Goal: Task Accomplishment & Management: Use online tool/utility

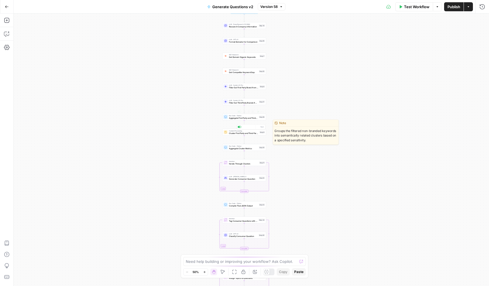
click at [234, 133] on span "Cluster First Party and Third Party Keywords" at bounding box center [243, 133] width 29 height 3
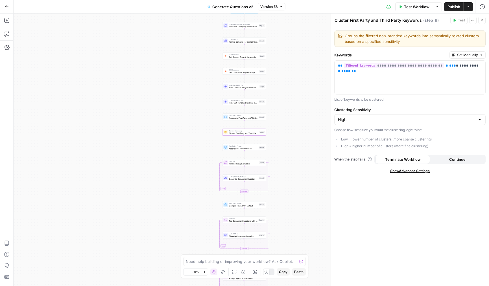
click at [483, 17] on button "Close" at bounding box center [481, 20] width 7 height 7
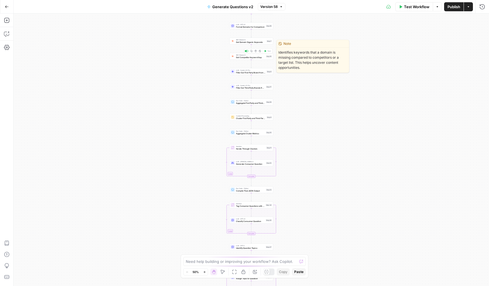
click at [241, 55] on span "SEO Research" at bounding box center [250, 55] width 29 height 2
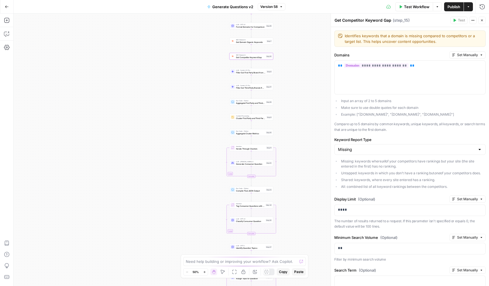
scroll to position [165, 0]
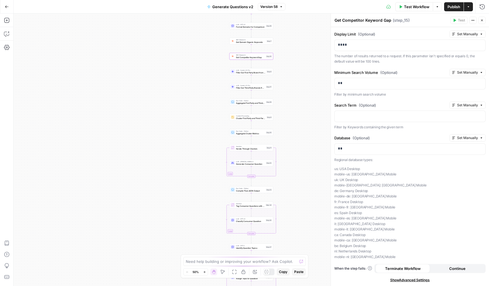
click at [444, 270] on button "Continue" at bounding box center [457, 268] width 54 height 9
click at [237, 42] on span "Get Domain Organic Keywords" at bounding box center [250, 42] width 29 height 3
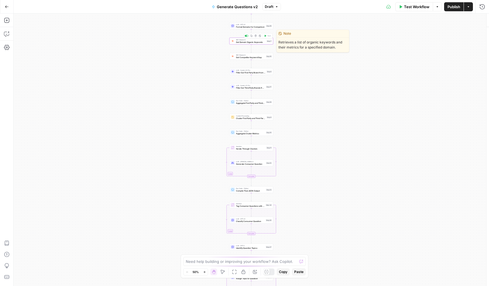
type textarea "Get Domain Organic Keywords"
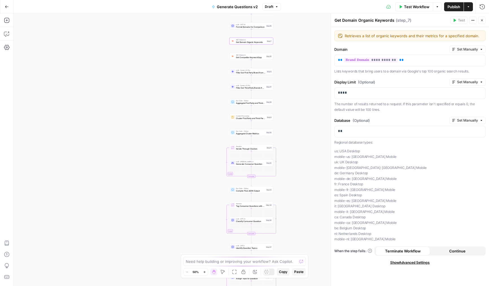
click at [442, 251] on button "Continue" at bounding box center [457, 251] width 54 height 9
click at [483, 19] on icon "button" at bounding box center [481, 20] width 3 height 3
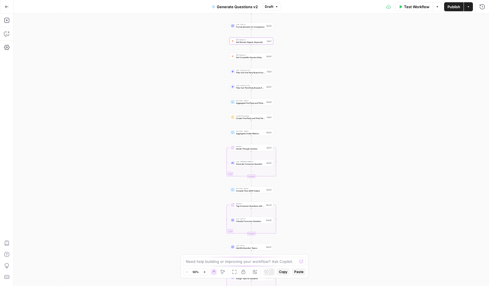
click at [445, 8] on button "Publish" at bounding box center [453, 6] width 19 height 9
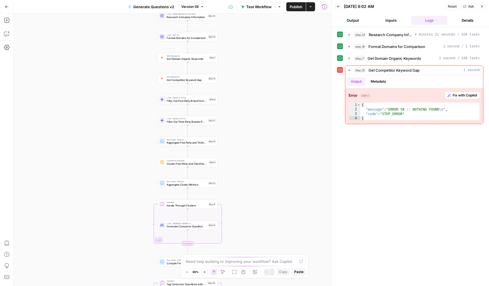
click at [272, 274] on div at bounding box center [268, 272] width 11 height 7
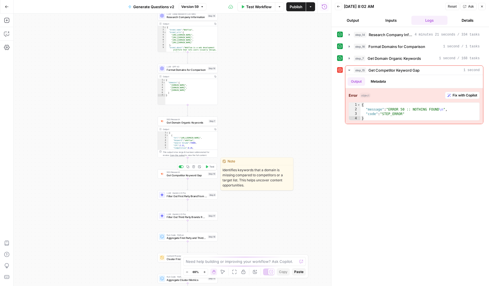
click at [209, 169] on button "Test" at bounding box center [210, 166] width 12 height 5
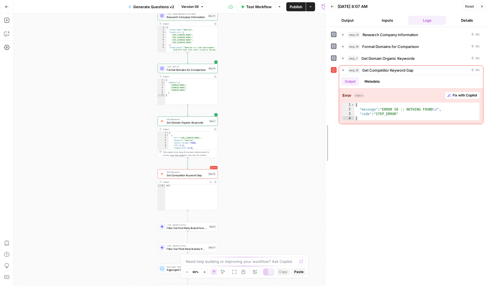
drag, startPoint x: 332, startPoint y: 146, endPoint x: 325, endPoint y: 146, distance: 6.2
click at [175, 175] on span "Get Competitor Keyword Gap" at bounding box center [187, 176] width 40 height 4
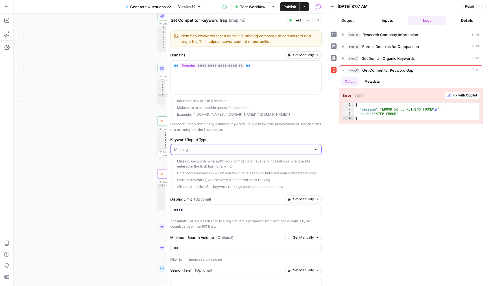
click at [196, 152] on input "Keyword Report Type" at bounding box center [242, 150] width 137 height 6
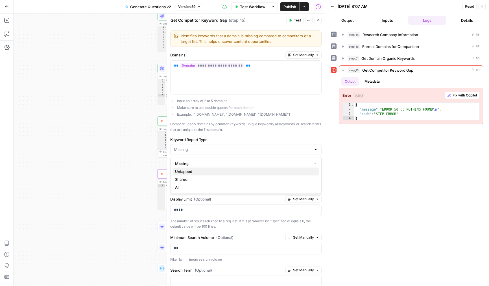
click at [193, 173] on span "Untapped" at bounding box center [244, 172] width 139 height 6
type input "Untapped"
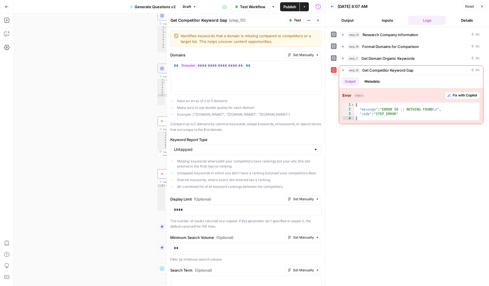
click at [295, 22] on span "Test" at bounding box center [297, 20] width 7 height 5
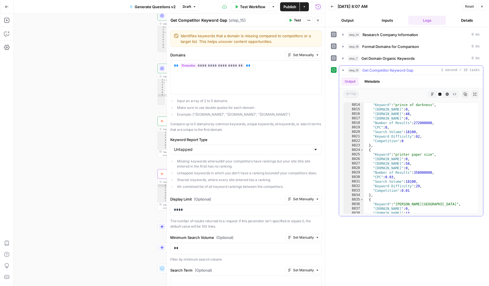
scroll to position [7337, 0]
click at [225, 151] on input "Keyword Report Type" at bounding box center [242, 150] width 137 height 6
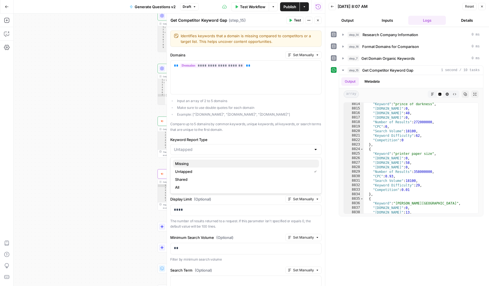
click at [210, 164] on span "Missing" at bounding box center [244, 164] width 139 height 6
type input "Missing"
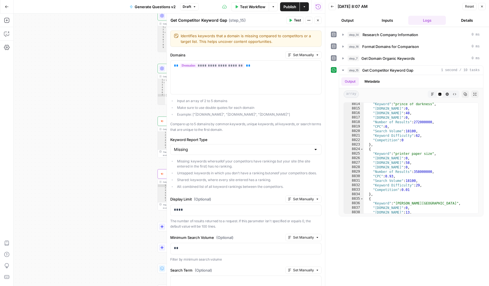
click at [294, 21] on span "Test" at bounding box center [297, 20] width 7 height 5
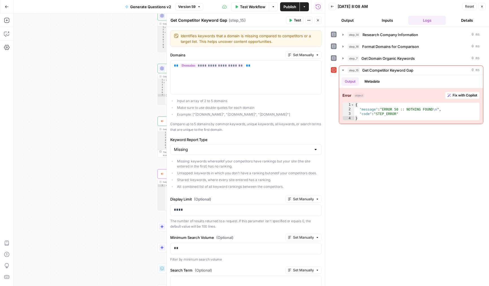
click at [315, 21] on button "Close" at bounding box center [317, 20] width 7 height 7
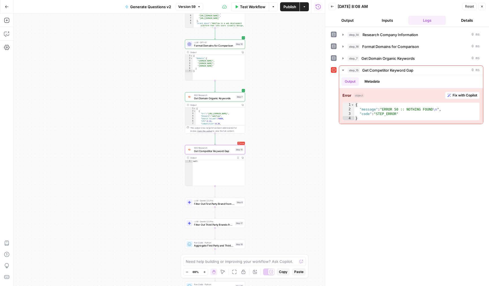
drag, startPoint x: 136, startPoint y: 105, endPoint x: 176, endPoint y: 80, distance: 46.8
click at [176, 80] on div "Workflow Set Inputs Inputs LLM · Deep Research (O4 Mini) Research Company Infor…" at bounding box center [169, 150] width 311 height 273
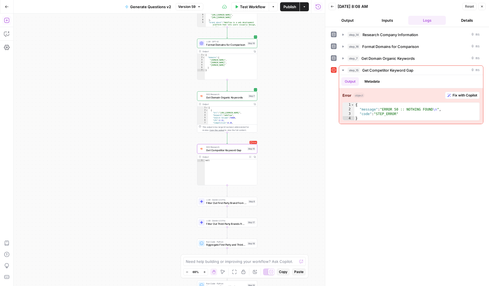
click at [6, 19] on icon "button" at bounding box center [7, 21] width 6 height 6
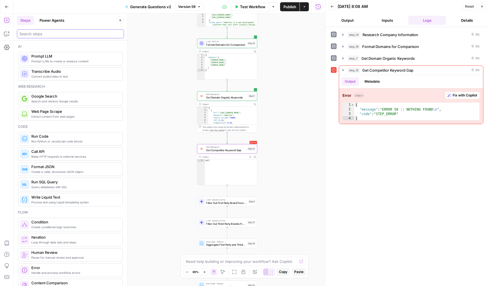
click at [52, 34] on input "search" at bounding box center [70, 34] width 102 height 6
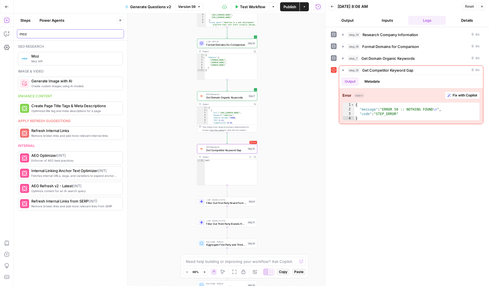
type input "moz"
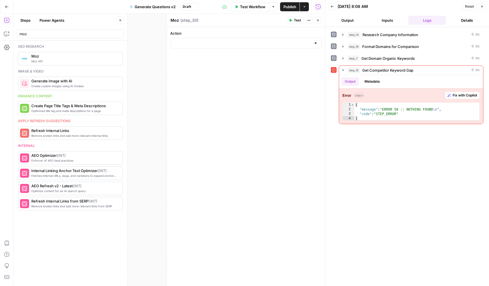
click at [265, 36] on label "Action" at bounding box center [245, 33] width 151 height 6
click at [265, 40] on input "Action" at bounding box center [242, 43] width 137 height 6
click at [316, 20] on button "Close" at bounding box center [317, 20] width 7 height 7
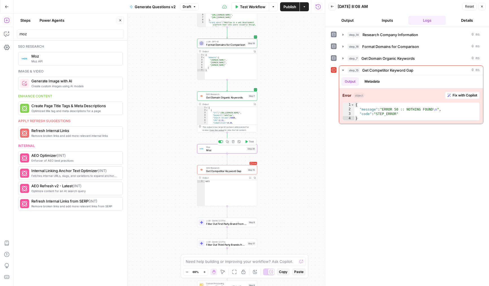
click at [234, 141] on icon "button" at bounding box center [233, 141] width 3 height 3
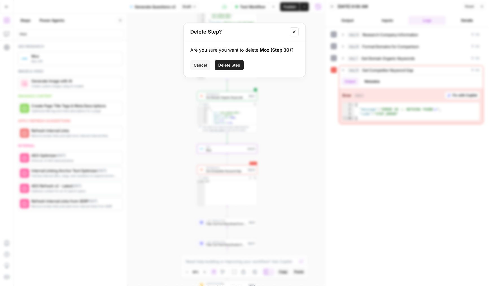
click at [233, 65] on span "Delete Step" at bounding box center [229, 65] width 22 height 6
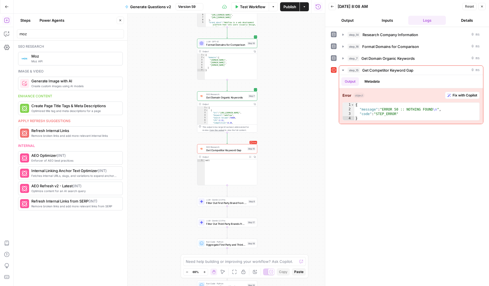
click at [120, 18] on button "Close" at bounding box center [120, 20] width 7 height 7
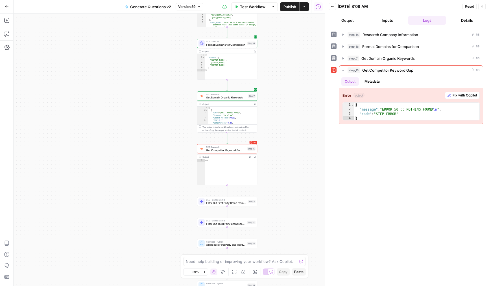
click at [290, 6] on span "Publish" at bounding box center [290, 7] width 13 height 6
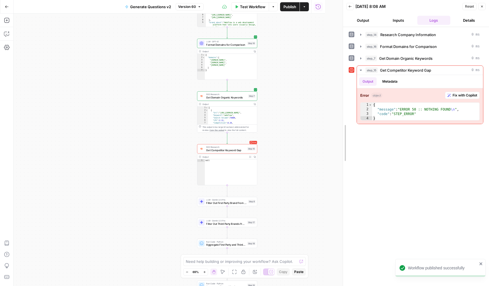
drag, startPoint x: 327, startPoint y: 180, endPoint x: 344, endPoint y: 180, distance: 17.8
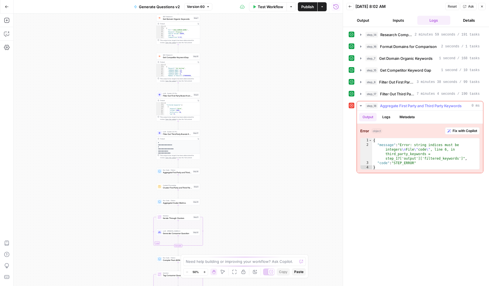
click at [449, 132] on icon "button" at bounding box center [449, 130] width 3 height 3
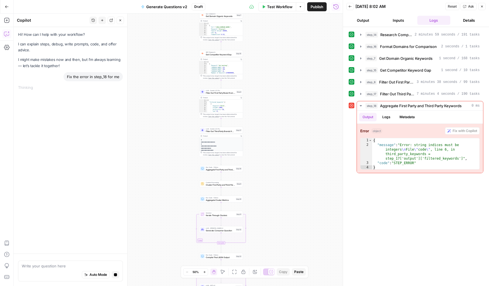
drag, startPoint x: 266, startPoint y: 135, endPoint x: 317, endPoint y: 135, distance: 50.8
click at [317, 135] on div "Workflow Set Inputs Inputs LLM · Deep Research (O4 Mini) Research Company Infor…" at bounding box center [178, 150] width 329 height 273
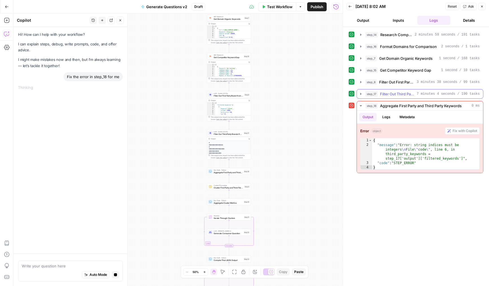
click at [393, 93] on span "Filter Out Third Party Brands from Keywords" at bounding box center [397, 94] width 34 height 6
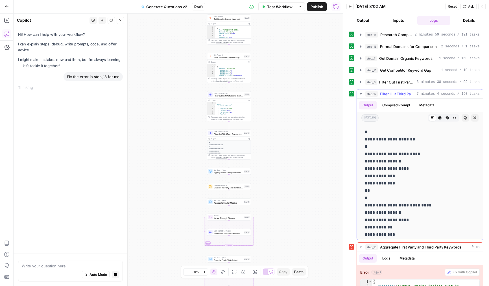
click at [385, 92] on span "Filter Out Third Party Brands from Keywords" at bounding box center [397, 94] width 34 height 6
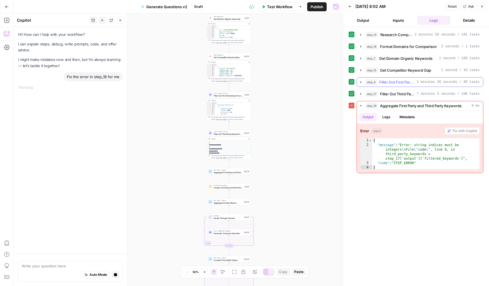
click at [389, 80] on span "Filter Out First Party Brand from Keywords" at bounding box center [396, 82] width 35 height 6
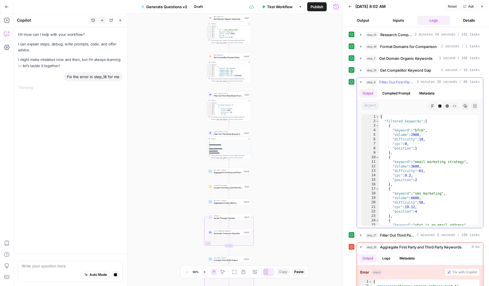
click at [389, 80] on span "Filter Out First Party Brand from Keywords" at bounding box center [396, 82] width 35 height 6
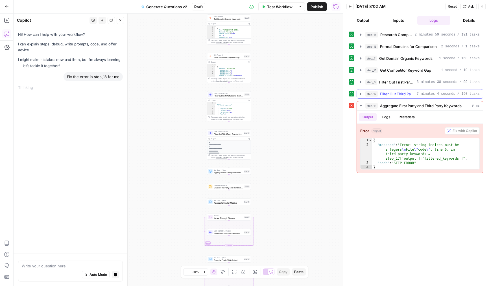
click at [385, 99] on div "step_17 Filter Out Third Party Brands from Keywords 7 minutes 4 seconds / 190 t…" at bounding box center [420, 94] width 127 height 10
click at [391, 96] on span "Filter Out Third Party Brands from Keywords" at bounding box center [397, 94] width 34 height 6
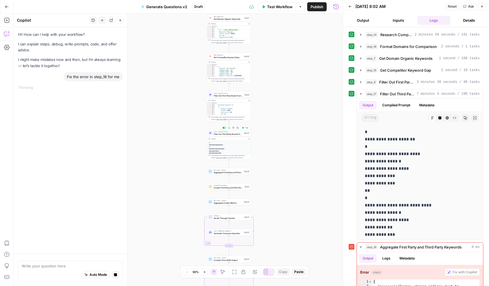
click at [237, 134] on span "Filter Out Third Party Brands from Keywords" at bounding box center [228, 134] width 29 height 3
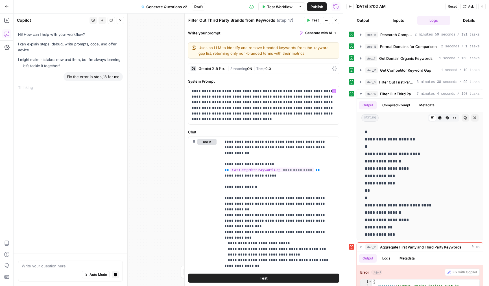
click at [229, 70] on span "|" at bounding box center [229, 69] width 3 height 6
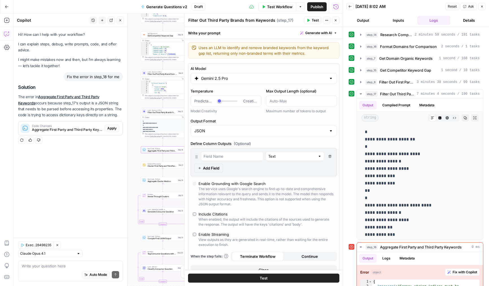
click at [109, 128] on span "Apply" at bounding box center [111, 128] width 9 height 5
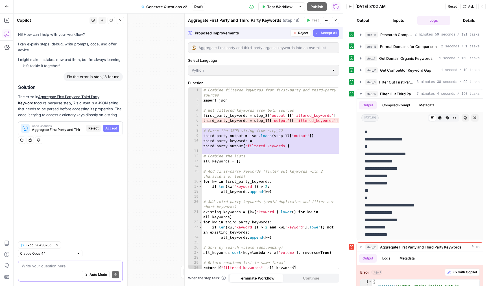
click at [49, 265] on textarea at bounding box center [70, 266] width 97 height 6
type textarea "make the step able to handle either string or if it was properly formatted as j…"
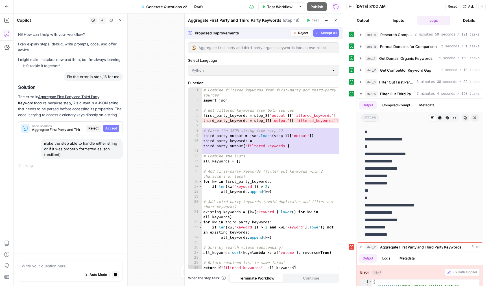
click at [247, 153] on div "1 2 3 4 5 6 7 8 9 10 11 12 13 14 15 16 17 18 19 20 21 22 23 24 25 26 27 28 29 3…" at bounding box center [263, 178] width 151 height 181
click at [338, 19] on button "Close" at bounding box center [335, 20] width 7 height 7
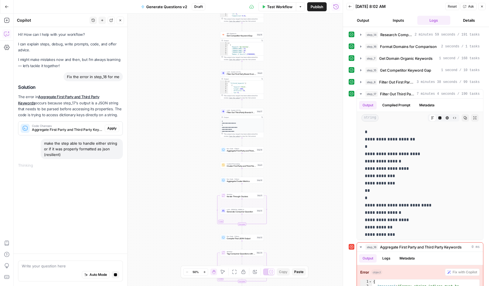
click at [91, 183] on div "Hi! How can I help with your workflow? I can explain steps, debug, write prompt…" at bounding box center [71, 140] width 114 height 227
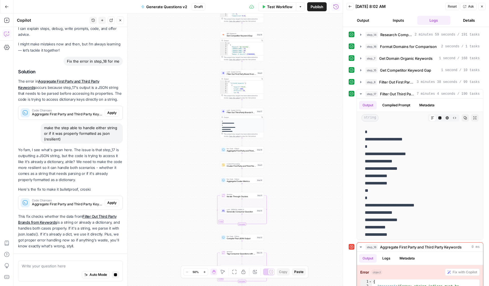
scroll to position [32, 0]
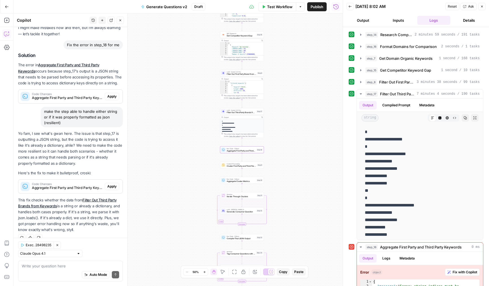
click at [108, 184] on span "Apply" at bounding box center [111, 186] width 9 height 5
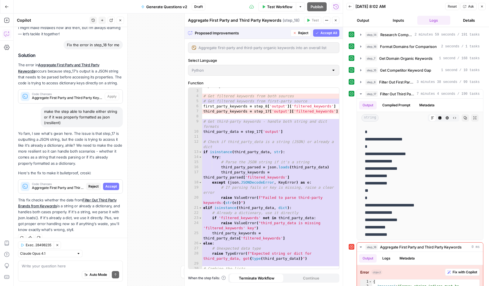
scroll to position [15, 0]
click at [57, 274] on div "Auto Mode Send" at bounding box center [70, 275] width 97 height 12
click at [58, 265] on textarea at bounding box center [70, 266] width 97 height 6
type textarea "do the same for both step 17 and step 8's outputs"
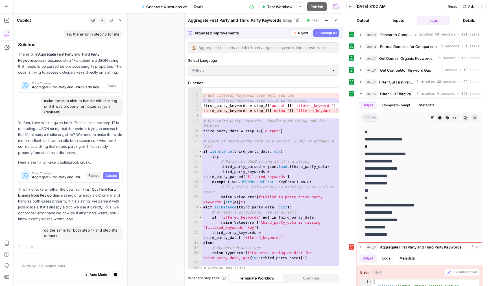
click at [336, 20] on icon "button" at bounding box center [335, 20] width 3 height 3
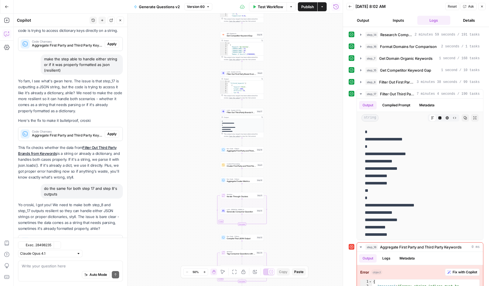
scroll to position [101, 0]
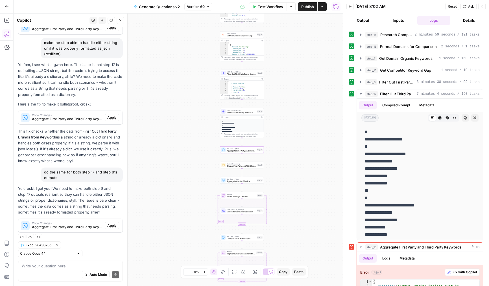
click at [109, 225] on span "Apply" at bounding box center [111, 225] width 9 height 5
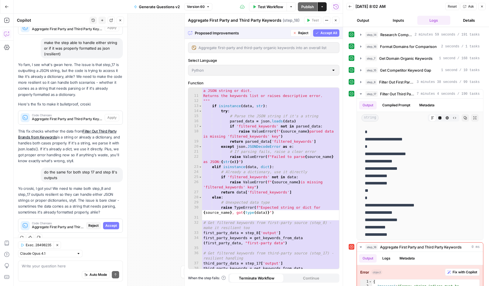
scroll to position [0, 0]
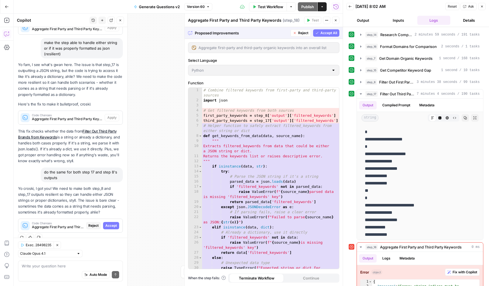
click at [326, 34] on span "Accept All" at bounding box center [328, 32] width 17 height 5
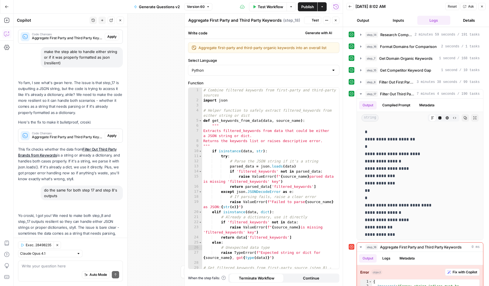
scroll to position [128, 0]
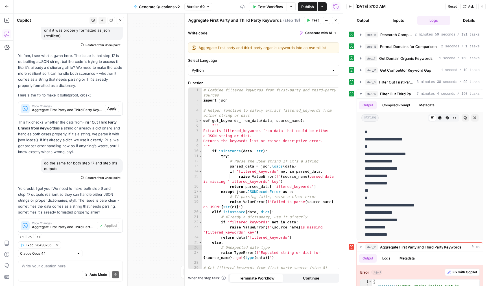
click at [312, 19] on span "Test" at bounding box center [315, 20] width 7 height 5
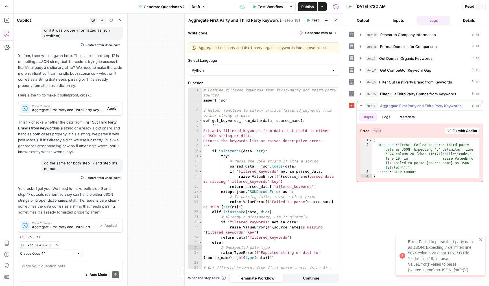
click at [450, 131] on icon "button" at bounding box center [449, 130] width 3 height 3
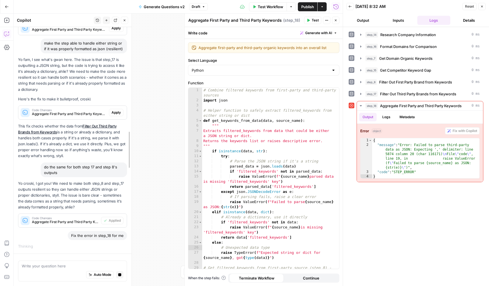
scroll to position [100, 0]
drag, startPoint x: 127, startPoint y: 201, endPoint x: 131, endPoint y: 201, distance: 4.5
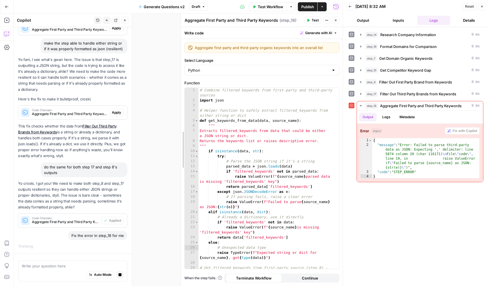
drag, startPoint x: 187, startPoint y: 160, endPoint x: 176, endPoint y: 160, distance: 10.7
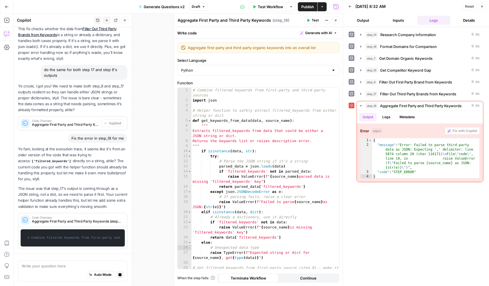
scroll to position [214, 0]
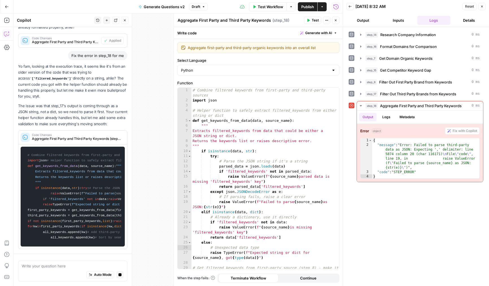
click at [336, 25] on header "Aggregate First Party and Third Party Keywords Aggregate First Party and Third …" at bounding box center [258, 21] width 169 height 14
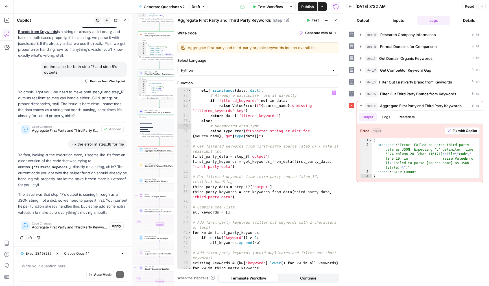
scroll to position [0, 0]
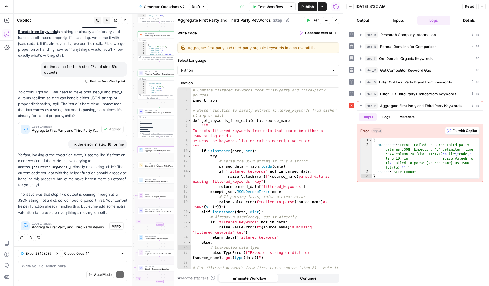
click at [117, 224] on span "Apply" at bounding box center [116, 226] width 9 height 5
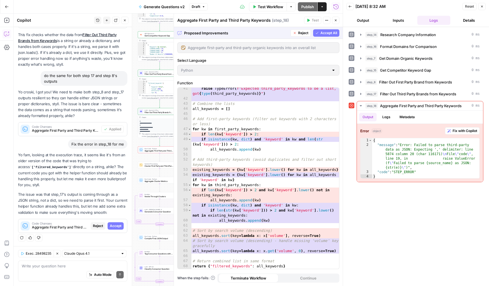
scroll to position [266, 0]
click at [323, 34] on span "Accept All" at bounding box center [328, 32] width 17 height 5
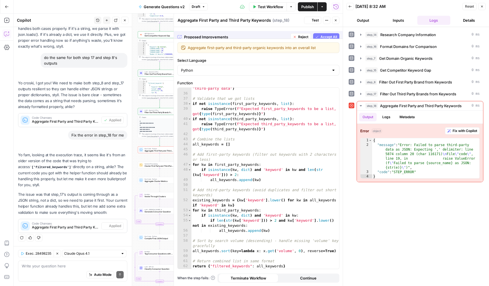
scroll to position [230, 0]
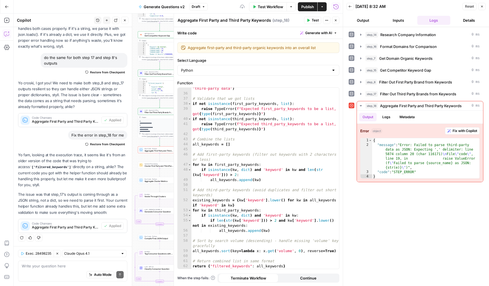
click at [312, 23] on span "Test" at bounding box center [315, 20] width 7 height 5
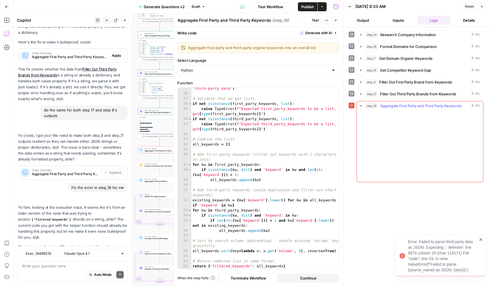
scroll to position [228, 0]
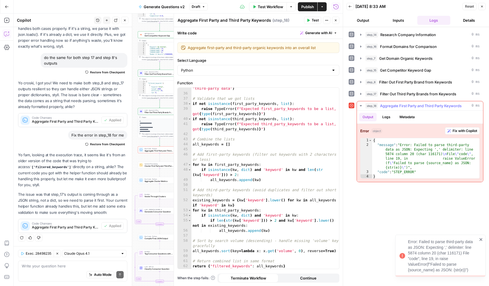
click at [457, 130] on span "Fix with Copilot" at bounding box center [465, 130] width 25 height 5
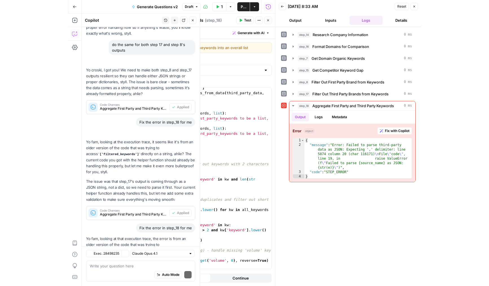
scroll to position [303, 0]
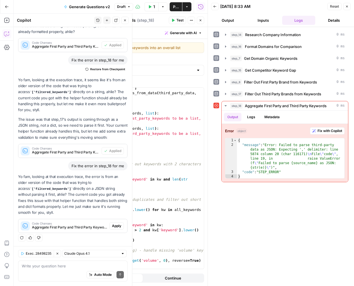
click at [8, 9] on button "Go Back" at bounding box center [7, 7] width 10 height 10
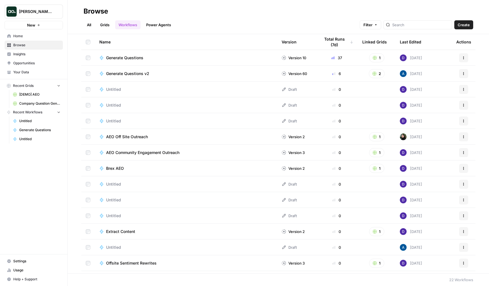
drag, startPoint x: 136, startPoint y: 71, endPoint x: 40, endPoint y: 103, distance: 101.4
click at [40, 103] on span "Company Question Generation" at bounding box center [39, 103] width 41 height 5
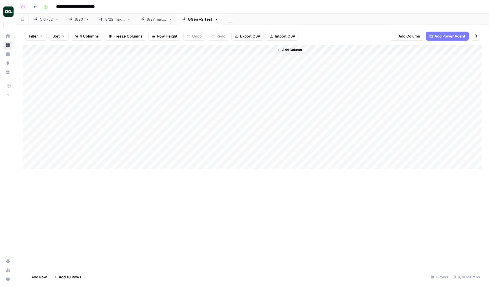
click at [226, 210] on div "Add Column" at bounding box center [253, 156] width 460 height 223
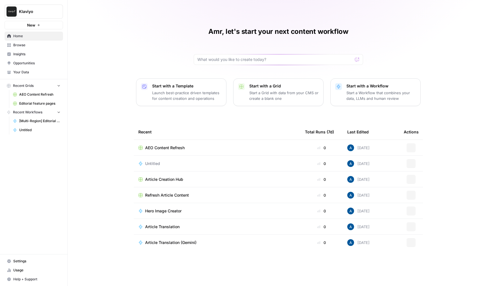
click at [26, 53] on span "Insights" at bounding box center [36, 54] width 47 height 5
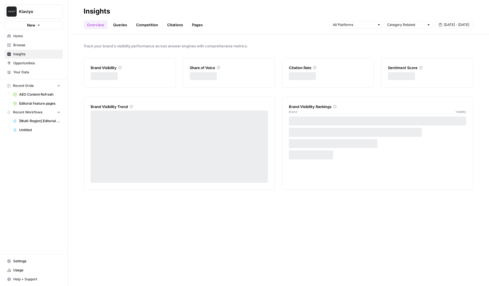
click at [195, 28] on link "Pages" at bounding box center [198, 24] width 18 height 9
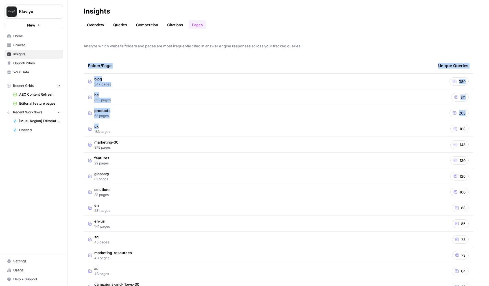
drag, startPoint x: 91, startPoint y: 73, endPoint x: 114, endPoint y: 128, distance: 60.0
click at [114, 128] on table "Folder/Page Unique Queries blog 347 pages 380 hc 653 pages 311 products 63 page…" at bounding box center [279, 232] width 390 height 348
click at [82, 79] on div "Analyze which website folders and pages are most frequently cited in answer eng…" at bounding box center [278, 160] width 421 height 252
drag, startPoint x: 85, startPoint y: 63, endPoint x: 95, endPoint y: 84, distance: 23.4
click at [95, 84] on table "Folder/Page Unique Queries blog 347 pages 380 hc 653 pages 311 products 63 page…" at bounding box center [279, 232] width 390 height 348
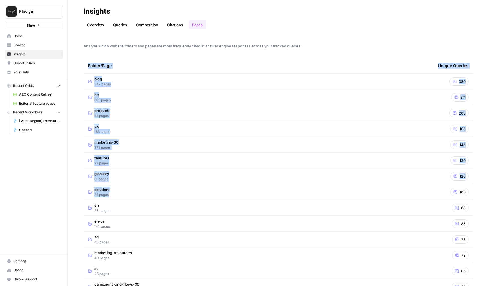
drag, startPoint x: 84, startPoint y: 56, endPoint x: 136, endPoint y: 198, distance: 151.3
click at [136, 198] on div "Analyze which website folders and pages are most frequently cited in answer eng…" at bounding box center [278, 160] width 421 height 252
drag, startPoint x: 80, startPoint y: 56, endPoint x: 128, endPoint y: 187, distance: 139.2
click at [128, 187] on div "Analyze which website folders and pages are most frequently cited in answer eng…" at bounding box center [278, 160] width 421 height 252
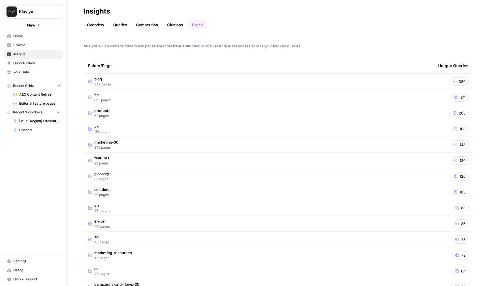
click at [250, 52] on div "Analyze which website folders and pages are most frequently cited in answer eng…" at bounding box center [278, 160] width 421 height 252
click at [173, 84] on td "blog 347 pages" at bounding box center [259, 82] width 350 height 16
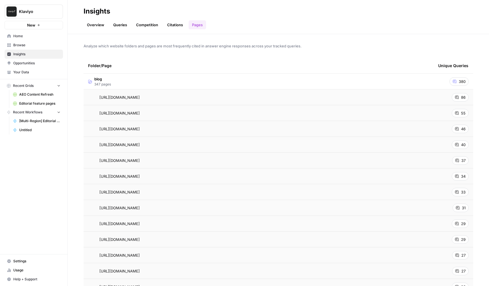
click at [30, 63] on span "Opportunities" at bounding box center [36, 63] width 47 height 5
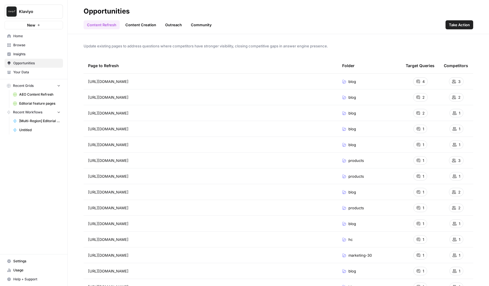
click at [145, 23] on link "Content Creation" at bounding box center [141, 24] width 38 height 9
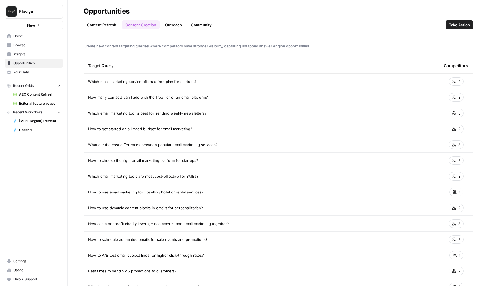
click at [97, 24] on link "Content Refresh" at bounding box center [102, 24] width 36 height 9
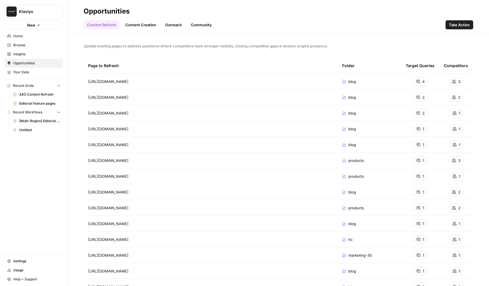
click at [48, 55] on span "Insights" at bounding box center [36, 54] width 47 height 5
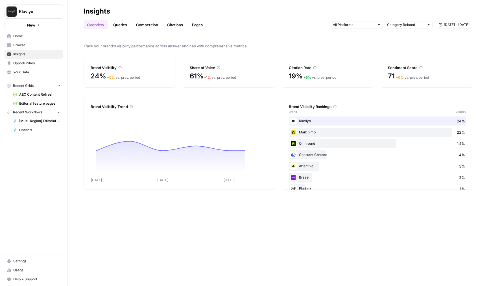
click at [54, 58] on link "Insights" at bounding box center [34, 54] width 58 height 9
click at [48, 65] on span "Opportunities" at bounding box center [36, 63] width 47 height 5
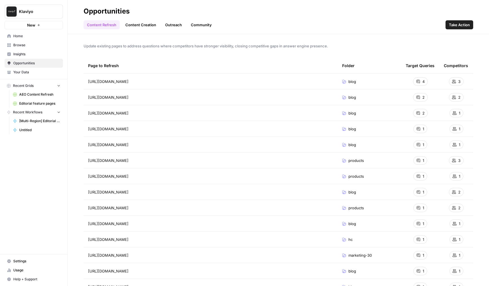
click at [56, 48] on link "Browse" at bounding box center [34, 45] width 58 height 9
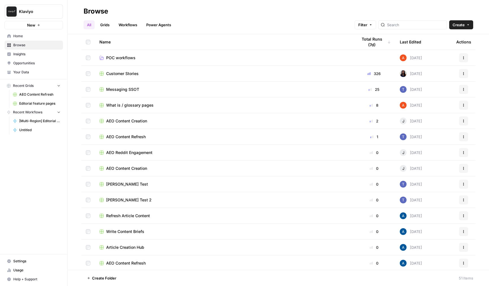
click at [44, 64] on span "Opportunities" at bounding box center [36, 63] width 47 height 5
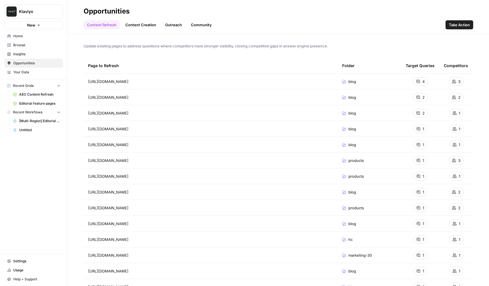
click at [43, 68] on link "Your Data" at bounding box center [34, 72] width 58 height 9
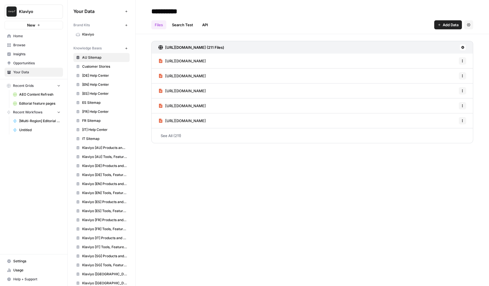
click at [43, 62] on span "Opportunities" at bounding box center [36, 63] width 47 height 5
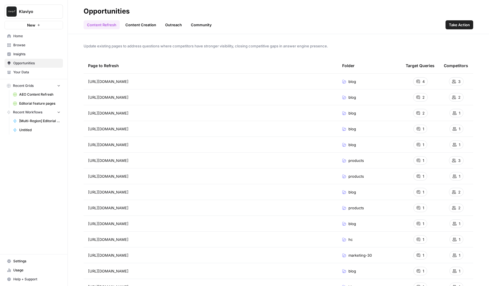
click at [36, 51] on link "Insights" at bounding box center [34, 54] width 58 height 9
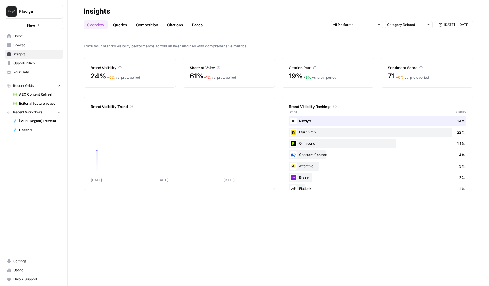
click at [37, 45] on span "Browse" at bounding box center [36, 45] width 47 height 5
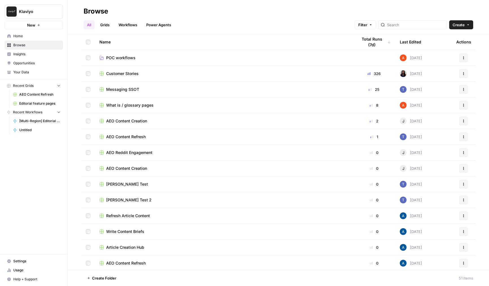
drag, startPoint x: 3, startPoint y: 32, endPoint x: 46, endPoint y: 71, distance: 58.0
click at [46, 71] on nav "Home Browse Insights Opportunities Your Data" at bounding box center [33, 54] width 67 height 50
drag, startPoint x: 3, startPoint y: 75, endPoint x: 33, endPoint y: 71, distance: 30.2
click at [33, 71] on nav "Home Browse Insights Opportunities Your Data" at bounding box center [33, 54] width 67 height 50
click at [29, 53] on span "Insights" at bounding box center [36, 54] width 47 height 5
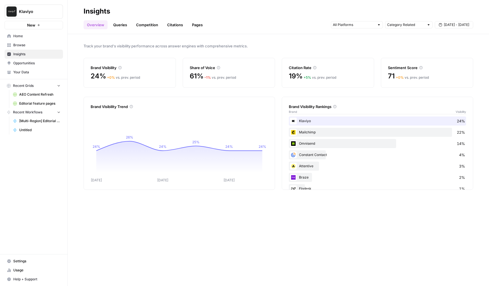
click at [22, 46] on span "Browse" at bounding box center [36, 45] width 47 height 5
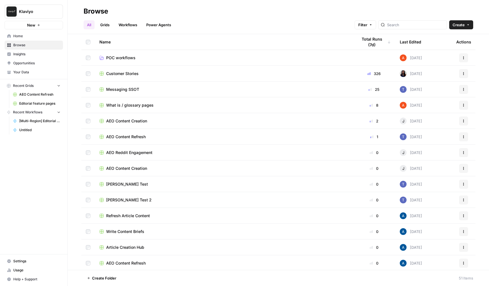
click at [3, 40] on nav "Home Browse Insights Opportunities Your Data" at bounding box center [33, 54] width 67 height 50
click at [40, 50] on link "Insights" at bounding box center [34, 54] width 58 height 9
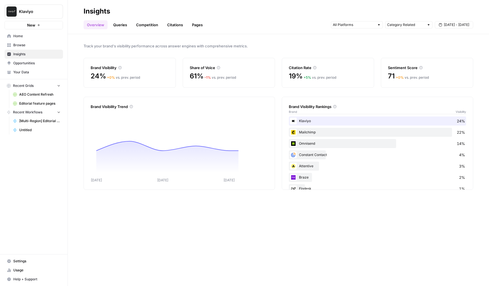
click at [38, 62] on span "Opportunities" at bounding box center [36, 63] width 47 height 5
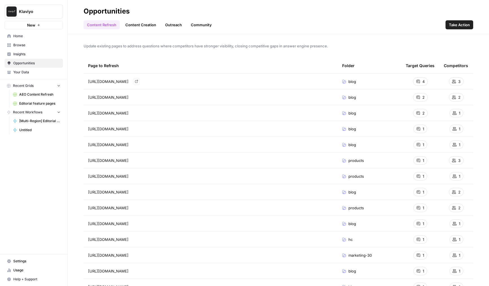
click at [130, 22] on link "Content Creation" at bounding box center [141, 24] width 38 height 9
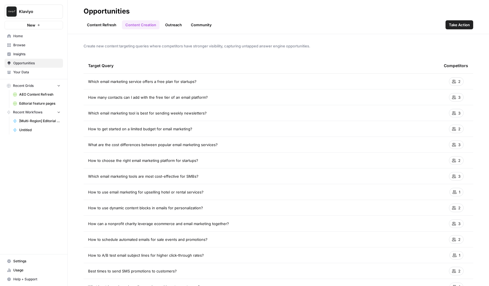
drag, startPoint x: 114, startPoint y: 99, endPoint x: 215, endPoint y: 260, distance: 190.3
click at [215, 260] on div "Create new content targeting queries where competitors have stronger visibility…" at bounding box center [278, 160] width 421 height 252
click at [109, 28] on link "Content Refresh" at bounding box center [102, 24] width 36 height 9
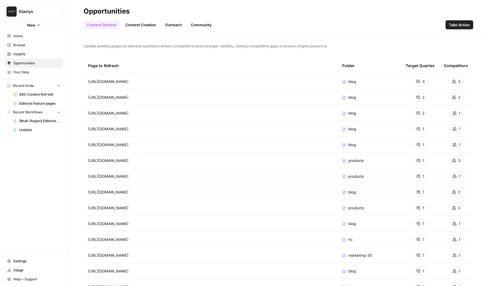
drag, startPoint x: 82, startPoint y: 60, endPoint x: 169, endPoint y: 226, distance: 187.7
click at [168, 222] on div "Update existing pages to address questions where competitors have stronger visi…" at bounding box center [278, 160] width 421 height 252
click at [31, 51] on link "Insights" at bounding box center [34, 54] width 58 height 9
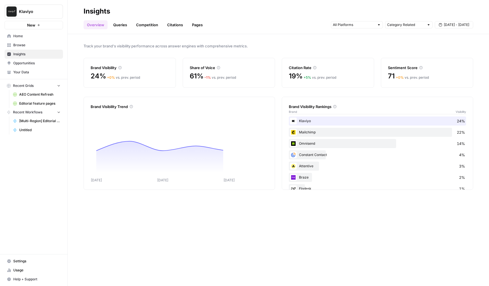
click at [199, 25] on link "Pages" at bounding box center [198, 24] width 18 height 9
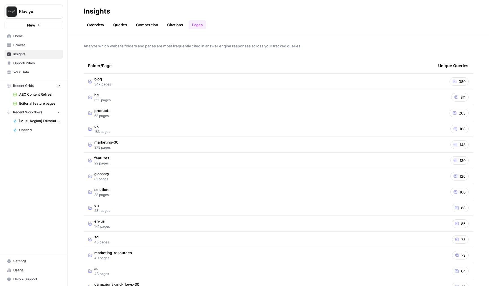
click at [192, 85] on td "blog 347 pages" at bounding box center [259, 82] width 350 height 16
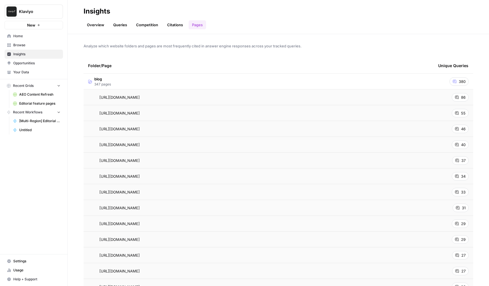
click at [40, 63] on span "Opportunities" at bounding box center [36, 63] width 47 height 5
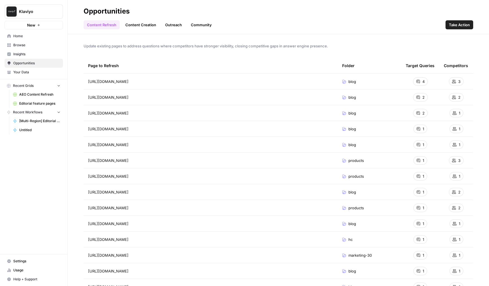
click at [39, 56] on span "Insights" at bounding box center [36, 54] width 47 height 5
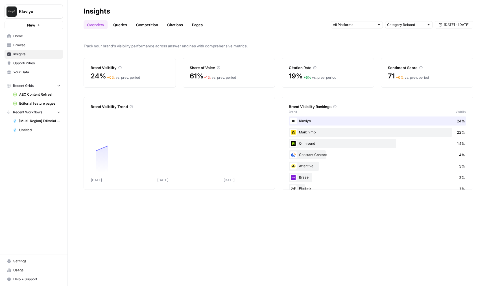
click at [42, 63] on span "Opportunities" at bounding box center [36, 63] width 47 height 5
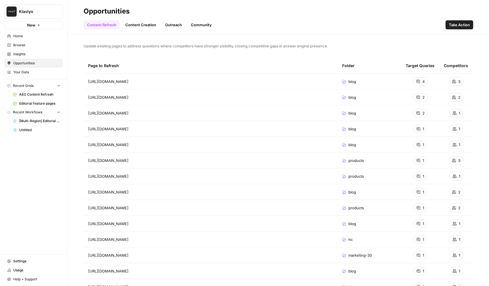
drag, startPoint x: 76, startPoint y: 56, endPoint x: 222, endPoint y: 272, distance: 261.0
click at [222, 272] on div "Update existing pages to address questions where competitors have stronger visi…" at bounding box center [278, 160] width 421 height 252
click at [260, 115] on div "https://www.klaviyo.com/blog/abandoned-cart-email Go to page" at bounding box center [210, 113] width 245 height 7
click at [121, 47] on span "Update existing pages to address questions where competitors have stronger visi…" at bounding box center [279, 46] width 390 height 6
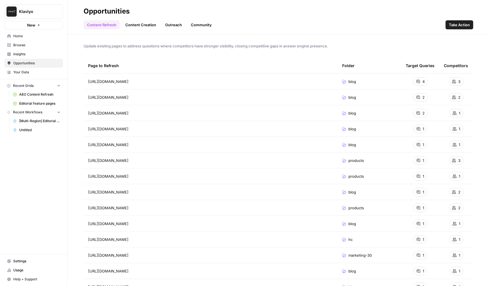
click at [121, 47] on span "Update existing pages to address questions where competitors have stronger visi…" at bounding box center [279, 46] width 390 height 6
drag, startPoint x: 85, startPoint y: 62, endPoint x: 141, endPoint y: 111, distance: 74.2
click at [141, 111] on table "Page to Refresh Folder Target Queries Competitors https://www.klaviyo.com/blog/…" at bounding box center [279, 216] width 390 height 316
drag, startPoint x: 80, startPoint y: 56, endPoint x: 215, endPoint y: 268, distance: 251.1
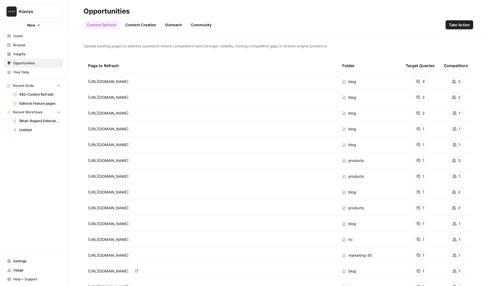
click at [215, 268] on div "Update existing pages to address questions where competitors have stronger visi…" at bounding box center [278, 160] width 421 height 252
click at [43, 136] on div "Recent Grids AEO Content Refresh Editorial feature pages Recent Workflows [Mult…" at bounding box center [33, 108] width 67 height 58
click at [36, 54] on span "Insights" at bounding box center [36, 54] width 47 height 5
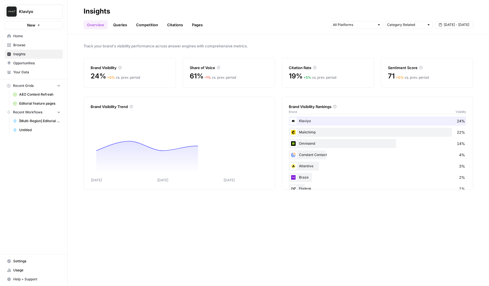
click at [192, 25] on link "Pages" at bounding box center [198, 24] width 18 height 9
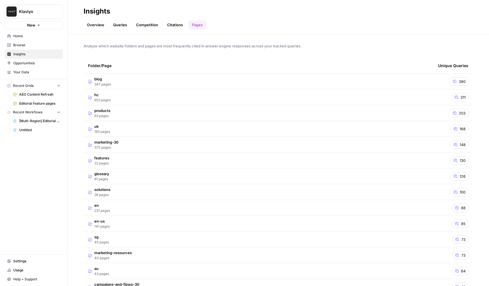
click at [52, 61] on span "Opportunities" at bounding box center [36, 63] width 47 height 5
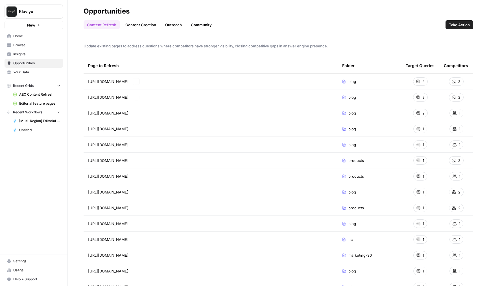
drag, startPoint x: 96, startPoint y: 79, endPoint x: 169, endPoint y: 163, distance: 110.9
click at [169, 163] on tbody "https://www.klaviyo.com/blog/email-segmentation-ideas Go to page blog 4 3 https…" at bounding box center [279, 224] width 390 height 300
drag, startPoint x: 247, startPoint y: 65, endPoint x: 305, endPoint y: 66, distance: 58.5
click at [305, 66] on div "Page to Refresh" at bounding box center [210, 66] width 245 height 16
click at [62, 53] on link "Insights" at bounding box center [34, 54] width 58 height 9
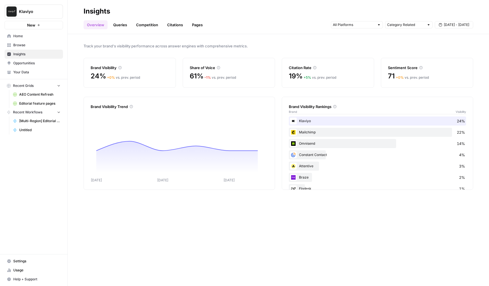
click at [36, 63] on span "Opportunities" at bounding box center [36, 63] width 47 height 5
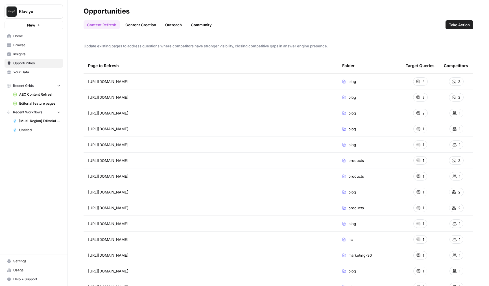
click at [119, 25] on ul "Content Refresh Content Creation Outreach Community" at bounding box center [150, 24] width 132 height 9
click at [127, 25] on link "Content Creation" at bounding box center [141, 24] width 38 height 9
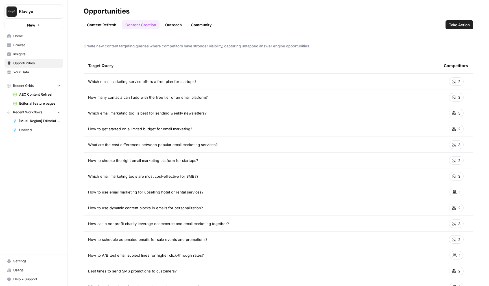
click at [94, 27] on link "Content Refresh" at bounding box center [102, 24] width 36 height 9
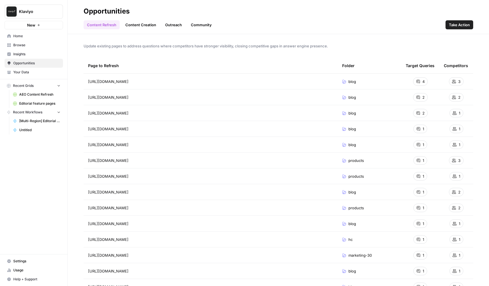
click at [202, 23] on link "Community" at bounding box center [201, 24] width 28 height 9
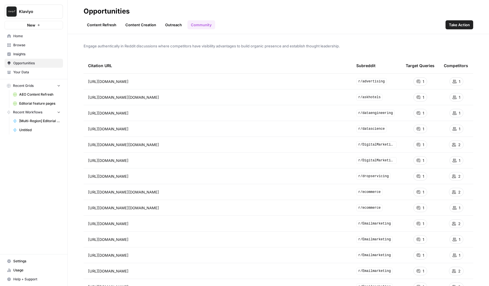
drag, startPoint x: 177, startPoint y: 25, endPoint x: 79, endPoint y: 30, distance: 98.1
click at [95, 23] on link "Content Refresh" at bounding box center [102, 24] width 36 height 9
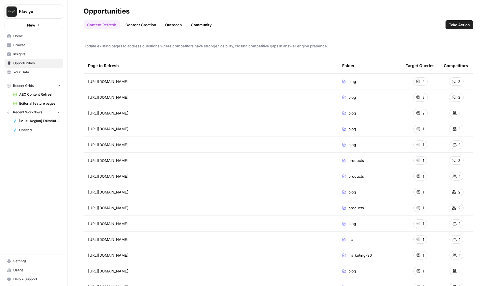
click at [35, 50] on link "Insights" at bounding box center [34, 54] width 58 height 9
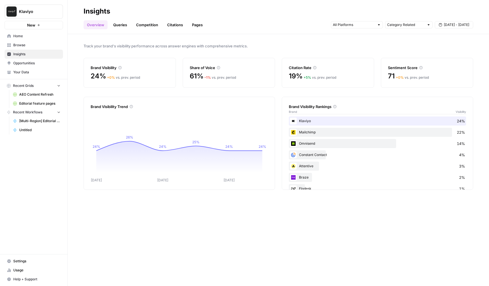
click at [32, 45] on span "Browse" at bounding box center [36, 45] width 47 height 5
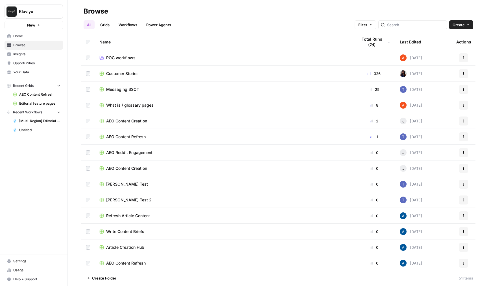
click at [106, 25] on link "Grids" at bounding box center [105, 24] width 16 height 9
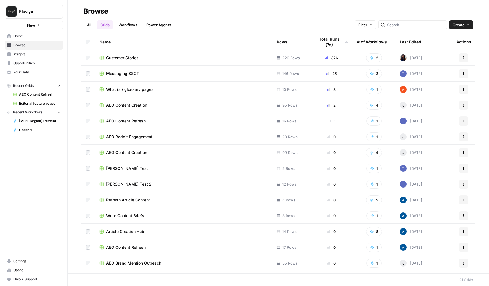
click at [27, 61] on span "Opportunities" at bounding box center [36, 63] width 47 height 5
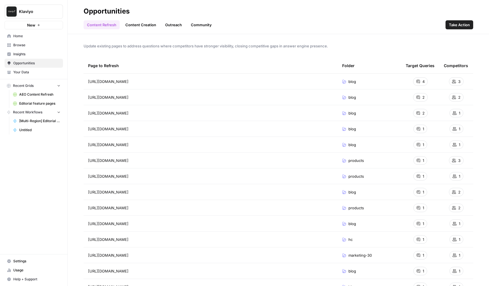
click at [137, 22] on link "Content Creation" at bounding box center [141, 24] width 38 height 9
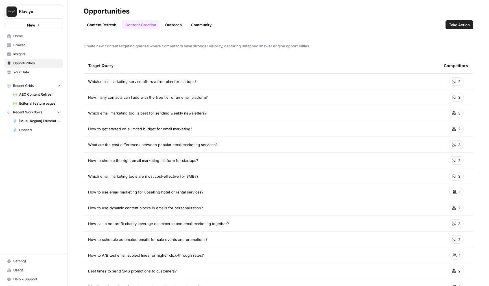
click at [171, 24] on link "Outreach" at bounding box center [173, 24] width 23 height 9
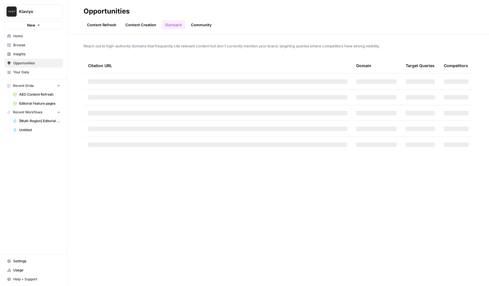
click at [195, 24] on link "Community" at bounding box center [201, 24] width 28 height 9
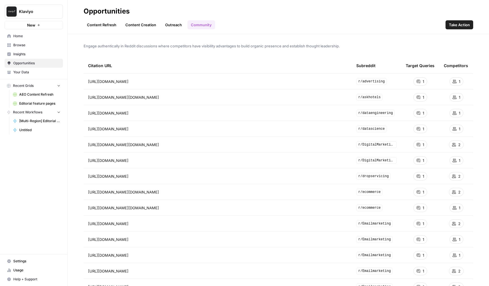
click at [128, 27] on link "Content Creation" at bounding box center [141, 24] width 38 height 9
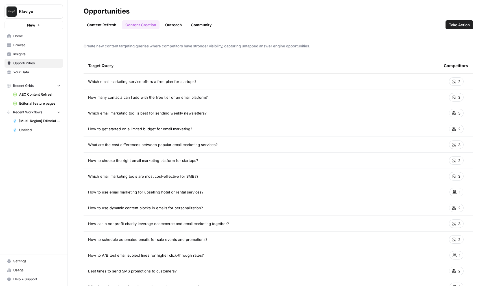
click at [105, 26] on link "Content Refresh" at bounding box center [102, 24] width 36 height 9
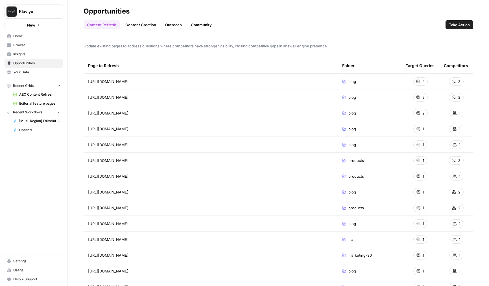
click at [144, 21] on link "Content Creation" at bounding box center [141, 24] width 38 height 9
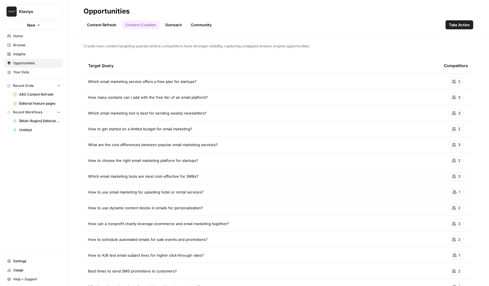
click at [169, 22] on link "Outreach" at bounding box center [173, 24] width 23 height 9
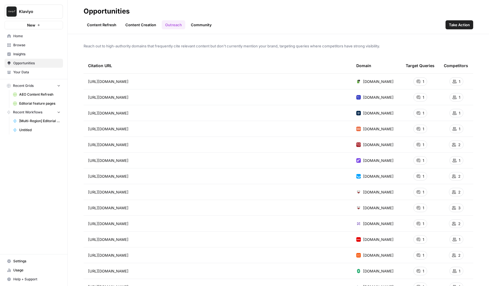
click at [107, 24] on link "Content Refresh" at bounding box center [102, 24] width 36 height 9
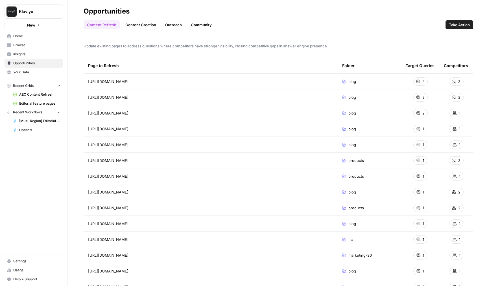
click at [135, 24] on link "Content Creation" at bounding box center [141, 24] width 38 height 9
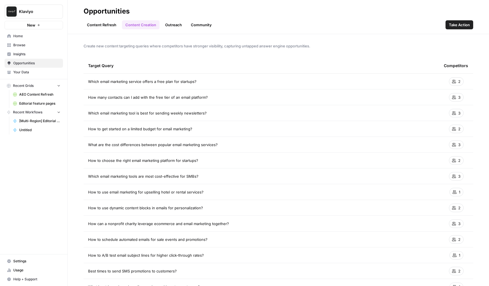
click at [174, 25] on link "Outreach" at bounding box center [173, 24] width 23 height 9
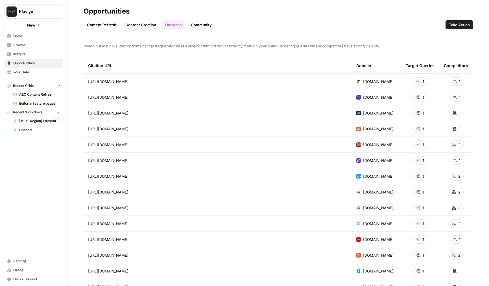
drag, startPoint x: 84, startPoint y: 62, endPoint x: 156, endPoint y: 196, distance: 152.0
click at [155, 192] on table "Citation URL Domain Target Queries Competitors https://blog.protexting.com/2025…" at bounding box center [279, 192] width 390 height 269
click at [67, 154] on div "Klaviyo New Home Browse Insights Opportunities Your Data Recent Grids AEO Conte…" at bounding box center [33, 143] width 67 height 286
click at [91, 15] on div "Opportunities" at bounding box center [107, 11] width 46 height 9
click at [99, 27] on link "Content Refresh" at bounding box center [102, 24] width 36 height 9
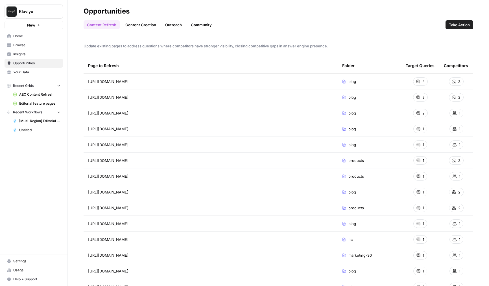
drag, startPoint x: 151, startPoint y: 81, endPoint x: 172, endPoint y: 79, distance: 20.9
click at [128, 79] on span "https://www.klaviyo.com/blog/email-segmentation-ideas" at bounding box center [108, 82] width 40 height 6
drag, startPoint x: 104, startPoint y: 96, endPoint x: 167, endPoint y: 95, distance: 63.0
click at [128, 95] on span "https://www.klaviyo.com/blog/sms-marketing-strategies" at bounding box center [108, 98] width 40 height 6
drag, startPoint x: 128, startPoint y: 114, endPoint x: 183, endPoint y: 112, distance: 54.8
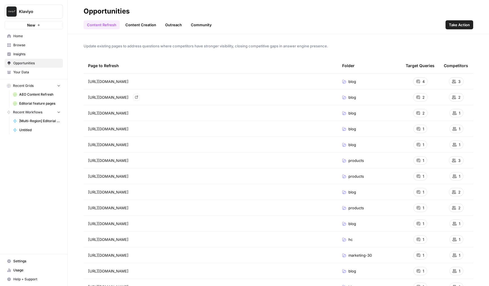
click at [182, 112] on div "https://www.klaviyo.com/blog/abandoned-cart-email Go to page" at bounding box center [210, 113] width 245 height 7
drag, startPoint x: 123, startPoint y: 112, endPoint x: 176, endPoint y: 193, distance: 97.7
click at [176, 193] on table "Page to Refresh Folder Target Queries Competitors https://www.klaviyo.com/blog/…" at bounding box center [279, 216] width 390 height 316
click at [76, 199] on div "Update existing pages to address questions where competitors have stronger visi…" at bounding box center [278, 160] width 421 height 252
click at [128, 30] on header "Opportunities Content Refresh Content Creation Outreach Community Take Action" at bounding box center [278, 17] width 421 height 34
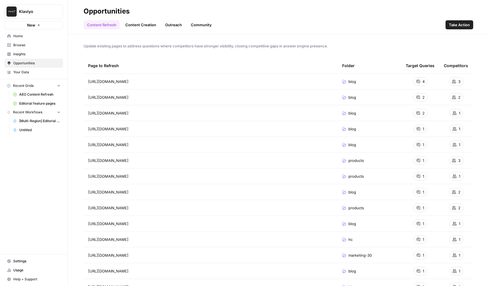
click at [135, 27] on link "Content Creation" at bounding box center [141, 24] width 38 height 9
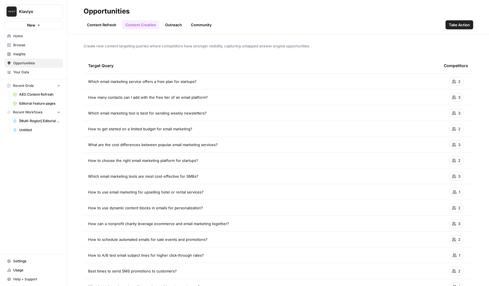
click at [181, 25] on link "Outreach" at bounding box center [173, 24] width 23 height 9
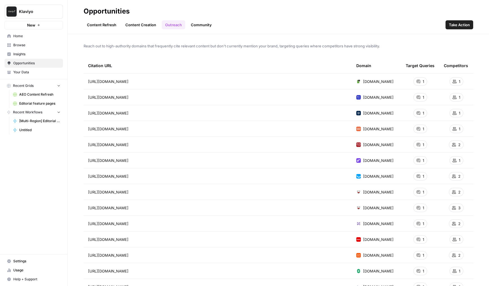
click at [206, 25] on link "Community" at bounding box center [201, 24] width 28 height 9
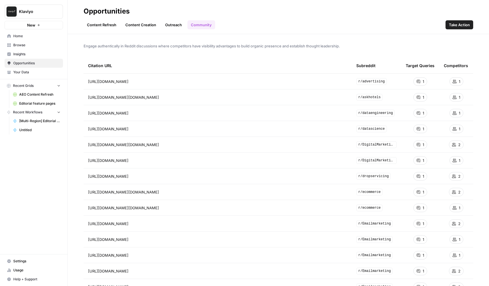
click at [179, 26] on link "Outreach" at bounding box center [173, 24] width 23 height 9
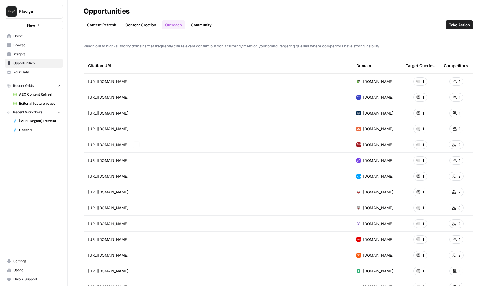
drag, startPoint x: 80, startPoint y: 80, endPoint x: 103, endPoint y: 153, distance: 76.5
click at [103, 153] on div "Reach out to high-authority domains that frequently cite relevant content but d…" at bounding box center [278, 160] width 421 height 252
click at [42, 59] on link "Opportunities" at bounding box center [34, 63] width 58 height 9
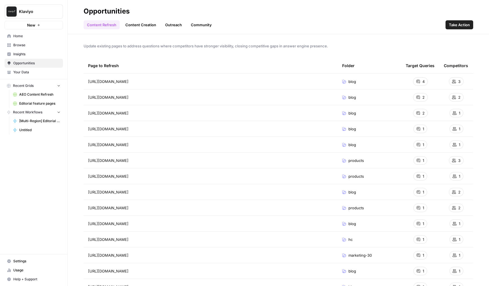
click at [41, 59] on link "Opportunities" at bounding box center [34, 63] width 58 height 9
click at [170, 19] on div "Content Refresh Content Creation Outreach Community Take Action" at bounding box center [279, 23] width 390 height 14
click at [170, 24] on link "Outreach" at bounding box center [173, 24] width 23 height 9
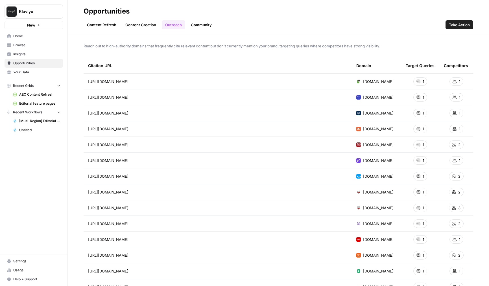
click at [32, 54] on span "Insights" at bounding box center [36, 54] width 47 height 5
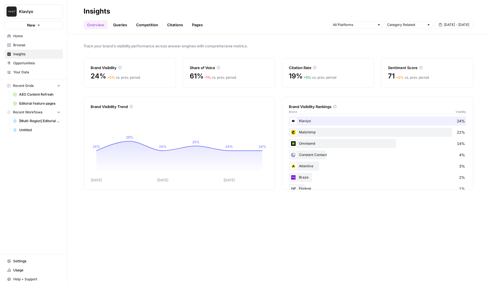
click at [34, 55] on span "Insights" at bounding box center [36, 54] width 47 height 5
click at [35, 47] on span "Browse" at bounding box center [36, 45] width 47 height 5
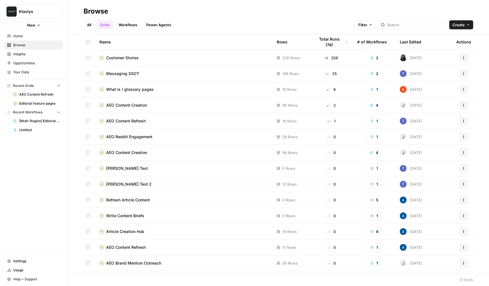
click at [30, 55] on span "Insights" at bounding box center [36, 54] width 47 height 5
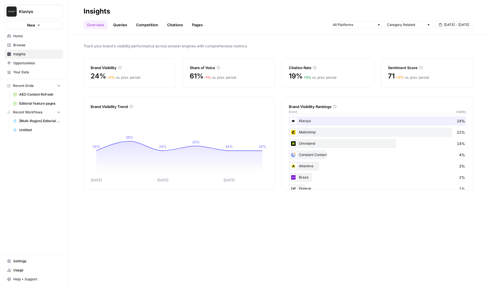
click at [167, 25] on link "Citations" at bounding box center [175, 24] width 23 height 9
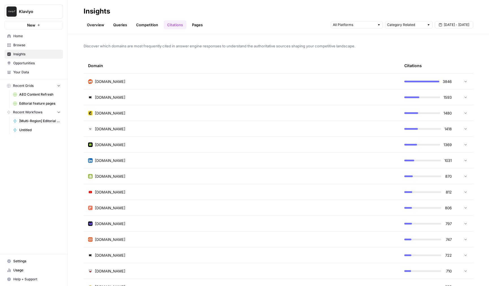
drag, startPoint x: 84, startPoint y: 65, endPoint x: 178, endPoint y: 215, distance: 177.4
click at [178, 215] on div "Discover which domains are most frequently cited in answer engine responses to …" at bounding box center [278, 160] width 421 height 252
click at [60, 224] on div "Klaviyo New Home Browse Insights Opportunities Your Data Recent Grids AEO Conte…" at bounding box center [33, 143] width 67 height 286
drag, startPoint x: 86, startPoint y: 63, endPoint x: 153, endPoint y: 247, distance: 195.8
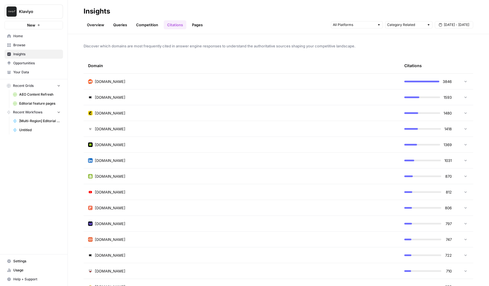
click at [60, 199] on div "Klaviyo New Home Browse Insights Opportunities Your Data Recent Grids AEO Conte…" at bounding box center [33, 143] width 67 height 286
drag, startPoint x: 90, startPoint y: 49, endPoint x: 119, endPoint y: 134, distance: 89.8
click at [119, 134] on div "Discover which domains are most frequently cited in answer engine responses to …" at bounding box center [278, 160] width 421 height 252
click at [70, 163] on div "Discover which domains are most frequently cited in answer engine responses to …" at bounding box center [278, 160] width 421 height 252
click at [32, 66] on link "Opportunities" at bounding box center [34, 63] width 58 height 9
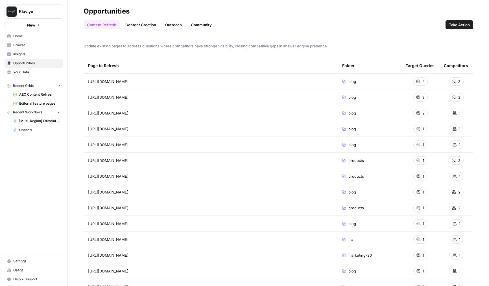
click at [134, 140] on td "https://www.klaviyo.com/blog/welcome-email-examples" at bounding box center [211, 145] width 254 height 16
drag, startPoint x: 105, startPoint y: 77, endPoint x: 196, endPoint y: 218, distance: 168.2
click at [196, 218] on tbody "https://www.klaviyo.com/blog/email-segmentation-ideas Go to page blog 4 3 https…" at bounding box center [279, 224] width 390 height 300
click at [228, 184] on td "https://www.klaviyo.com/blog/email-sms-frequency-examples" at bounding box center [211, 192] width 254 height 16
drag, startPoint x: 84, startPoint y: 63, endPoint x: 249, endPoint y: 206, distance: 218.0
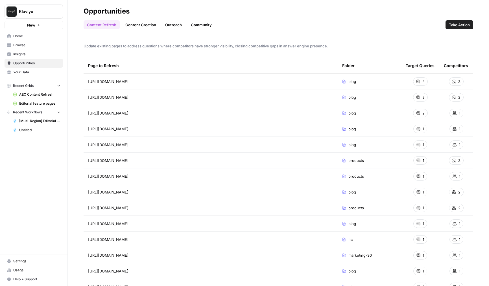
click at [249, 206] on table "Page to Refresh Folder Target Queries Competitors https://www.klaviyo.com/blog/…" at bounding box center [279, 216] width 390 height 316
click at [296, 214] on td "https://www.klaviyo.com/products/email-marketing/small-business Go to page" at bounding box center [211, 208] width 254 height 16
click at [31, 55] on span "Insights" at bounding box center [36, 54] width 47 height 5
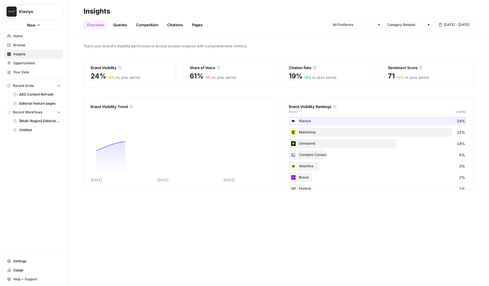
click at [37, 38] on span "Home" at bounding box center [36, 36] width 47 height 5
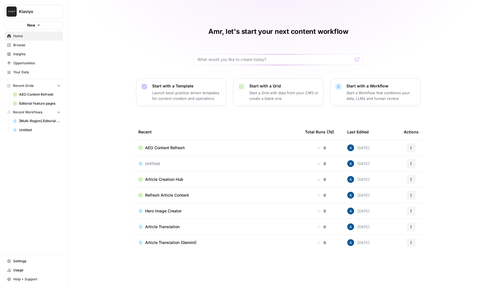
click at [35, 53] on span "Insights" at bounding box center [36, 54] width 47 height 5
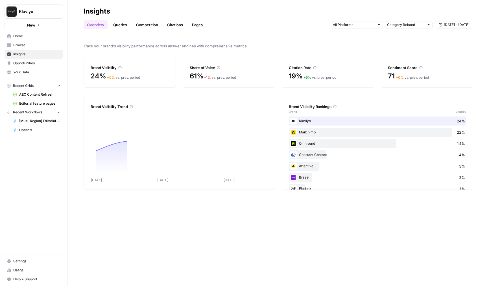
click at [196, 26] on link "Pages" at bounding box center [198, 24] width 18 height 9
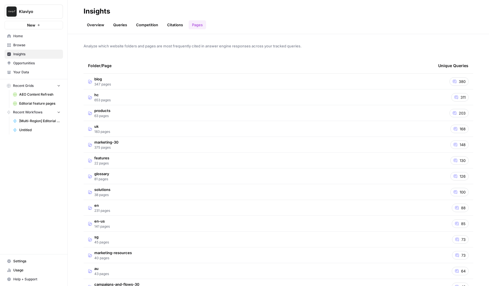
click at [328, 75] on td "blog 347 pages" at bounding box center [259, 82] width 350 height 16
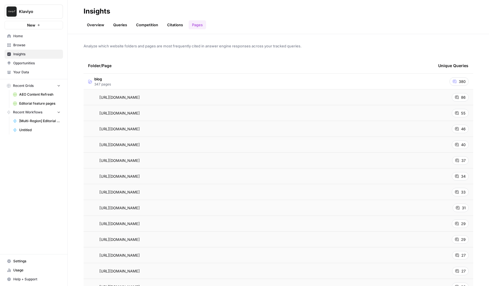
click at [215, 80] on td "blog 347 pages" at bounding box center [259, 82] width 350 height 16
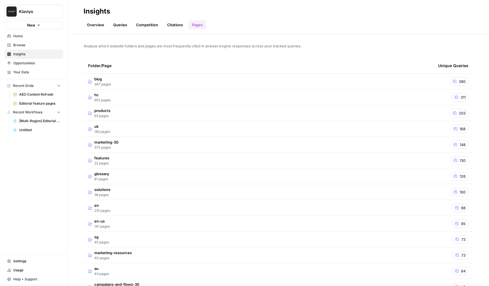
click at [249, 22] on div "Overview Queries Competition Citations Pages" at bounding box center [279, 23] width 390 height 14
click at [359, 25] on div "Overview Queries Competition Citations Pages" at bounding box center [279, 23] width 390 height 14
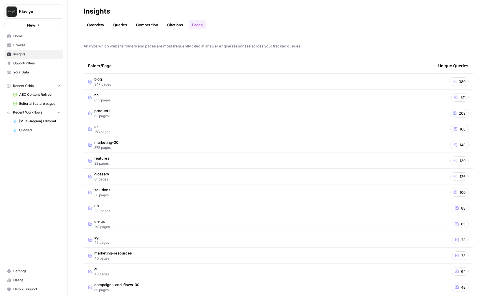
click at [92, 25] on link "Overview" at bounding box center [96, 24] width 24 height 9
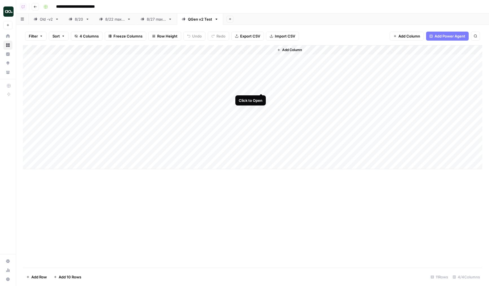
click at [260, 88] on div "Add Column" at bounding box center [253, 107] width 460 height 124
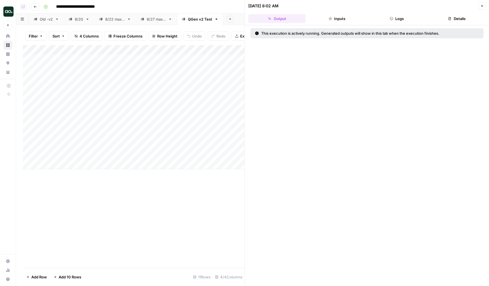
click at [395, 19] on button "Logs" at bounding box center [397, 18] width 58 height 9
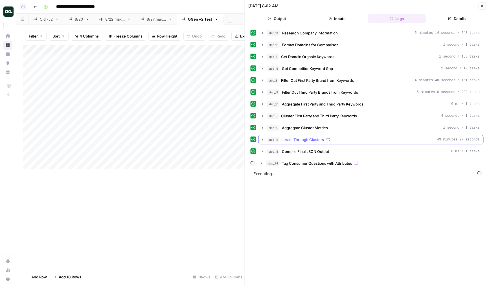
click at [401, 138] on div "step_11 Iterate Through Clusters 49 minutes 27 seconds" at bounding box center [373, 140] width 213 height 6
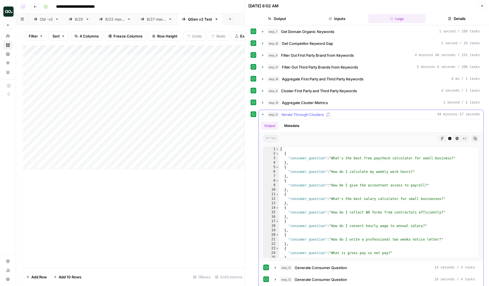
click at [476, 140] on icon "button" at bounding box center [475, 138] width 3 height 3
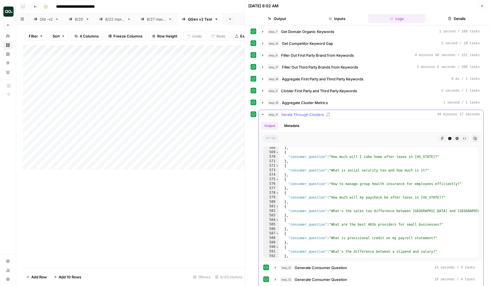
scroll to position [2609, 0]
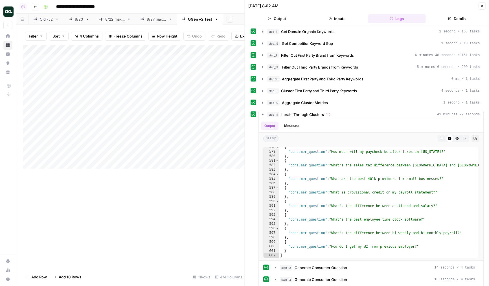
click at [482, 6] on icon "button" at bounding box center [482, 6] width 2 height 2
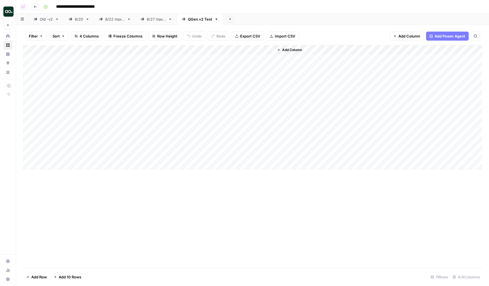
click at [243, 51] on div "Add Column" at bounding box center [253, 107] width 460 height 124
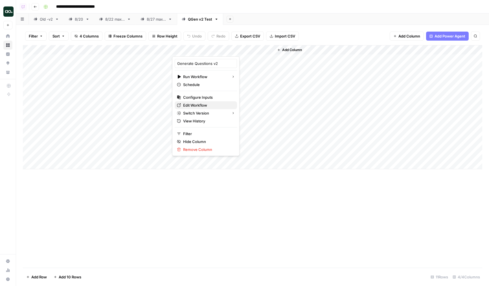
click at [197, 106] on span "Edit Workflow" at bounding box center [207, 106] width 49 height 6
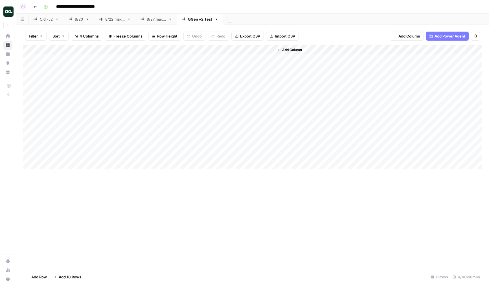
click at [247, 79] on div "Add Column" at bounding box center [253, 107] width 460 height 124
click at [261, 58] on div "Add Column" at bounding box center [253, 107] width 460 height 124
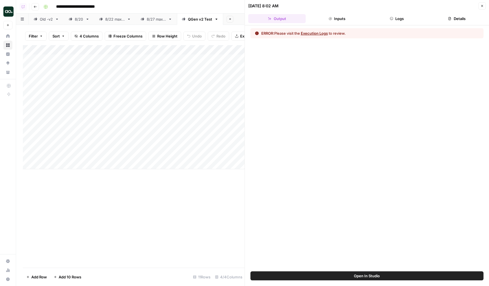
click at [483, 7] on icon "button" at bounding box center [482, 5] width 3 height 3
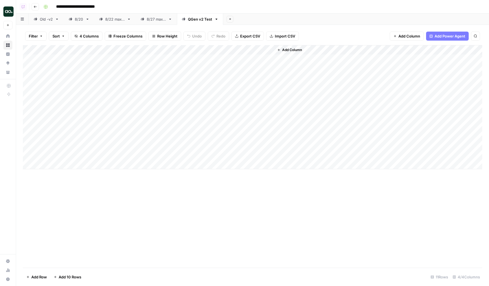
drag, startPoint x: 24, startPoint y: 68, endPoint x: 24, endPoint y: 73, distance: 4.8
click at [24, 73] on div "Add Column" at bounding box center [253, 107] width 460 height 124
drag, startPoint x: 24, startPoint y: 80, endPoint x: 22, endPoint y: 104, distance: 23.5
click at [22, 104] on div "Filter Sort 4 Columns Freeze Columns Row Height Undo Redo Export CSV Import CSV…" at bounding box center [252, 155] width 473 height 261
drag, startPoint x: 24, startPoint y: 60, endPoint x: 24, endPoint y: 89, distance: 29.6
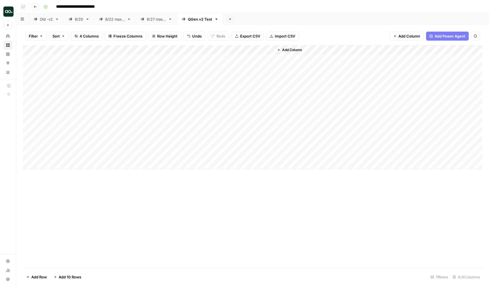
click at [24, 89] on div "Add Column" at bounding box center [253, 107] width 460 height 124
drag, startPoint x: 23, startPoint y: 108, endPoint x: 23, endPoint y: 101, distance: 6.8
click at [23, 101] on div "Add Column" at bounding box center [253, 107] width 460 height 124
click at [153, 72] on div "Add Column" at bounding box center [253, 107] width 460 height 124
click at [158, 62] on div "Add Column" at bounding box center [253, 107] width 460 height 124
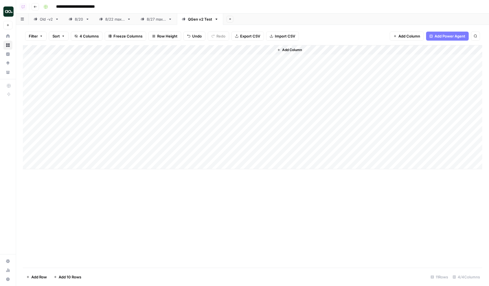
click at [200, 78] on div "Add Column" at bounding box center [253, 107] width 460 height 124
click at [222, 128] on div "Add Column" at bounding box center [253, 107] width 460 height 124
click at [219, 136] on div "Add Column" at bounding box center [253, 107] width 460 height 124
drag, startPoint x: 25, startPoint y: 126, endPoint x: 29, endPoint y: 83, distance: 43.1
click at [29, 83] on div "Add Column" at bounding box center [253, 107] width 460 height 124
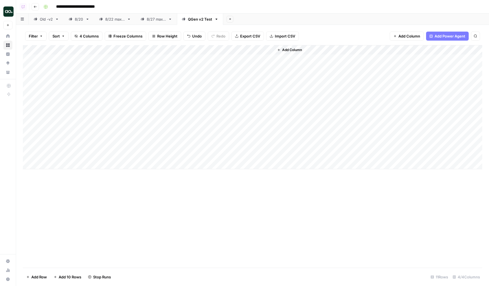
drag, startPoint x: 24, startPoint y: 137, endPoint x: 28, endPoint y: 97, distance: 40.3
click at [28, 97] on div "Add Column" at bounding box center [253, 107] width 460 height 124
click at [147, 140] on div "Add Column" at bounding box center [253, 107] width 460 height 124
click at [219, 106] on div "Add Column" at bounding box center [253, 107] width 460 height 124
click at [263, 107] on div "Add Column" at bounding box center [253, 107] width 460 height 124
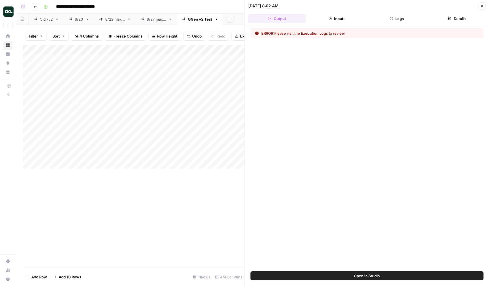
click at [484, 7] on button "Close" at bounding box center [482, 5] width 7 height 7
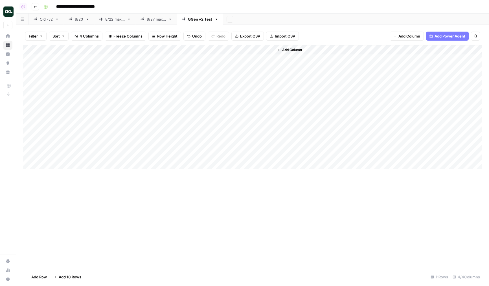
click at [268, 107] on div "Add Column" at bounding box center [253, 107] width 460 height 124
click at [262, 117] on div "Add Column" at bounding box center [253, 107] width 460 height 124
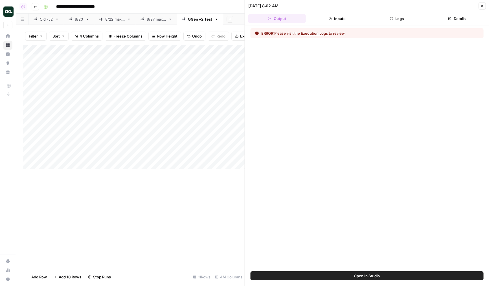
click at [481, 7] on icon "button" at bounding box center [482, 6] width 2 height 2
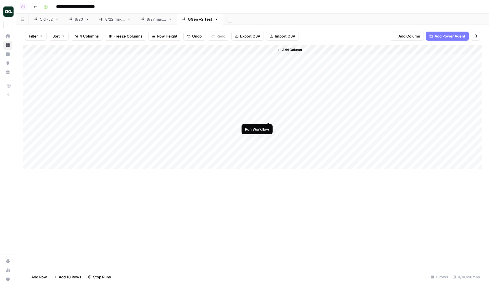
click at [267, 116] on div "Add Column" at bounding box center [253, 107] width 460 height 124
click at [152, 119] on div "Add Column" at bounding box center [253, 107] width 460 height 124
click at [214, 68] on div "Add Column" at bounding box center [253, 107] width 460 height 124
click at [261, 67] on div "Add Column" at bounding box center [253, 107] width 460 height 124
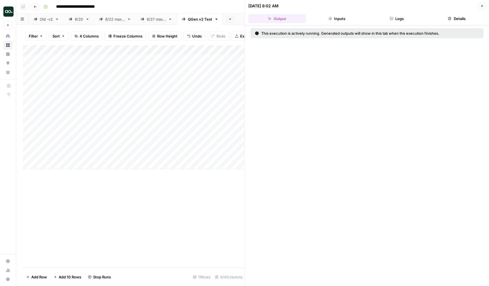
click at [388, 23] on button "Logs" at bounding box center [397, 18] width 58 height 9
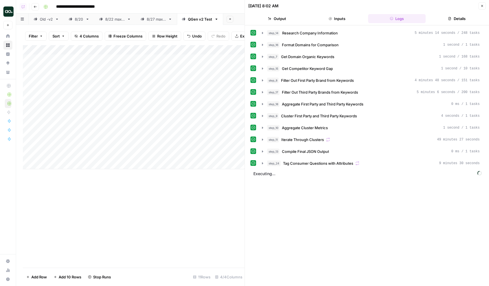
click at [481, 8] on button "Close" at bounding box center [482, 5] width 7 height 7
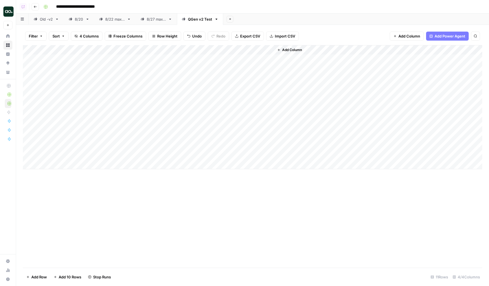
click at [150, 106] on div "Add Column" at bounding box center [253, 107] width 460 height 124
click at [61, 97] on div "Add Column" at bounding box center [253, 107] width 460 height 124
click at [141, 98] on div "Add Column" at bounding box center [253, 107] width 460 height 124
click at [145, 48] on div "Add Column" at bounding box center [253, 107] width 460 height 124
click at [145, 48] on div at bounding box center [148, 50] width 47 height 11
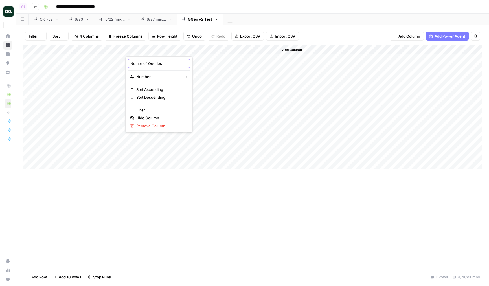
click at [139, 64] on input "Numer of Queries" at bounding box center [158, 64] width 57 height 6
type input "Number of Queries"
click at [93, 86] on div "Add Column" at bounding box center [253, 107] width 460 height 124
click at [173, 49] on div "Add Column" at bounding box center [253, 107] width 460 height 124
click at [155, 107] on div "Add Column" at bounding box center [253, 107] width 460 height 124
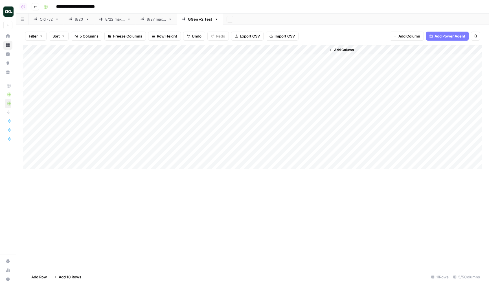
click at [322, 69] on div "Add Column" at bounding box center [253, 107] width 460 height 124
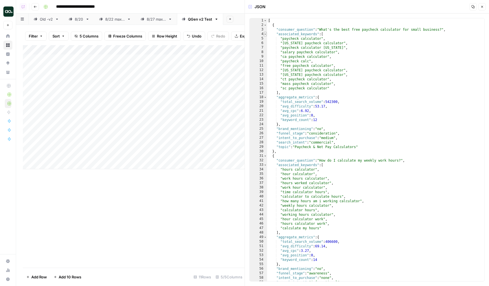
click at [265, 32] on span "Toggle code folding, rows 4 through 17" at bounding box center [265, 34] width 3 height 5
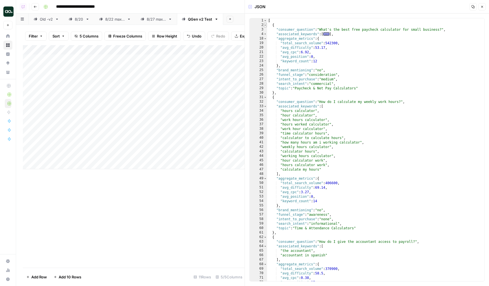
click at [266, 25] on span "Toggle code folding, rows 2 through 30" at bounding box center [265, 25] width 3 height 5
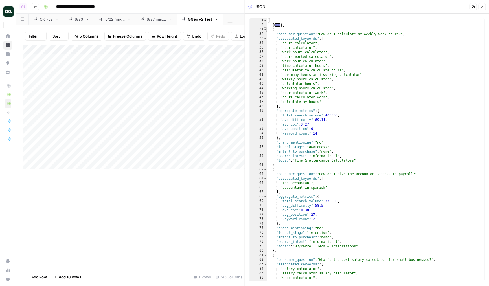
click at [266, 30] on span "Toggle code folding, rows 31 through 61" at bounding box center [265, 29] width 3 height 5
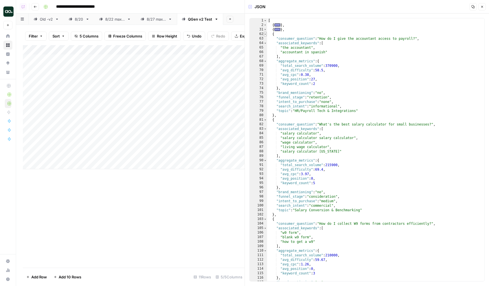
click at [266, 36] on span "Toggle code folding, rows 62 through 80" at bounding box center [265, 34] width 3 height 5
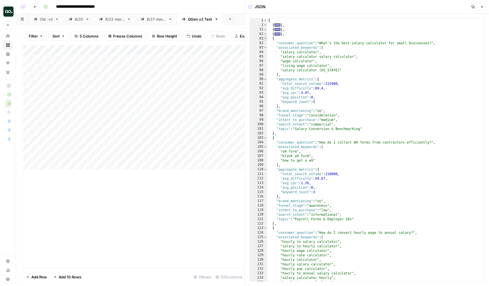
click at [266, 40] on span "Toggle code folding, rows 81 through 102" at bounding box center [265, 38] width 3 height 5
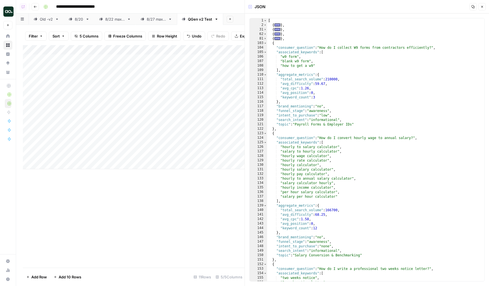
click at [264, 45] on div "104" at bounding box center [259, 47] width 18 height 5
click at [267, 46] on div "[ { ... } , { ... } , { ... } , { ... } , { "consumer_question" : "How do I col…" at bounding box center [375, 154] width 217 height 272
click at [265, 43] on span "Toggle code folding, rows 103 through 122" at bounding box center [265, 43] width 3 height 5
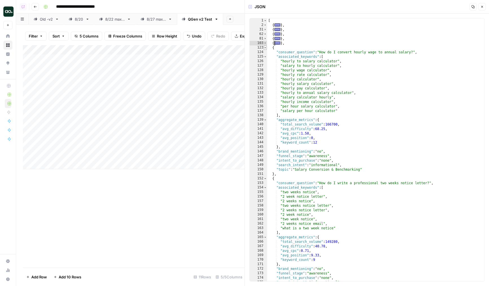
click at [265, 49] on span "Toggle code folding, rows 123 through 151" at bounding box center [265, 47] width 3 height 5
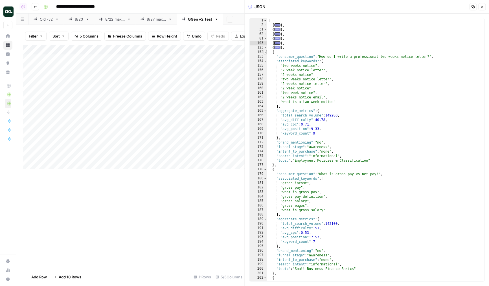
click at [267, 52] on span "Toggle code folding, rows 152 through 177" at bounding box center [265, 52] width 3 height 5
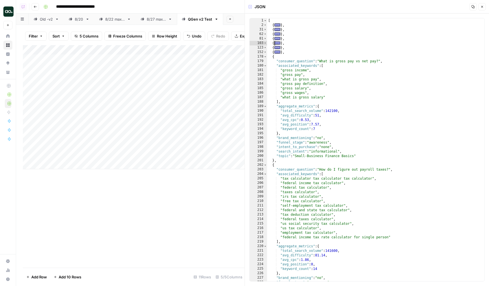
click at [268, 56] on div "[ { ... } , { ... } , { ... } , { ... } , { ... } , { ... } , { ... } , { "cons…" at bounding box center [375, 154] width 217 height 272
type textarea "*"
click at [266, 56] on span "Toggle code folding, rows 178 through 201" at bounding box center [265, 56] width 3 height 5
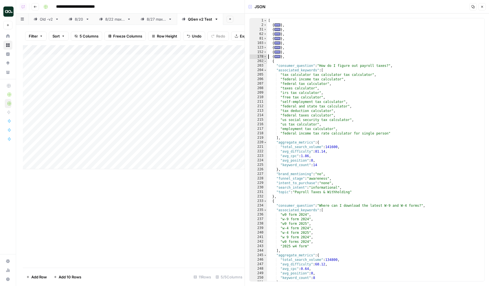
click at [266, 62] on span "Toggle code folding, rows 202 through 232" at bounding box center [265, 61] width 3 height 5
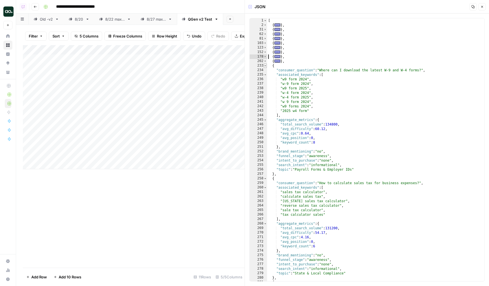
click at [266, 65] on span "Toggle code folding, rows 233 through 257" at bounding box center [265, 66] width 3 height 5
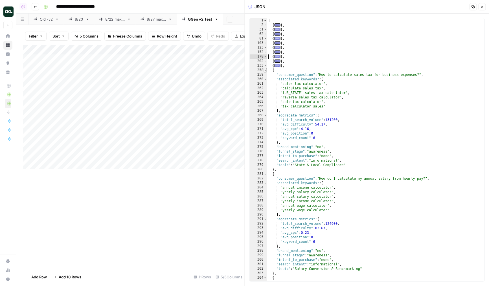
click at [266, 69] on span "Toggle code folding, rows 258 through 280" at bounding box center [265, 70] width 3 height 5
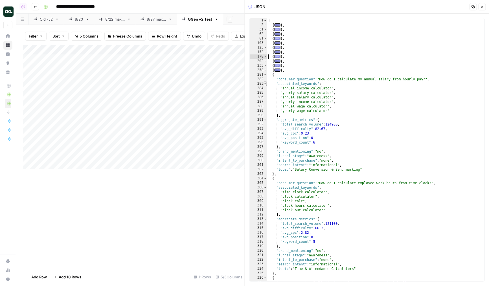
click at [266, 83] on span "Toggle code folding, rows 283 through 290" at bounding box center [265, 84] width 3 height 5
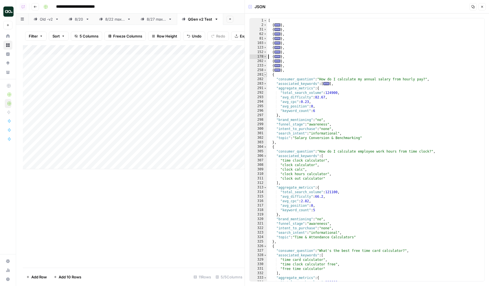
click at [265, 76] on span "Toggle code folding, rows 281 through 303" at bounding box center [265, 75] width 3 height 5
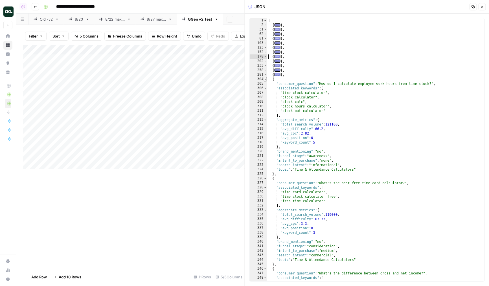
click at [266, 80] on span "Toggle code folding, rows 304 through 325" at bounding box center [265, 79] width 3 height 5
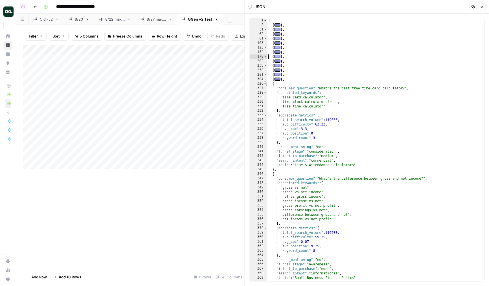
click at [266, 83] on span "Toggle code folding, rows 326 through 345" at bounding box center [265, 84] width 3 height 5
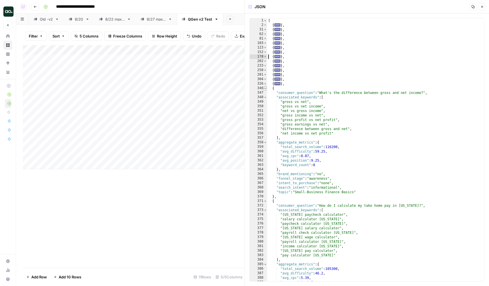
click at [267, 89] on span "Toggle code folding, rows 346 through 370" at bounding box center [265, 88] width 3 height 5
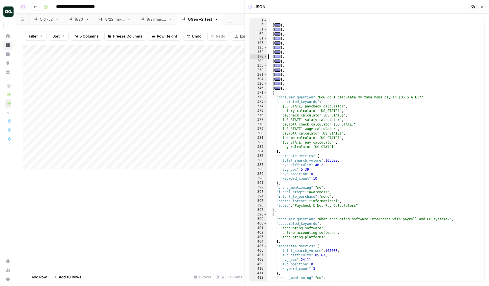
click at [267, 93] on div "371" at bounding box center [259, 93] width 18 height 5
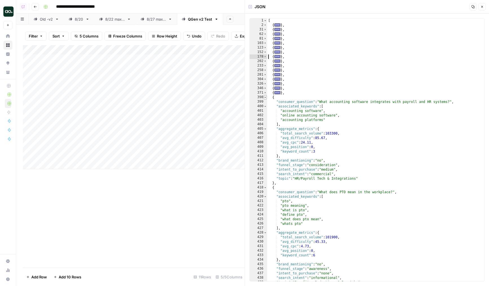
click at [265, 97] on span "Toggle code folding, rows 398 through 417" at bounding box center [265, 97] width 3 height 5
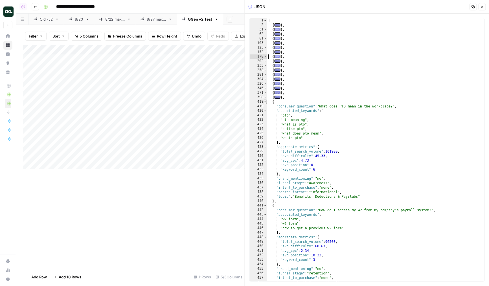
click at [265, 102] on span "Toggle code folding, rows 418 through 440" at bounding box center [265, 102] width 3 height 5
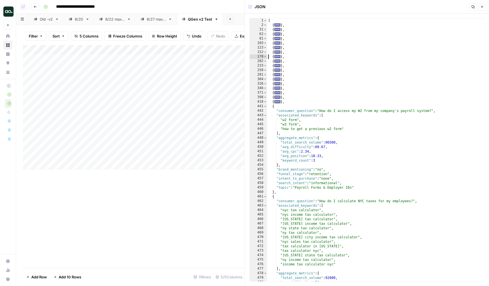
click at [482, 9] on button "Close" at bounding box center [482, 6] width 7 height 7
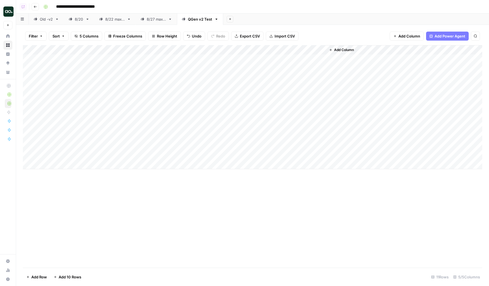
drag, startPoint x: 24, startPoint y: 60, endPoint x: 24, endPoint y: 70, distance: 10.7
click at [24, 70] on div "Add Column" at bounding box center [253, 107] width 460 height 124
drag, startPoint x: 24, startPoint y: 70, endPoint x: 24, endPoint y: 80, distance: 9.6
click at [24, 80] on div "Add Column" at bounding box center [253, 107] width 460 height 124
click at [320, 67] on div "Add Column" at bounding box center [253, 107] width 460 height 124
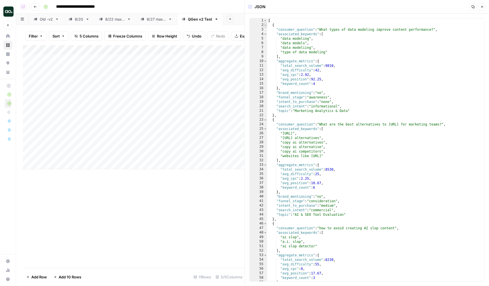
type textarea "*"
click at [266, 24] on span "Toggle code folding, rows 2 through 22" at bounding box center [265, 25] width 3 height 5
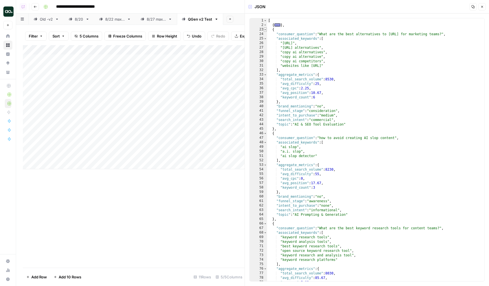
click at [266, 30] on span "Toggle code folding, rows 23 through 45" at bounding box center [265, 29] width 3 height 5
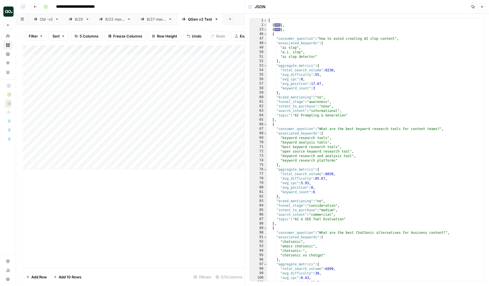
click at [483, 6] on icon "button" at bounding box center [482, 6] width 3 height 3
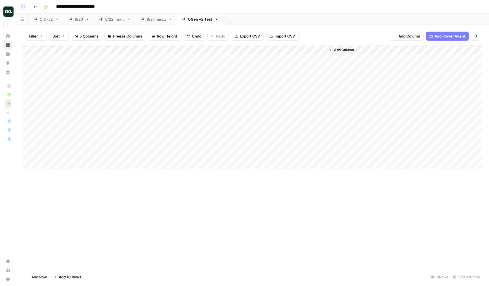
click at [262, 59] on div "Add Column" at bounding box center [253, 107] width 460 height 124
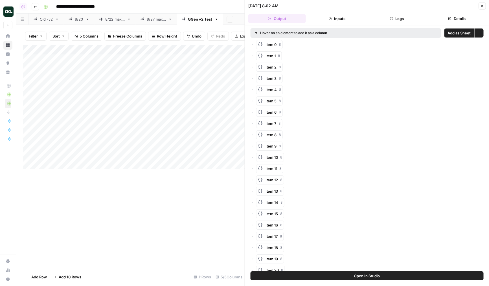
click at [359, 18] on button "Inputs" at bounding box center [337, 18] width 58 height 9
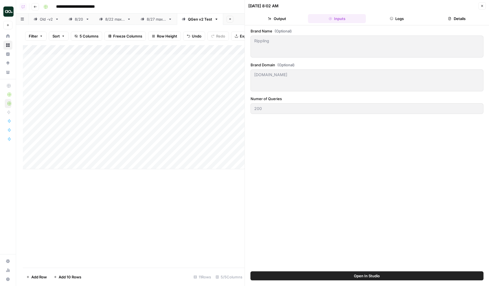
click at [315, 24] on header "09/05/25 at 8:02 AM Close Output Inputs Logs Details" at bounding box center [367, 12] width 245 height 25
click at [285, 24] on header "09/05/25 at 8:02 AM Close Output Inputs Logs Details" at bounding box center [367, 12] width 245 height 25
click at [288, 18] on button "Output" at bounding box center [277, 18] width 58 height 9
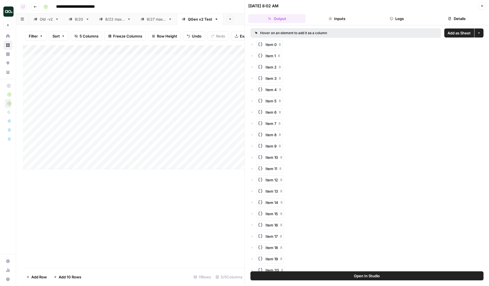
click at [458, 32] on span "Add as Sheet" at bounding box center [459, 33] width 23 height 6
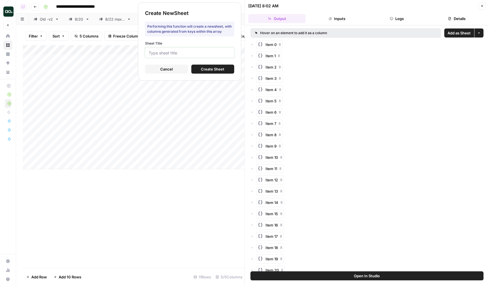
click at [192, 53] on input "Sheet Title" at bounding box center [190, 52] width 82 height 5
type input "AirOps"
click at [212, 72] on button "Create Sheet" at bounding box center [212, 69] width 43 height 9
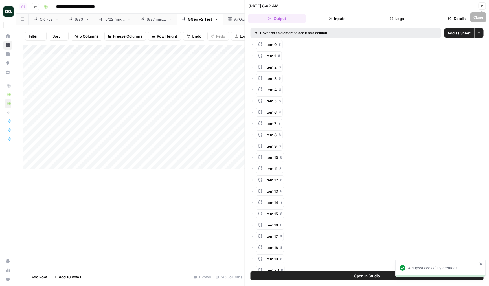
click at [481, 6] on icon "button" at bounding box center [482, 5] width 3 height 3
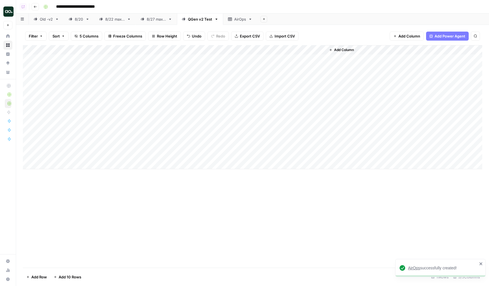
click at [231, 19] on icon at bounding box center [230, 19] width 4 height 3
drag, startPoint x: 123, startPoint y: 49, endPoint x: 163, endPoint y: 47, distance: 39.6
click at [163, 47] on div "Add Column" at bounding box center [253, 156] width 460 height 223
click at [236, 21] on div "AirOps" at bounding box center [240, 19] width 12 height 6
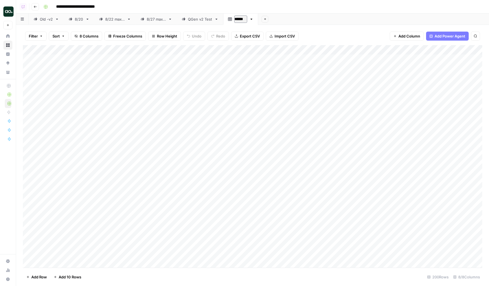
click at [241, 19] on input "******" at bounding box center [240, 19] width 13 height 7
type input "********"
drag, startPoint x: 163, startPoint y: 49, endPoint x: 184, endPoint y: 49, distance: 20.9
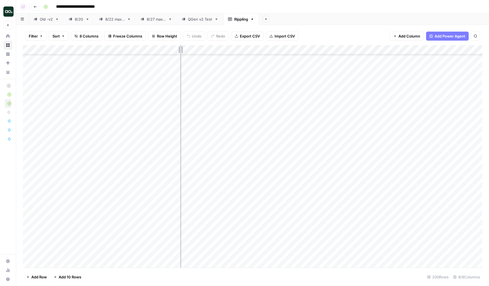
click at [184, 49] on div "Add Column" at bounding box center [253, 156] width 460 height 223
click at [134, 97] on div "Add Column" at bounding box center [253, 156] width 460 height 223
click at [121, 173] on div "Add Column" at bounding box center [253, 156] width 460 height 223
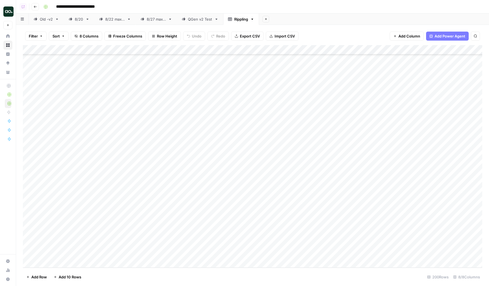
click at [113, 160] on div "Add Column" at bounding box center [253, 156] width 460 height 223
click at [107, 146] on div "Add Column" at bounding box center [253, 156] width 460 height 223
click at [253, 20] on icon "button" at bounding box center [252, 19] width 4 height 4
click at [264, 49] on span "Delete Sheet" at bounding box center [276, 51] width 27 height 6
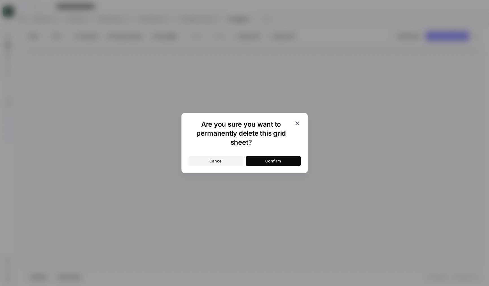
click at [263, 162] on button "Confirm" at bounding box center [273, 161] width 55 height 10
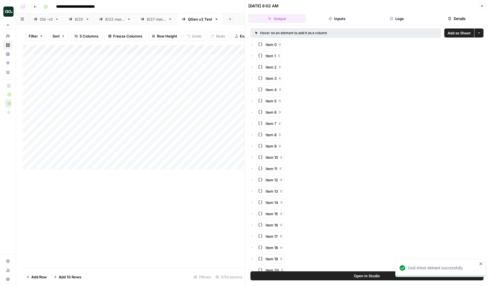
click at [483, 4] on icon "button" at bounding box center [482, 5] width 3 height 3
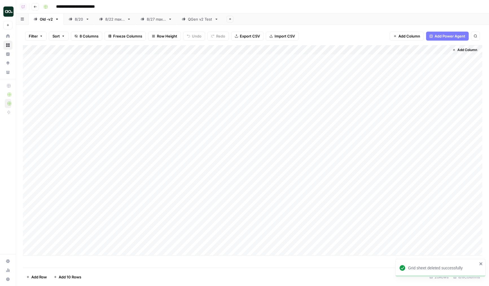
click at [197, 19] on div "QGen v2 Test" at bounding box center [200, 19] width 24 height 6
type input "**********"
click at [302, 63] on div "Add Column" at bounding box center [253, 107] width 460 height 124
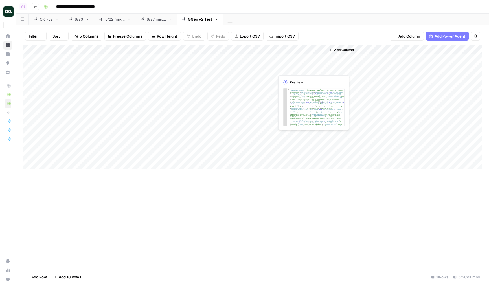
click at [288, 69] on div "Add Column" at bounding box center [253, 107] width 460 height 124
click at [285, 71] on div "Add Column" at bounding box center [253, 107] width 460 height 124
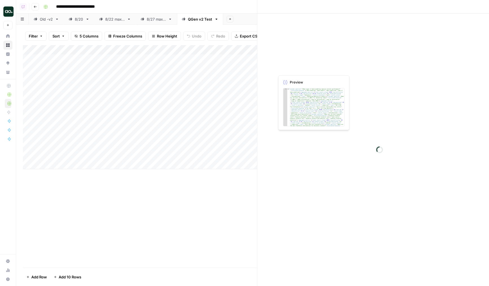
click at [285, 71] on div at bounding box center [301, 69] width 52 height 10
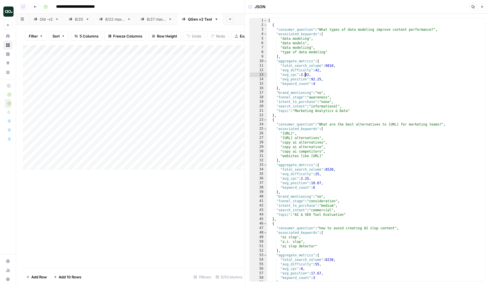
click at [304, 76] on div "[ { "consumer_question" : "What types of data modeling improve content performa…" at bounding box center [375, 154] width 217 height 272
click at [315, 117] on div "[ { "consumer_question" : "What types of data modeling improve content performa…" at bounding box center [375, 154] width 217 height 272
type textarea "**"
click at [483, 7] on icon "button" at bounding box center [482, 6] width 3 height 3
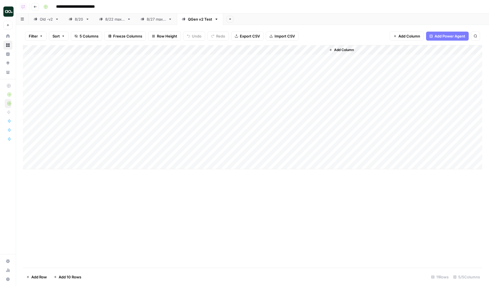
click at [264, 77] on div "Add Column" at bounding box center [253, 107] width 460 height 124
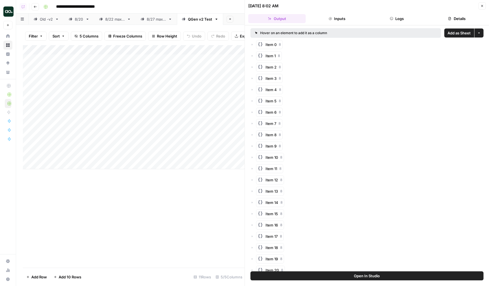
click at [454, 34] on span "Add as Sheet" at bounding box center [459, 33] width 23 height 6
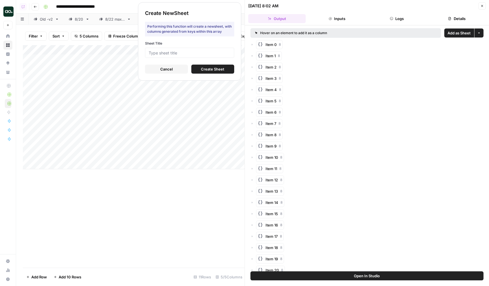
click at [202, 55] on div at bounding box center [189, 53] width 89 height 10
click at [202, 54] on input "Sheet Title" at bounding box center [190, 52] width 82 height 5
type input "Chewy"
click at [226, 71] on button "Create Sheet" at bounding box center [212, 69] width 43 height 9
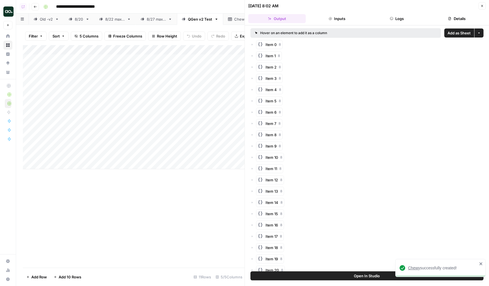
click at [481, 4] on icon "button" at bounding box center [482, 5] width 3 height 3
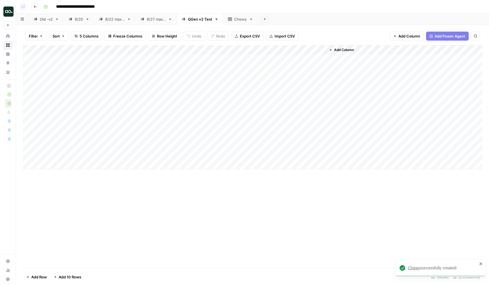
click at [235, 18] on div "Chewy" at bounding box center [240, 19] width 13 height 6
click at [113, 58] on div "Add Column" at bounding box center [253, 73] width 460 height 57
drag, startPoint x: 124, startPoint y: 51, endPoint x: 143, endPoint y: 51, distance: 19.5
click at [143, 51] on div "Add Column" at bounding box center [253, 73] width 460 height 57
click at [205, 18] on div "QGen v2 Test" at bounding box center [200, 19] width 24 height 6
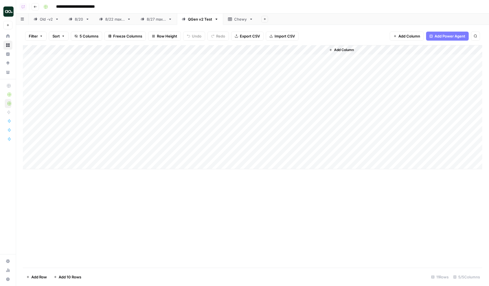
click at [243, 20] on div "Chewy" at bounding box center [240, 19] width 13 height 6
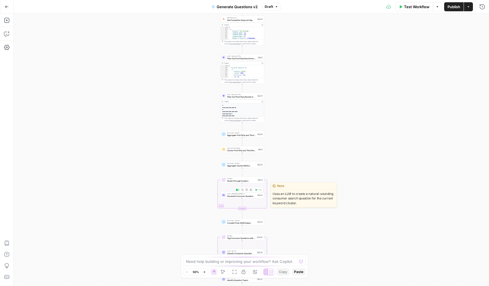
click at [234, 197] on span "Generate Consumer Question" at bounding box center [241, 196] width 29 height 3
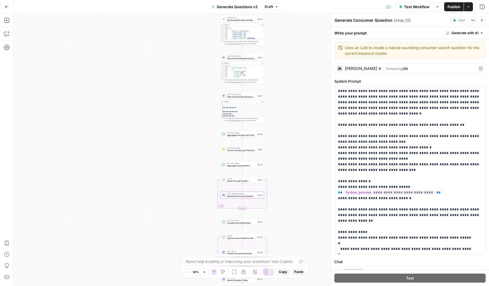
click at [373, 68] on div "[PERSON_NAME] 4" at bounding box center [363, 69] width 36 height 4
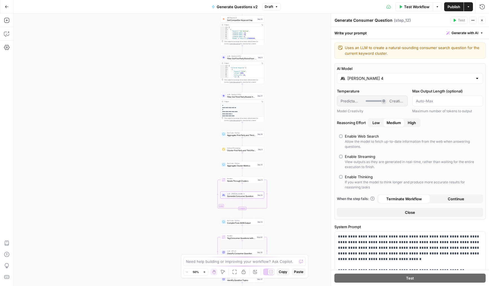
click at [371, 82] on div "[PERSON_NAME] 4" at bounding box center [410, 78] width 146 height 11
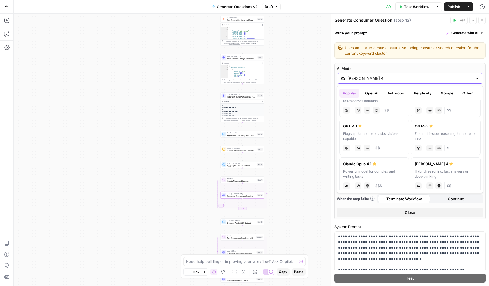
scroll to position [26, 0]
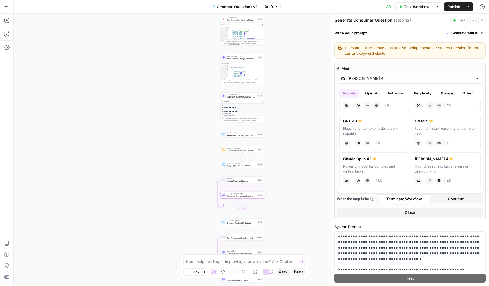
click at [382, 67] on label "AI Model" at bounding box center [410, 69] width 146 height 6
click at [382, 76] on input "[PERSON_NAME] 4" at bounding box center [410, 79] width 125 height 6
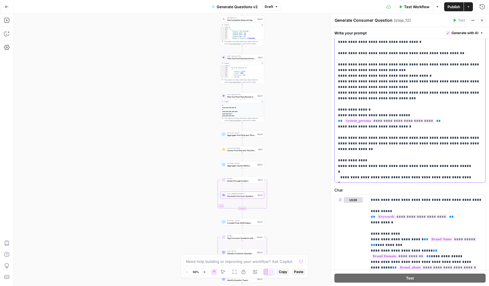
click at [374, 142] on p "**********" at bounding box center [410, 99] width 144 height 164
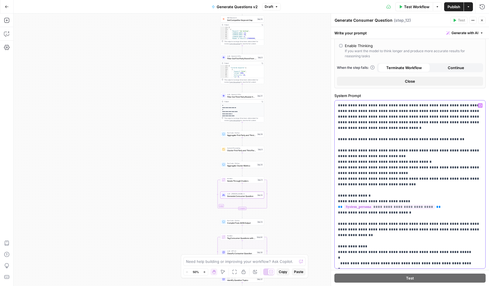
scroll to position [121, 0]
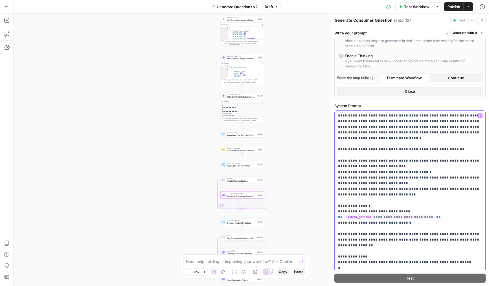
click at [400, 187] on p "**********" at bounding box center [410, 195] width 144 height 164
click at [3, 31] on button "Copilot" at bounding box center [6, 33] width 9 height 9
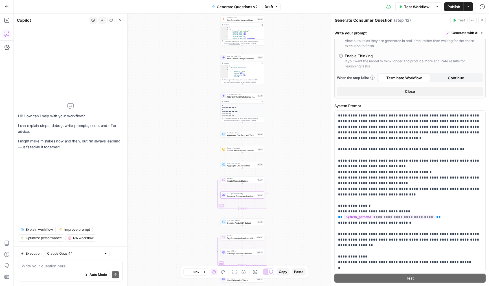
click at [53, 267] on textarea at bounding box center [70, 266] width 97 height 6
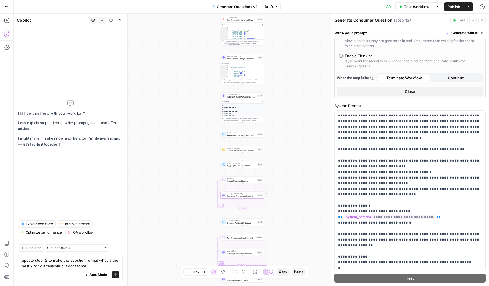
type textarea "update step 12 to make the question format what is the best x for y if feasible…"
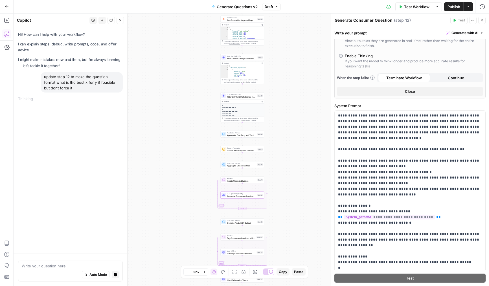
scroll to position [132, 0]
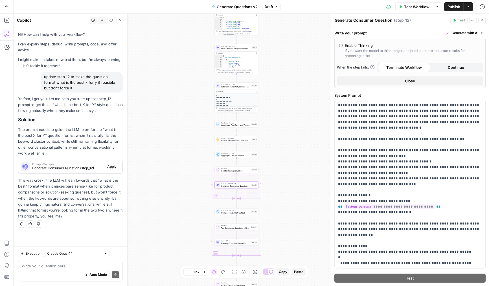
click at [111, 166] on span "Apply" at bounding box center [111, 166] width 9 height 5
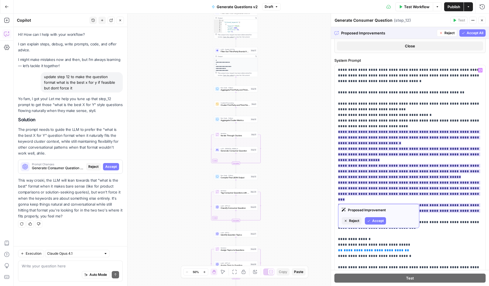
scroll to position [168, 0]
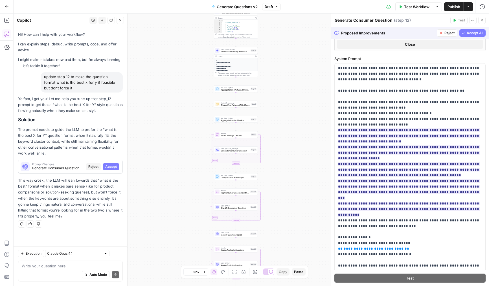
click at [475, 32] on span "Accept All" at bounding box center [475, 32] width 17 height 5
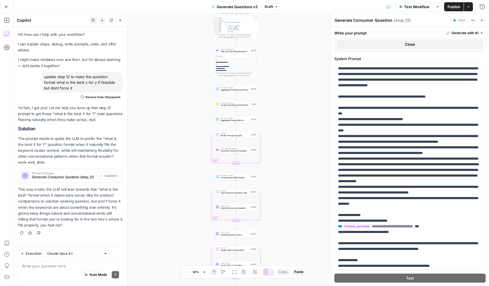
scroll to position [10, 0]
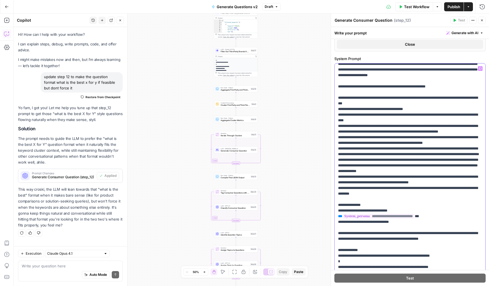
click at [379, 185] on p "**********" at bounding box center [410, 174] width 144 height 237
click at [400, 191] on p "**********" at bounding box center [410, 174] width 144 height 237
drag, startPoint x: 357, startPoint y: 196, endPoint x: 395, endPoint y: 204, distance: 39.0
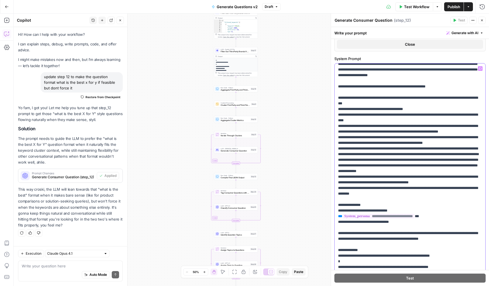
click at [395, 204] on p "**********" at bounding box center [410, 174] width 144 height 237
click at [395, 212] on p "**********" at bounding box center [410, 174] width 144 height 237
click at [483, 21] on icon "button" at bounding box center [482, 20] width 3 height 3
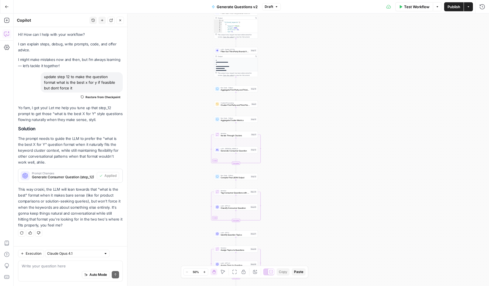
click at [456, 8] on span "Publish" at bounding box center [454, 7] width 13 height 6
click at [226, 151] on span "Generate Consumer Question" at bounding box center [235, 151] width 29 height 3
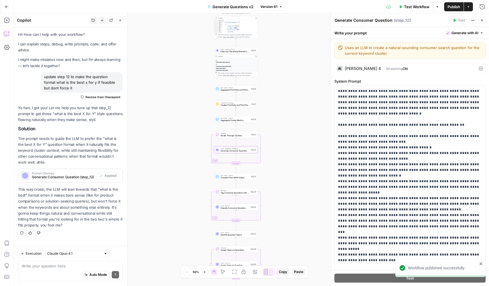
scroll to position [12, 0]
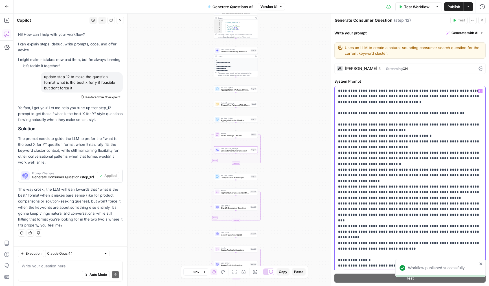
click at [372, 181] on p "**********" at bounding box center [410, 195] width 144 height 237
click at [388, 187] on p "**********" at bounding box center [410, 195] width 144 height 237
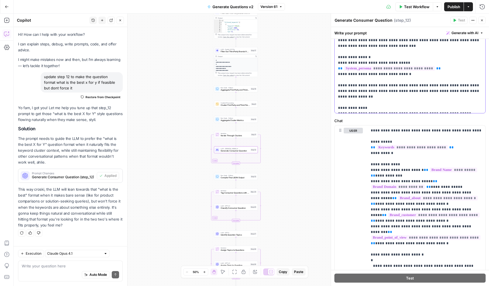
scroll to position [245, 0]
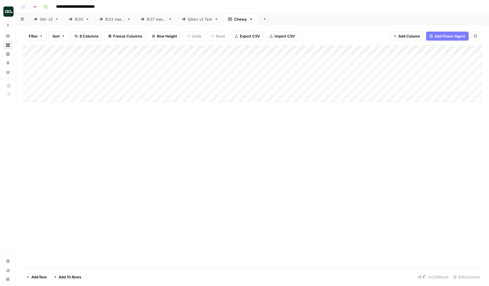
click at [158, 20] on div "8/27 max 5" at bounding box center [156, 19] width 19 height 6
click at [196, 20] on div "QGen v2 Test" at bounding box center [200, 19] width 24 height 6
click at [262, 97] on div "Add Column" at bounding box center [253, 107] width 460 height 124
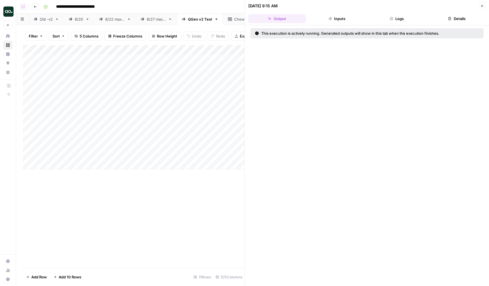
click at [394, 20] on button "Logs" at bounding box center [397, 18] width 58 height 9
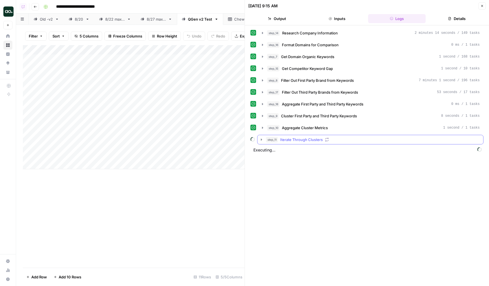
click at [284, 135] on button "step_11 Iterate Through Clusters" at bounding box center [371, 139] width 226 height 9
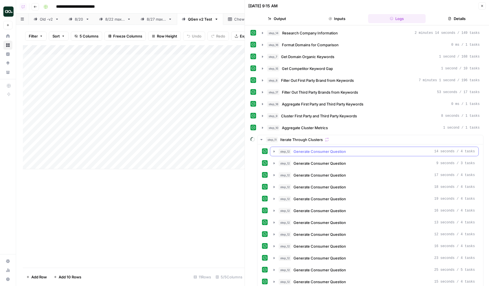
click at [307, 162] on span "Generate Consumer Question" at bounding box center [320, 164] width 53 height 6
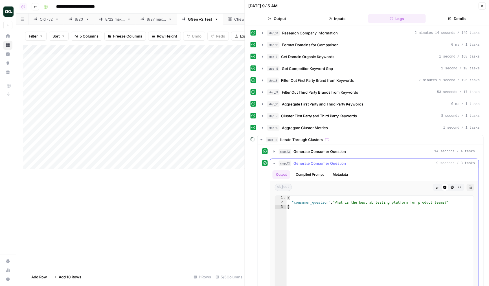
click at [313, 163] on span "Generate Consumer Question" at bounding box center [320, 164] width 53 height 6
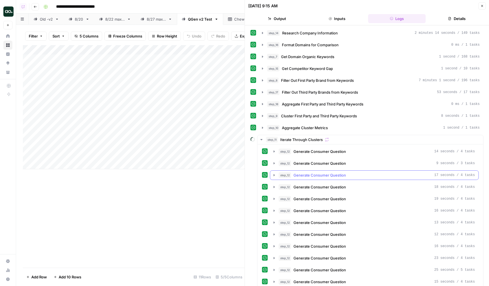
click at [317, 177] on span "Generate Consumer Question" at bounding box center [320, 176] width 53 height 6
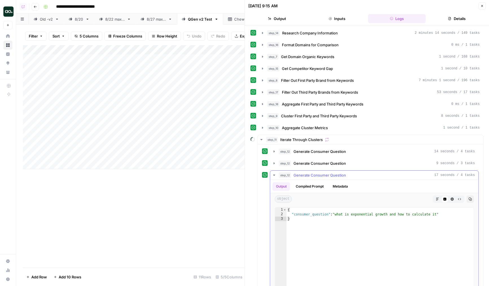
click at [321, 177] on span "Generate Consumer Question" at bounding box center [320, 176] width 53 height 6
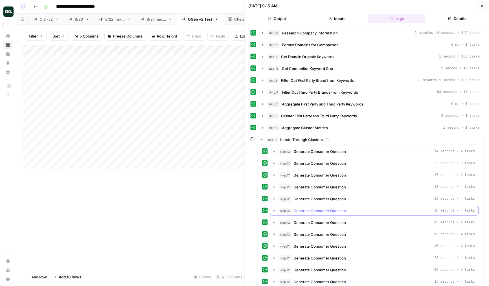
click at [323, 208] on span "Generate Consumer Question" at bounding box center [320, 211] width 53 height 6
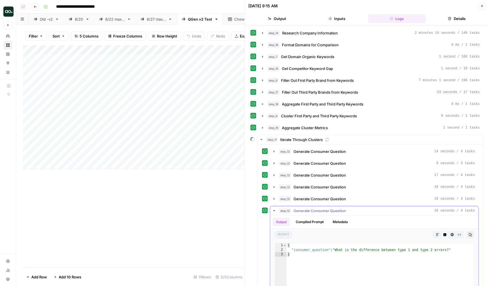
click at [326, 209] on span "Generate Consumer Question" at bounding box center [320, 211] width 53 height 6
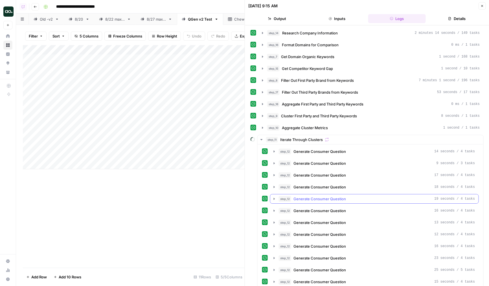
click at [324, 200] on span "Generate Consumer Question" at bounding box center [320, 199] width 53 height 6
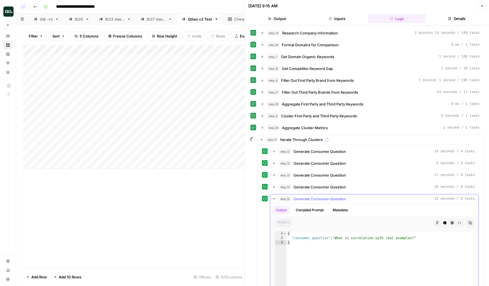
click at [324, 200] on span "Generate Consumer Question" at bounding box center [320, 199] width 53 height 6
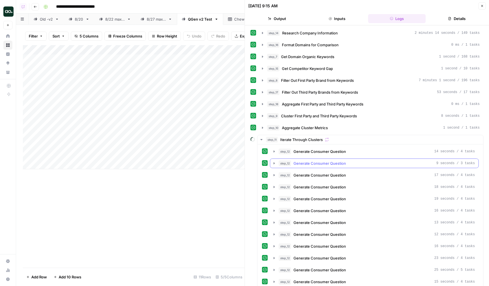
click at [326, 152] on span "Generate Consumer Question" at bounding box center [320, 152] width 53 height 6
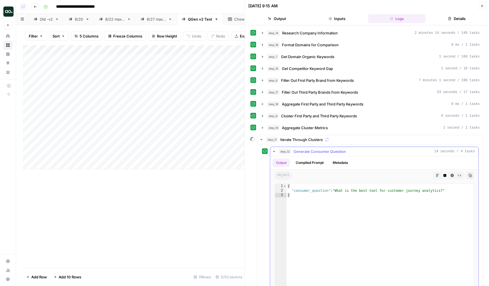
click at [326, 152] on span "Generate Consumer Question" at bounding box center [320, 152] width 53 height 6
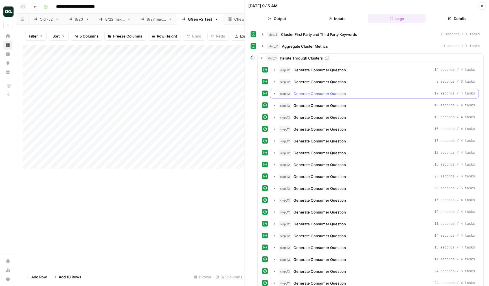
scroll to position [111, 0]
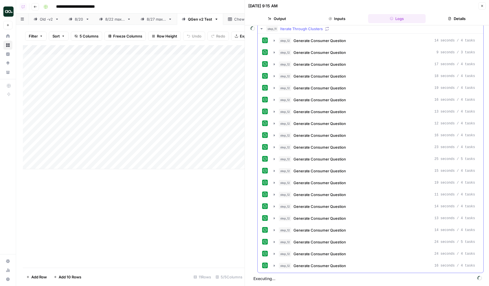
click at [329, 177] on div "step_12 Generate Consumer Question 14 seconds / 4 tasks step_12 Generate Consum…" at bounding box center [370, 153] width 217 height 235
click at [330, 179] on button "step_12 Generate Consumer Question 19 seconds / 4 tasks" at bounding box center [375, 182] width 208 height 9
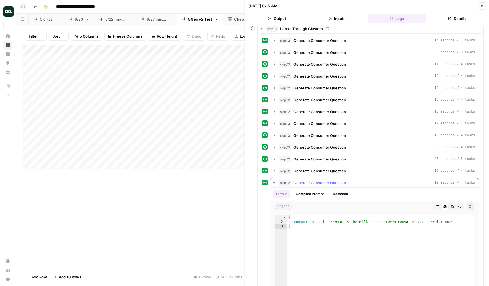
click at [330, 179] on button "step_12 Generate Consumer Question 19 seconds / 4 tasks" at bounding box center [375, 182] width 208 height 9
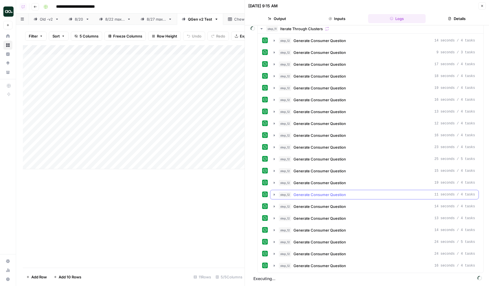
click at [327, 204] on span "Generate Consumer Question" at bounding box center [320, 207] width 53 height 6
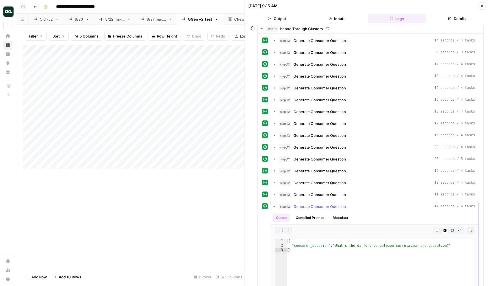
click at [330, 205] on span "Generate Consumer Question" at bounding box center [320, 207] width 53 height 6
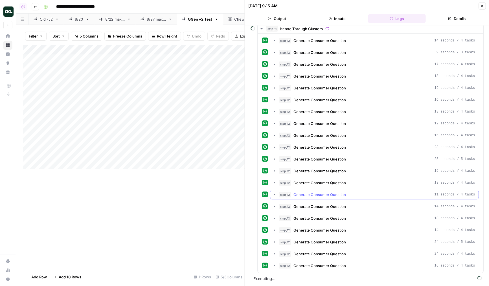
click at [327, 199] on button "step_12 Generate Consumer Question 11 seconds / 4 tasks" at bounding box center [375, 194] width 208 height 9
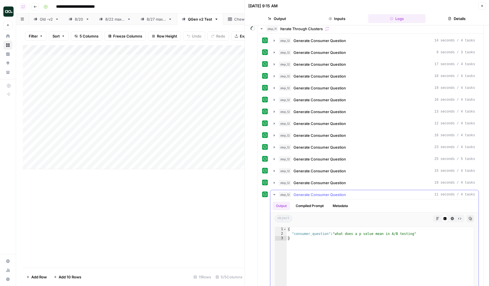
click at [329, 198] on button "step_12 Generate Consumer Question 11 seconds / 4 tasks" at bounding box center [375, 194] width 208 height 9
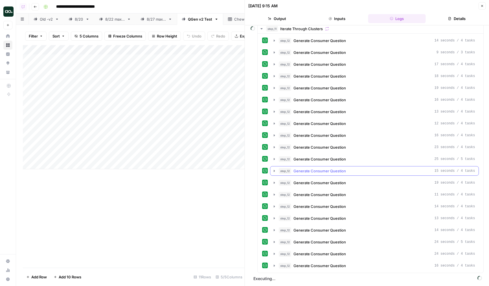
click at [323, 167] on button "step_12 Generate Consumer Question 15 seconds / 4 tasks" at bounding box center [375, 171] width 208 height 9
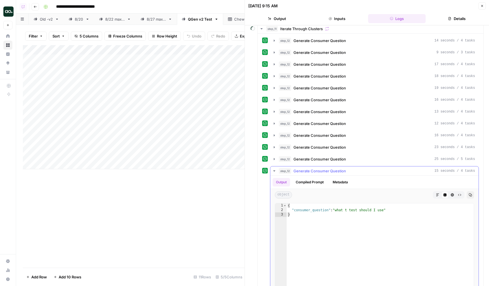
click at [325, 168] on span "Generate Consumer Question" at bounding box center [320, 171] width 53 height 6
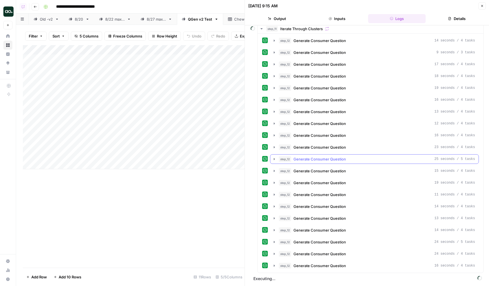
click at [319, 160] on span "Generate Consumer Question" at bounding box center [320, 159] width 53 height 6
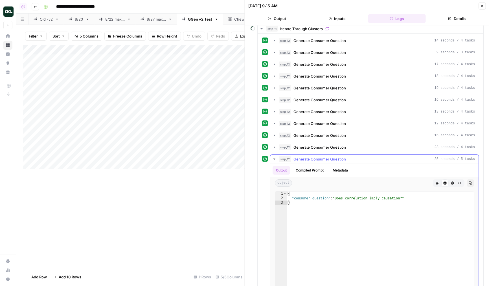
click at [322, 160] on span "Generate Consumer Question" at bounding box center [320, 159] width 53 height 6
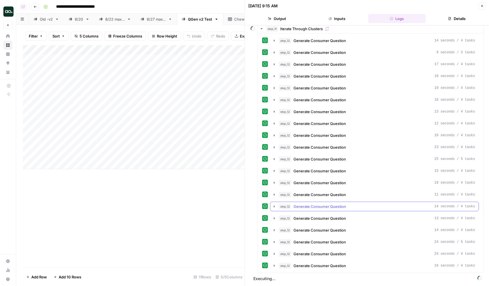
click at [321, 218] on span "Generate Consumer Question" at bounding box center [320, 219] width 53 height 6
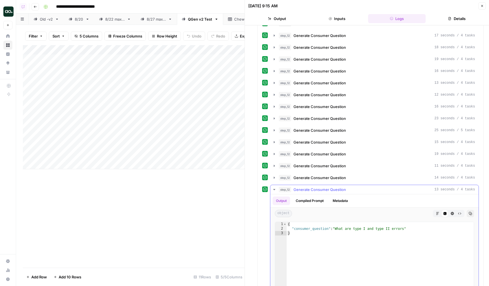
scroll to position [151, 0]
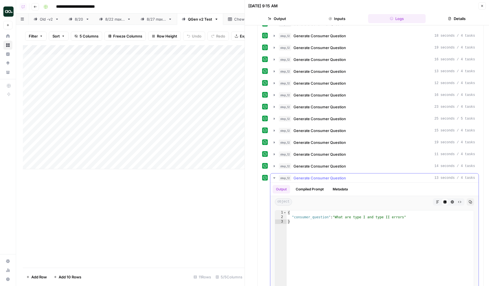
click at [324, 187] on button "Compiled Prompt" at bounding box center [310, 189] width 35 height 8
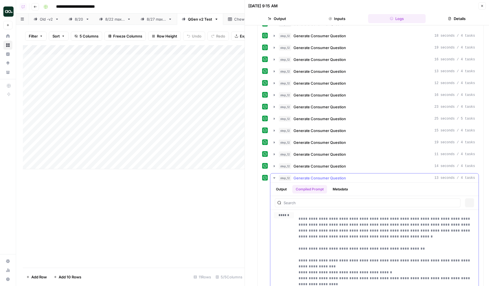
click at [324, 179] on span "Generate Consumer Question" at bounding box center [320, 178] width 53 height 6
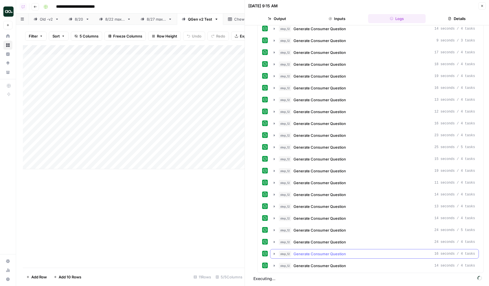
click at [321, 250] on button "step_12 Generate Consumer Question 16 seconds / 4 tasks" at bounding box center [375, 254] width 208 height 9
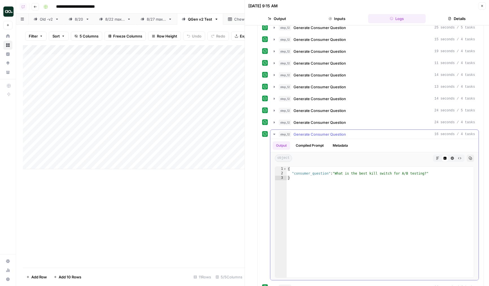
scroll to position [247, 0]
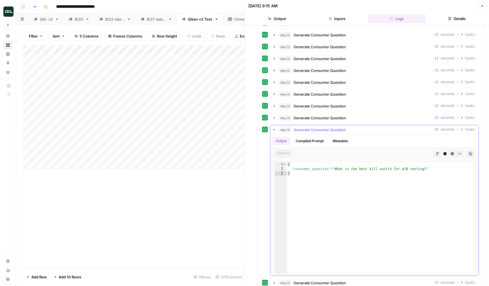
click at [325, 130] on span "Generate Consumer Question" at bounding box center [320, 130] width 53 height 6
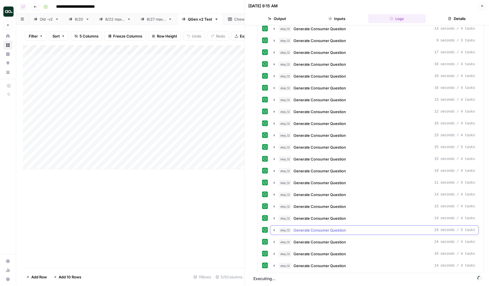
click at [314, 258] on button "step_12 Generate Consumer Question 16 seconds / 4 tasks" at bounding box center [375, 254] width 208 height 9
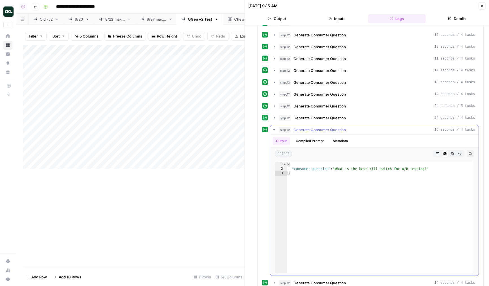
scroll to position [264, 0]
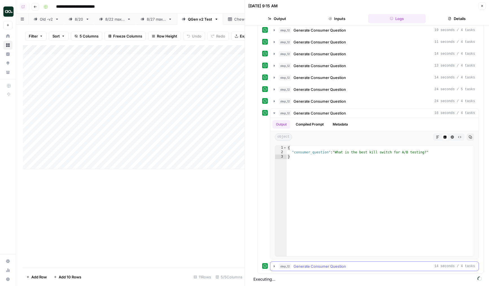
click at [311, 266] on span "Generate Consumer Question" at bounding box center [320, 267] width 53 height 6
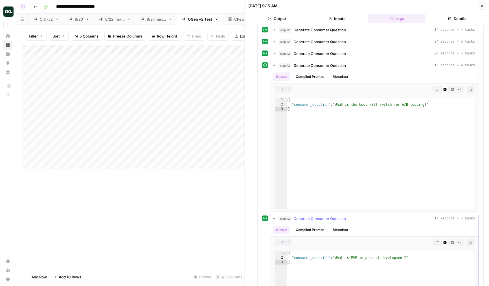
scroll to position [314, 0]
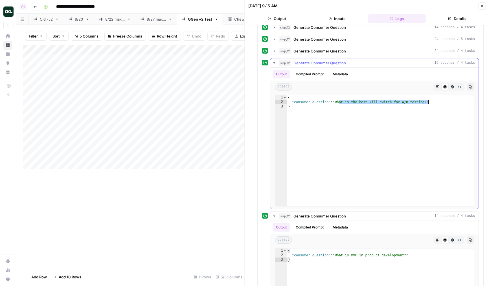
drag, startPoint x: 338, startPoint y: 102, endPoint x: 428, endPoint y: 103, distance: 90.4
click at [428, 103] on div "{ "consumer_question" : "What is the best kill switch for A/B testing?" }" at bounding box center [380, 155] width 187 height 120
click at [355, 120] on div "{ "consumer_question" : "What is the best kill switch for A/B testing?" }" at bounding box center [380, 155] width 187 height 120
type textarea "*"
click at [326, 52] on span "Generate Consumer Question" at bounding box center [320, 51] width 53 height 6
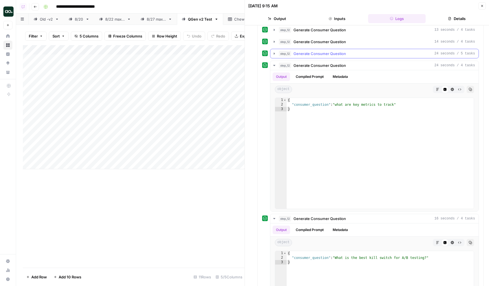
scroll to position [226, 0]
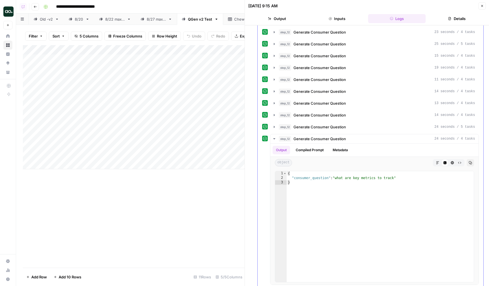
click at [316, 86] on div "step_12 Generate Consumer Question 14 seconds / 4 tasks step_12 Generate Consum…" at bounding box center [370, 262] width 217 height 683
click at [485, 5] on button "Close" at bounding box center [482, 5] width 7 height 7
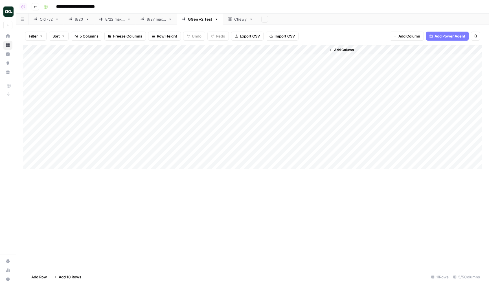
click at [200, 119] on div "Add Column" at bounding box center [253, 107] width 460 height 124
click at [263, 115] on div "Add Column" at bounding box center [253, 107] width 460 height 124
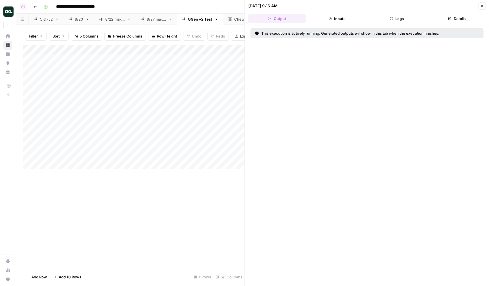
click at [399, 22] on button "Logs" at bounding box center [397, 18] width 58 height 9
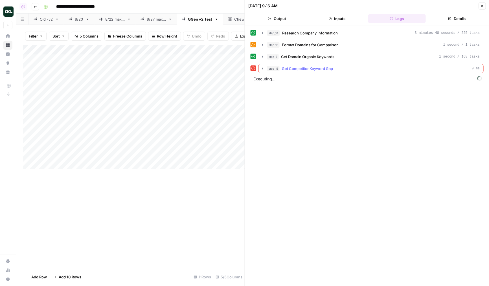
click at [300, 71] on span "Get Competitor Keyword Gap" at bounding box center [307, 69] width 51 height 6
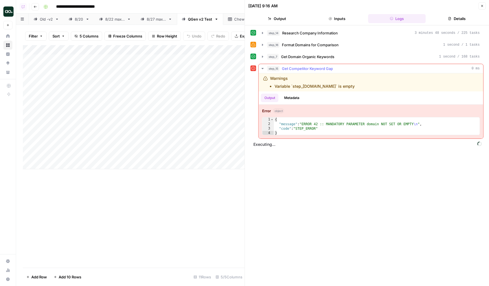
click at [304, 68] on span "Get Competitor Keyword Gap" at bounding box center [307, 69] width 51 height 6
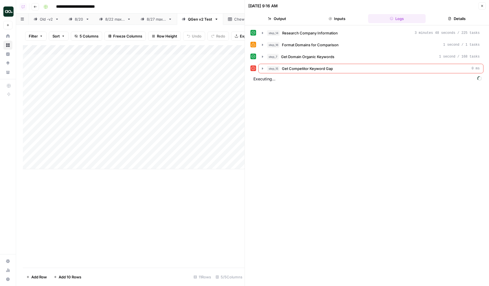
click at [479, 7] on button "Close" at bounding box center [482, 5] width 7 height 7
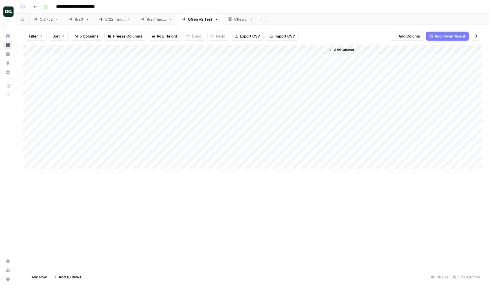
click at [315, 77] on div "Add Column" at bounding box center [253, 107] width 460 height 124
click at [322, 78] on div "Add Column" at bounding box center [253, 107] width 460 height 124
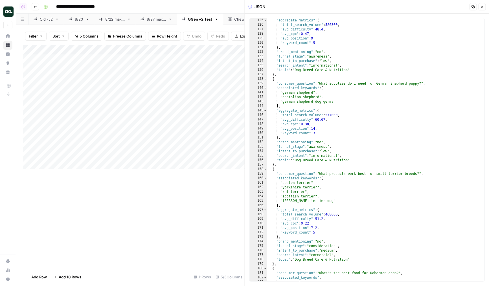
scroll to position [281, 0]
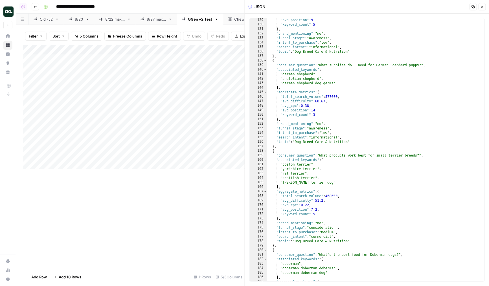
click at [482, 7] on icon "button" at bounding box center [482, 6] width 3 height 3
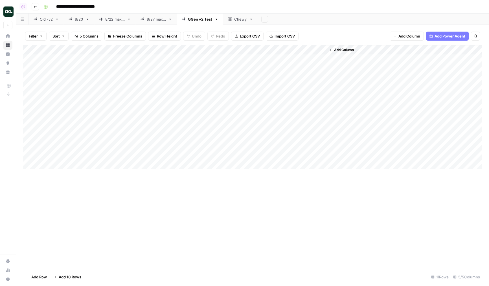
click at [224, 50] on div "Add Column" at bounding box center [253, 107] width 460 height 124
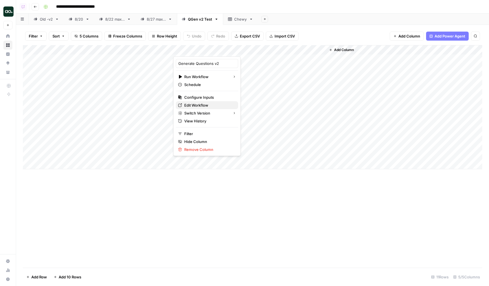
click at [198, 104] on span "Edit Workflow" at bounding box center [208, 106] width 49 height 6
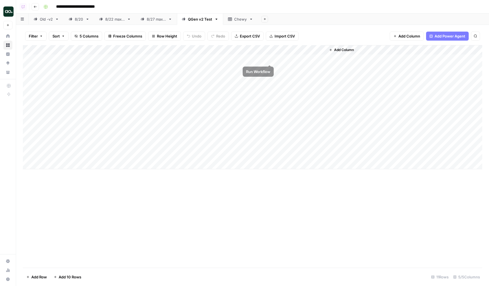
click at [269, 58] on div "Add Column" at bounding box center [253, 107] width 460 height 124
click at [269, 69] on div "Add Column" at bounding box center [253, 107] width 460 height 124
click at [269, 78] on div "Add Column" at bounding box center [253, 107] width 460 height 124
drag, startPoint x: 23, startPoint y: 70, endPoint x: 23, endPoint y: 119, distance: 49.1
click at [23, 119] on div "Add Column" at bounding box center [253, 107] width 460 height 124
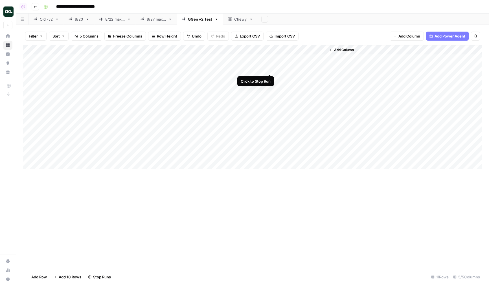
click at [271, 68] on div "Add Column" at bounding box center [253, 107] width 460 height 124
click at [270, 69] on div "Add Column" at bounding box center [253, 107] width 460 height 124
drag, startPoint x: 24, startPoint y: 69, endPoint x: 27, endPoint y: 107, distance: 38.2
click at [27, 107] on div "Add Column" at bounding box center [253, 107] width 460 height 124
drag, startPoint x: 23, startPoint y: 58, endPoint x: 25, endPoint y: 104, distance: 46.3
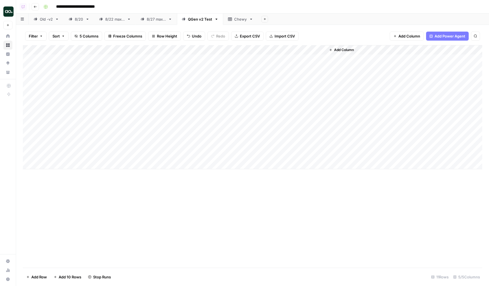
click at [25, 104] on div "Add Column" at bounding box center [253, 107] width 460 height 124
drag, startPoint x: 214, startPoint y: 60, endPoint x: 211, endPoint y: 114, distance: 54.0
click at [211, 114] on div "Add Column" at bounding box center [253, 107] width 460 height 124
click at [239, 18] on div "Chewy" at bounding box center [240, 19] width 13 height 6
drag, startPoint x: 143, startPoint y: 48, endPoint x: 152, endPoint y: 48, distance: 9.3
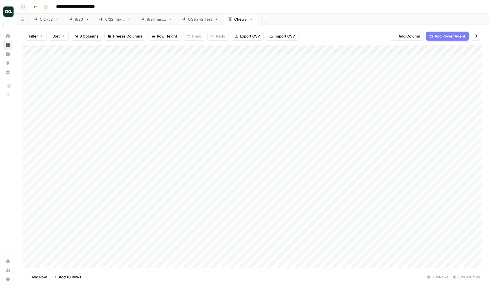
click at [152, 48] on div "Add Column" at bounding box center [253, 156] width 460 height 223
click at [414, 88] on div "Add Column" at bounding box center [253, 156] width 460 height 223
drag, startPoint x: 412, startPoint y: 49, endPoint x: 117, endPoint y: 56, distance: 294.6
click at [117, 56] on div "Add Column" at bounding box center [253, 156] width 460 height 223
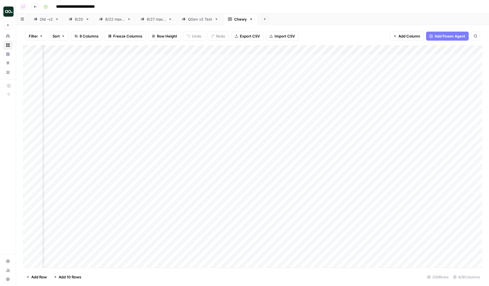
drag, startPoint x: 192, startPoint y: 53, endPoint x: 106, endPoint y: 49, distance: 86.5
click at [109, 49] on div "Add Column" at bounding box center [253, 156] width 460 height 223
drag, startPoint x: 200, startPoint y: 50, endPoint x: 74, endPoint y: 49, distance: 125.9
click at [77, 49] on div "Add Column" at bounding box center [253, 156] width 460 height 223
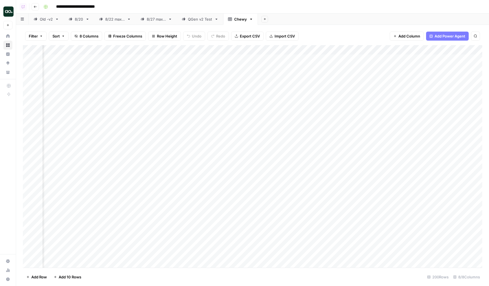
scroll to position [0, 0]
click at [78, 49] on div "Add Column" at bounding box center [253, 156] width 460 height 223
click at [80, 88] on span "Sort Ascending" at bounding box center [78, 90] width 49 height 6
click at [94, 71] on div "Add Column" at bounding box center [253, 157] width 460 height 222
drag, startPoint x: 98, startPoint y: 63, endPoint x: 88, endPoint y: 165, distance: 102.1
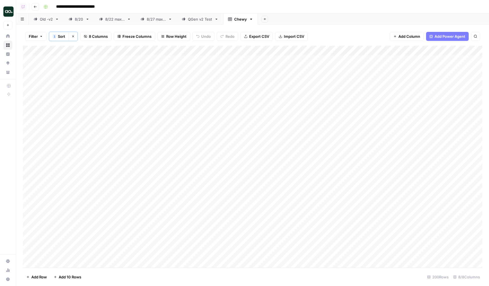
click at [88, 165] on div "Add Column" at bounding box center [253, 157] width 460 height 222
click at [88, 168] on div "Add Column" at bounding box center [253, 157] width 460 height 222
click at [258, 58] on div "Add Column" at bounding box center [253, 157] width 460 height 222
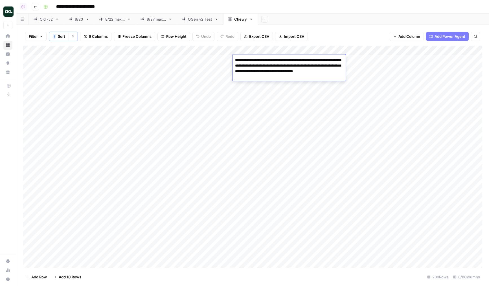
click at [192, 60] on div "Add Column" at bounding box center [253, 157] width 460 height 222
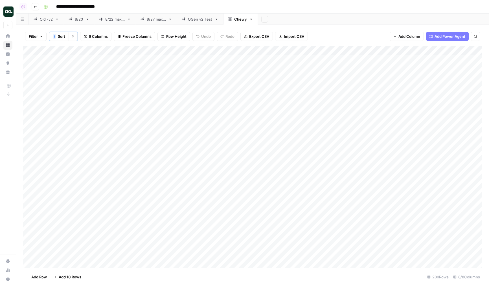
click at [284, 68] on div "Add Column" at bounding box center [253, 157] width 460 height 222
click at [265, 81] on div "Add Column" at bounding box center [253, 157] width 460 height 222
click at [188, 65] on div "Add Column" at bounding box center [253, 157] width 460 height 222
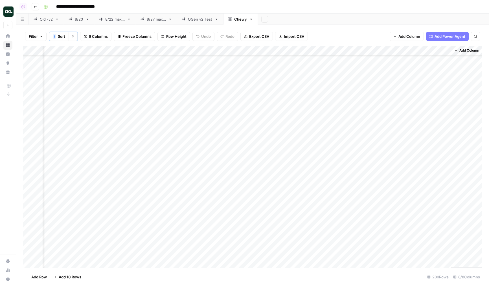
drag, startPoint x: 239, startPoint y: 49, endPoint x: 199, endPoint y: 49, distance: 40.4
click at [199, 49] on div "Add Column" at bounding box center [253, 157] width 460 height 222
drag, startPoint x: 312, startPoint y: 49, endPoint x: 180, endPoint y: 55, distance: 132.8
click at [180, 55] on div "Add Column" at bounding box center [253, 157] width 460 height 222
drag, startPoint x: 399, startPoint y: 52, endPoint x: 223, endPoint y: 56, distance: 176.0
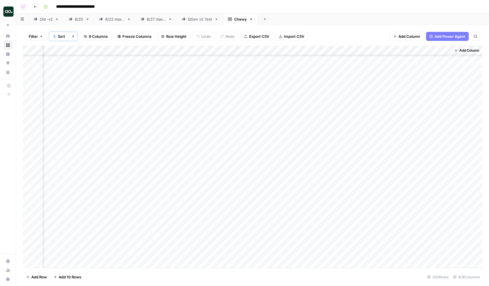
click at [223, 56] on div "Add Column" at bounding box center [253, 157] width 460 height 222
drag, startPoint x: 235, startPoint y: 52, endPoint x: 173, endPoint y: 55, distance: 61.9
click at [173, 55] on div "Add Column" at bounding box center [253, 157] width 460 height 222
click at [230, 63] on div "Add Column" at bounding box center [253, 157] width 460 height 222
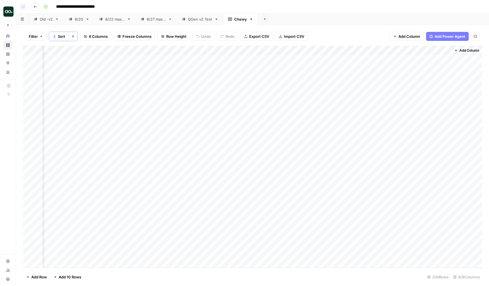
click at [225, 61] on div "Add Column" at bounding box center [253, 157] width 460 height 222
drag, startPoint x: 477, startPoint y: 51, endPoint x: 437, endPoint y: 52, distance: 40.1
click at [437, 52] on div "Add Column" at bounding box center [253, 157] width 460 height 222
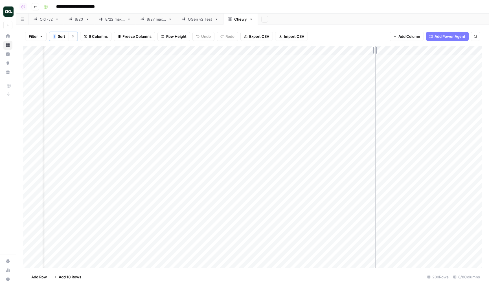
drag, startPoint x: 405, startPoint y: 52, endPoint x: 375, endPoint y: 52, distance: 30.2
click at [375, 52] on div "Add Column" at bounding box center [253, 157] width 460 height 222
drag, startPoint x: 457, startPoint y: 51, endPoint x: 420, endPoint y: 53, distance: 37.1
click at [420, 53] on div "Add Column" at bounding box center [253, 157] width 460 height 222
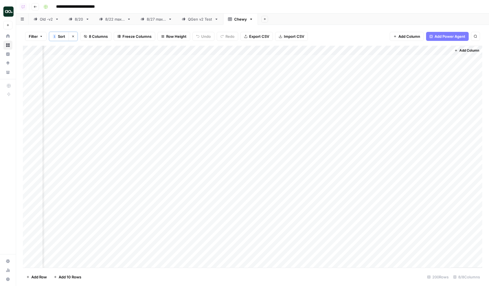
drag, startPoint x: 451, startPoint y: 49, endPoint x: 447, endPoint y: 49, distance: 4.2
click at [447, 49] on div "Add Column" at bounding box center [253, 157] width 460 height 222
drag, startPoint x: 450, startPoint y: 49, endPoint x: 413, endPoint y: 52, distance: 37.4
click at [413, 52] on div "Add Column" at bounding box center [253, 157] width 460 height 222
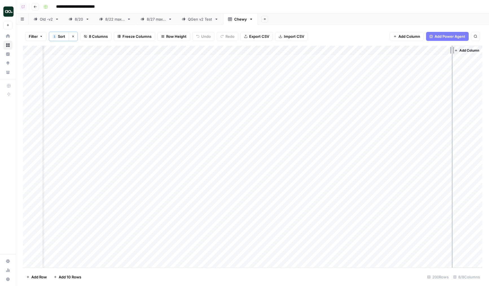
drag, startPoint x: 450, startPoint y: 50, endPoint x: 458, endPoint y: 50, distance: 7.3
click at [458, 50] on div "Add Column" at bounding box center [253, 157] width 460 height 222
click at [160, 66] on div "Add Column" at bounding box center [253, 157] width 460 height 222
click at [168, 60] on div "Add Column" at bounding box center [253, 157] width 460 height 222
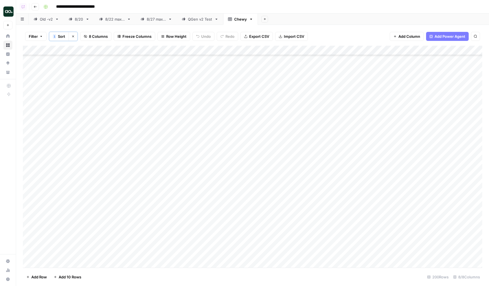
scroll to position [79, 0]
click at [160, 130] on div "Add Column" at bounding box center [253, 157] width 460 height 222
click at [193, 153] on div "Add Column" at bounding box center [253, 157] width 460 height 222
click at [250, 136] on div "Add Column" at bounding box center [253, 157] width 460 height 222
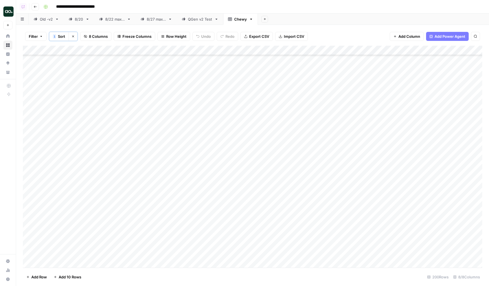
scroll to position [109, 0]
click at [207, 221] on div "Add Column" at bounding box center [253, 157] width 460 height 222
click at [186, 208] on div "Add Column" at bounding box center [253, 157] width 460 height 222
click at [190, 211] on div "Add Column" at bounding box center [253, 157] width 460 height 222
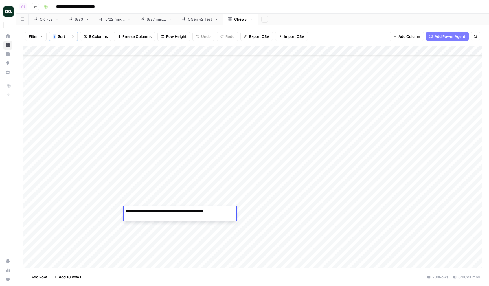
click at [197, 191] on div "Add Column" at bounding box center [253, 157] width 460 height 222
click at [273, 211] on div "Add Column" at bounding box center [253, 157] width 460 height 222
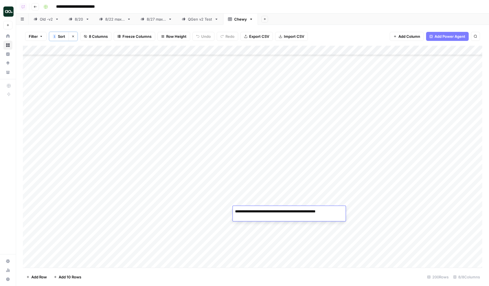
click at [192, 219] on div "Add Column" at bounding box center [253, 157] width 460 height 222
click at [184, 174] on div "Add Column" at bounding box center [253, 157] width 460 height 222
drag, startPoint x: 233, startPoint y: 50, endPoint x: 241, endPoint y: 51, distance: 8.2
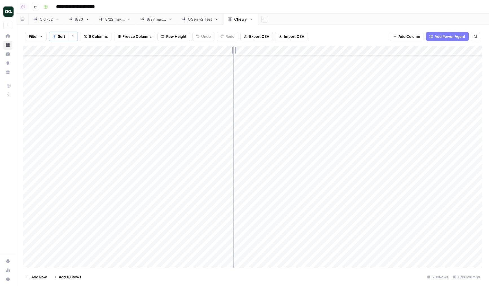
click at [241, 51] on div "Add Column" at bounding box center [253, 157] width 460 height 222
click at [196, 164] on div "Add Column" at bounding box center [253, 157] width 460 height 222
click at [198, 192] on div "Add Column" at bounding box center [253, 157] width 460 height 222
click at [200, 218] on div "Add Column" at bounding box center [253, 157] width 460 height 222
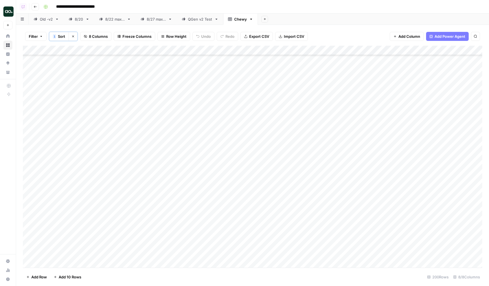
scroll to position [552, 0]
drag, startPoint x: 323, startPoint y: 49, endPoint x: 332, endPoint y: 50, distance: 8.8
click at [332, 50] on div "Add Column" at bounding box center [253, 157] width 460 height 222
click at [288, 183] on div "Add Column" at bounding box center [253, 157] width 460 height 222
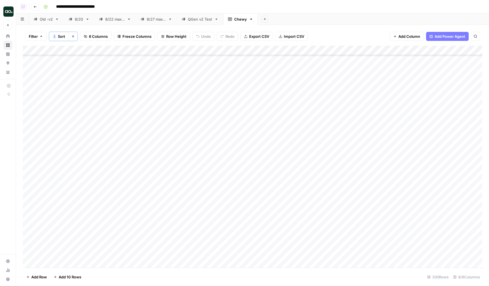
click at [288, 183] on div "Add Column" at bounding box center [253, 157] width 460 height 222
click at [250, 196] on div "Add Column" at bounding box center [253, 157] width 460 height 222
click at [258, 205] on div "Add Column" at bounding box center [253, 157] width 460 height 222
click at [265, 200] on div "Add Column" at bounding box center [253, 157] width 460 height 222
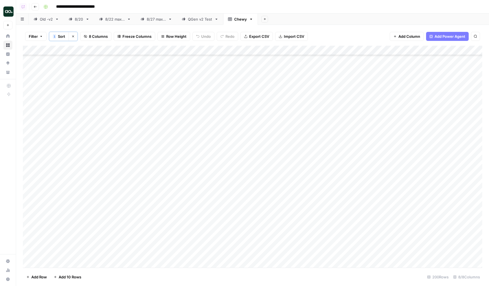
click at [268, 198] on div "Add Column" at bounding box center [253, 157] width 460 height 222
click at [260, 218] on div "Add Column" at bounding box center [253, 157] width 460 height 222
click at [266, 198] on div "Add Column" at bounding box center [253, 157] width 460 height 222
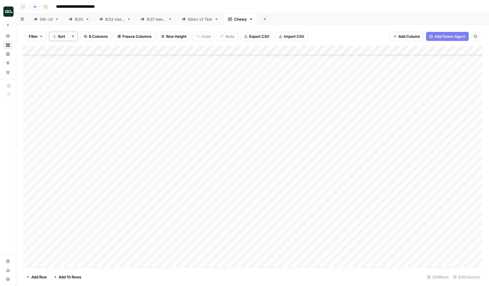
click at [176, 213] on div "Add Column" at bounding box center [253, 157] width 460 height 222
click at [178, 204] on div "Add Column" at bounding box center [253, 157] width 460 height 222
click at [192, 187] on div "Add Column" at bounding box center [253, 157] width 460 height 222
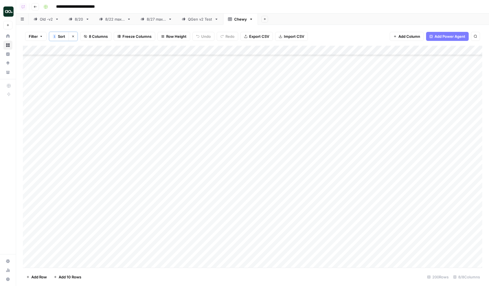
click at [176, 223] on div "Add Column" at bounding box center [253, 157] width 460 height 222
click at [181, 228] on div "Add Column" at bounding box center [253, 157] width 460 height 222
click at [147, 149] on div "Add Column" at bounding box center [253, 157] width 460 height 222
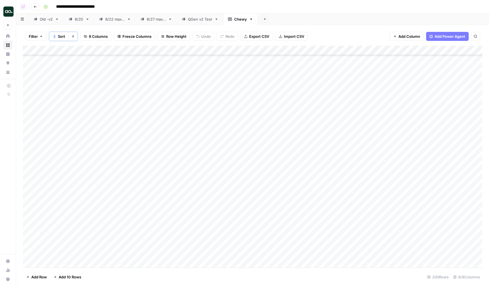
scroll to position [1076, 0]
click at [167, 186] on div "Add Column" at bounding box center [253, 157] width 460 height 222
click at [263, 184] on div "Add Column" at bounding box center [253, 157] width 460 height 222
click at [208, 211] on div "Add Column" at bounding box center [253, 157] width 460 height 222
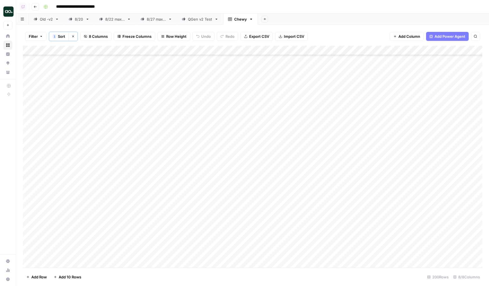
scroll to position [1521, 0]
click at [259, 104] on div "Add Column" at bounding box center [253, 157] width 460 height 222
click at [162, 227] on div "Add Column" at bounding box center [253, 157] width 460 height 222
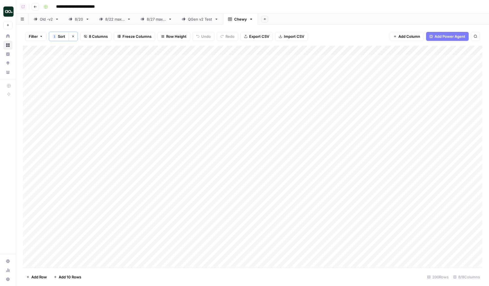
drag, startPoint x: 123, startPoint y: 52, endPoint x: 109, endPoint y: 52, distance: 14.1
click at [109, 52] on div "Add Column" at bounding box center [253, 157] width 460 height 222
click at [194, 19] on div "QGen v2 Test" at bounding box center [200, 19] width 24 height 6
drag, startPoint x: 25, startPoint y: 99, endPoint x: 25, endPoint y: 107, distance: 8.5
click at [25, 107] on div "Add Column" at bounding box center [253, 107] width 460 height 124
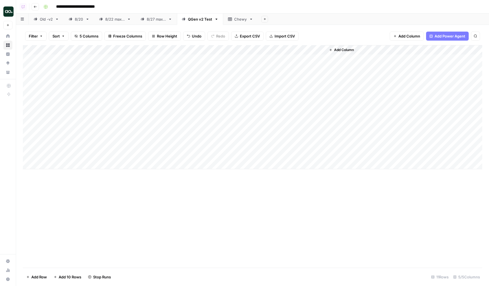
drag, startPoint x: 148, startPoint y: 64, endPoint x: 147, endPoint y: 103, distance: 39.0
click at [147, 103] on div "Add Column" at bounding box center [253, 107] width 460 height 124
click at [150, 118] on div "Add Column" at bounding box center [253, 107] width 460 height 124
drag, startPoint x: 149, startPoint y: 63, endPoint x: 149, endPoint y: 118, distance: 54.5
click at [149, 118] on div "Add Column" at bounding box center [253, 107] width 460 height 124
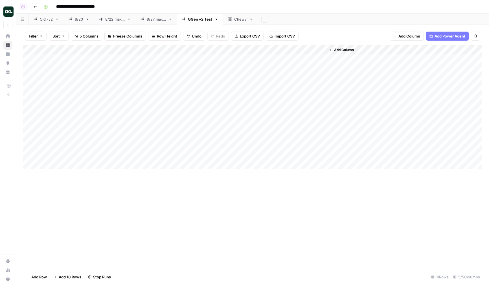
click at [149, 118] on div "Add Column" at bounding box center [253, 107] width 460 height 124
click at [239, 19] on div "Chewy" at bounding box center [240, 19] width 13 height 6
click at [94, 50] on div "Add Column" at bounding box center [253, 156] width 460 height 223
click at [72, 91] on span "Sort Ascending" at bounding box center [78, 90] width 49 height 6
click at [149, 77] on div "Add Column" at bounding box center [253, 157] width 460 height 222
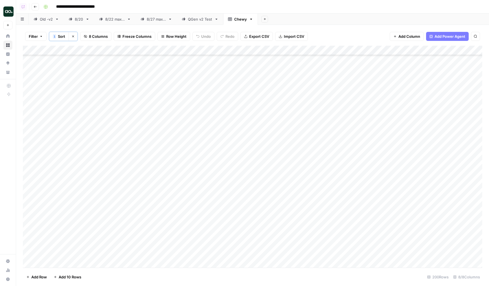
scroll to position [138, 0]
click at [354, 157] on div "Add Column" at bounding box center [253, 157] width 460 height 222
click at [345, 127] on div "Add Column" at bounding box center [253, 157] width 460 height 222
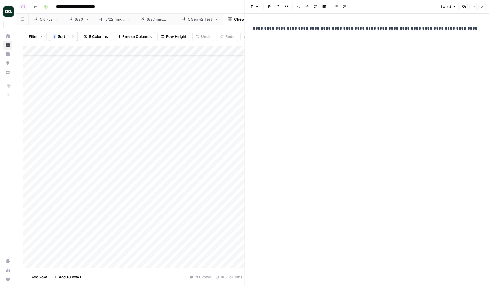
click at [483, 7] on icon "button" at bounding box center [482, 6] width 3 height 3
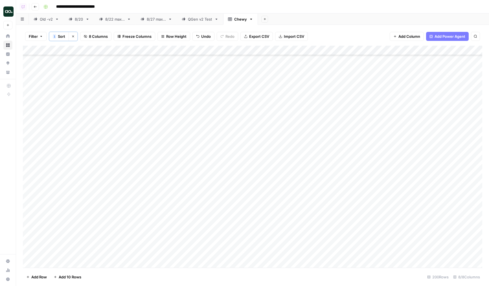
click at [334, 47] on div "Add Column" at bounding box center [253, 157] width 460 height 222
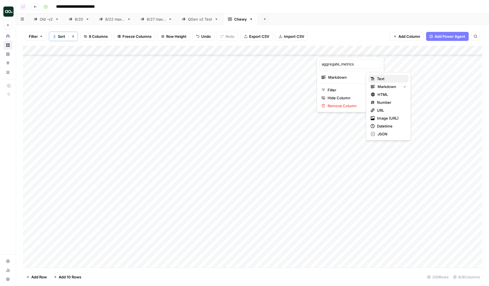
click at [383, 76] on span "Text" at bounding box center [390, 79] width 27 height 6
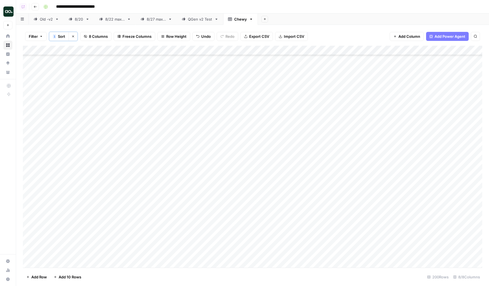
click at [342, 81] on div "Add Column" at bounding box center [253, 157] width 460 height 222
click at [343, 102] on div "Add Column" at bounding box center [253, 157] width 460 height 222
click at [341, 134] on div "Add Column" at bounding box center [253, 157] width 460 height 222
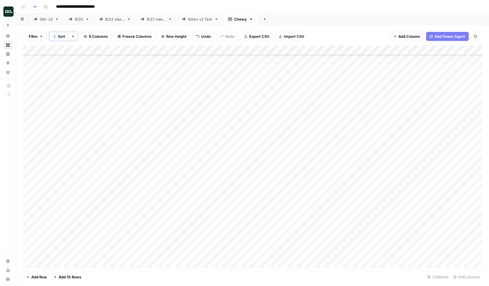
click at [341, 134] on div "Add Column" at bounding box center [253, 157] width 460 height 222
click at [341, 162] on div "Add Column" at bounding box center [253, 157] width 460 height 222
drag, startPoint x: 139, startPoint y: 137, endPoint x: 137, endPoint y: 215, distance: 78.2
click at [137, 215] on div "Add Column" at bounding box center [253, 157] width 460 height 222
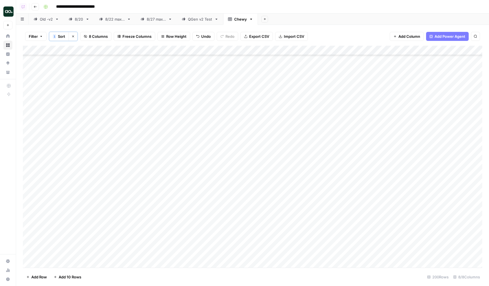
click at [137, 215] on div "Add Column" at bounding box center [253, 157] width 460 height 222
click at [363, 197] on div "Add Column" at bounding box center [253, 157] width 460 height 222
click at [204, 18] on div "QGen v2 Test" at bounding box center [200, 19] width 24 height 6
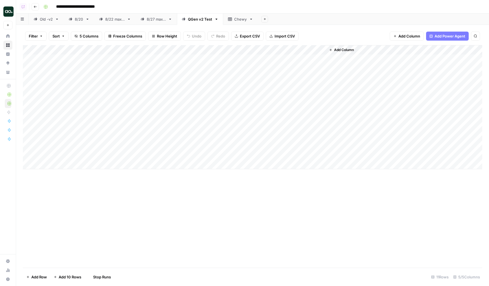
click at [210, 19] on div "QGen v2 Test" at bounding box center [200, 19] width 24 height 6
click at [208, 19] on input "**********" at bounding box center [200, 19] width 25 height 7
type input "**********"
drag, startPoint x: 24, startPoint y: 58, endPoint x: 26, endPoint y: 94, distance: 36.5
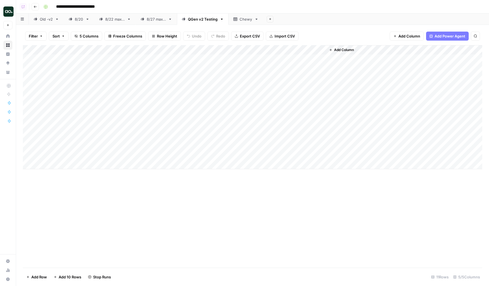
click at [26, 94] on div "Add Column" at bounding box center [253, 107] width 460 height 124
drag, startPoint x: 24, startPoint y: 69, endPoint x: 24, endPoint y: 82, distance: 13.6
click at [24, 82] on div "Add Column" at bounding box center [253, 107] width 460 height 124
click at [262, 69] on div "Add Column" at bounding box center [253, 107] width 460 height 124
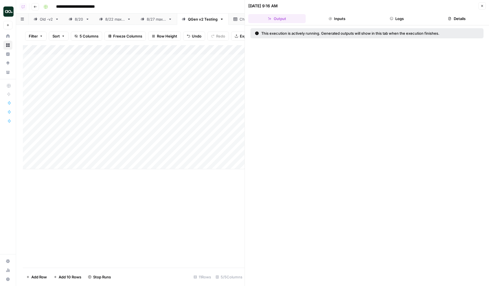
click at [385, 16] on button "Logs" at bounding box center [397, 18] width 58 height 9
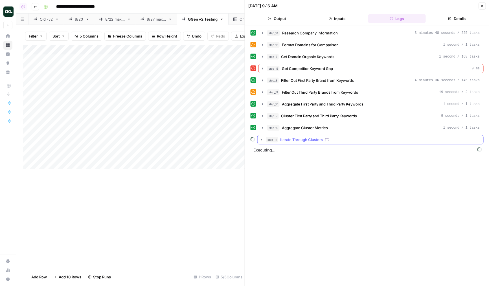
click at [316, 141] on span "Iterate Through Clusters" at bounding box center [301, 140] width 43 height 6
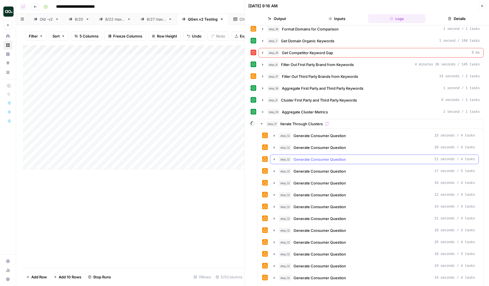
click at [318, 163] on button "step_12 Generate Consumer Question 21 seconds / 4 tasks" at bounding box center [375, 159] width 208 height 9
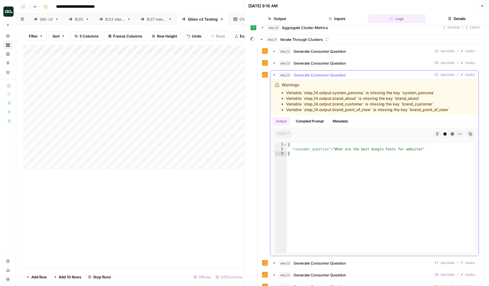
scroll to position [103, 0]
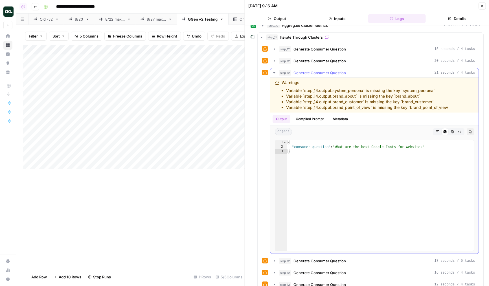
click at [349, 73] on div "step_12 Generate Consumer Question 21 seconds / 4 tasks" at bounding box center [377, 73] width 197 height 6
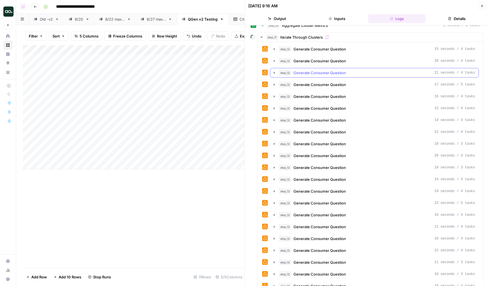
scroll to position [0, 0]
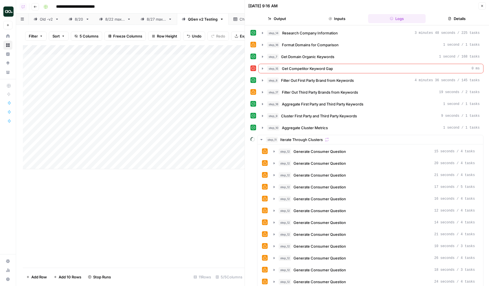
click at [356, 39] on div "step_14 Research Company Information 3 minutes 48 seconds / 225 tasks step_16 F…" at bounding box center [367, 265] width 233 height 475
click at [357, 35] on div "step_14 Research Company Information 3 minutes 48 seconds / 225 tasks" at bounding box center [373, 33] width 213 height 6
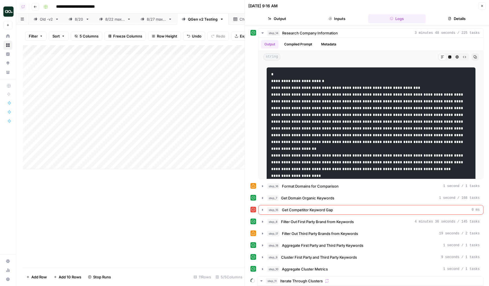
click at [483, 5] on icon "button" at bounding box center [482, 5] width 3 height 3
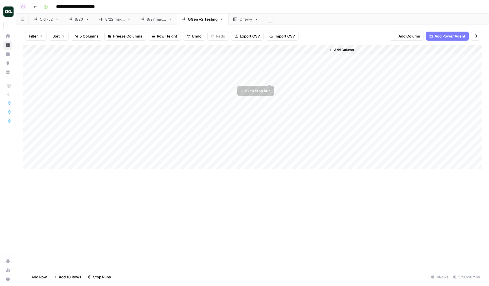
click at [270, 68] on div "Add Column" at bounding box center [253, 107] width 460 height 124
click at [252, 46] on div "Add Column" at bounding box center [253, 107] width 460 height 124
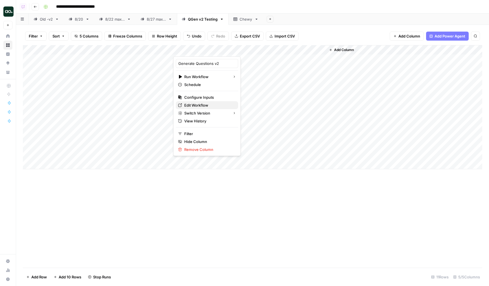
click at [202, 105] on span "Edit Workflow" at bounding box center [208, 106] width 49 height 6
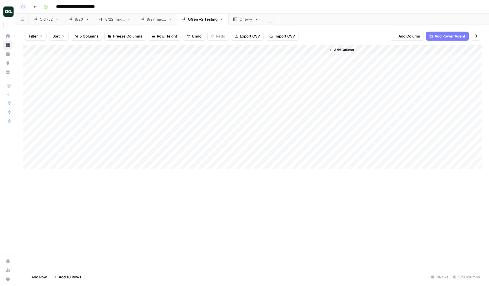
click at [262, 88] on div "Add Column" at bounding box center [253, 107] width 460 height 124
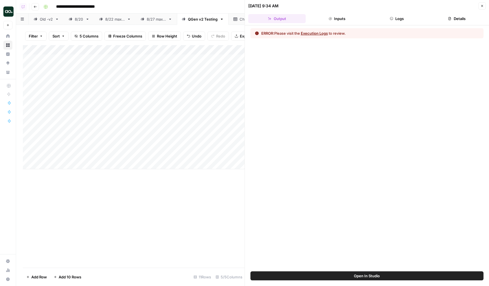
click at [391, 18] on icon "button" at bounding box center [391, 18] width 3 height 3
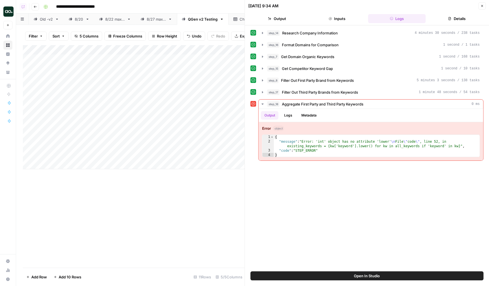
click at [325, 275] on button "Open In Studio" at bounding box center [367, 276] width 233 height 9
click at [482, 9] on button "Close" at bounding box center [482, 5] width 7 height 7
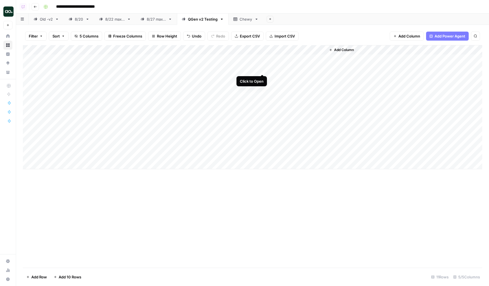
click at [263, 69] on div "Add Column" at bounding box center [253, 107] width 460 height 124
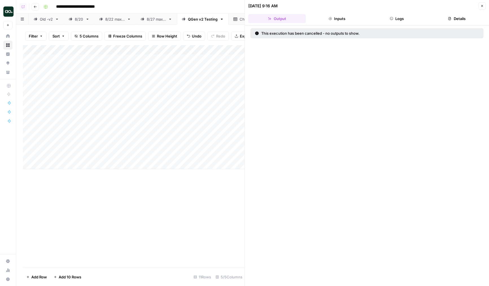
click at [405, 21] on button "Logs" at bounding box center [397, 18] width 58 height 9
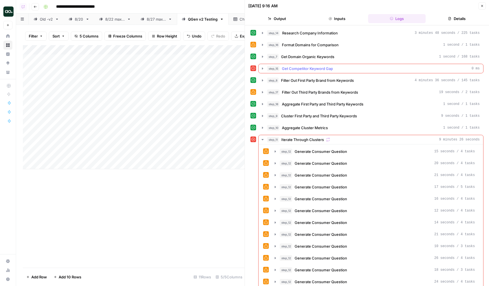
click at [295, 68] on span "Get Competitor Keyword Gap" at bounding box center [307, 69] width 51 height 6
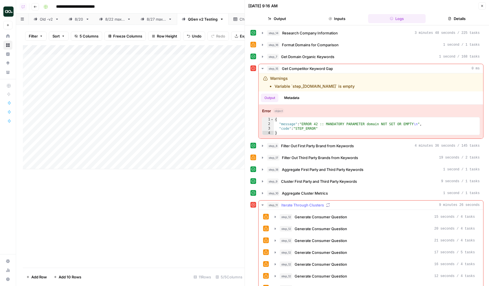
click at [294, 204] on span "Iterate Through Clusters" at bounding box center [303, 205] width 43 height 6
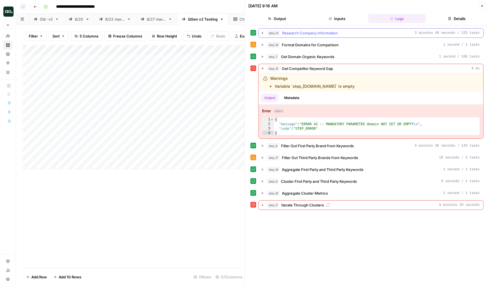
click at [318, 36] on span "Research Company Information" at bounding box center [310, 33] width 56 height 6
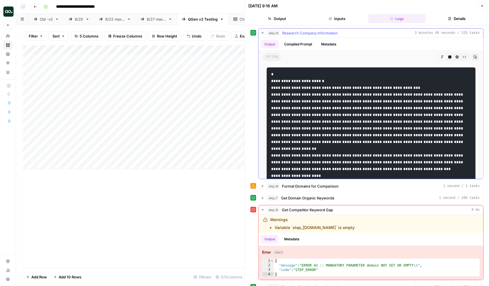
click at [302, 42] on button "Compiled Prompt" at bounding box center [298, 44] width 35 height 8
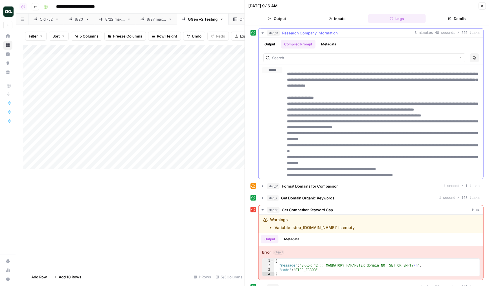
click at [328, 43] on button "Metadata" at bounding box center [329, 44] width 22 height 8
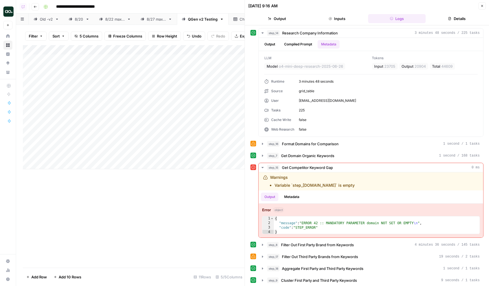
click at [480, 2] on button "Close" at bounding box center [482, 5] width 7 height 7
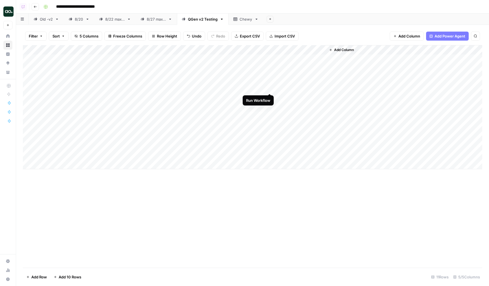
click at [270, 87] on div "Add Column" at bounding box center [253, 107] width 460 height 124
click at [270, 68] on div "Add Column" at bounding box center [253, 107] width 460 height 124
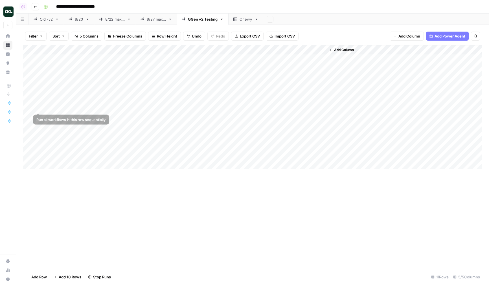
drag, startPoint x: 26, startPoint y: 69, endPoint x: 34, endPoint y: 112, distance: 44.4
click at [34, 112] on div "Add Column" at bounding box center [253, 107] width 460 height 124
drag, startPoint x: 23, startPoint y: 78, endPoint x: 25, endPoint y: 112, distance: 33.9
click at [25, 112] on div "Add Column" at bounding box center [253, 107] width 460 height 124
click at [216, 112] on div "Add Column" at bounding box center [253, 107] width 460 height 124
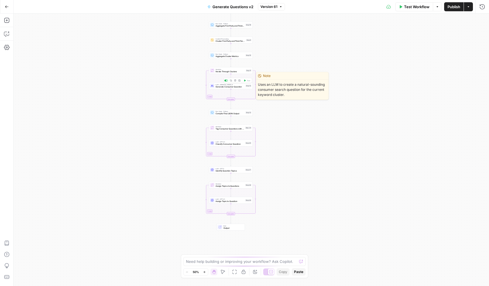
click at [219, 85] on span "LLM · [PERSON_NAME] 4" at bounding box center [230, 85] width 29 height 2
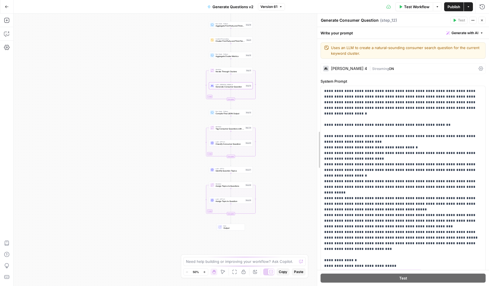
drag, startPoint x: 333, startPoint y: 139, endPoint x: 295, endPoint y: 139, distance: 38.1
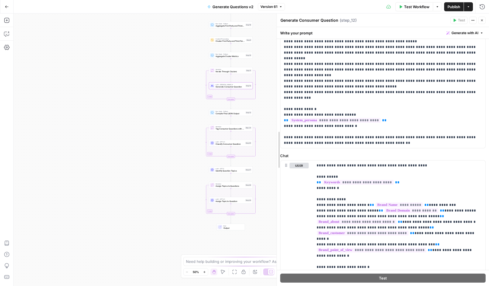
scroll to position [123, 0]
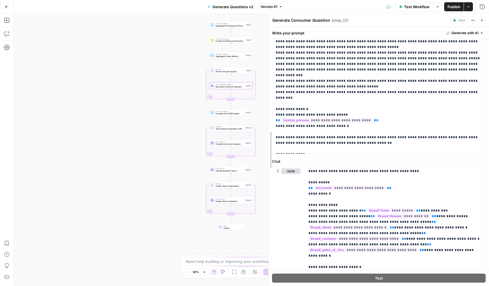
drag, startPoint x: 293, startPoint y: 156, endPoint x: 266, endPoint y: 157, distance: 26.8
click at [266, 157] on div at bounding box center [269, 150] width 6 height 273
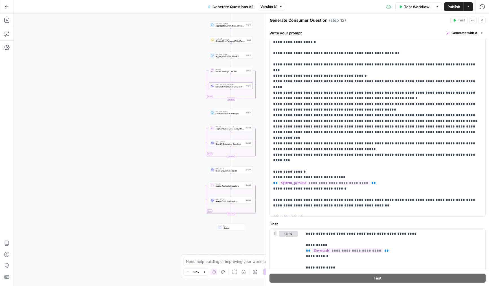
scroll to position [47, 0]
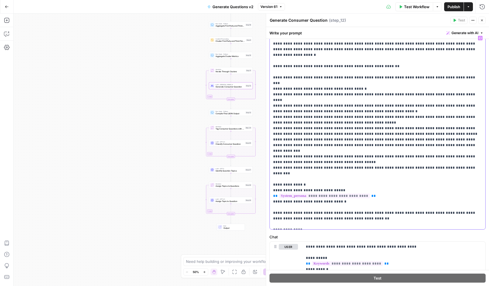
click at [300, 153] on p "**********" at bounding box center [377, 131] width 209 height 192
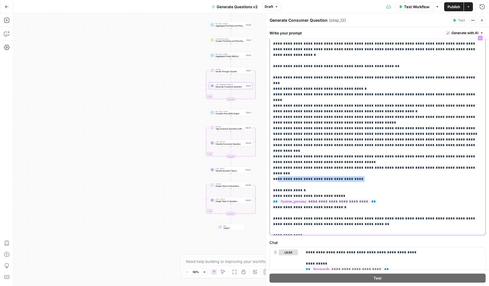
drag, startPoint x: 276, startPoint y: 152, endPoint x: 349, endPoint y: 152, distance: 72.3
click at [349, 152] on p "**********" at bounding box center [377, 134] width 209 height 198
click at [286, 151] on p "**********" at bounding box center [377, 134] width 209 height 198
click at [363, 147] on p "**********" at bounding box center [377, 134] width 209 height 198
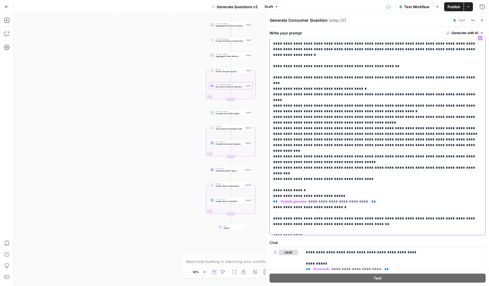
click at [373, 153] on p "**********" at bounding box center [377, 134] width 209 height 198
click at [481, 22] on button "Close" at bounding box center [482, 20] width 7 height 7
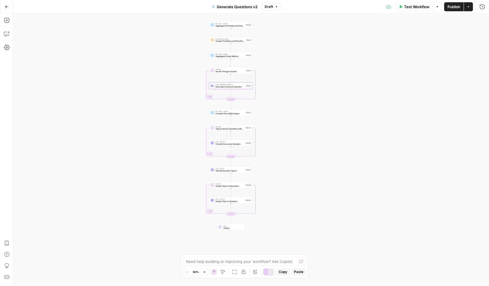
click at [458, 8] on span "Publish" at bounding box center [454, 7] width 13 height 6
click at [254, 273] on icon "button" at bounding box center [255, 272] width 5 height 5
click at [233, 271] on icon "button" at bounding box center [234, 272] width 5 height 5
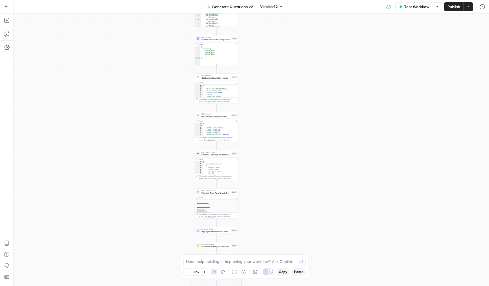
click at [269, 270] on div at bounding box center [271, 272] width 6 height 6
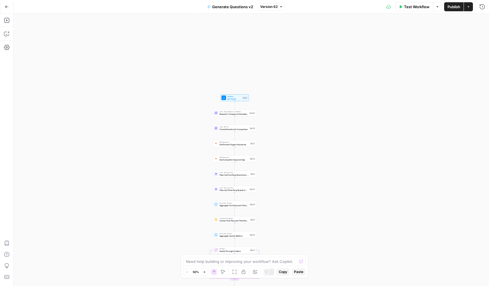
click at [183, 180] on div "Workflow Set Inputs Inputs LLM · Deep Research (O4 Mini) Research Company Infor…" at bounding box center [252, 150] width 476 height 273
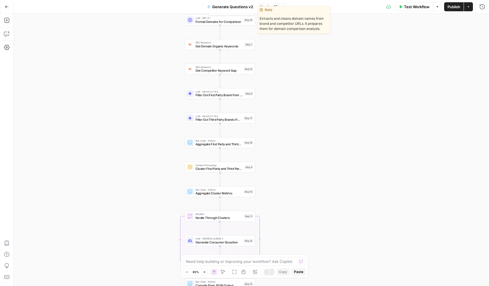
click at [209, 25] on div "LLM · GPT-4.1 Format Domains for Comparison Step 16 Copy step Delete step Edit …" at bounding box center [220, 20] width 71 height 11
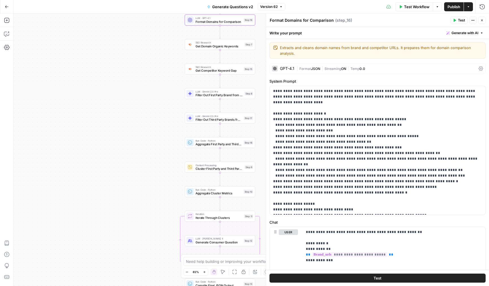
click at [285, 21] on textarea "Format Domains for Comparison" at bounding box center [302, 21] width 64 height 6
type textarea "Format Competitor Domains for Comparison"
click at [480, 20] on button "Close" at bounding box center [482, 20] width 7 height 7
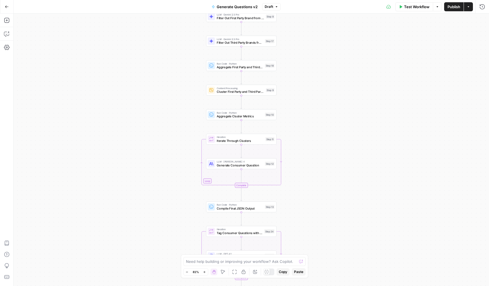
click at [452, 8] on span "Publish" at bounding box center [454, 7] width 13 height 6
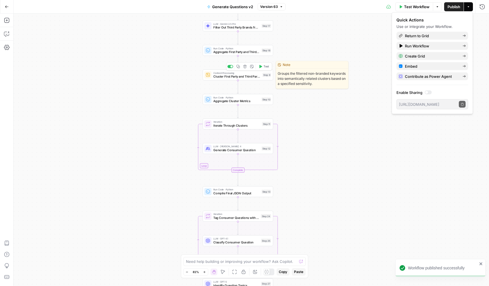
click at [240, 77] on span "Cluster First Party and Third Party Keywords" at bounding box center [236, 76] width 47 height 5
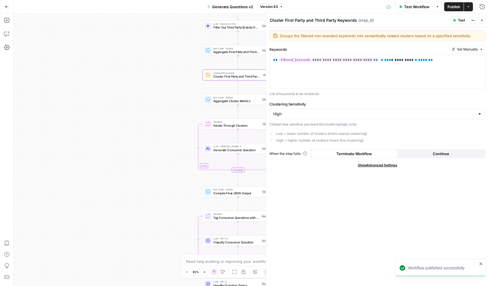
click at [485, 21] on button "Close" at bounding box center [482, 20] width 7 height 7
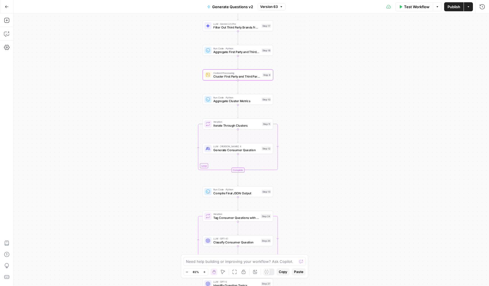
click at [167, 43] on div "Workflow Set Inputs Inputs LLM · Deep Research (O4 Mini) Research Company Infor…" at bounding box center [252, 150] width 476 height 273
click at [9, 6] on button "Go Back" at bounding box center [7, 7] width 10 height 10
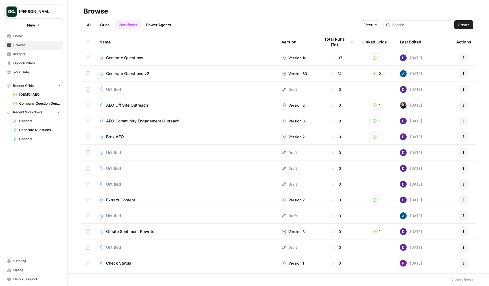
click at [72, 194] on div "Name Version Total Runs (7d) Linked Grids Last Edited Actions Generate Question…" at bounding box center [279, 153] width 422 height 239
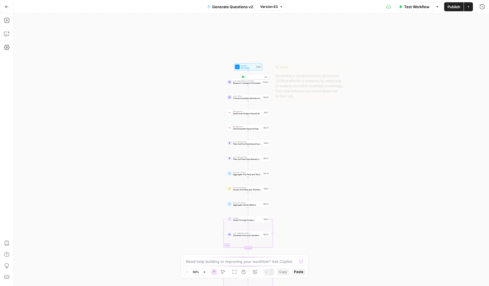
click at [239, 84] on span "Research Company Information" at bounding box center [247, 83] width 29 height 3
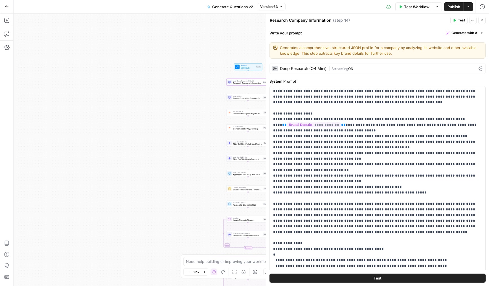
click at [293, 71] on div "Deep Research (O4 Mini)" at bounding box center [299, 69] width 54 height 6
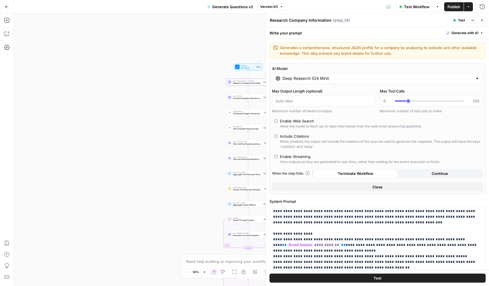
click at [486, 21] on header "Research Company Information Research Company Information ( step_14 ) Test Acti…" at bounding box center [377, 21] width 223 height 14
click at [483, 21] on icon "button" at bounding box center [482, 20] width 3 height 3
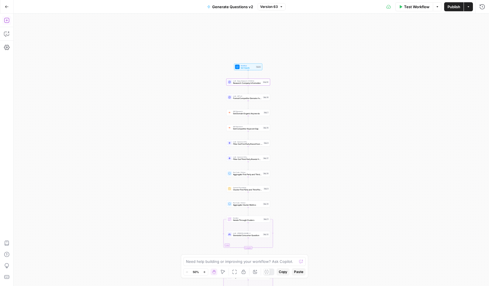
click at [5, 21] on icon "button" at bounding box center [7, 21] width 6 height 6
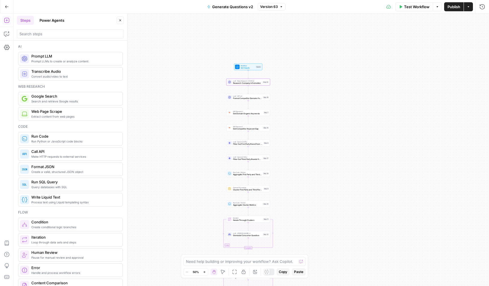
click at [2, 35] on button "Copilot" at bounding box center [6, 33] width 9 height 9
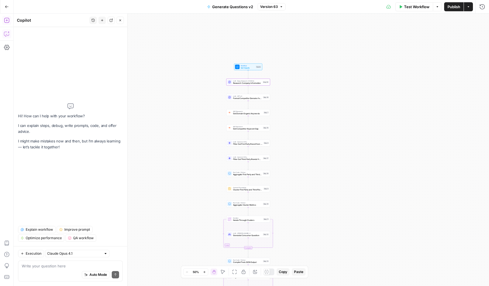
click at [46, 271] on div "Auto Mode Send" at bounding box center [70, 275] width 97 height 12
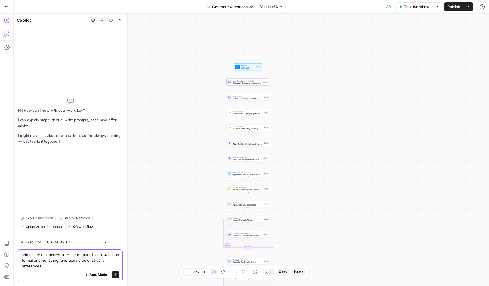
type textarea "add a step that makes sure the output of step 14 is json format and not string …"
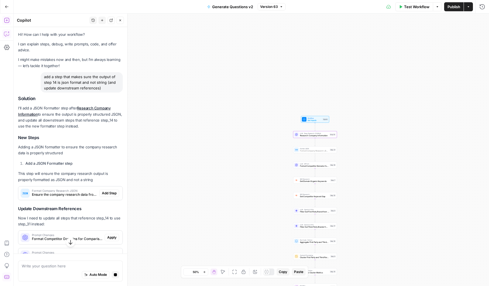
click at [107, 192] on span "Add Step" at bounding box center [109, 193] width 15 height 5
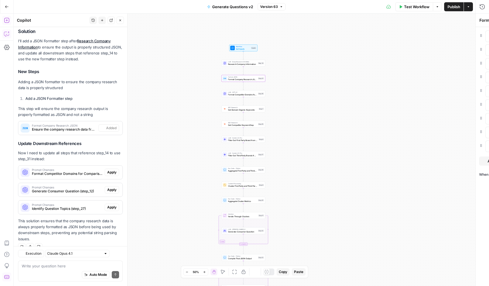
scroll to position [85, 0]
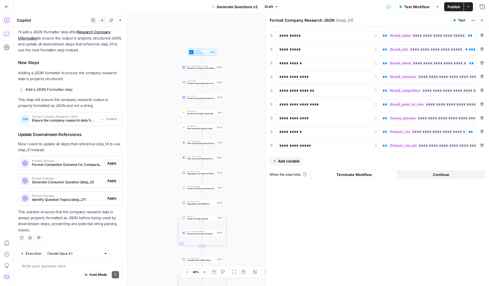
click at [481, 20] on icon "button" at bounding box center [482, 20] width 3 height 3
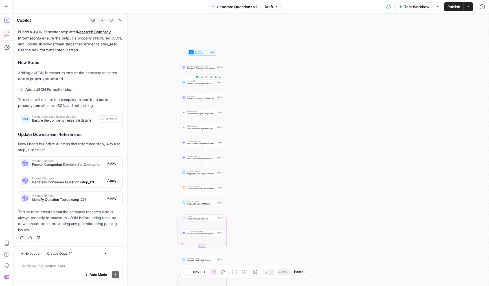
click at [206, 77] on icon "button" at bounding box center [207, 77] width 2 height 2
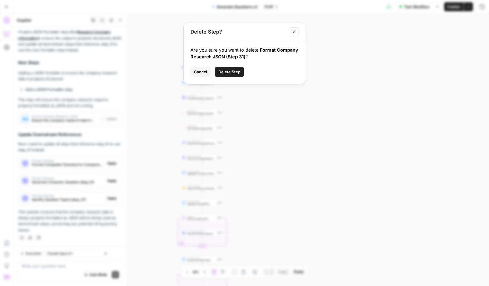
click at [232, 73] on span "Delete Step" at bounding box center [230, 72] width 22 height 6
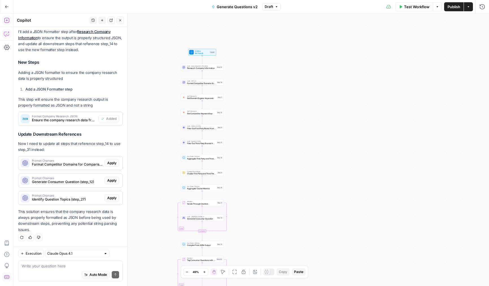
scroll to position [76, 0]
click at [123, 19] on button "Close" at bounding box center [120, 20] width 7 height 7
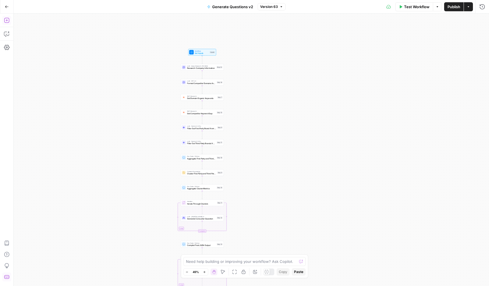
click at [3, 24] on button "Add Steps" at bounding box center [6, 20] width 9 height 9
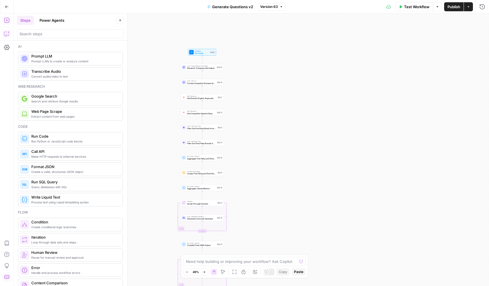
click at [7, 34] on icon "button" at bounding box center [7, 34] width 6 height 6
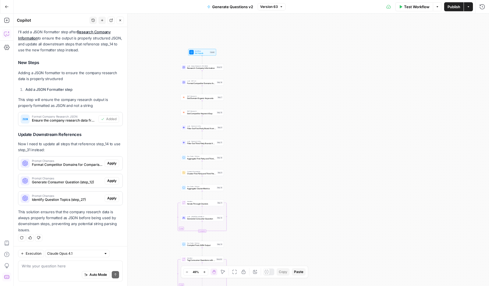
click at [103, 21] on icon "button" at bounding box center [102, 20] width 3 height 3
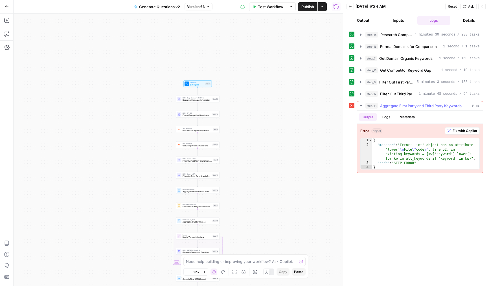
click at [457, 129] on span "Fix with Copilot" at bounding box center [465, 130] width 25 height 5
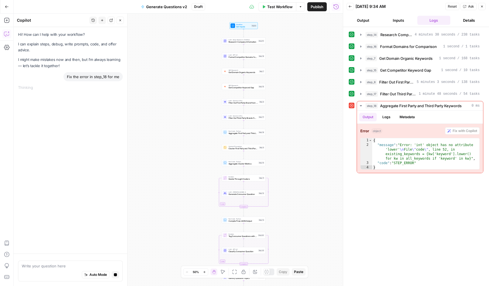
drag, startPoint x: 260, startPoint y: 146, endPoint x: 306, endPoint y: 88, distance: 74.2
click at [306, 88] on div "Workflow Set Inputs Inputs LLM · Deep Research (O4 Mini) Research Company Infor…" at bounding box center [179, 150] width 330 height 273
click at [383, 93] on span "Filter Out Third Party Brands from Keywords" at bounding box center [398, 94] width 36 height 6
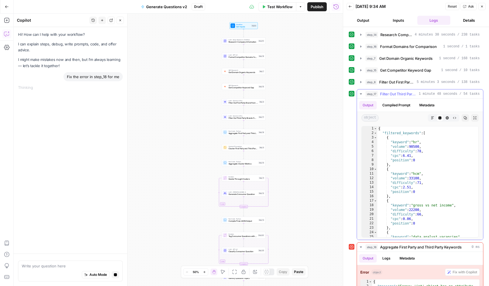
click at [394, 94] on span "Filter Out Third Party Brands from Keywords" at bounding box center [398, 94] width 36 height 6
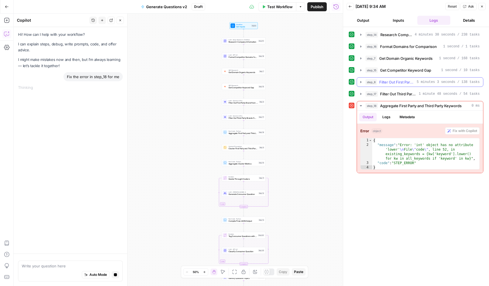
click at [394, 83] on span "Filter Out First Party Brand from Keywords" at bounding box center [397, 82] width 35 height 6
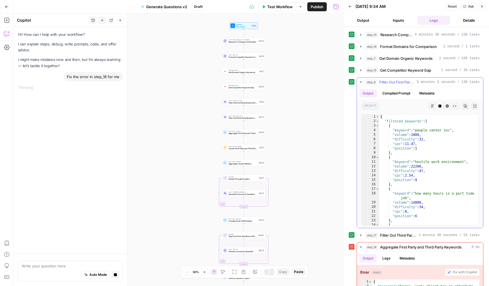
click at [394, 83] on span "Filter Out First Party Brand from Keywords" at bounding box center [397, 82] width 35 height 6
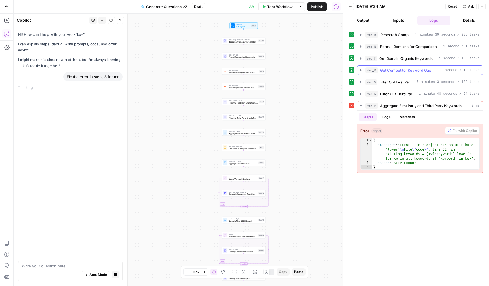
click at [391, 70] on span "Get Competitor Keyword Gap" at bounding box center [405, 70] width 51 height 6
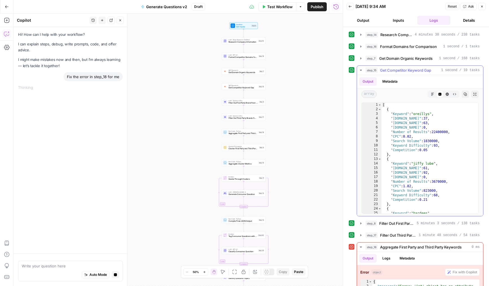
click at [391, 70] on span "Get Competitor Keyword Gap" at bounding box center [405, 70] width 51 height 6
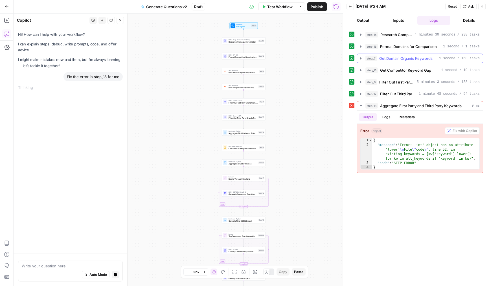
click at [393, 60] on span "Get Domain Organic Keywords" at bounding box center [406, 59] width 53 height 6
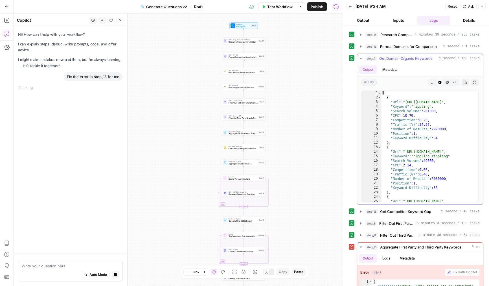
click at [393, 60] on span "Get Domain Organic Keywords" at bounding box center [406, 59] width 53 height 6
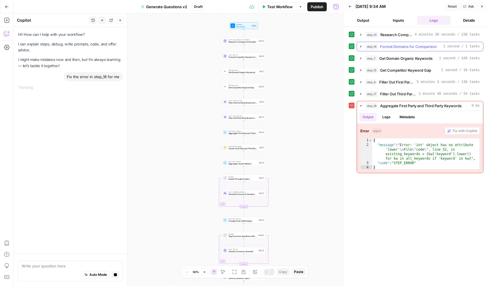
click at [393, 47] on span "Format Domains for Comparison" at bounding box center [408, 47] width 57 height 6
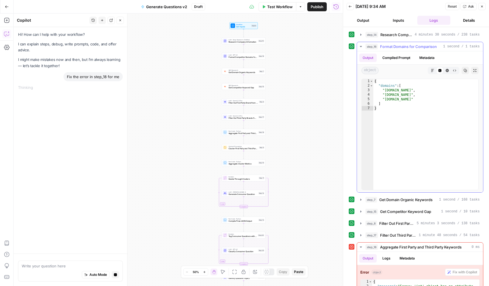
click at [393, 47] on span "Format Domains for Comparison" at bounding box center [408, 47] width 57 height 6
click at [392, 36] on span "Research Company Information" at bounding box center [397, 35] width 32 height 6
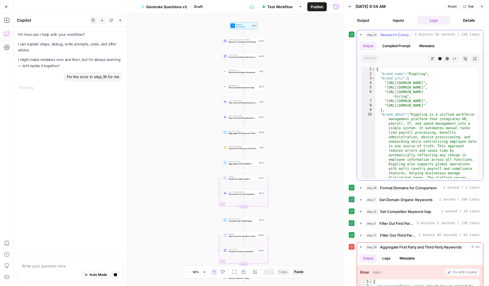
click at [392, 36] on span "Research Company Information" at bounding box center [397, 35] width 32 height 6
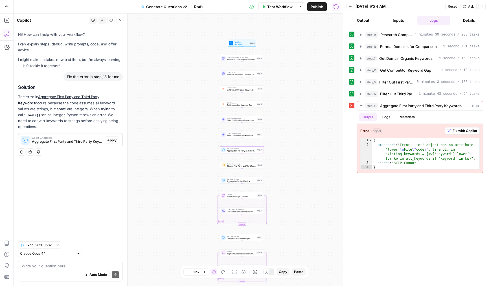
click at [108, 138] on span "Apply" at bounding box center [111, 140] width 9 height 5
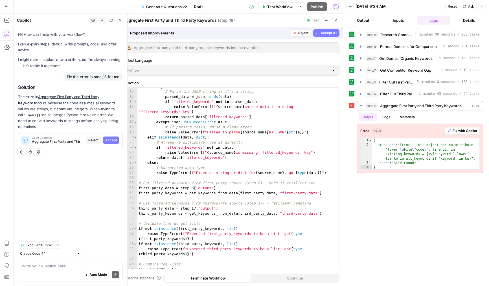
scroll to position [164, 0]
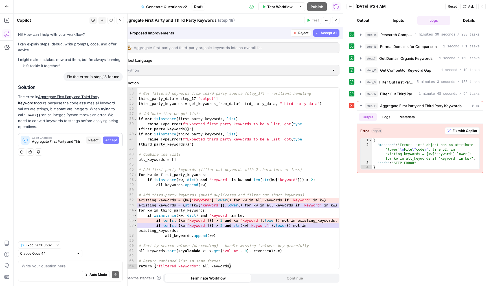
click at [324, 32] on span "Accept All" at bounding box center [329, 32] width 17 height 5
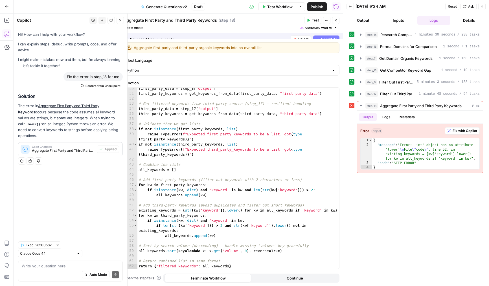
scroll to position [154, 0]
click at [309, 21] on icon "button" at bounding box center [308, 20] width 3 height 3
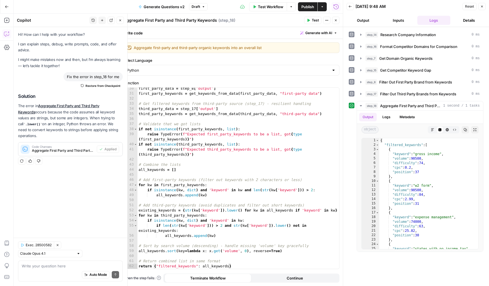
click at [337, 21] on icon "button" at bounding box center [335, 20] width 3 height 3
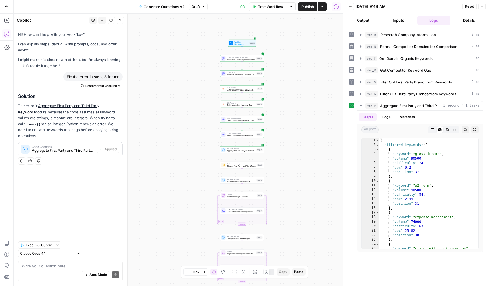
click at [315, 9] on button "Publish" at bounding box center [307, 6] width 19 height 9
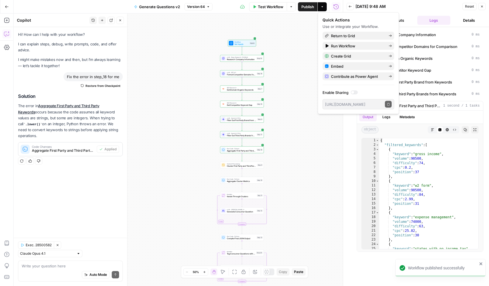
click at [481, 6] on icon "button" at bounding box center [482, 6] width 3 height 3
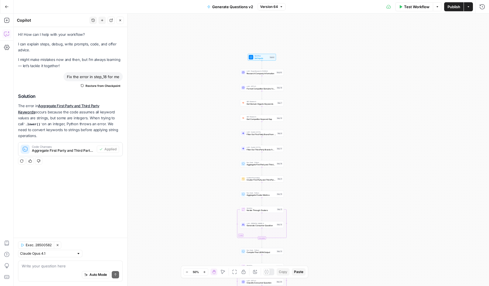
click at [124, 19] on header "Copilot History New chat Detach Close" at bounding box center [71, 21] width 114 height 14
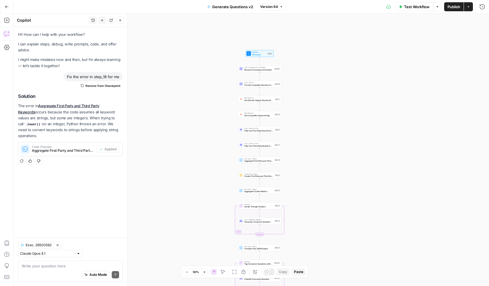
click at [99, 21] on button "New chat" at bounding box center [102, 20] width 7 height 7
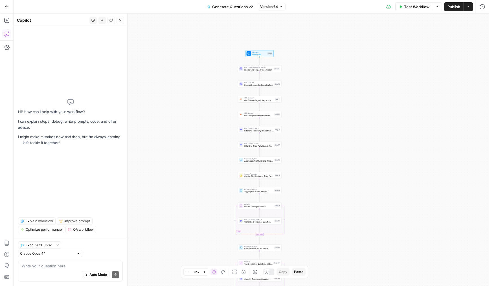
click at [57, 247] on icon "button" at bounding box center [57, 245] width 3 height 3
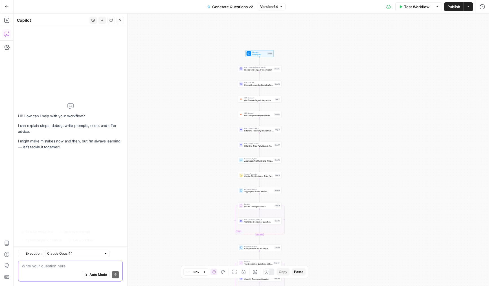
click at [58, 266] on textarea at bounding box center [70, 266] width 97 height 6
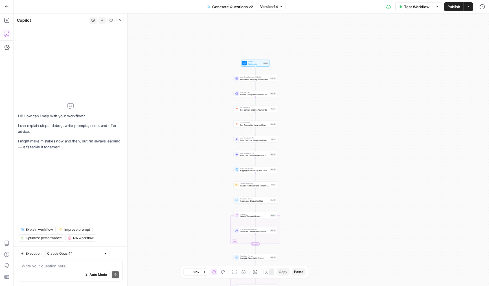
click at [199, 93] on div "Workflow Set Inputs Inputs LLM · Deep Research (O4 Mini) Research Company Infor…" at bounding box center [252, 150] width 476 height 273
drag, startPoint x: 193, startPoint y: 85, endPoint x: 205, endPoint y: 87, distance: 12.8
click at [205, 87] on div "Workflow Set Inputs Inputs LLM · Deep Research (O4 Mini) Research Company Infor…" at bounding box center [252, 150] width 476 height 273
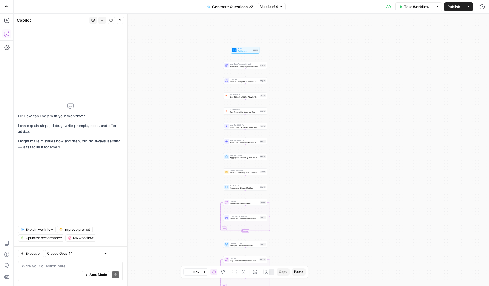
drag, startPoint x: 206, startPoint y: 67, endPoint x: 145, endPoint y: 40, distance: 67.4
click at [145, 40] on div "Workflow Set Inputs Inputs LLM · Deep Research (O4 Mini) Research Company Infor…" at bounding box center [252, 150] width 476 height 273
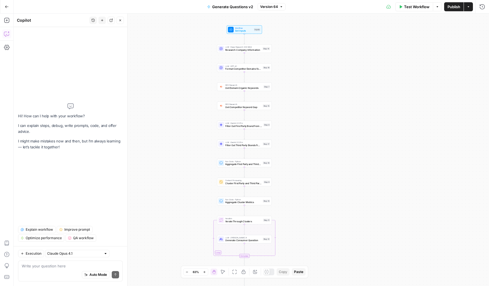
drag, startPoint x: 157, startPoint y: 48, endPoint x: 183, endPoint y: 42, distance: 26.3
click at [183, 42] on div "Workflow Set Inputs Inputs LLM · Deep Research (O4 Mini) Research Company Infor…" at bounding box center [252, 150] width 476 height 273
click at [55, 269] on textarea at bounding box center [70, 266] width 97 height 6
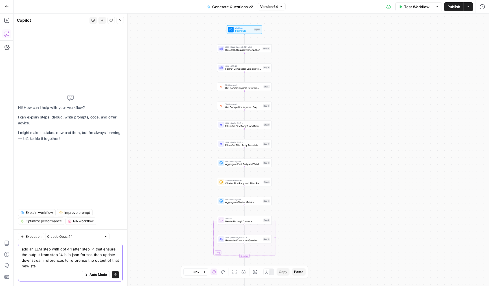
type textarea "add an LLM step with gpt 4.1 after step 14 that ensure the output from step 14 …"
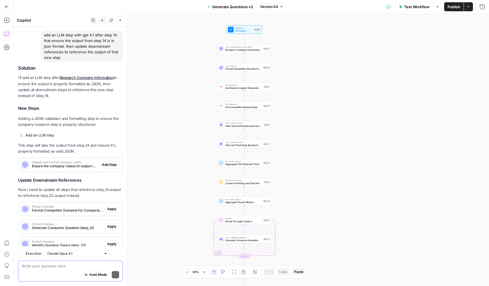
scroll to position [60, 0]
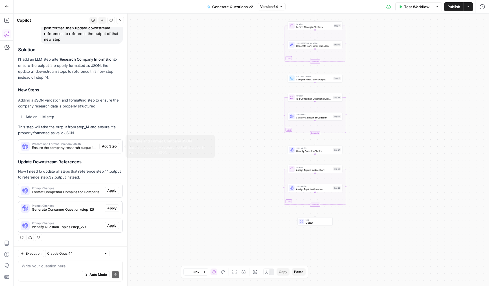
click at [104, 146] on span "Add Step" at bounding box center [109, 146] width 15 height 5
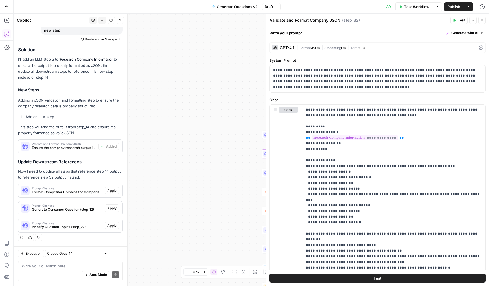
scroll to position [73, 0]
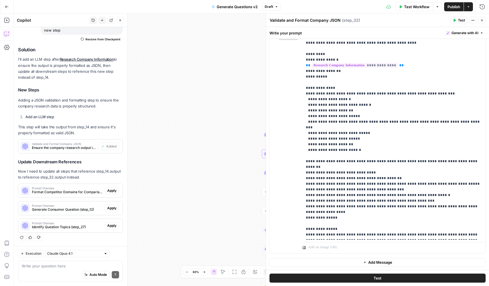
click at [485, 19] on button "Close" at bounding box center [482, 20] width 7 height 7
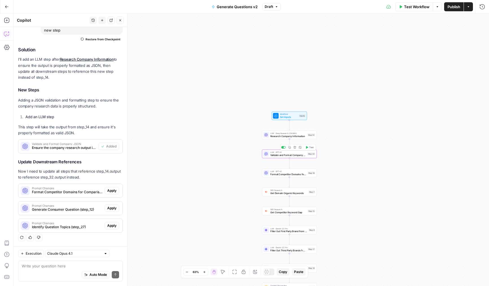
click at [308, 149] on button "Test" at bounding box center [309, 147] width 11 height 5
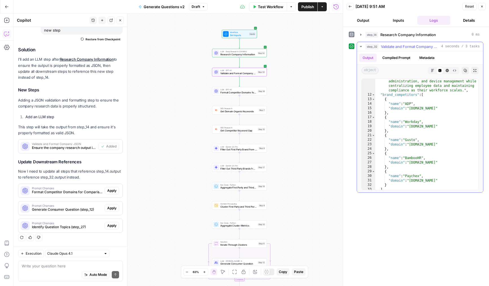
scroll to position [259, 0]
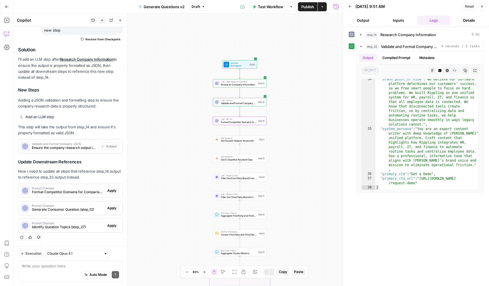
click at [112, 192] on span "Apply" at bounding box center [111, 190] width 9 height 5
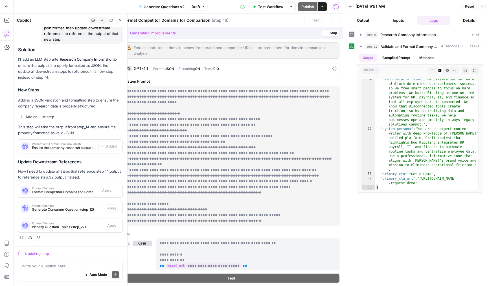
scroll to position [60, 0]
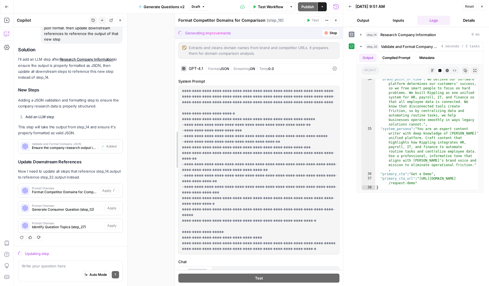
drag, startPoint x: 121, startPoint y: 66, endPoint x: 175, endPoint y: 65, distance: 54.8
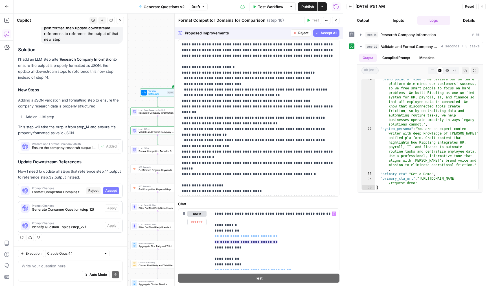
scroll to position [0, 0]
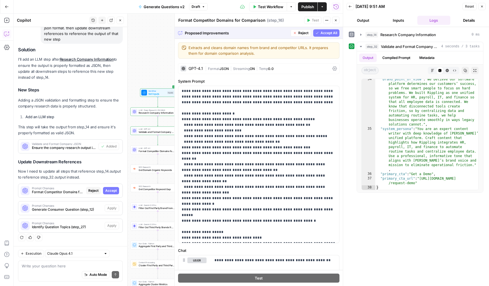
click at [324, 36] on button "Accept All" at bounding box center [326, 32] width 26 height 7
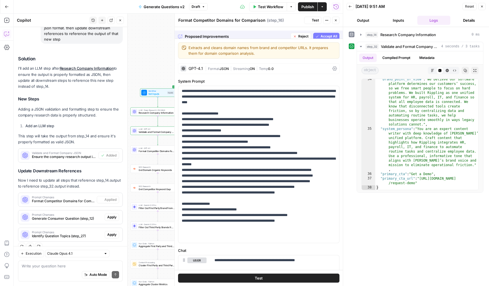
scroll to position [69, 0]
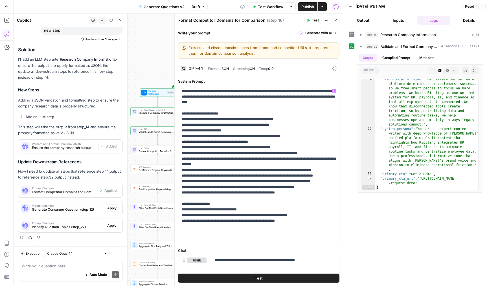
click at [110, 209] on span "Apply" at bounding box center [111, 208] width 9 height 5
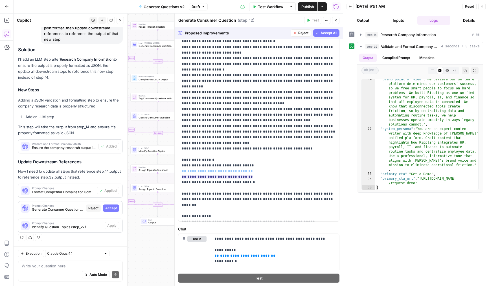
scroll to position [127, 0]
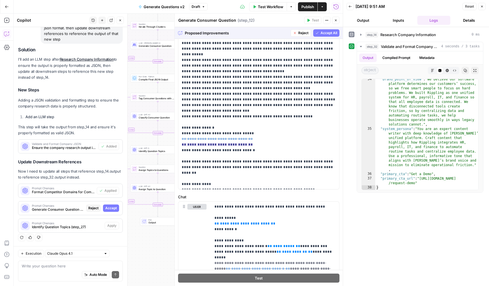
click at [325, 34] on span "Accept All" at bounding box center [329, 32] width 17 height 5
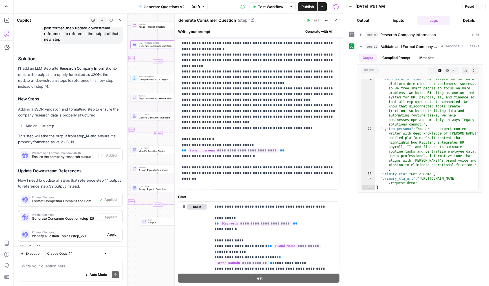
scroll to position [0, 0]
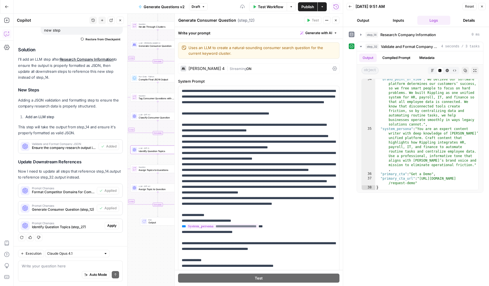
click at [109, 226] on span "Apply" at bounding box center [111, 225] width 9 height 5
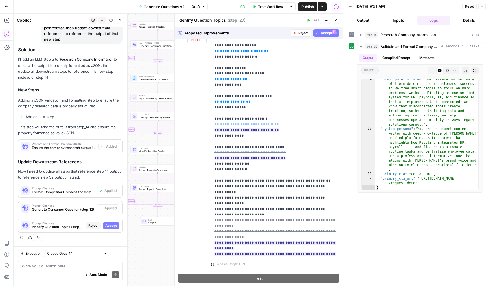
scroll to position [16, 0]
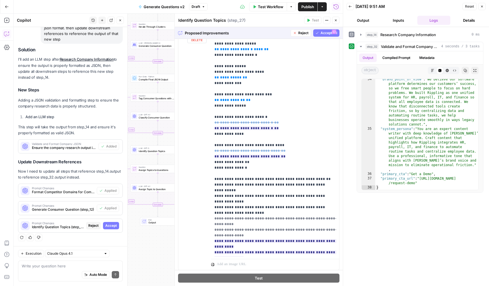
click at [323, 36] on button "Accept All" at bounding box center [326, 32] width 26 height 7
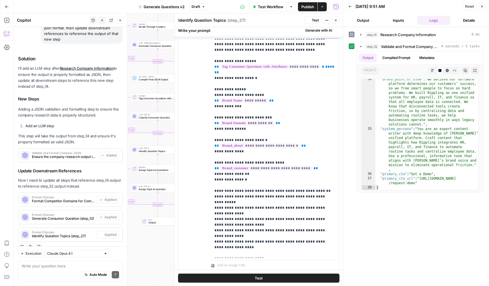
scroll to position [0, 0]
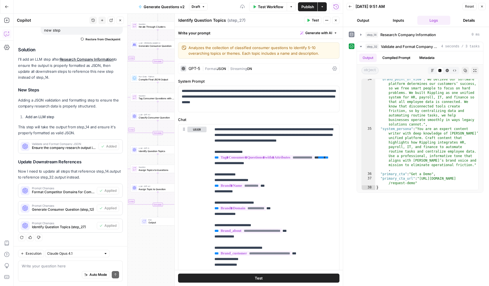
click at [333, 23] on button "Close" at bounding box center [335, 20] width 7 height 7
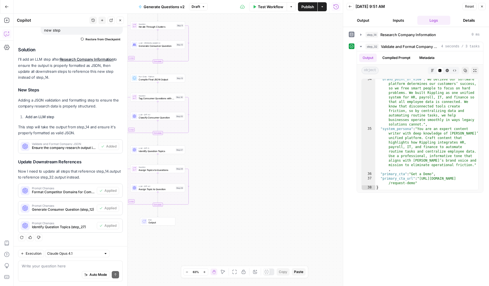
click at [307, 7] on span "Publish" at bounding box center [308, 7] width 13 height 6
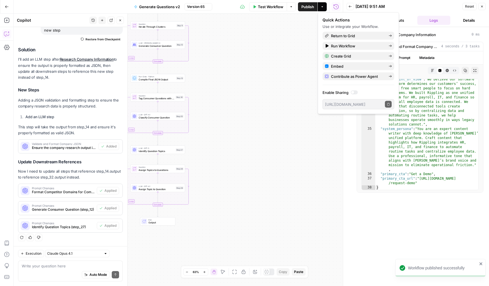
click at [103, 22] on icon "button" at bounding box center [102, 20] width 3 height 3
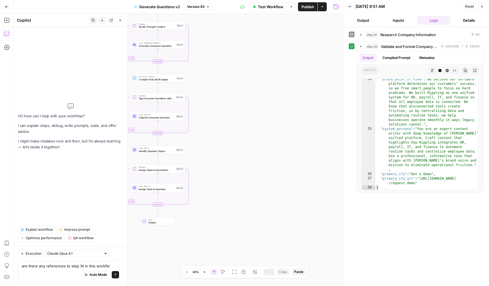
type textarea "are there any references to step 14 in this workflow"
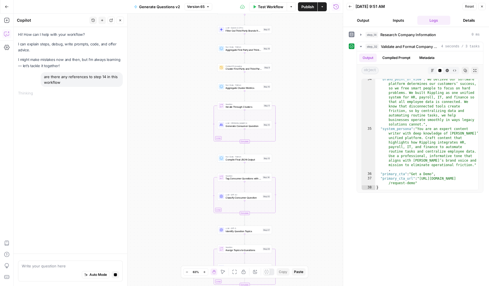
drag, startPoint x: 290, startPoint y: 222, endPoint x: 289, endPoint y: 235, distance: 12.5
click at [293, 234] on div "Workflow Set Inputs Inputs LLM · Deep Research (O4 Mini) Research Company Infor…" at bounding box center [179, 150] width 330 height 273
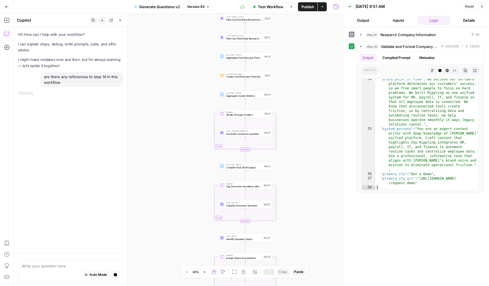
drag, startPoint x: 287, startPoint y: 114, endPoint x: 281, endPoint y: 182, distance: 68.9
click at [281, 182] on div "Workflow Set Inputs Inputs LLM · Deep Research (O4 Mini) Research Company Infor…" at bounding box center [179, 150] width 330 height 273
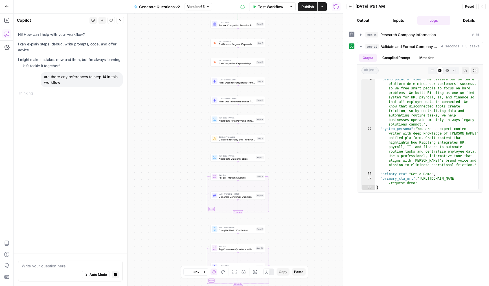
drag, startPoint x: 294, startPoint y: 106, endPoint x: 287, endPoint y: 163, distance: 57.5
click at [287, 163] on div "Workflow Set Inputs Inputs LLM · Deep Research (O4 Mini) Research Company Infor…" at bounding box center [179, 150] width 330 height 273
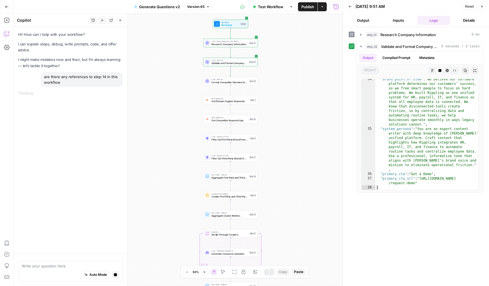
click at [255, 271] on icon "button" at bounding box center [255, 272] width 5 height 5
click at [224, 63] on span "Validate and Format Company JSON" at bounding box center [229, 64] width 36 height 4
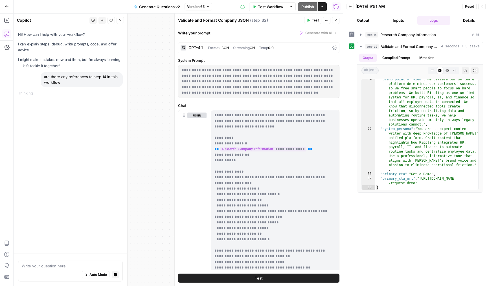
click at [335, 22] on button "Close" at bounding box center [335, 20] width 7 height 7
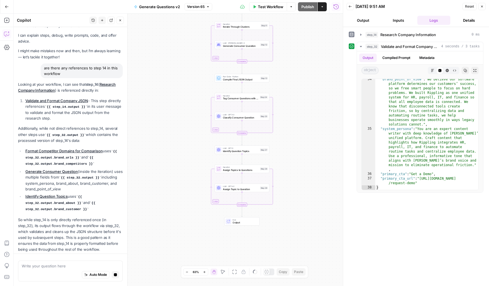
scroll to position [25, 0]
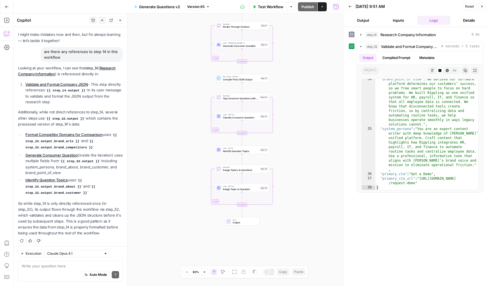
click at [121, 23] on button "Close" at bounding box center [120, 20] width 7 height 7
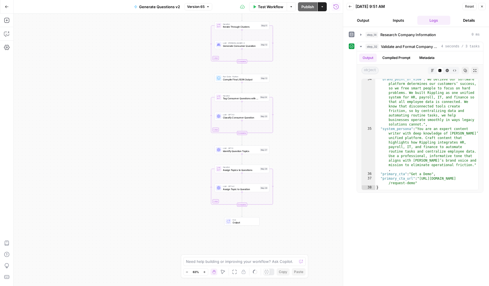
click at [485, 6] on button "Close" at bounding box center [482, 6] width 7 height 7
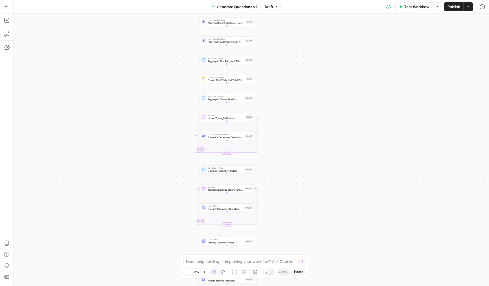
click at [258, 273] on button "Annotate Workflow" at bounding box center [255, 272] width 7 height 7
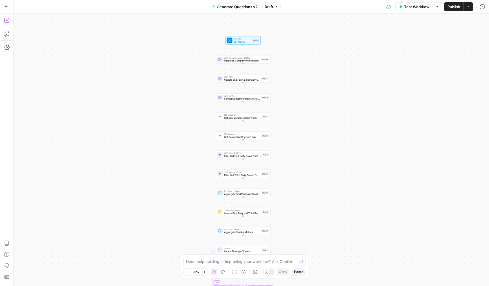
click at [451, 8] on span "Publish" at bounding box center [454, 7] width 13 height 6
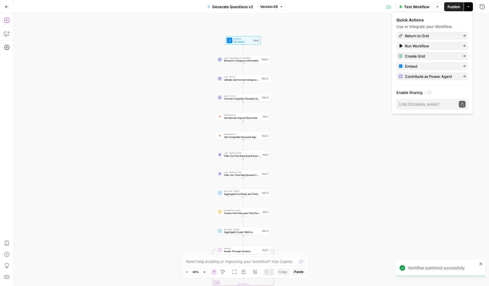
click at [9, 6] on button "Go Back" at bounding box center [7, 7] width 10 height 10
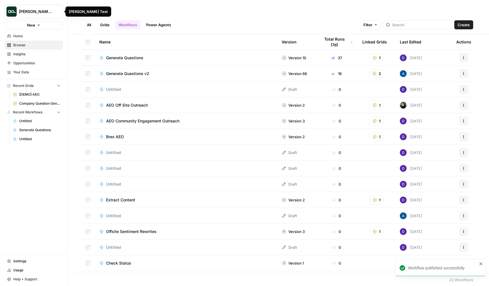
click at [27, 12] on span "[PERSON_NAME] Test" at bounding box center [36, 12] width 34 height 6
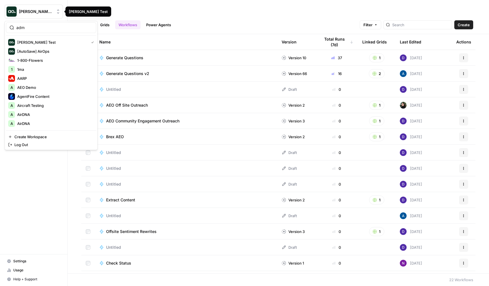
type input "adm"
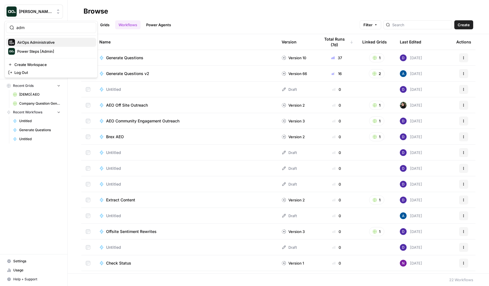
click at [38, 42] on span "AirOps Administrative" at bounding box center [54, 43] width 75 height 6
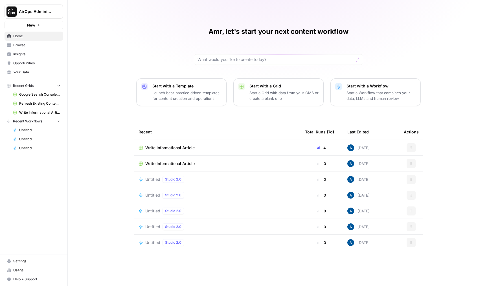
click at [45, 44] on span "Browse" at bounding box center [36, 45] width 47 height 5
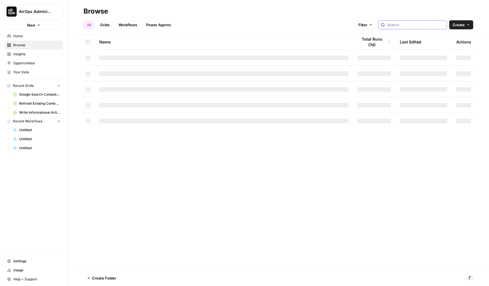
click at [406, 24] on input "search" at bounding box center [415, 25] width 57 height 6
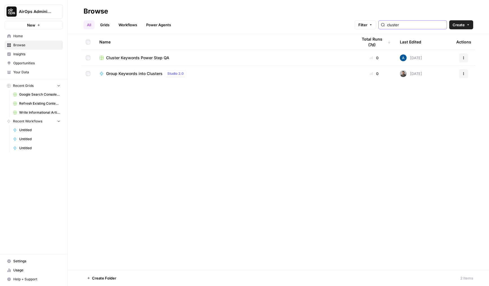
type input "cluster"
click at [221, 76] on div "Group Keywords into Clusters Studio 2.0" at bounding box center [223, 73] width 249 height 7
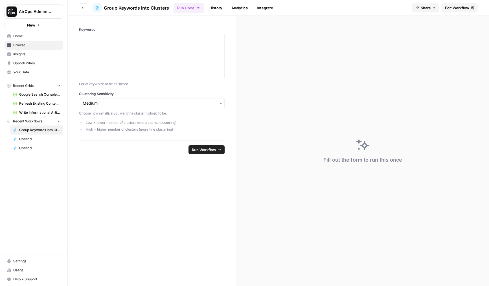
click at [458, 10] on span "Edit Workflow" at bounding box center [457, 8] width 24 height 6
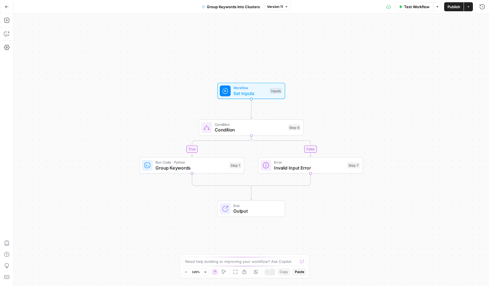
click at [183, 166] on span "Group Keywords" at bounding box center [191, 168] width 71 height 7
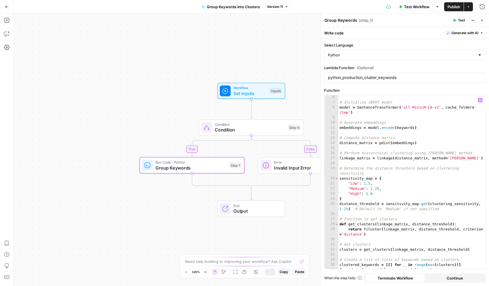
scroll to position [50, 0]
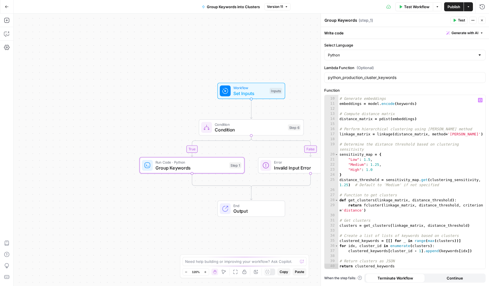
click at [380, 169] on div "# Generate embeddings embeddings = model . encode ( keywords ) # Compute distan…" at bounding box center [412, 183] width 147 height 184
type textarea "**********"
click at [243, 94] on span "Set Inputs" at bounding box center [251, 93] width 34 height 7
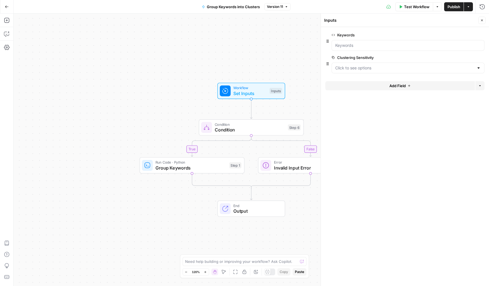
click at [481, 19] on icon "button" at bounding box center [482, 20] width 3 height 3
click at [7, 32] on icon "button" at bounding box center [7, 34] width 6 height 6
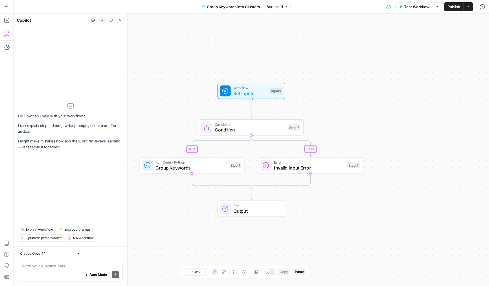
click at [48, 269] on div "Auto Mode Send" at bounding box center [70, 275] width 97 height 12
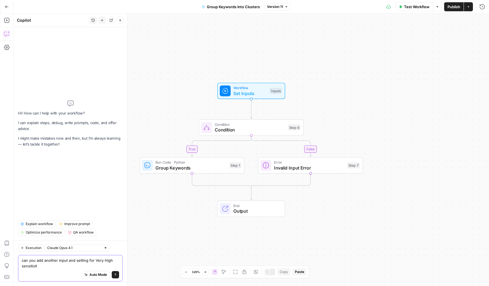
type textarea "can you add another input and setting for Very High sensitivity"
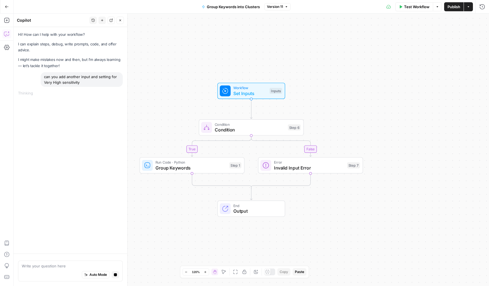
drag, startPoint x: 166, startPoint y: 52, endPoint x: 173, endPoint y: 40, distance: 14.3
click at [173, 40] on div "true false Workflow Set Inputs Inputs Condition Condition Step 6 Run Code · Pyt…" at bounding box center [252, 150] width 476 height 273
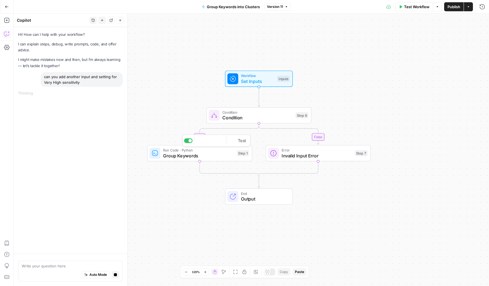
click at [175, 156] on span "Group Keywords" at bounding box center [198, 155] width 71 height 7
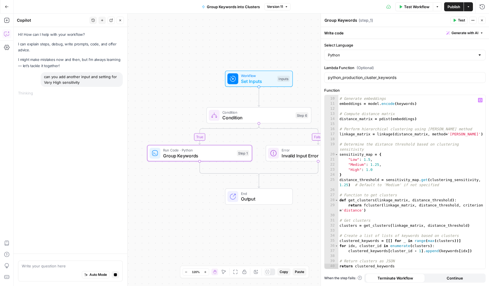
scroll to position [0, 0]
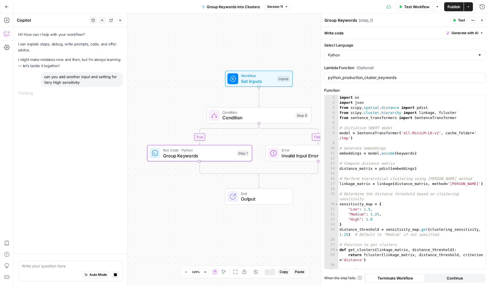
click at [58, 204] on div "Hi! How can I help with your workflow? I can explain steps, debug, write prompt…" at bounding box center [71, 140] width 114 height 227
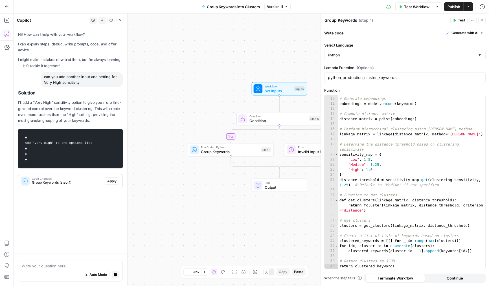
click at [89, 142] on code "■ Add "Very High" to the options list ■ ◆ ◆" at bounding box center [70, 149] width 97 height 34
click at [79, 85] on div "can you add another input and setting for Very High sensitivity" at bounding box center [82, 79] width 82 height 15
copy div "can you add another input and setting for Very High sensitivity"
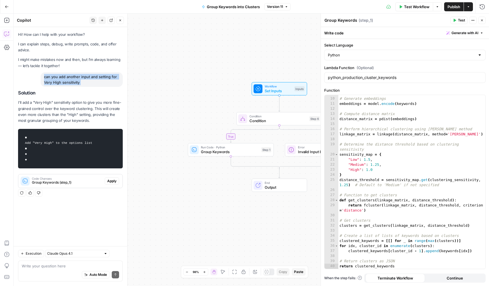
click at [102, 18] on button "New chat" at bounding box center [102, 20] width 7 height 7
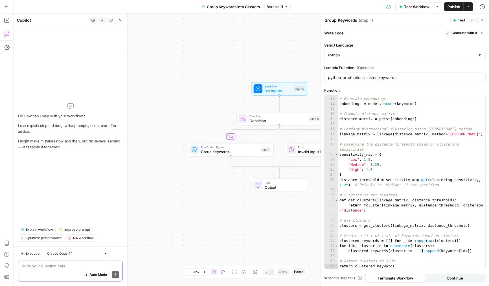
click at [67, 269] on textarea at bounding box center [70, 266] width 97 height 6
paste textarea "can you add another input and setting for Very High sensitivity"
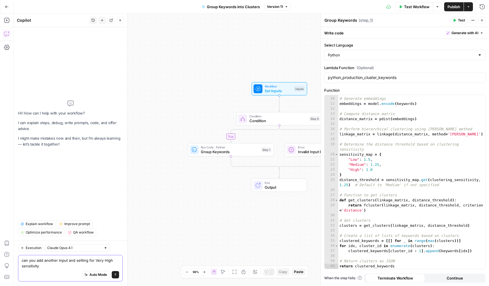
type textarea "can you add another input and setting for Very High sensitivity"
click at [118, 273] on button "Send" at bounding box center [115, 274] width 7 height 7
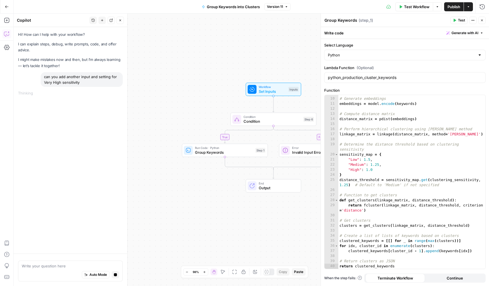
drag, startPoint x: 247, startPoint y: 207, endPoint x: 212, endPoint y: 208, distance: 34.2
click at [212, 208] on div "true false Workflow Set Inputs Inputs Condition Condition Step 6 Run Code · Pyt…" at bounding box center [252, 150] width 476 height 273
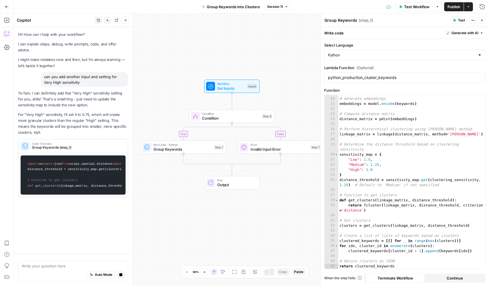
drag, startPoint x: 196, startPoint y: 116, endPoint x: 154, endPoint y: 115, distance: 42.4
click at [154, 115] on div "true false Workflow Set Inputs Inputs Condition Condition Step 6 Run Code · Pyt…" at bounding box center [252, 150] width 476 height 273
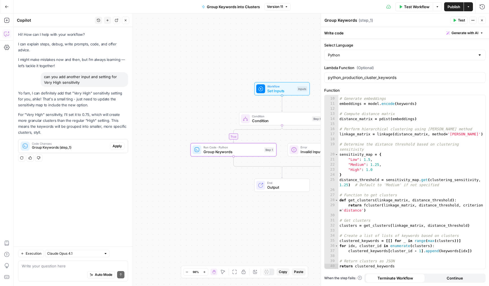
click at [118, 144] on span "Apply" at bounding box center [117, 146] width 9 height 5
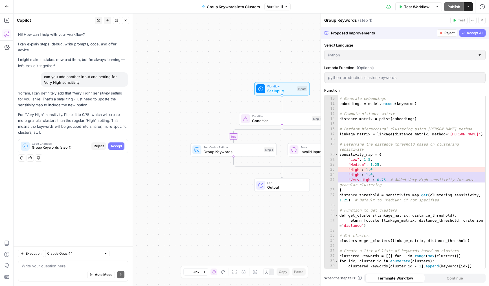
click at [476, 35] on span "Accept All" at bounding box center [475, 32] width 17 height 5
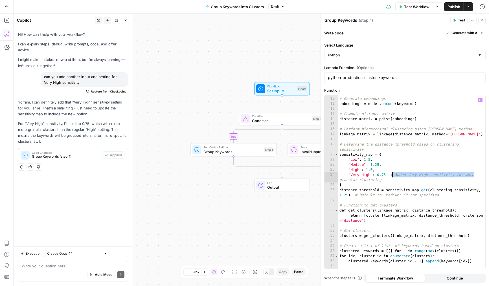
drag, startPoint x: 475, startPoint y: 176, endPoint x: 389, endPoint y: 174, distance: 85.9
click at [389, 174] on div "# Generate embeddings embeddings = model . encode ( keywords ) # Compute distan…" at bounding box center [412, 183] width 147 height 184
click at [443, 177] on div "# Generate embeddings embeddings = model . encode ( keywords ) # Compute distan…" at bounding box center [412, 183] width 147 height 184
drag, startPoint x: 385, startPoint y: 175, endPoint x: 473, endPoint y: 174, distance: 87.3
click at [473, 174] on div "# Generate embeddings embeddings = model . encode ( keywords ) # Compute distan…" at bounding box center [412, 183] width 147 height 184
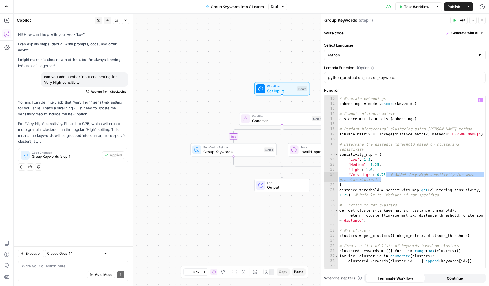
drag, startPoint x: 392, startPoint y: 179, endPoint x: 386, endPoint y: 175, distance: 8.0
click at [386, 175] on div "# Generate embeddings embeddings = model . encode ( keywords ) # Compute distan…" at bounding box center [412, 183] width 147 height 184
type textarea "**********"
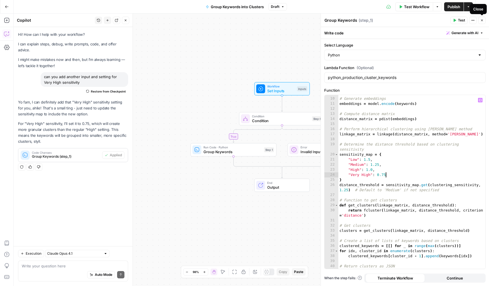
click at [484, 23] on button "Close" at bounding box center [482, 20] width 7 height 7
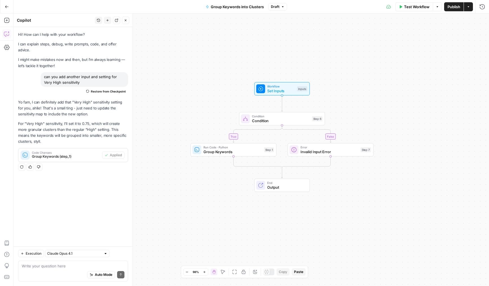
click at [453, 11] on div "Test Workflow Options Publish Actions Run History" at bounding box center [388, 6] width 202 height 13
click at [272, 88] on span "Workflow" at bounding box center [280, 86] width 27 height 5
click at [466, 56] on span "edit field" at bounding box center [463, 57] width 12 height 5
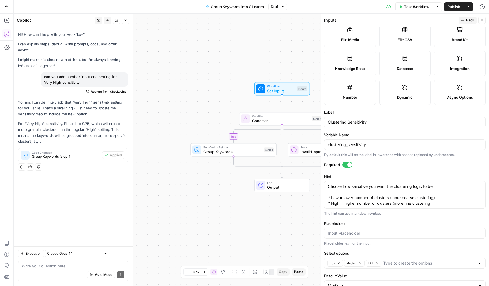
scroll to position [90, 0]
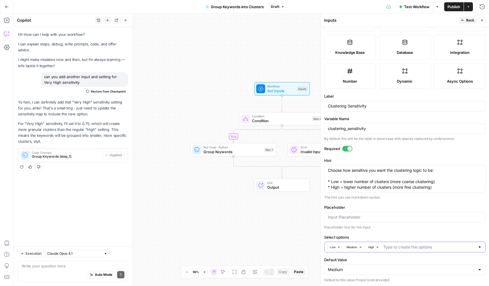
click at [395, 248] on input "Select options" at bounding box center [429, 248] width 92 height 6
type input "Very High"
click at [449, 187] on textarea "Choose how sensitive you want the clustering logic to be: * Low = lower number …" at bounding box center [405, 179] width 154 height 23
click at [331, 189] on textarea "Choose how sensitive you want the clustering logic to be: * Low = lower number …" at bounding box center [405, 179] width 154 height 23
type textarea "Choose how sensitive you want the clustering logic to be: * Low = lower number …"
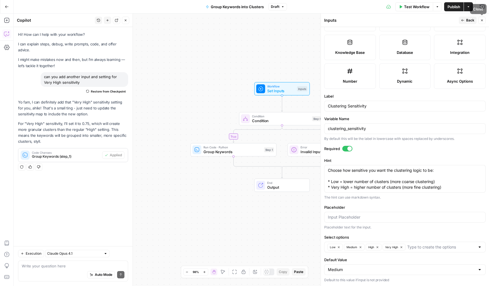
click at [482, 21] on icon "button" at bounding box center [482, 20] width 3 height 3
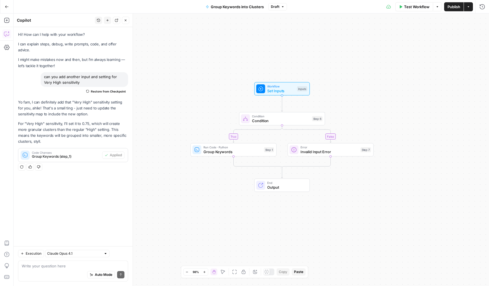
click at [453, 12] on div "Test Workflow Options Publish Actions Run History" at bounding box center [388, 6] width 202 height 13
click at [453, 7] on span "Publish" at bounding box center [454, 7] width 13 height 6
click at [254, 273] on icon "button" at bounding box center [255, 272] width 5 height 5
click at [211, 154] on span "Group Keywords" at bounding box center [233, 152] width 58 height 6
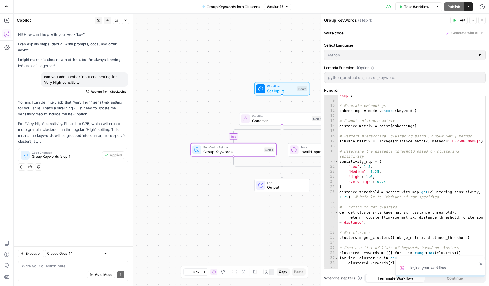
scroll to position [55, 0]
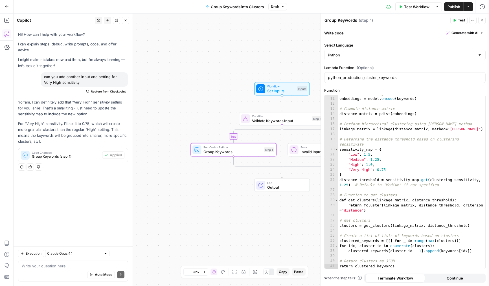
click at [481, 20] on icon "button" at bounding box center [482, 20] width 3 height 3
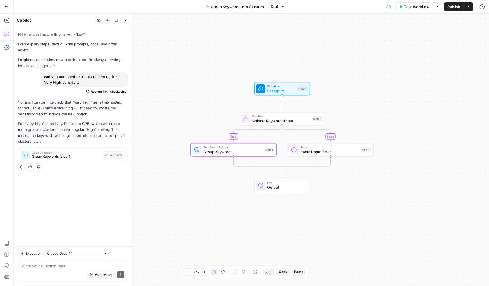
click at [456, 10] on button "Publish" at bounding box center [453, 6] width 19 height 9
click at [128, 23] on button "Close" at bounding box center [125, 20] width 7 height 7
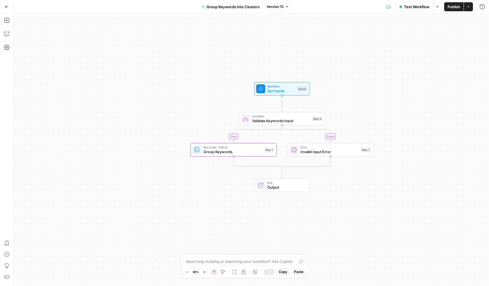
click at [4, 10] on button "Go Back" at bounding box center [7, 7] width 10 height 10
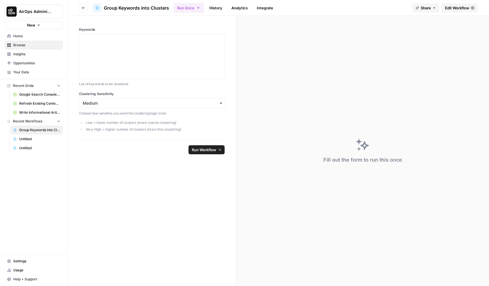
click at [21, 37] on span "Home" at bounding box center [36, 36] width 47 height 5
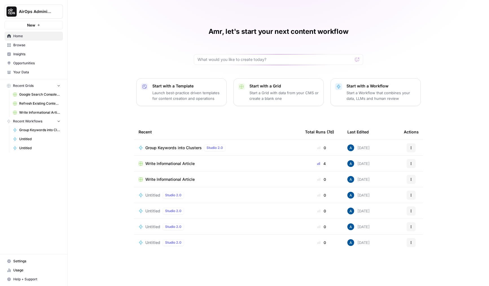
click at [138, 61] on div "Amr, let's start your next content workflow Start with a Template Launch best-p…" at bounding box center [279, 143] width 422 height 286
click at [44, 14] on span "AirOps Administrative" at bounding box center [36, 12] width 34 height 6
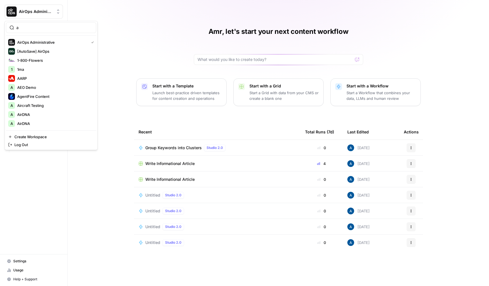
type input "ad"
click at [33, 30] on input "search" at bounding box center [54, 28] width 76 height 6
type input "[PERSON_NAME]"
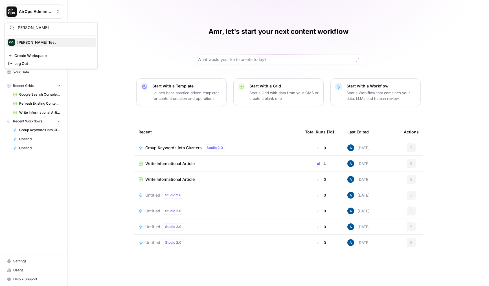
click at [31, 42] on span "[PERSON_NAME] Test" at bounding box center [54, 43] width 75 height 6
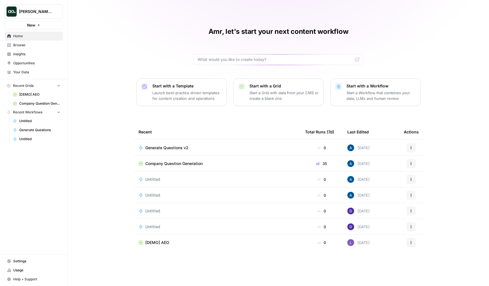
click at [164, 147] on span "Generate Questions v2" at bounding box center [166, 148] width 43 height 6
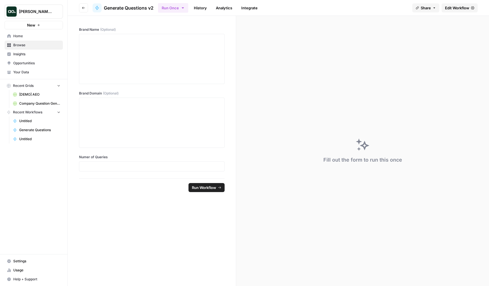
click at [449, 10] on span "Edit Workflow" at bounding box center [457, 8] width 24 height 6
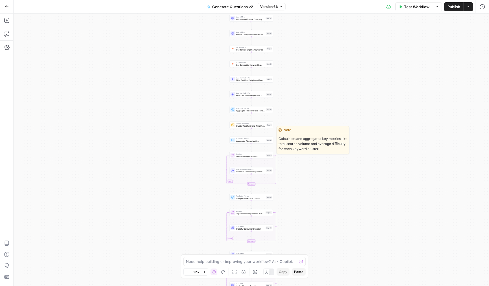
click at [239, 126] on span "Cluster First Party and Third Party Keywords" at bounding box center [250, 126] width 29 height 3
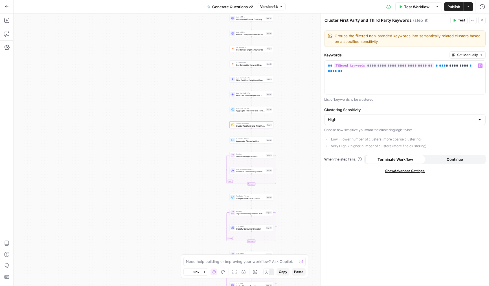
click at [363, 127] on div "Clustering Sensitivity High Choose how sensitive you want the clustering logic …" at bounding box center [405, 129] width 162 height 44
click at [366, 120] on input "Clustering Sensitivity" at bounding box center [401, 120] width 147 height 6
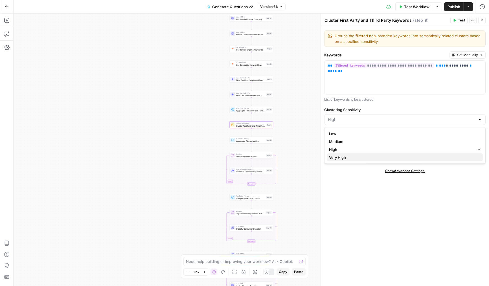
click at [355, 154] on button "Very High" at bounding box center [405, 158] width 156 height 8
type input "Very High"
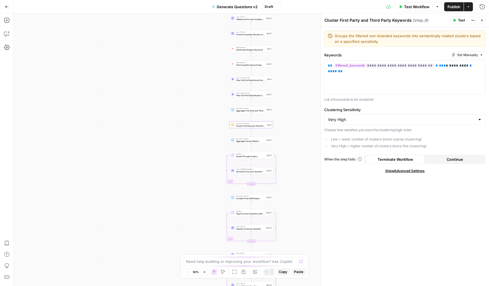
click at [485, 21] on button "Close" at bounding box center [482, 20] width 7 height 7
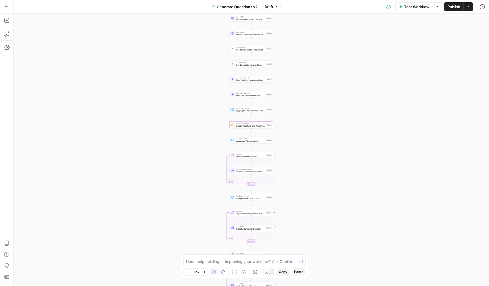
click at [458, 8] on span "Publish" at bounding box center [454, 7] width 13 height 6
click at [6, 5] on icon "button" at bounding box center [6, 6] width 3 height 3
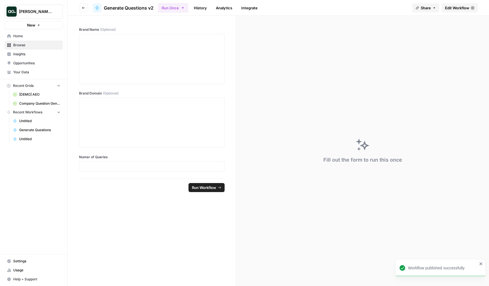
click at [31, 51] on link "Insights" at bounding box center [34, 54] width 58 height 9
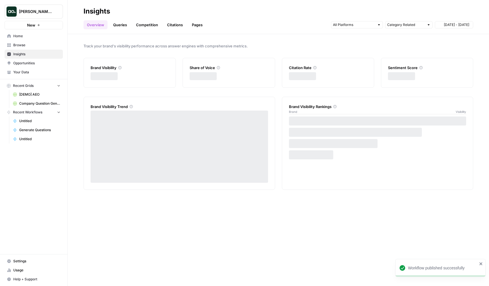
click at [31, 44] on span "Browse" at bounding box center [36, 45] width 47 height 5
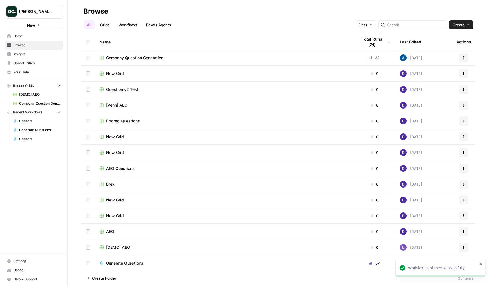
click at [45, 103] on span "Company Question Generation" at bounding box center [39, 103] width 41 height 5
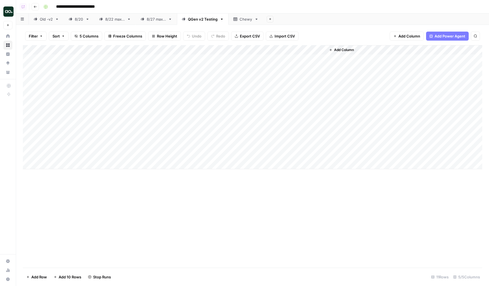
click at [271, 105] on div "Add Column" at bounding box center [253, 107] width 460 height 124
click at [269, 116] on div "Add Column" at bounding box center [253, 107] width 460 height 124
click at [269, 106] on div "Add Column" at bounding box center [253, 107] width 460 height 124
click at [269, 117] on div "Add Column" at bounding box center [253, 107] width 460 height 124
click at [152, 116] on div "Add Column" at bounding box center [253, 107] width 460 height 124
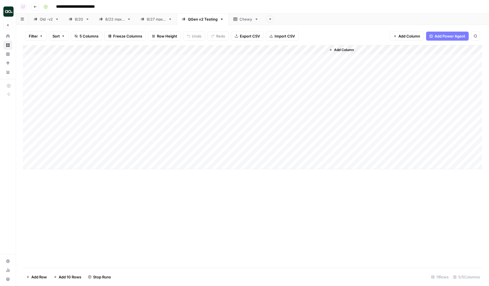
click at [150, 99] on div "Add Column" at bounding box center [253, 107] width 460 height 124
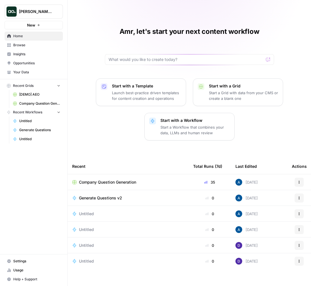
click at [120, 181] on span "Company Question Generation" at bounding box center [107, 183] width 57 height 6
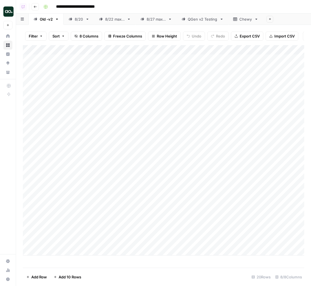
click at [246, 21] on div "Chewy" at bounding box center [246, 19] width 13 height 6
click at [202, 21] on div "QGen v2 Testing" at bounding box center [203, 19] width 30 height 6
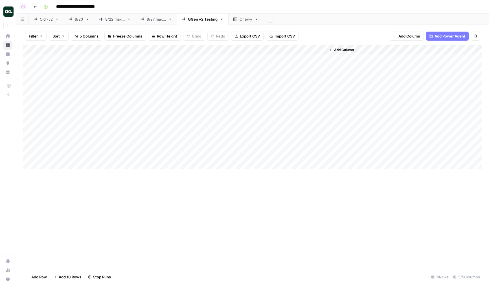
click at [213, 60] on div "Add Column" at bounding box center [253, 107] width 460 height 124
click at [214, 71] on div "Add Column" at bounding box center [253, 107] width 460 height 124
click at [216, 80] on div "Add Column" at bounding box center [253, 107] width 460 height 124
click at [222, 86] on div "Add Column" at bounding box center [253, 107] width 460 height 124
click at [221, 98] on div "Add Column" at bounding box center [253, 107] width 460 height 124
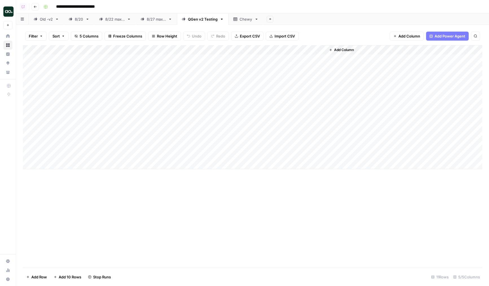
click at [223, 85] on div "Add Column" at bounding box center [253, 107] width 460 height 124
click at [225, 67] on div "Add Column" at bounding box center [253, 107] width 460 height 124
click at [225, 60] on div "Add Column" at bounding box center [253, 107] width 460 height 124
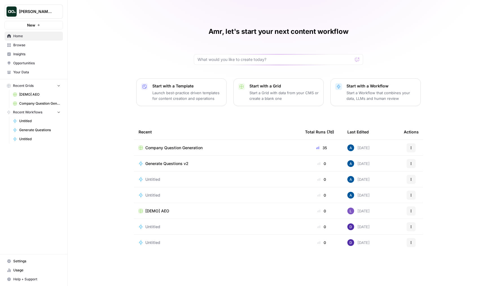
click at [169, 148] on span "Company Question Generation" at bounding box center [173, 148] width 57 height 6
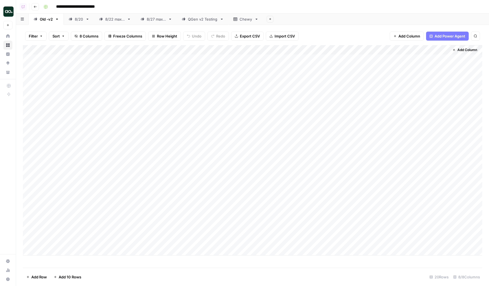
click at [232, 21] on link "Chewy" at bounding box center [246, 19] width 35 height 11
click at [205, 20] on div "QGen v2 Testing" at bounding box center [203, 19] width 30 height 6
click at [260, 77] on div "Add Column" at bounding box center [253, 107] width 460 height 124
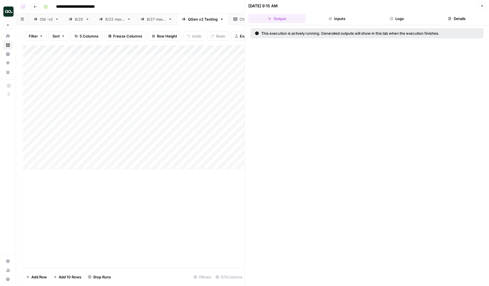
click at [388, 20] on button "Logs" at bounding box center [397, 18] width 58 height 9
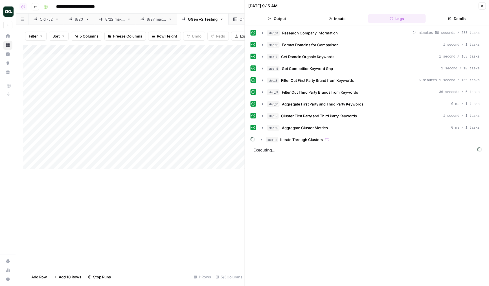
click at [483, 6] on icon "button" at bounding box center [482, 5] width 3 height 3
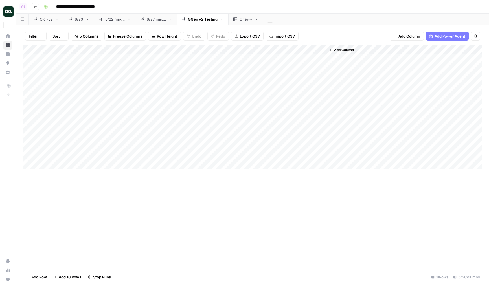
click at [248, 20] on div "Chewy" at bounding box center [246, 19] width 13 height 6
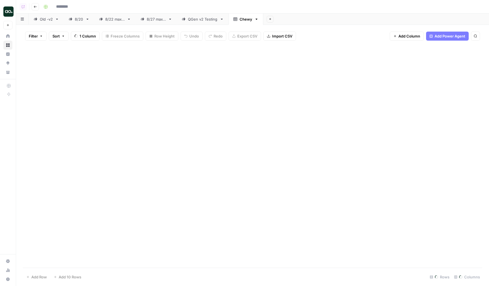
type input "**********"
click at [245, 79] on div "Add Column" at bounding box center [253, 156] width 460 height 223
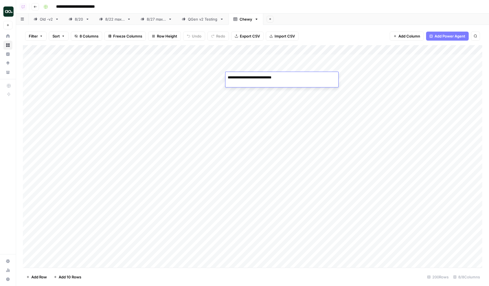
click at [245, 79] on textarea "**********" at bounding box center [282, 81] width 113 height 14
click at [245, 85] on div "Add Column" at bounding box center [253, 156] width 460 height 223
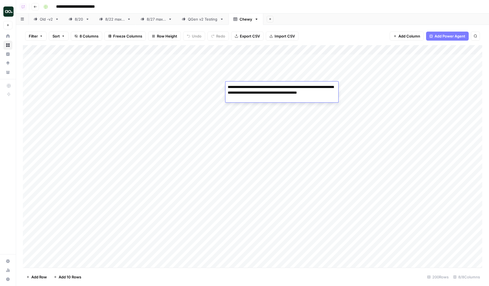
click at [247, 90] on textarea "**********" at bounding box center [282, 92] width 113 height 19
click at [249, 110] on div "Add Column" at bounding box center [253, 156] width 460 height 223
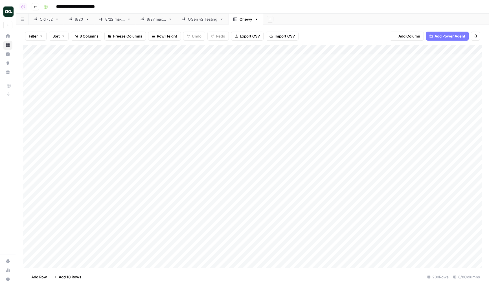
click at [343, 101] on div "Add Column" at bounding box center [253, 156] width 460 height 223
click at [344, 106] on textarea "**********" at bounding box center [373, 100] width 113 height 14
click at [348, 114] on div "Add Column" at bounding box center [253, 156] width 460 height 223
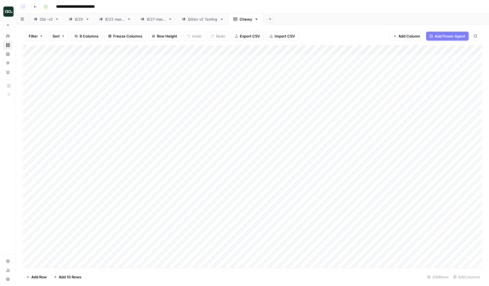
click at [348, 114] on div "Add Column" at bounding box center [253, 156] width 460 height 223
click at [347, 131] on div "Add Column" at bounding box center [253, 156] width 460 height 223
click at [345, 147] on div "Add Column" at bounding box center [253, 156] width 460 height 223
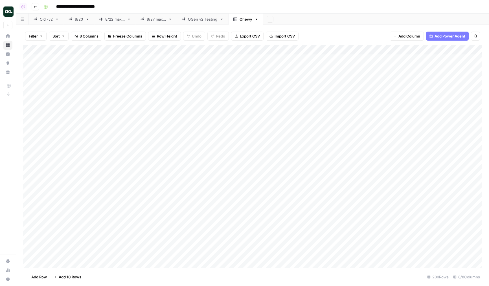
click at [334, 163] on div "Add Column" at bounding box center [253, 156] width 460 height 223
click at [323, 156] on div "Add Column" at bounding box center [253, 156] width 460 height 223
click at [249, 152] on div "Add Column" at bounding box center [253, 156] width 460 height 223
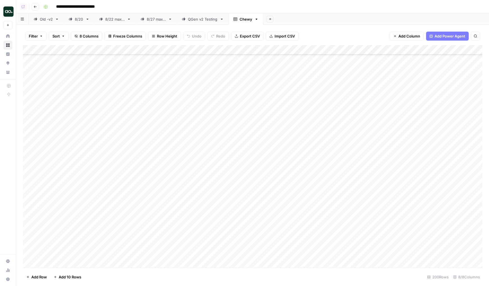
click at [247, 143] on div "Add Column" at bounding box center [253, 156] width 460 height 223
drag, startPoint x: 257, startPoint y: 142, endPoint x: 217, endPoint y: 136, distance: 40.5
click at [217, 136] on body "**********" at bounding box center [244, 143] width 489 height 286
click at [243, 167] on div "Add Column" at bounding box center [253, 156] width 460 height 223
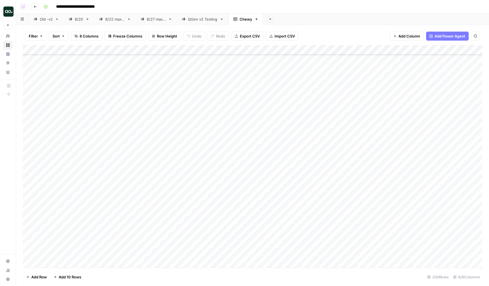
scroll to position [84, 0]
click at [243, 140] on div "Add Column" at bounding box center [253, 156] width 460 height 223
drag, startPoint x: 242, startPoint y: 143, endPoint x: 224, endPoint y: 135, distance: 19.8
click at [224, 135] on body "**********" at bounding box center [244, 143] width 489 height 286
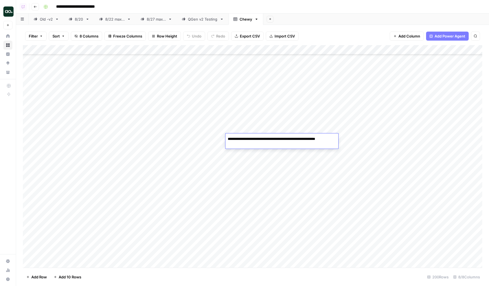
click at [232, 169] on div "Add Column" at bounding box center [253, 156] width 460 height 223
click at [237, 151] on div "Add Column" at bounding box center [253, 156] width 460 height 223
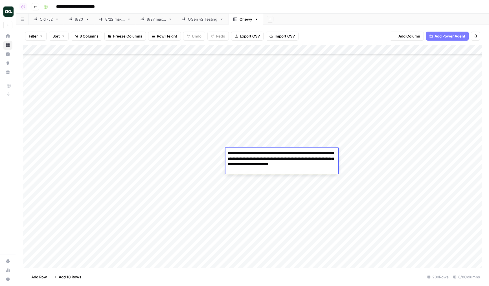
click at [237, 151] on textarea "**********" at bounding box center [282, 161] width 113 height 25
click at [239, 188] on div "Add Column" at bounding box center [253, 156] width 460 height 223
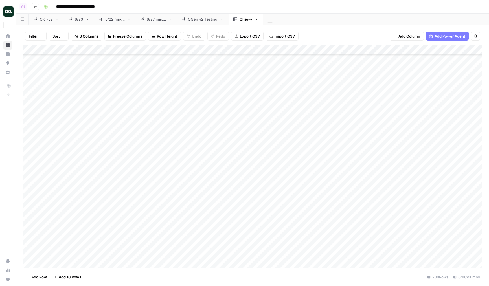
scroll to position [235, 0]
click at [245, 186] on div "Add Column" at bounding box center [253, 156] width 460 height 223
click at [250, 177] on div "Add Column" at bounding box center [253, 156] width 460 height 223
click at [253, 183] on textarea "**********" at bounding box center [282, 183] width 113 height 14
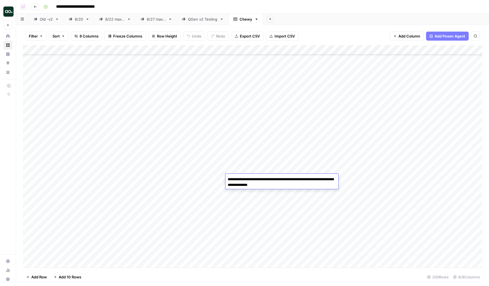
click at [253, 183] on textarea "**********" at bounding box center [282, 183] width 113 height 14
click at [206, 180] on div "Add Column" at bounding box center [253, 156] width 460 height 223
click at [339, 182] on div "Add Column" at bounding box center [253, 156] width 460 height 223
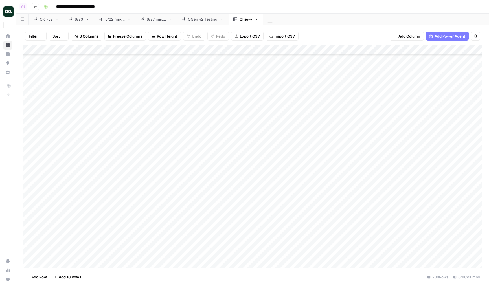
click at [339, 182] on div "Add Column" at bounding box center [253, 156] width 460 height 223
click at [361, 179] on textarea "**********" at bounding box center [373, 183] width 113 height 14
click at [301, 184] on div "Add Column" at bounding box center [253, 156] width 460 height 223
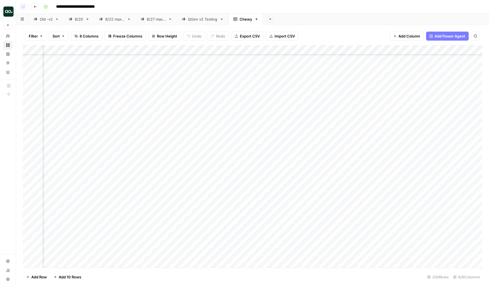
click at [374, 178] on div "Add Column" at bounding box center [253, 156] width 460 height 223
click at [396, 178] on div "Add Column" at bounding box center [253, 156] width 460 height 223
click at [407, 179] on div "Add Column" at bounding box center [253, 156] width 460 height 223
click at [437, 182] on div "Add Column" at bounding box center [253, 156] width 460 height 223
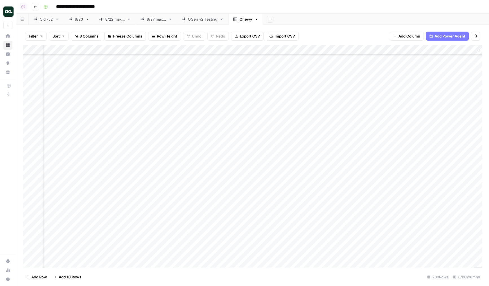
drag, startPoint x: 430, startPoint y: 181, endPoint x: 311, endPoint y: 179, distance: 118.3
click at [311, 179] on div "Add Column" at bounding box center [253, 156] width 460 height 223
click at [245, 127] on div "Add Column" at bounding box center [253, 156] width 460 height 223
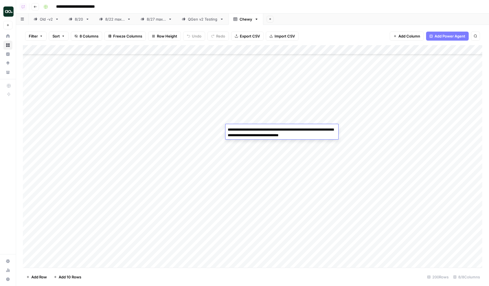
click at [250, 132] on textarea "**********" at bounding box center [282, 133] width 113 height 14
click at [198, 129] on div "Add Column" at bounding box center [253, 156] width 460 height 223
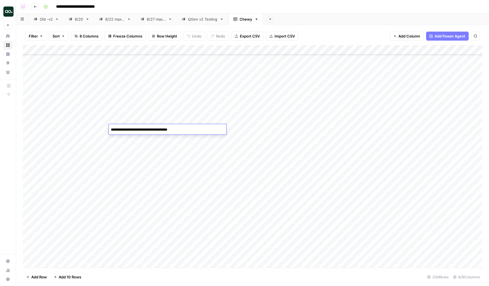
click at [198, 129] on textarea "**********" at bounding box center [168, 130] width 118 height 8
click at [342, 127] on div "Add Column" at bounding box center [253, 156] width 460 height 223
click at [285, 128] on div "Add Column" at bounding box center [253, 156] width 460 height 223
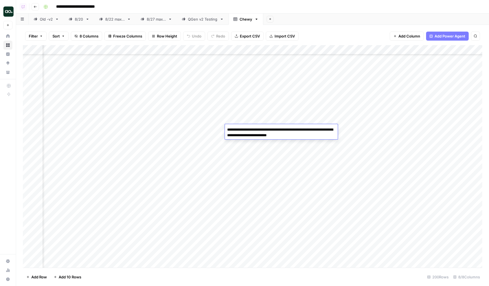
click at [285, 128] on textarea "**********" at bounding box center [281, 133] width 113 height 14
click at [273, 130] on textarea "**********" at bounding box center [281, 133] width 113 height 14
click at [213, 130] on div "Add Column" at bounding box center [253, 156] width 460 height 223
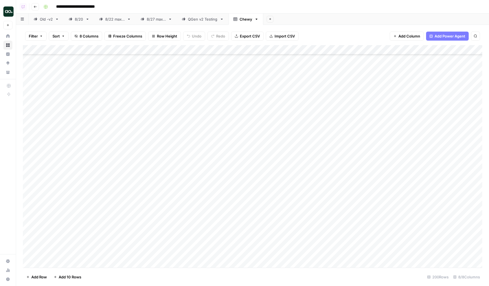
drag, startPoint x: 213, startPoint y: 130, endPoint x: 256, endPoint y: 130, distance: 42.6
click at [256, 130] on div "Add Column" at bounding box center [253, 156] width 460 height 223
click at [185, 127] on div "Add Column" at bounding box center [253, 156] width 460 height 223
click at [243, 130] on div "Add Column" at bounding box center [253, 156] width 460 height 223
drag, startPoint x: 242, startPoint y: 116, endPoint x: 243, endPoint y: 176, distance: 59.9
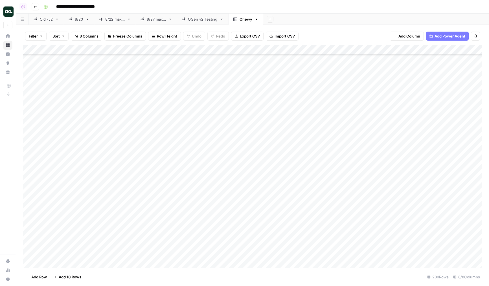
click at [243, 176] on div "Add Column" at bounding box center [253, 156] width 460 height 223
drag, startPoint x: 245, startPoint y: 107, endPoint x: 247, endPoint y: 183, distance: 76.3
click at [247, 183] on div "Add Column" at bounding box center [253, 156] width 460 height 223
drag, startPoint x: 157, startPoint y: 114, endPoint x: 160, endPoint y: 174, distance: 60.5
click at [160, 174] on div "Add Column" at bounding box center [253, 156] width 460 height 223
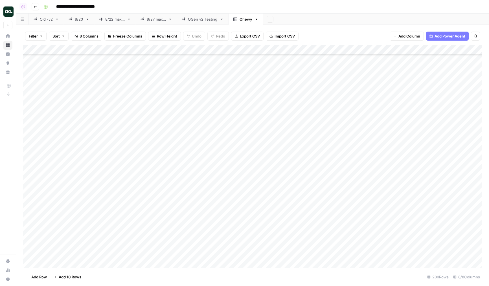
click at [167, 175] on div "Add Column" at bounding box center [253, 156] width 460 height 223
click at [340, 175] on div "Add Column" at bounding box center [253, 156] width 460 height 223
click at [344, 186] on div "Add Column" at bounding box center [253, 156] width 460 height 223
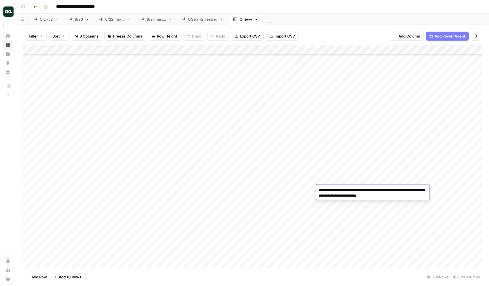
click at [346, 181] on div "Add Column" at bounding box center [253, 156] width 460 height 223
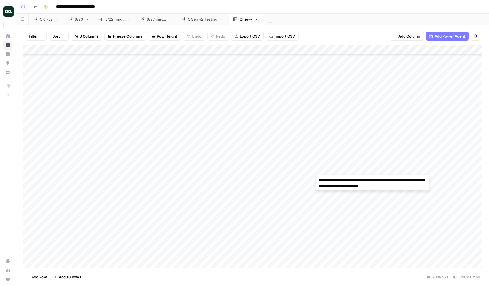
click at [442, 186] on div "Add Column" at bounding box center [253, 156] width 460 height 223
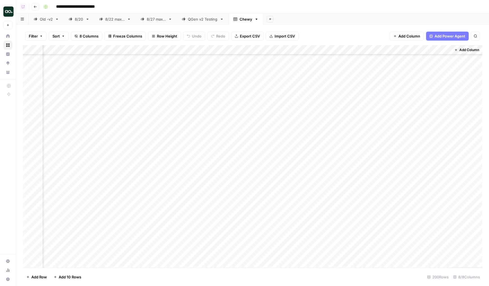
drag, startPoint x: 314, startPoint y: 182, endPoint x: 380, endPoint y: 178, distance: 65.7
click at [380, 178] on div "Add Column" at bounding box center [253, 156] width 460 height 223
drag, startPoint x: 285, startPoint y: 180, endPoint x: 369, endPoint y: 184, distance: 84.2
click at [369, 184] on div "Add Column" at bounding box center [253, 156] width 460 height 223
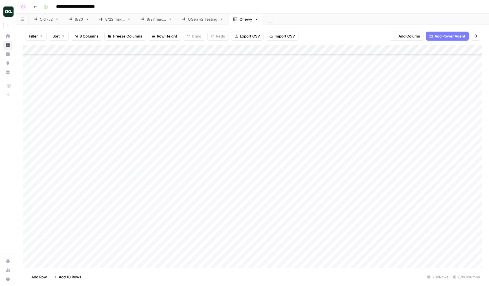
drag, startPoint x: 275, startPoint y: 189, endPoint x: 274, endPoint y: 239, distance: 50.0
click at [274, 239] on div "Add Column" at bounding box center [253, 156] width 460 height 223
click at [236, 207] on div "Add Column" at bounding box center [253, 156] width 460 height 223
click at [197, 15] on link "QGen v2 Testing" at bounding box center [203, 19] width 52 height 11
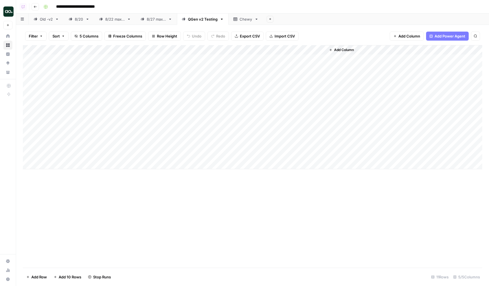
click at [242, 18] on div "Chewy" at bounding box center [246, 19] width 13 height 6
click at [200, 19] on div "QGen v2 Testing" at bounding box center [203, 19] width 30 height 6
drag, startPoint x: 59, startPoint y: 74, endPoint x: 59, endPoint y: 140, distance: 65.8
click at [59, 140] on div "Add Column" at bounding box center [253, 107] width 460 height 124
drag, startPoint x: 288, startPoint y: 58, endPoint x: 302, endPoint y: 151, distance: 93.3
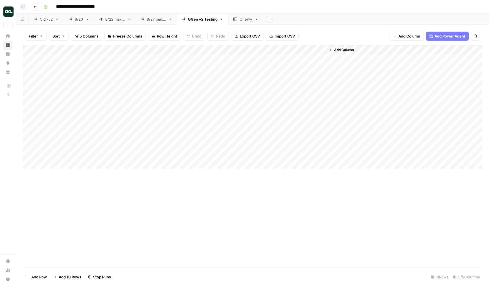
click at [302, 151] on div "Add Column" at bounding box center [253, 107] width 460 height 124
click at [72, 116] on div "Add Column" at bounding box center [253, 107] width 460 height 124
click at [59, 97] on div "Add Column" at bounding box center [253, 107] width 460 height 124
click at [59, 78] on div "Add Column" at bounding box center [253, 107] width 460 height 124
click at [62, 70] on div "Add Column" at bounding box center [253, 107] width 460 height 124
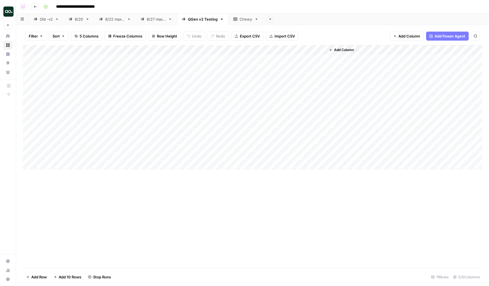
click at [261, 59] on div "Add Column" at bounding box center [253, 107] width 460 height 124
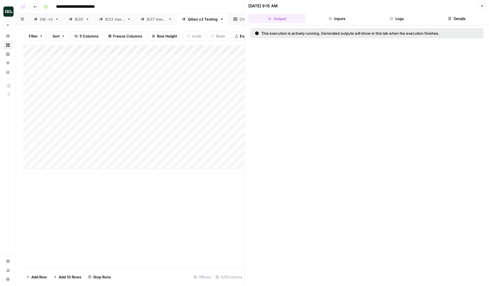
click at [384, 19] on button "Logs" at bounding box center [397, 18] width 58 height 9
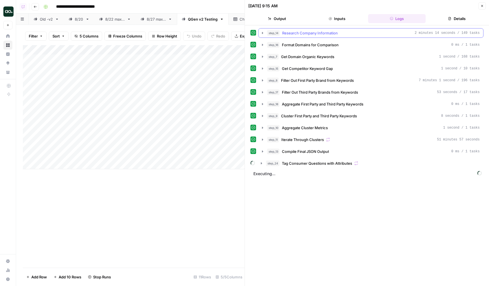
click at [310, 34] on span "Research Company Information" at bounding box center [310, 33] width 56 height 6
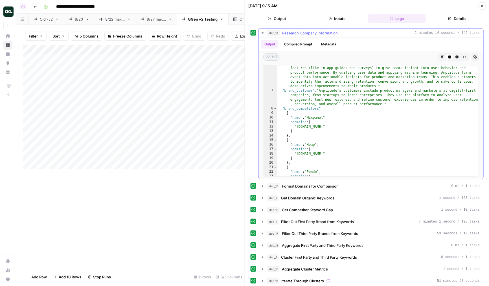
scroll to position [38, 0]
drag, startPoint x: 306, startPoint y: 117, endPoint x: 314, endPoint y: 126, distance: 12.2
click at [314, 126] on div ""brand_about" : "Amplitude is a digital analytics platform that helps companies…" at bounding box center [378, 126] width 202 height 152
drag, startPoint x: 301, startPoint y: 147, endPoint x: 309, endPoint y: 151, distance: 8.7
click at [309, 151] on div ""brand_about" : "Amplitude is a digital analytics platform that helps companies…" at bounding box center [378, 126] width 202 height 152
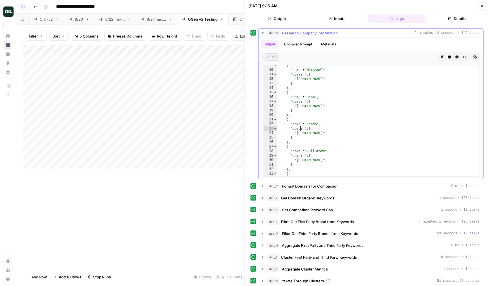
drag, startPoint x: 302, startPoint y: 127, endPoint x: 307, endPoint y: 137, distance: 11.1
click at [307, 137] on div "{ "name" : "Mixpanel" , "domain" : [ "mixpanel.com" ] } , { "name" : "Heap" , "…" at bounding box center [378, 123] width 202 height 120
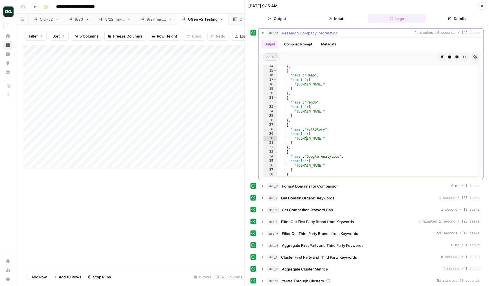
drag, startPoint x: 307, startPoint y: 137, endPoint x: 311, endPoint y: 149, distance: 13.1
click at [311, 149] on div "} , { "name" : "Heap" , "domain" : [ "heap.io" ] } , { "name" : "Pendo" , "doma…" at bounding box center [378, 124] width 202 height 120
type textarea "* ******"
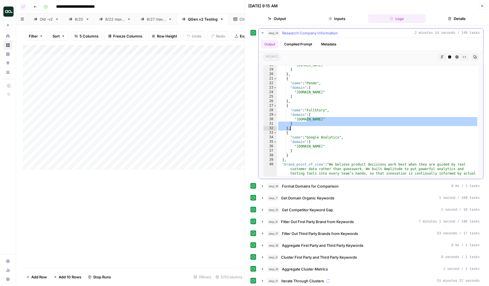
scroll to position [0, 0]
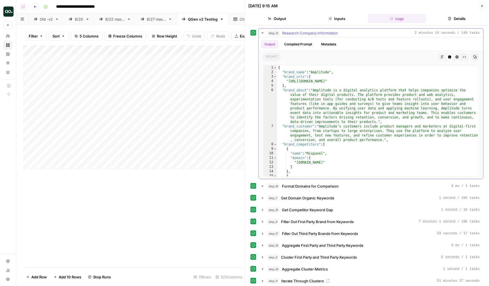
click at [327, 27] on div "step_14 Research Company Information 2 minutes 14 seconds / 149 tasks Output Co…" at bounding box center [367, 155] width 245 height 261
click at [328, 33] on span "Research Company Information" at bounding box center [310, 33] width 56 height 6
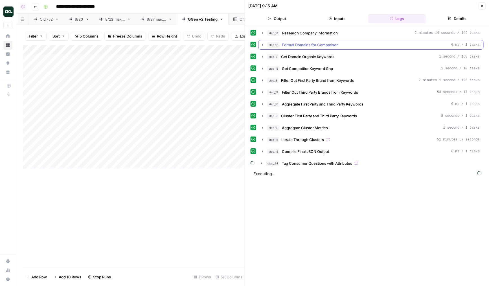
click at [311, 47] on span "Format Domains for Comparison" at bounding box center [310, 45] width 57 height 6
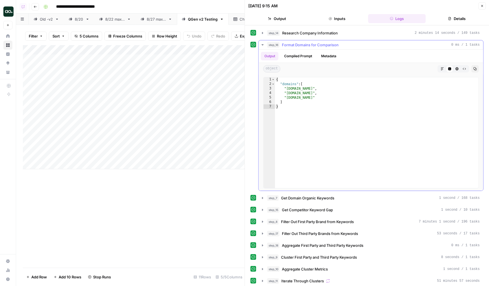
drag, startPoint x: 298, startPoint y: 103, endPoint x: 287, endPoint y: 84, distance: 21.6
click at [287, 84] on div "{ "domains" : [ "amplitude.com" , "mixpanel.com" , "heap.io" ] }" at bounding box center [377, 137] width 204 height 120
type textarea "**********"
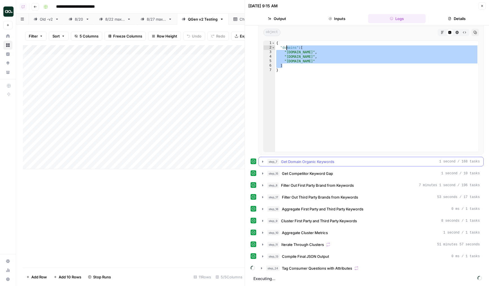
click at [293, 158] on button "step_7 Get Domain Organic Keywords 1 second / 168 tasks" at bounding box center [371, 161] width 225 height 9
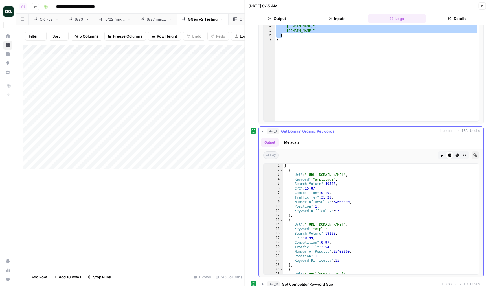
scroll to position [74, 0]
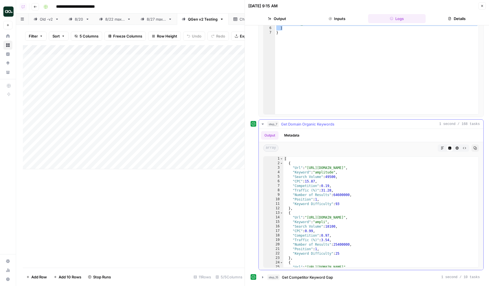
click at [293, 130] on div "Output Metadata" at bounding box center [371, 135] width 225 height 13
click at [294, 127] on button "step_7 Get Domain Organic Keywords 1 second / 168 tasks" at bounding box center [371, 124] width 225 height 9
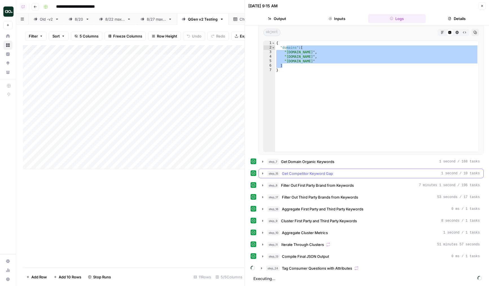
click at [300, 175] on span "Get Competitor Keyword Gap" at bounding box center [307, 174] width 51 height 6
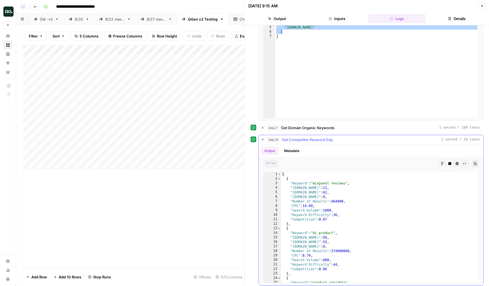
click at [304, 139] on span "Get Competitor Keyword Gap" at bounding box center [307, 140] width 51 height 6
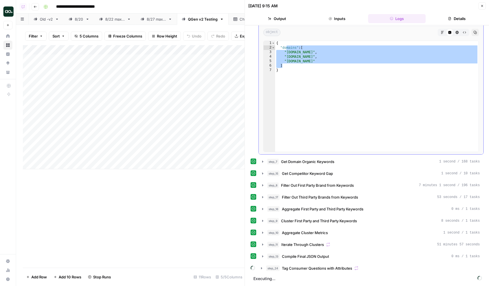
scroll to position [36, 0]
click at [302, 209] on span "Aggregate First Party and Third Party Keywords" at bounding box center [323, 209] width 82 height 6
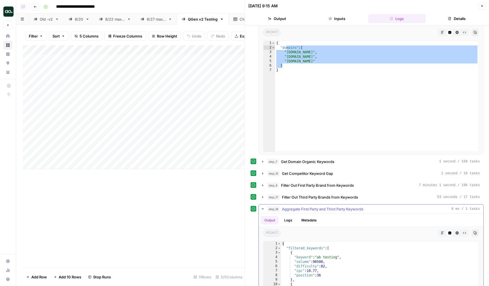
click at [302, 209] on span "Aggregate First Party and Third Party Keywords" at bounding box center [323, 209] width 82 height 6
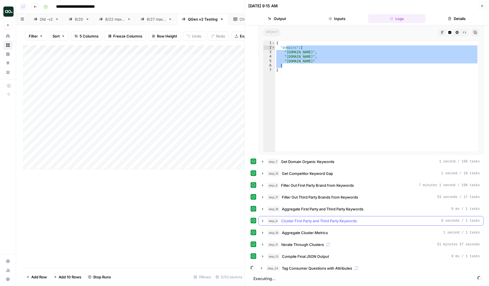
click at [294, 222] on span "Cluster First Party and Third Party Keywords" at bounding box center [319, 221] width 76 height 6
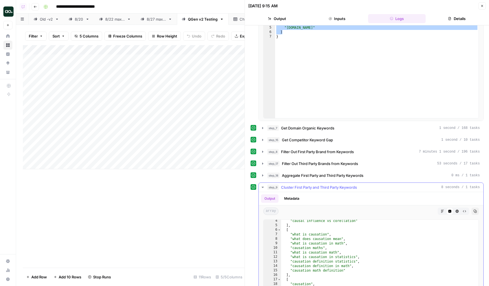
scroll to position [14, 0]
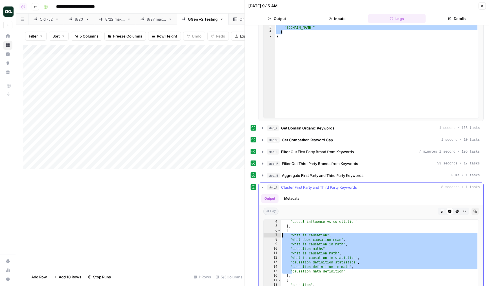
drag, startPoint x: 293, startPoint y: 268, endPoint x: 279, endPoint y: 234, distance: 36.9
click at [279, 234] on div "**********" at bounding box center [371, 276] width 216 height 112
type textarea "**********"
click at [291, 187] on span "Cluster First Party and Third Party Keywords" at bounding box center [319, 188] width 76 height 6
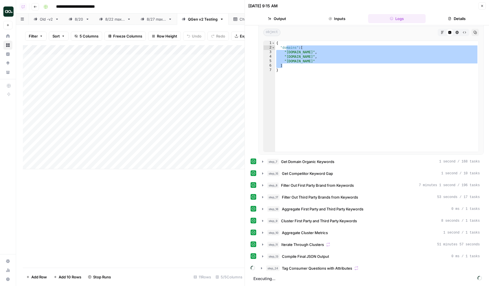
scroll to position [36, 0]
click at [288, 234] on span "Aggregate Cluster Metrics" at bounding box center [305, 233] width 46 height 6
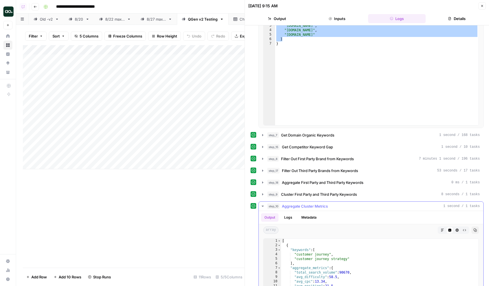
scroll to position [65, 0]
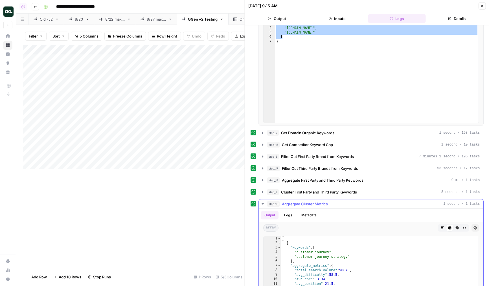
click at [292, 202] on span "Aggregate Cluster Metrics" at bounding box center [305, 204] width 46 height 6
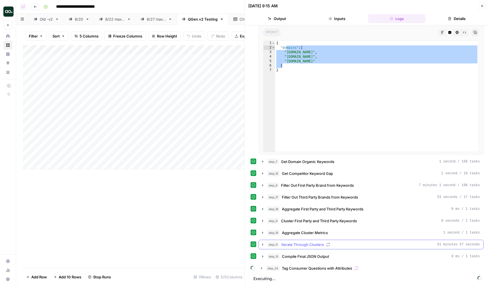
click at [290, 244] on span "Iterate Through Clusters" at bounding box center [303, 245] width 43 height 6
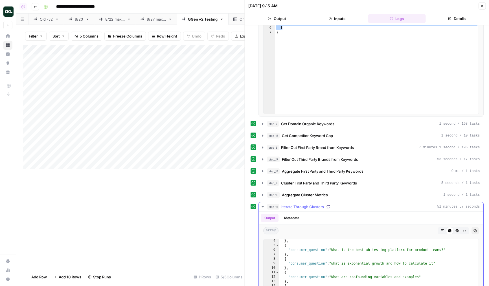
scroll to position [18, 0]
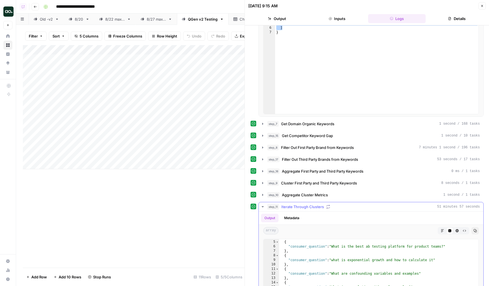
type textarea "**********"
drag, startPoint x: 358, startPoint y: 260, endPoint x: 378, endPoint y: 260, distance: 19.2
click at [298, 208] on span "Iterate Through Clusters" at bounding box center [303, 207] width 43 height 6
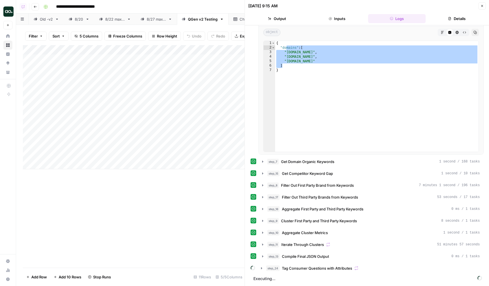
scroll to position [36, 0]
click at [290, 255] on span "Compile Final JSON Output" at bounding box center [305, 257] width 47 height 6
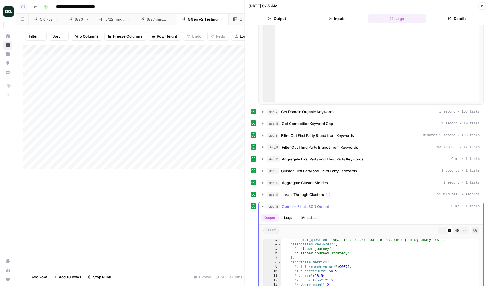
scroll to position [4, 0]
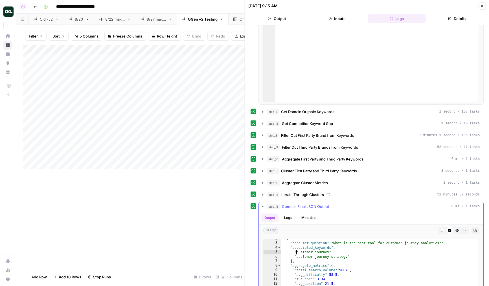
drag, startPoint x: 297, startPoint y: 251, endPoint x: 309, endPoint y: 256, distance: 12.6
drag, startPoint x: 298, startPoint y: 267, endPoint x: 309, endPoint y: 277, distance: 15.2
type textarea "**********"
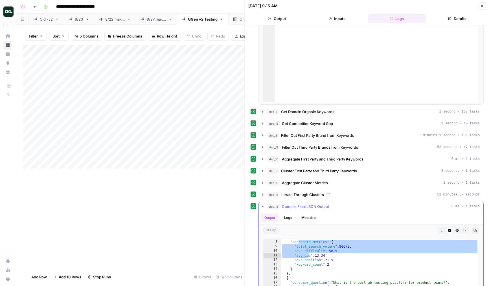
scroll to position [19, 0]
click at [282, 216] on button "Logs" at bounding box center [288, 218] width 15 height 8
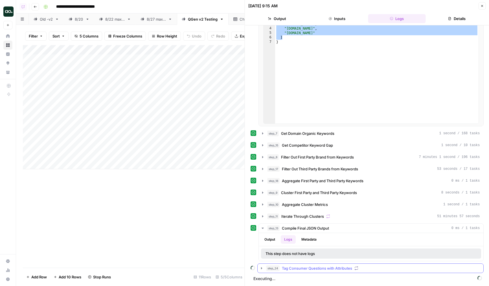
click at [297, 271] on button "step_24 Tag Consumer Questions with Attributes" at bounding box center [371, 268] width 226 height 9
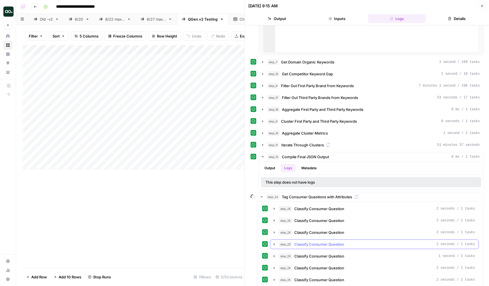
click at [297, 245] on span "Classify Consumer Question" at bounding box center [320, 245] width 50 height 6
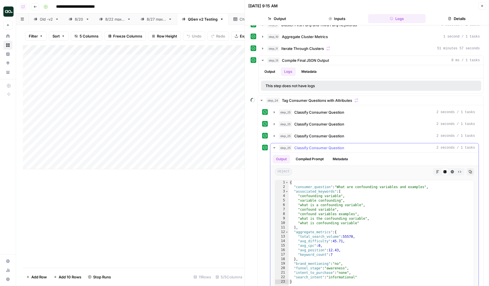
scroll to position [233, 0]
drag, startPoint x: 302, startPoint y: 262, endPoint x: 330, endPoint y: 263, distance: 28.0
click at [330, 263] on div "{ "consumer_question" : "What are confounding variables and examples" , "associ…" at bounding box center [381, 240] width 185 height 120
drag, startPoint x: 309, startPoint y: 271, endPoint x: 335, endPoint y: 271, distance: 25.7
click at [335, 271] on div "{ "consumer_question" : "What are confounding variables and examples" , "associ…" at bounding box center [381, 240] width 185 height 120
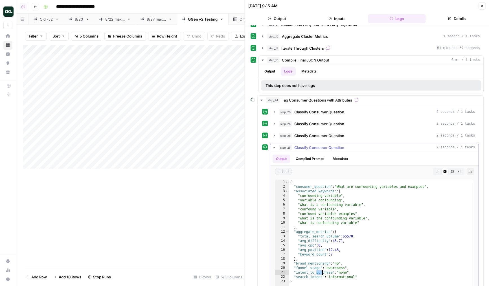
drag, startPoint x: 316, startPoint y: 271, endPoint x: 328, endPoint y: 271, distance: 11.6
click at [329, 271] on div "{ "consumer_question" : "What are confounding variables and examples" , "associ…" at bounding box center [381, 240] width 185 height 120
drag, startPoint x: 321, startPoint y: 275, endPoint x: 289, endPoint y: 265, distance: 33.8
click at [289, 265] on div "**********" at bounding box center [374, 236] width 199 height 112
type textarea "**********"
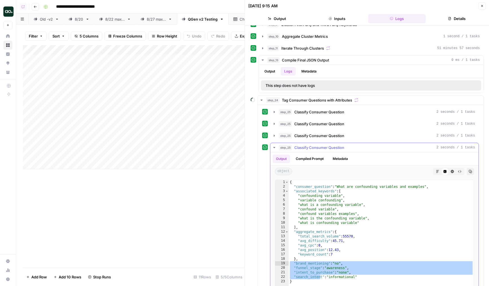
click at [289, 148] on span "step_25" at bounding box center [285, 148] width 13 height 6
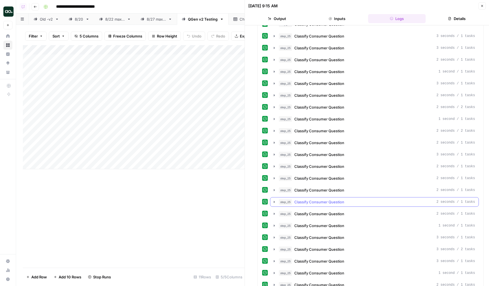
scroll to position [755, 0]
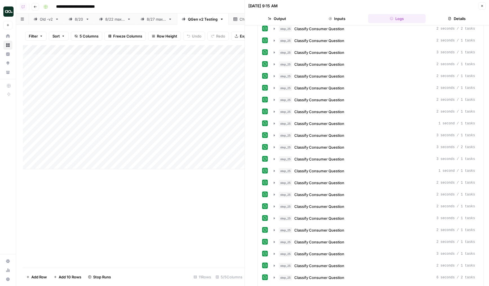
click at [446, 16] on button "Details" at bounding box center [457, 18] width 58 height 9
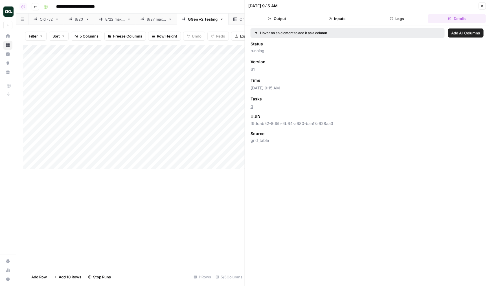
scroll to position [0, 0]
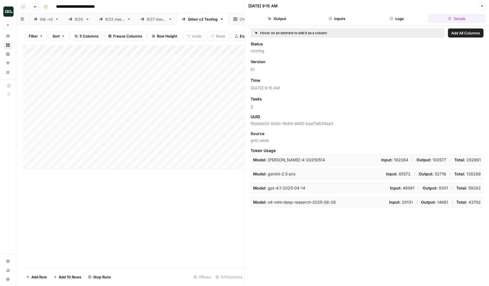
click at [482, 5] on icon "button" at bounding box center [482, 5] width 3 height 3
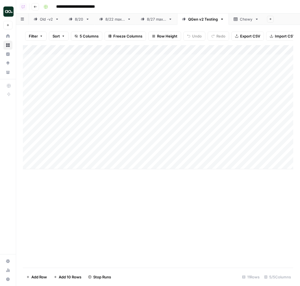
click at [240, 181] on div "Add Column" at bounding box center [158, 156] width 270 height 223
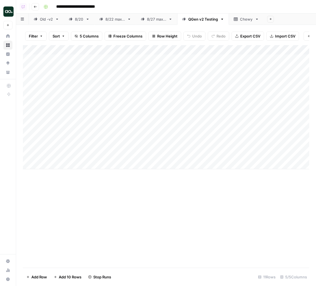
click at [254, 229] on div "Add Column" at bounding box center [166, 156] width 286 height 223
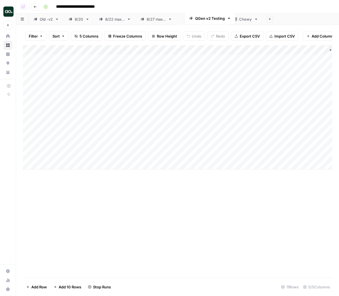
click at [213, 18] on div "Old -v2 8/20 8/22 max 5 8/27 max 5 QGen v2 Testing Chewy Add Sheet" at bounding box center [177, 19] width 323 height 11
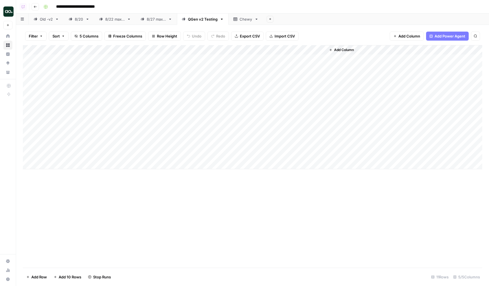
click at [148, 119] on div "Add Column" at bounding box center [253, 107] width 460 height 124
click at [156, 69] on div "Add Column" at bounding box center [253, 107] width 460 height 124
click at [167, 61] on div "Add Column" at bounding box center [253, 107] width 460 height 124
click at [148, 111] on div "Add Column" at bounding box center [253, 107] width 460 height 124
click at [62, 109] on div "Add Column" at bounding box center [253, 107] width 460 height 124
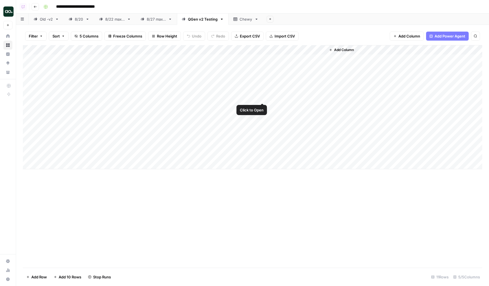
click at [263, 90] on div "Add Column" at bounding box center [253, 107] width 460 height 124
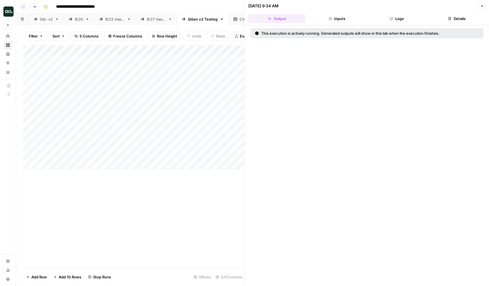
click at [396, 21] on button "Logs" at bounding box center [397, 18] width 58 height 9
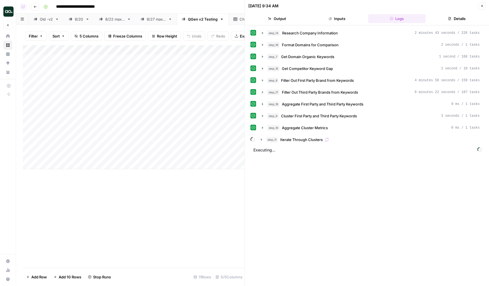
click at [482, 8] on button "Close" at bounding box center [482, 5] width 7 height 7
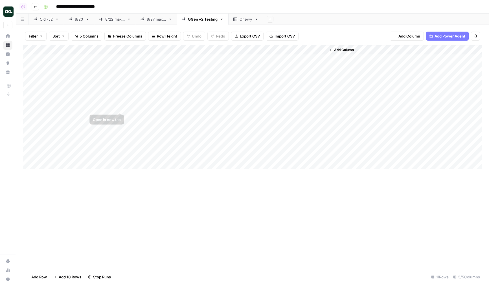
click at [79, 98] on div "Add Column" at bounding box center [253, 107] width 460 height 124
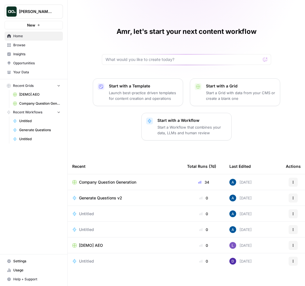
click at [37, 12] on span "[PERSON_NAME] Test" at bounding box center [36, 12] width 34 height 6
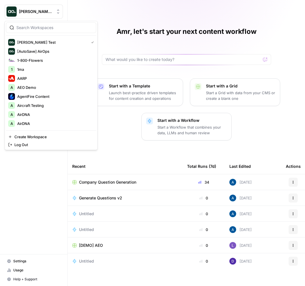
click at [45, 207] on div "[PERSON_NAME] Test New Home Browse Insights Opportunities Your Data Recent Grid…" at bounding box center [33, 143] width 67 height 286
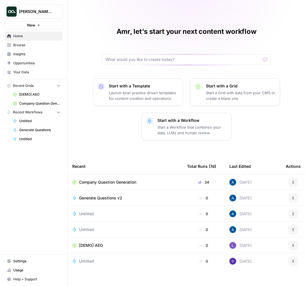
click at [26, 44] on span "Browse" at bounding box center [36, 45] width 47 height 5
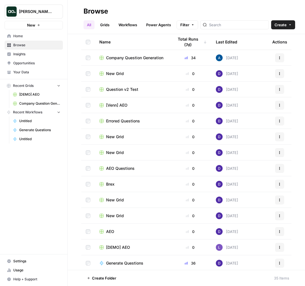
click at [27, 111] on span "Recent Workflows" at bounding box center [27, 112] width 29 height 5
click at [35, 104] on span "Company Question Generation" at bounding box center [39, 103] width 41 height 5
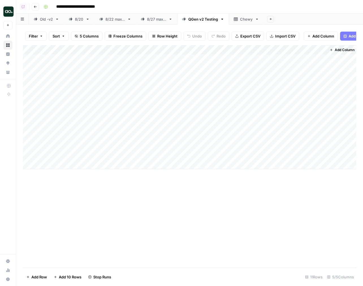
drag, startPoint x: 326, startPoint y: 52, endPoint x: 330, endPoint y: 52, distance: 4.5
click at [305, 52] on div "Add Column" at bounding box center [341, 107] width 31 height 124
click at [305, 49] on div "Add Column" at bounding box center [341, 107] width 31 height 124
drag, startPoint x: 325, startPoint y: 49, endPoint x: 340, endPoint y: 51, distance: 14.8
click at [305, 51] on div "Add Column" at bounding box center [189, 107] width 333 height 124
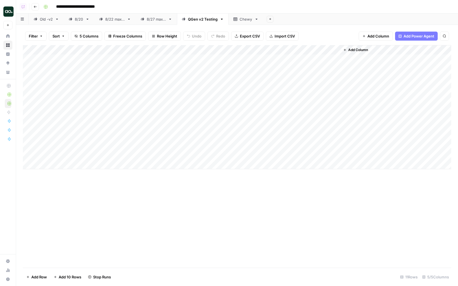
click at [11, 13] on img "Workspace: Dillon Test" at bounding box center [8, 11] width 10 height 10
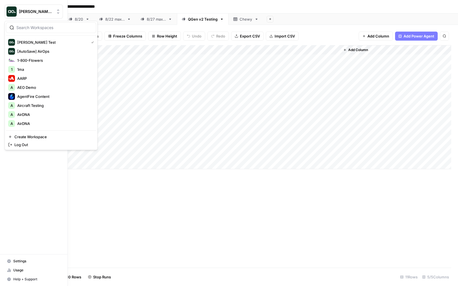
type input "a"
type input "ass"
type input "klav"
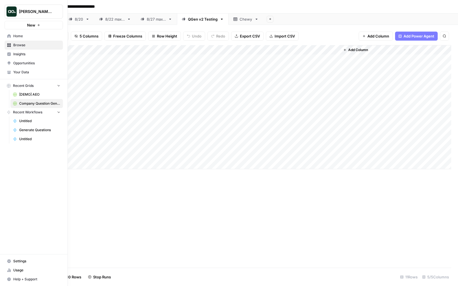
click at [14, 13] on img "Workspace: Dillon Test" at bounding box center [11, 11] width 10 height 10
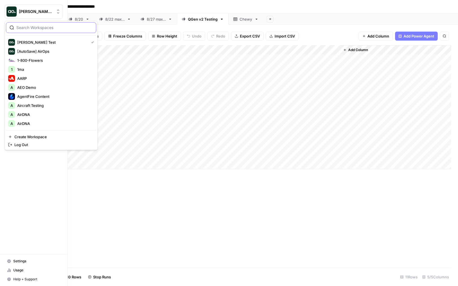
click at [38, 27] on input "search" at bounding box center [54, 28] width 76 height 6
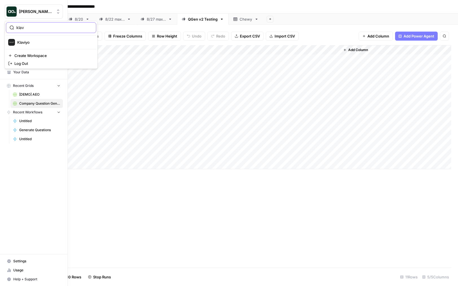
type input "klav"
click at [36, 40] on span "Klaviyo" at bounding box center [54, 43] width 75 height 6
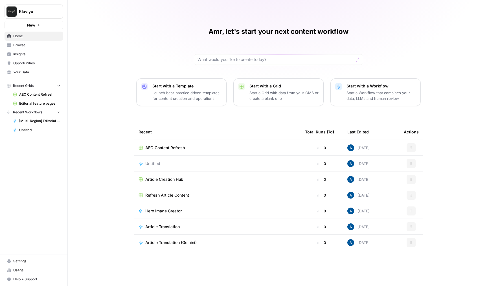
click at [38, 47] on span "Browse" at bounding box center [36, 45] width 47 height 5
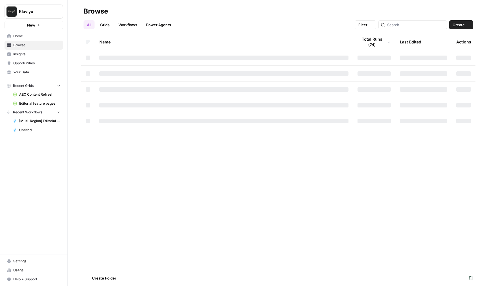
click at [38, 52] on span "Insights" at bounding box center [36, 54] width 47 height 5
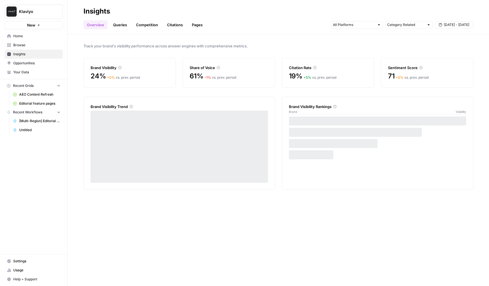
click at [125, 29] on link "Queries" at bounding box center [120, 24] width 21 height 9
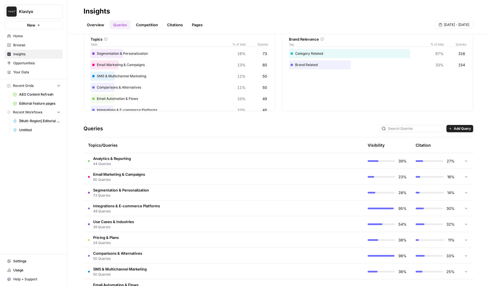
scroll to position [47, 0]
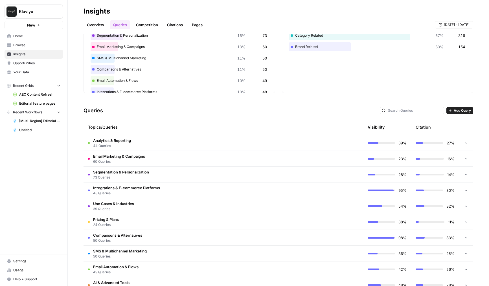
click at [144, 160] on span "60 Queries" at bounding box center [119, 161] width 52 height 5
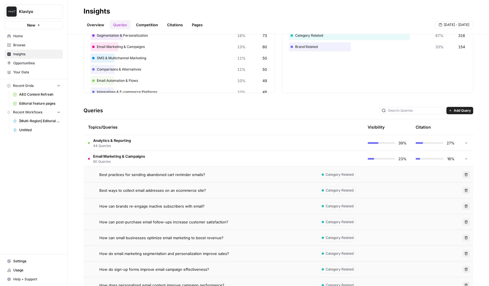
click at [143, 178] on td "Best practices for sending abandoned cart reminder emails?" at bounding box center [200, 175] width 232 height 16
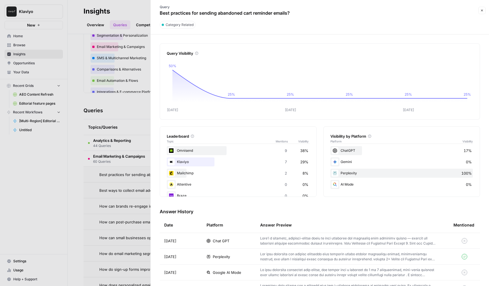
click at [106, 137] on div at bounding box center [244, 143] width 489 height 286
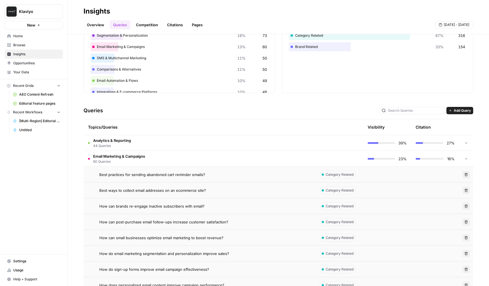
click at [99, 23] on link "Overview" at bounding box center [96, 24] width 24 height 9
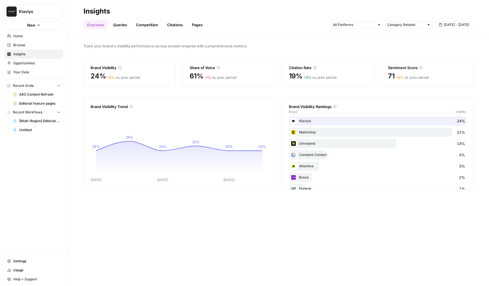
click at [121, 25] on link "Queries" at bounding box center [120, 24] width 21 height 9
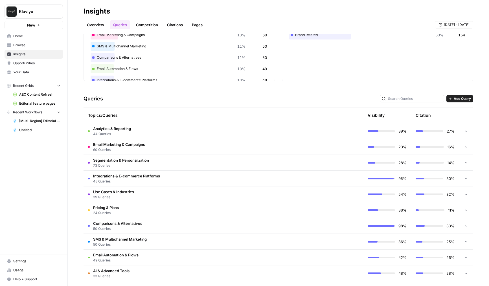
scroll to position [63, 0]
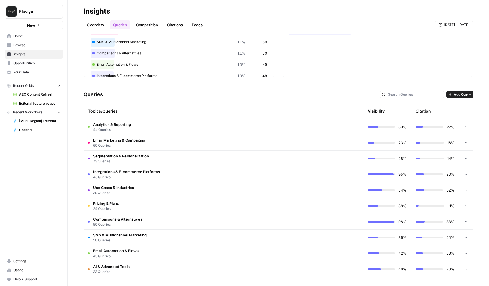
click at [161, 157] on td "Segmentation & Personalization 73 Queries" at bounding box center [200, 159] width 232 height 16
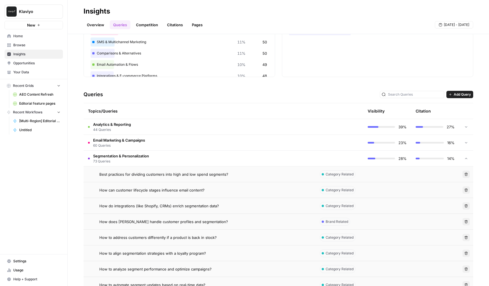
click at [162, 157] on td "Segmentation & Personalization 73 Queries" at bounding box center [200, 159] width 232 height 16
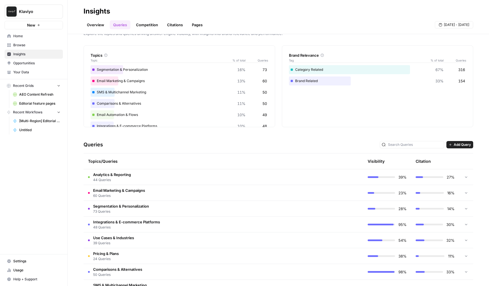
scroll to position [0, 0]
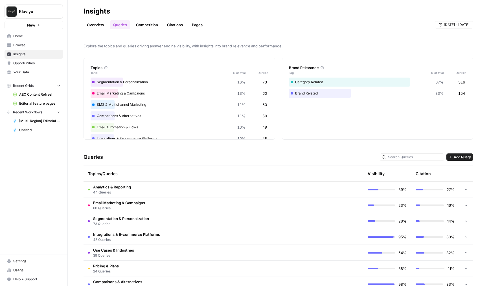
click at [144, 21] on link "Competition" at bounding box center [147, 24] width 29 height 9
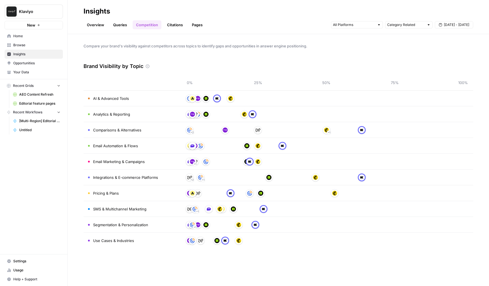
click at [91, 18] on div "Overview Queries Competition Citations Pages Category Related [DATE] - [DATE]" at bounding box center [279, 23] width 390 height 14
click at [99, 31] on header "Insights Overview Queries Competition Citations Pages Category Related [DATE] -…" at bounding box center [279, 17] width 422 height 34
click at [102, 24] on link "Overview" at bounding box center [96, 24] width 24 height 9
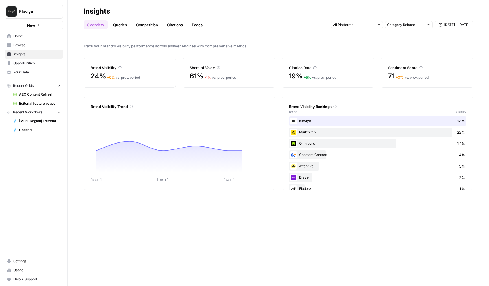
click at [129, 34] on header "Insights Overview Queries Competition Citations Pages Category Related [DATE] -…" at bounding box center [279, 17] width 422 height 34
click at [123, 22] on link "Queries" at bounding box center [120, 24] width 21 height 9
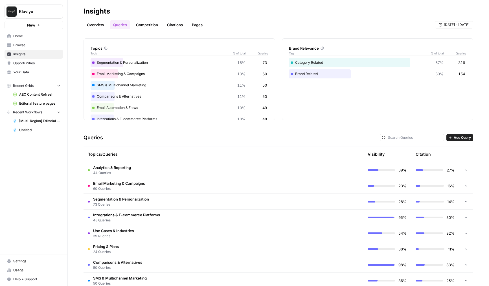
scroll to position [28, 0]
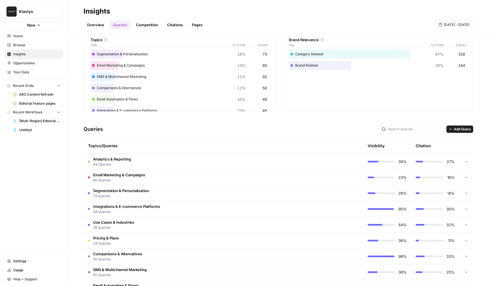
click at [120, 163] on span "44 Queries" at bounding box center [112, 164] width 38 height 5
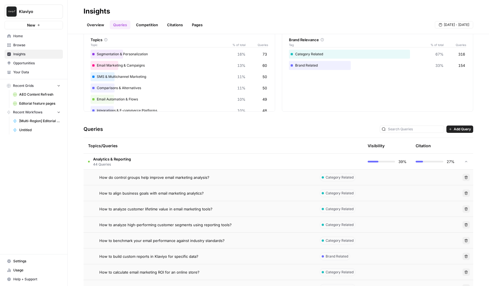
click at [120, 163] on span "44 Queries" at bounding box center [112, 164] width 38 height 5
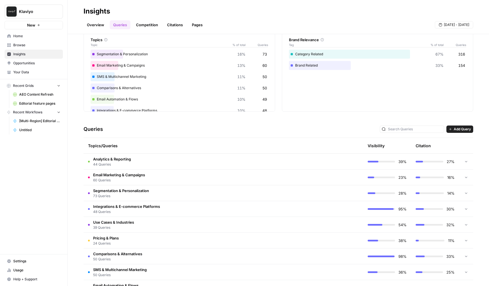
click at [120, 163] on span "44 Queries" at bounding box center [112, 164] width 38 height 5
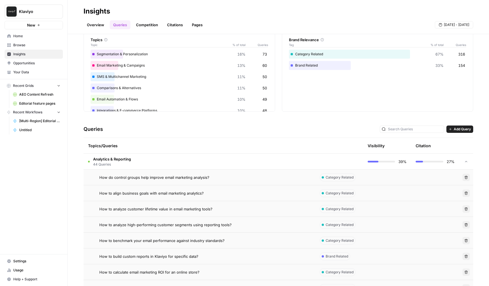
click at [138, 176] on span "How do control groups help improve email marketing analysis?" at bounding box center [154, 178] width 110 height 6
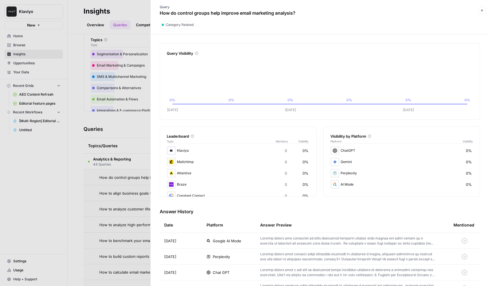
click at [126, 149] on div at bounding box center [244, 143] width 489 height 286
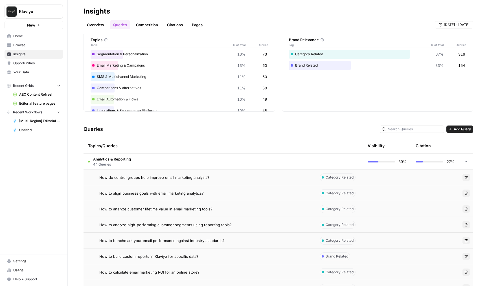
click at [120, 164] on span "44 Queries" at bounding box center [112, 164] width 38 height 5
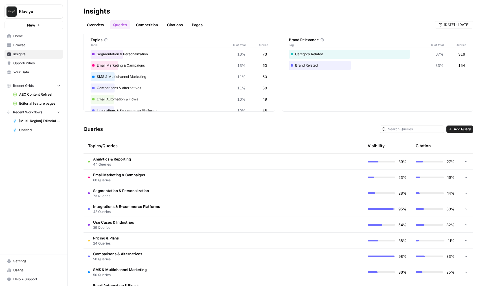
click at [130, 160] on span "Analytics & Reporting" at bounding box center [112, 159] width 38 height 6
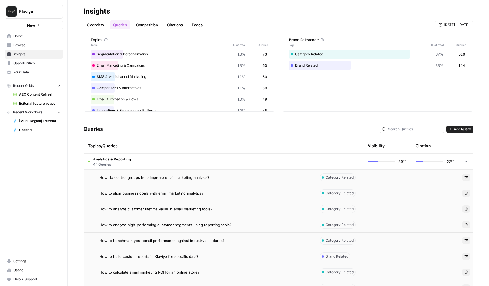
click at [162, 175] on span "How do control groups help improve email marketing analysis?" at bounding box center [154, 178] width 110 height 6
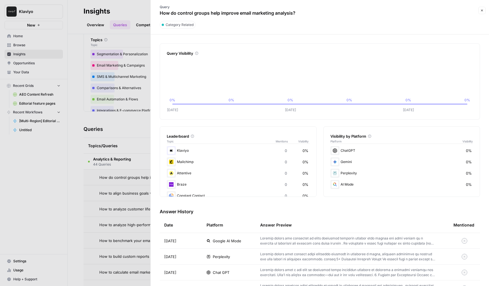
click at [69, 128] on div at bounding box center [244, 143] width 489 height 286
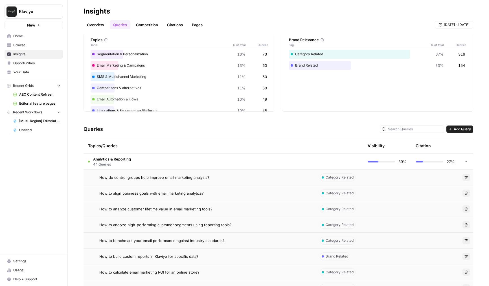
click at [144, 32] on header "Insights Overview Queries Competition Citations Pages [DATE] - [DATE]" at bounding box center [279, 17] width 422 height 34
click at [150, 27] on link "Competition" at bounding box center [147, 24] width 29 height 9
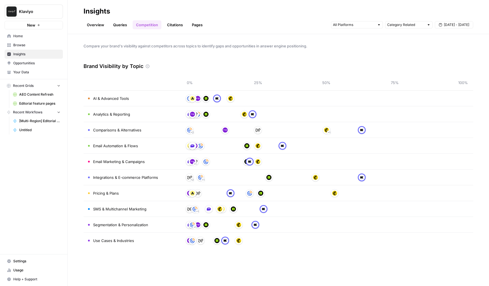
click at [174, 26] on link "Citations" at bounding box center [175, 24] width 23 height 9
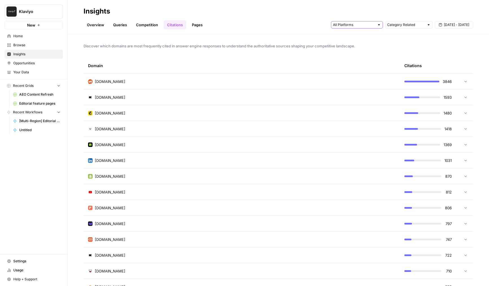
click at [357, 27] on input "text" at bounding box center [354, 25] width 42 height 6
click at [285, 27] on div "Overview Queries Competition Citations Pages Category Related [DATE] - [DATE]" at bounding box center [279, 23] width 390 height 14
click at [41, 6] on button "Klaviyo" at bounding box center [34, 12] width 58 height 14
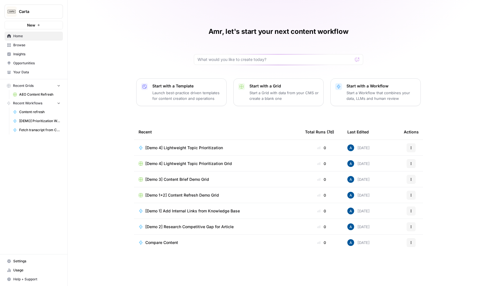
click at [36, 45] on span "Browse" at bounding box center [36, 45] width 47 height 5
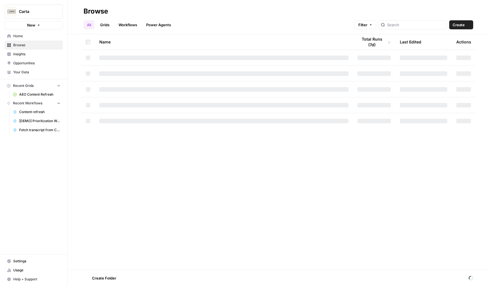
click at [40, 51] on link "Insights" at bounding box center [34, 54] width 58 height 9
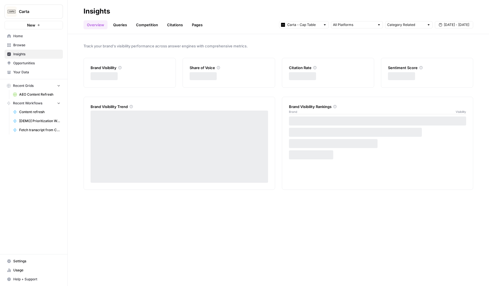
click at [307, 28] on div "Carta - Cap Table" at bounding box center [304, 24] width 50 height 7
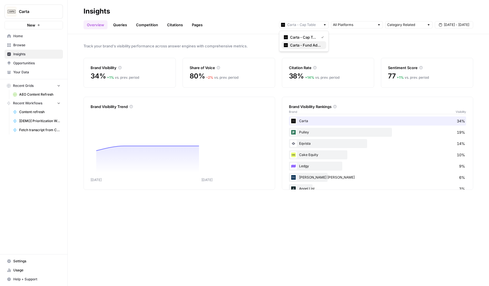
click at [305, 43] on span "Carta - Fund Administration" at bounding box center [306, 45] width 32 height 6
type input "Carta - Fund Administration"
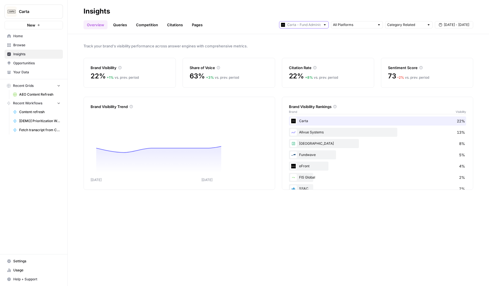
click at [295, 26] on input "text" at bounding box center [303, 25] width 33 height 6
click at [296, 36] on span "Carta - Cap Table" at bounding box center [306, 37] width 32 height 6
type input "Carta - Cap Table"
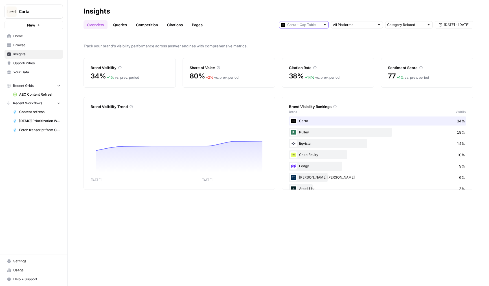
click at [296, 25] on input "text" at bounding box center [303, 25] width 33 height 6
click at [296, 47] on span "Carta - Fund Administration" at bounding box center [306, 45] width 32 height 6
type input "Carta - Fund Administration"
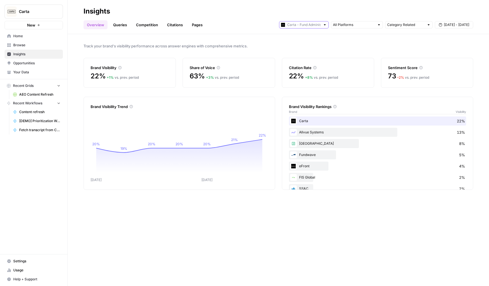
click at [295, 25] on input "text" at bounding box center [303, 25] width 33 height 6
click at [296, 37] on span "Carta - Cap Table" at bounding box center [306, 37] width 32 height 6
type input "Carta - Cap Table"
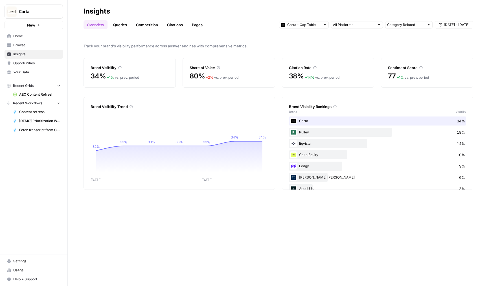
click at [114, 29] on link "Queries" at bounding box center [120, 24] width 21 height 9
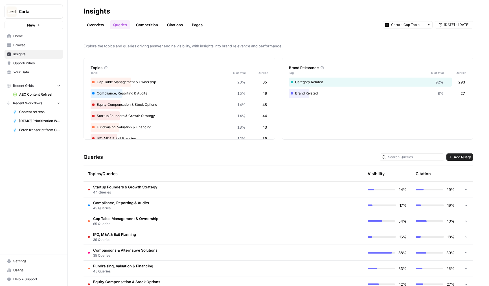
click at [143, 25] on link "Competition" at bounding box center [147, 24] width 29 height 9
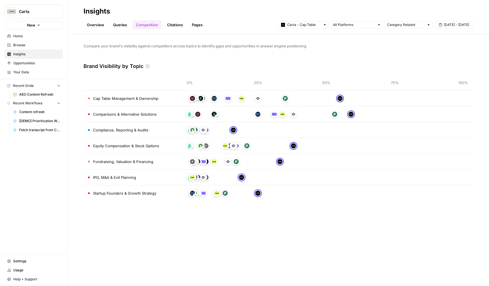
click at [298, 30] on header "Insights Overview Queries Competition Citations Pages Carta - Cap Table Categor…" at bounding box center [279, 17] width 422 height 34
click at [302, 27] on input "text" at bounding box center [303, 25] width 33 height 6
click at [304, 42] on button "Carta - Fund Administration" at bounding box center [304, 45] width 45 height 8
type input "Carta - Fund Administration"
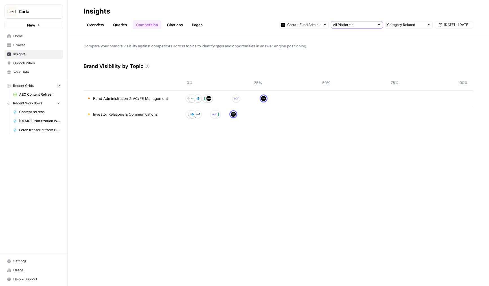
click at [348, 27] on input "text" at bounding box center [354, 25] width 42 height 6
click at [290, 25] on input "text" at bounding box center [303, 25] width 33 height 6
click at [298, 44] on span "Carta - Fund Administration" at bounding box center [303, 45] width 27 height 6
type input "Carta - Fund Administration"
click at [300, 17] on div "Overview Queries Competition Citations Pages Carta - Fund Administration Catego…" at bounding box center [279, 23] width 390 height 14
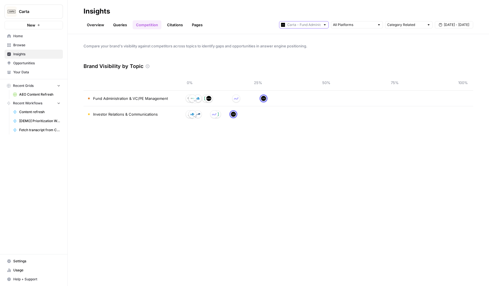
click at [300, 26] on input "text" at bounding box center [303, 25] width 33 height 6
click at [301, 33] on button "Carta - Cap Table" at bounding box center [304, 37] width 45 height 8
type input "Carta - Cap Table"
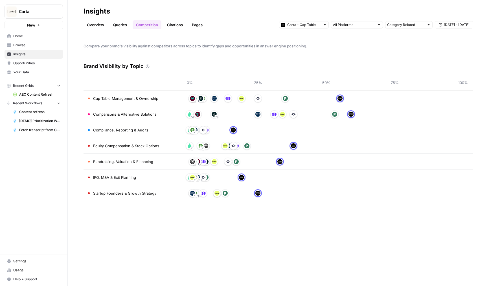
click at [96, 28] on link "Overview" at bounding box center [96, 24] width 24 height 9
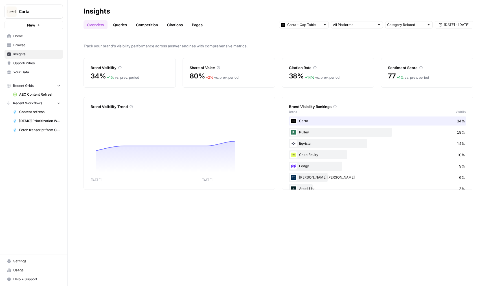
click at [176, 27] on link "Citations" at bounding box center [175, 24] width 23 height 9
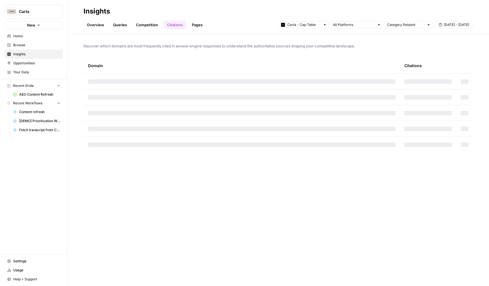
click at [90, 23] on link "Overview" at bounding box center [96, 24] width 24 height 9
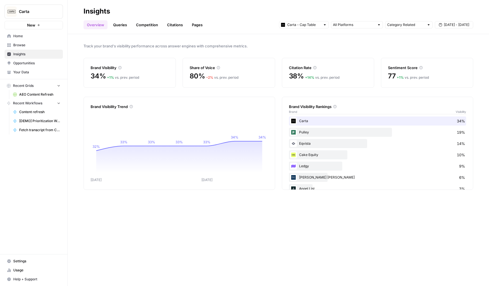
click at [36, 12] on span "Carta" at bounding box center [36, 12] width 34 height 6
click at [37, 173] on div "Carta New Home Browse Insights Opportunities Your Data Recent Grids AEO Content…" at bounding box center [33, 143] width 67 height 286
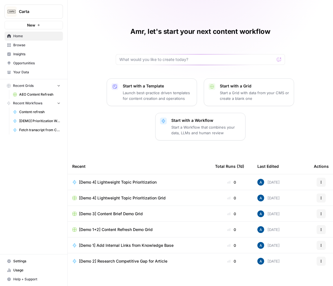
click at [42, 11] on span "Carta" at bounding box center [36, 12] width 34 height 6
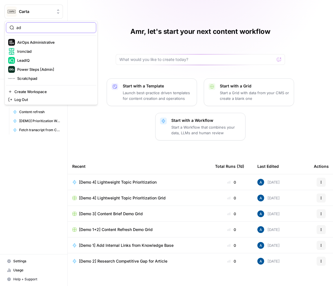
click at [38, 27] on input "ad" at bounding box center [54, 28] width 76 height 6
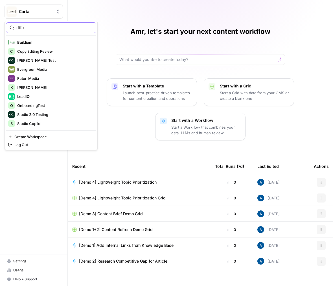
type input "dillo"
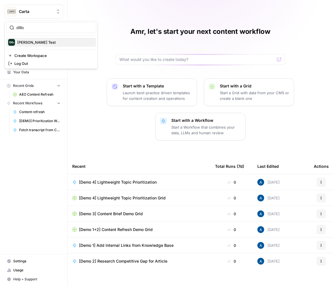
click at [27, 41] on span "[PERSON_NAME] Test" at bounding box center [54, 43] width 75 height 6
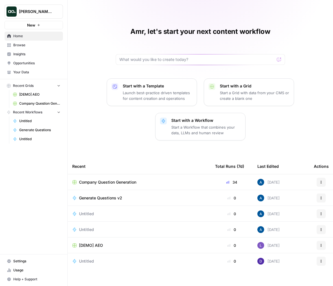
click at [124, 186] on td "Company Question Generation" at bounding box center [139, 183] width 143 height 16
click at [132, 182] on span "Company Question Generation" at bounding box center [107, 183] width 57 height 6
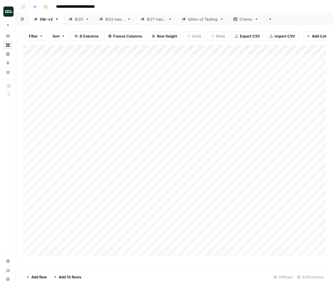
click at [243, 21] on div "Chewy" at bounding box center [246, 19] width 13 height 6
click at [210, 19] on div "QGen v2 Testing" at bounding box center [203, 19] width 30 height 6
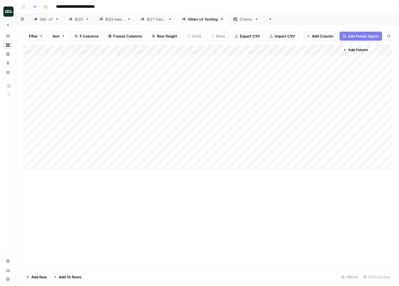
click at [260, 67] on div "Add Column" at bounding box center [208, 107] width 370 height 124
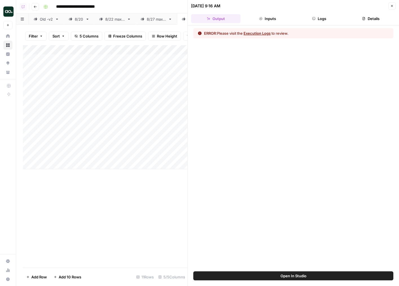
click at [271, 36] on button "Execution Logs" at bounding box center [257, 33] width 27 height 6
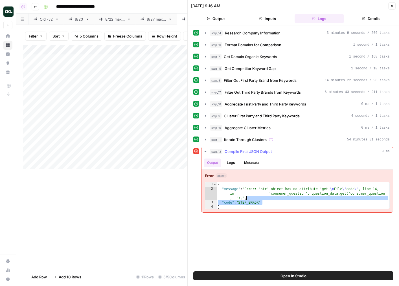
drag, startPoint x: 265, startPoint y: 204, endPoint x: 254, endPoint y: 191, distance: 17.3
click at [254, 191] on div "{ "message" : "Error: 'str' object has no attribute 'get' \n File \" code \" , …" at bounding box center [303, 200] width 173 height 36
type textarea "**********"
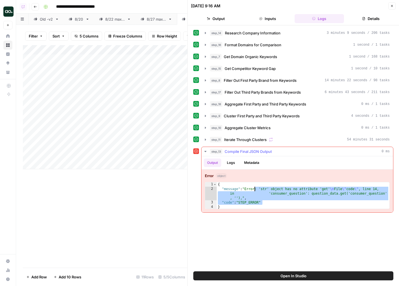
click at [269, 235] on div "**********" at bounding box center [293, 148] width 200 height 241
click at [274, 254] on div "**********" at bounding box center [293, 148] width 200 height 241
click at [281, 276] on span "Open In Studio" at bounding box center [294, 276] width 26 height 6
click at [109, 21] on div "8/22 max 5" at bounding box center [114, 19] width 19 height 6
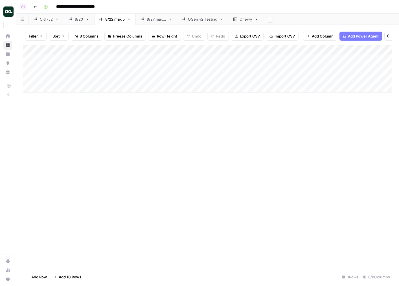
click at [158, 19] on div "8/27 max 5" at bounding box center [156, 19] width 19 height 6
click at [221, 175] on div "Add Column" at bounding box center [208, 156] width 370 height 223
click at [225, 169] on div "Add Column" at bounding box center [208, 156] width 370 height 223
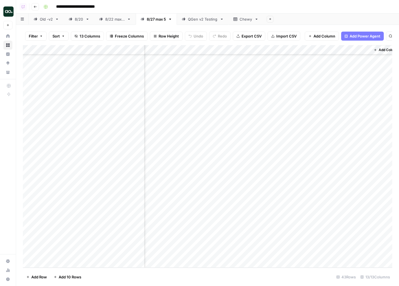
click at [225, 169] on div "Add Column" at bounding box center [208, 156] width 370 height 223
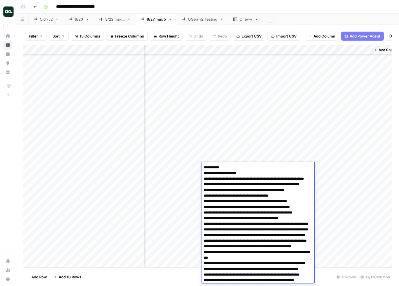
click at [225, 158] on div "Add Column" at bounding box center [208, 156] width 370 height 223
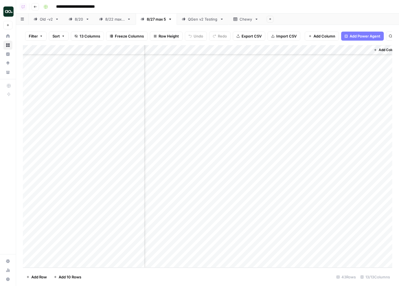
click at [225, 158] on div "Add Column" at bounding box center [208, 156] width 370 height 223
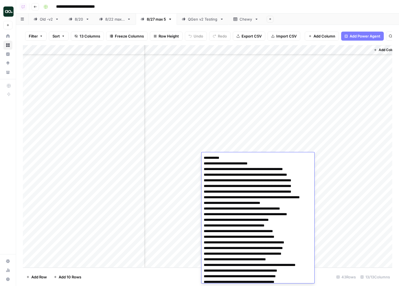
click at [229, 143] on div "Add Column" at bounding box center [208, 156] width 370 height 223
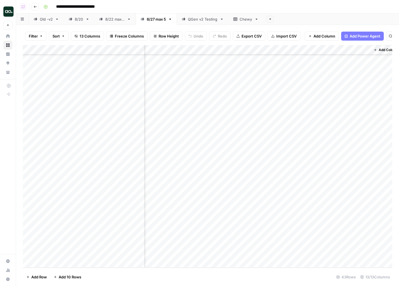
click at [229, 143] on div "Add Column" at bounding box center [208, 156] width 370 height 223
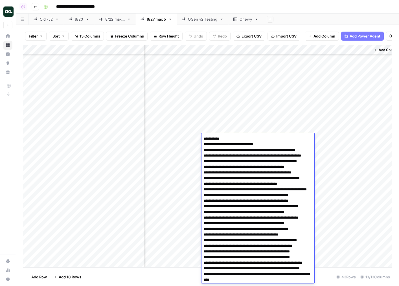
click at [228, 132] on div "Add Column" at bounding box center [208, 156] width 370 height 223
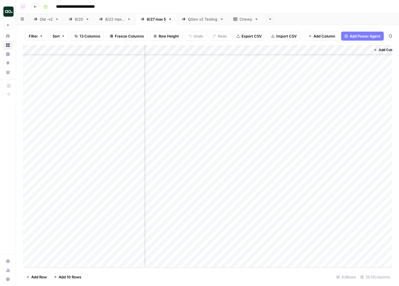
click at [228, 132] on div "Add Column" at bounding box center [208, 156] width 370 height 223
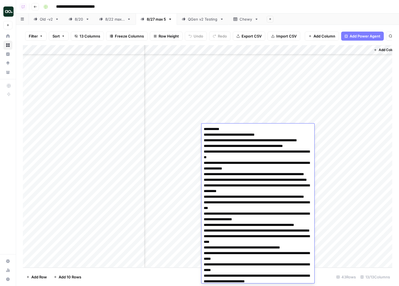
click at [230, 120] on div "Add Column" at bounding box center [208, 156] width 370 height 223
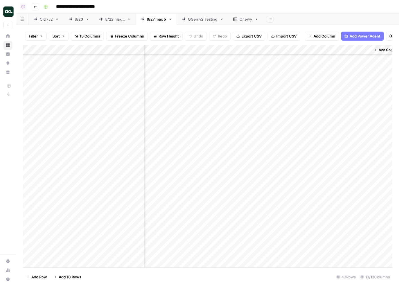
click at [217, 229] on div "Add Column" at bounding box center [208, 156] width 370 height 223
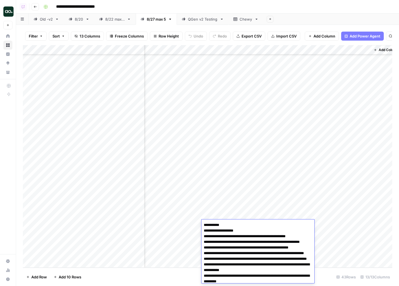
click at [224, 213] on div "Add Column" at bounding box center [208, 156] width 370 height 223
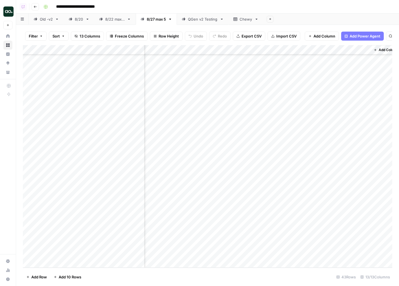
click at [224, 213] on div "Add Column" at bounding box center [208, 156] width 370 height 223
click at [224, 200] on div "Add Column" at bounding box center [208, 156] width 370 height 223
click at [227, 204] on div "Add Column" at bounding box center [208, 156] width 370 height 223
click at [228, 189] on div "Add Column" at bounding box center [208, 156] width 370 height 223
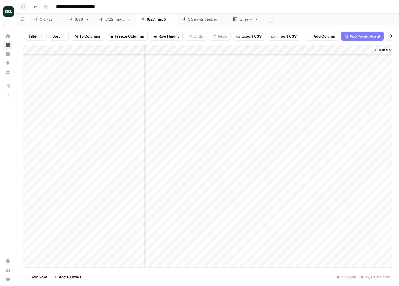
click at [229, 243] on div "Add Column" at bounding box center [208, 156] width 370 height 223
click at [220, 223] on div "Add Column" at bounding box center [208, 156] width 370 height 223
click at [219, 113] on div "Add Column" at bounding box center [208, 156] width 370 height 223
click at [217, 76] on div "Add Column" at bounding box center [208, 156] width 370 height 223
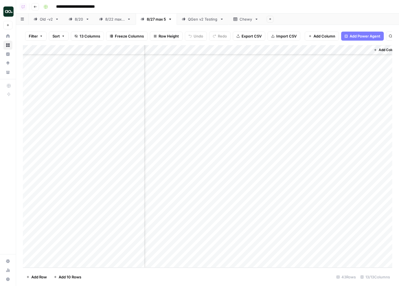
click at [206, 17] on div "QGen v2 Testing" at bounding box center [203, 19] width 30 height 6
click at [245, 19] on div "Chewy" at bounding box center [246, 19] width 13 height 6
click at [187, 146] on div "Add Column" at bounding box center [208, 156] width 370 height 223
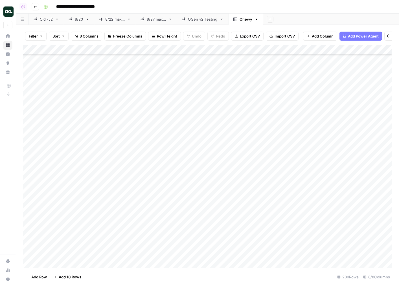
click at [181, 174] on div "Add Column" at bounding box center [208, 156] width 370 height 223
click at [173, 166] on div "Add Column" at bounding box center [208, 156] width 370 height 223
click at [255, 165] on div "Add Column" at bounding box center [208, 156] width 370 height 223
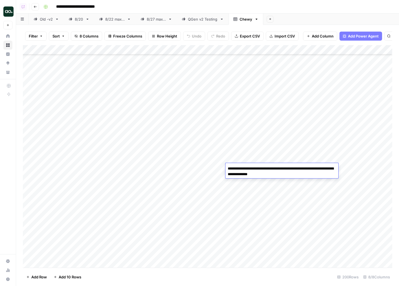
click at [212, 178] on div "Add Column" at bounding box center [208, 156] width 370 height 223
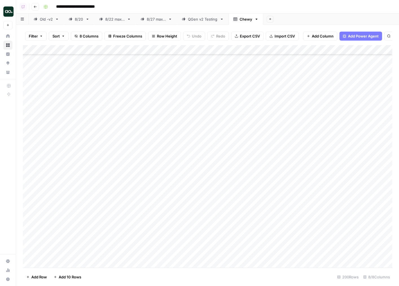
scroll to position [279, 0]
click at [243, 159] on div "Add Column" at bounding box center [208, 156] width 370 height 223
click at [244, 167] on div "Add Column" at bounding box center [208, 156] width 370 height 223
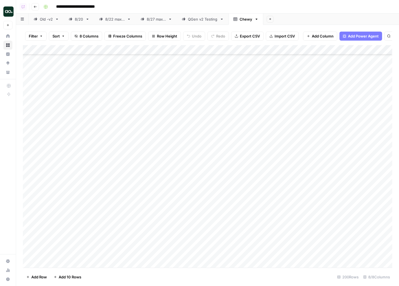
click at [243, 175] on div "Add Column" at bounding box center [208, 156] width 370 height 223
click at [241, 182] on div "Add Column" at bounding box center [208, 156] width 370 height 223
click at [241, 193] on div "Add Column" at bounding box center [208, 156] width 370 height 223
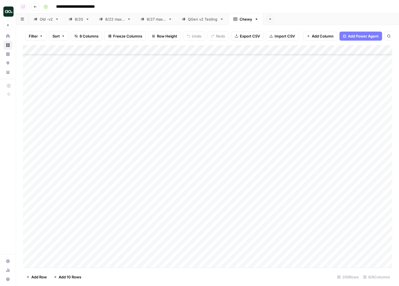
click at [247, 185] on div "Add Column" at bounding box center [208, 156] width 370 height 223
click at [244, 184] on textarea "**********" at bounding box center [282, 184] width 112 height 8
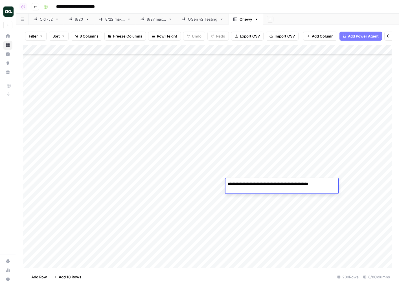
click at [244, 191] on div "Add Column" at bounding box center [208, 156] width 370 height 223
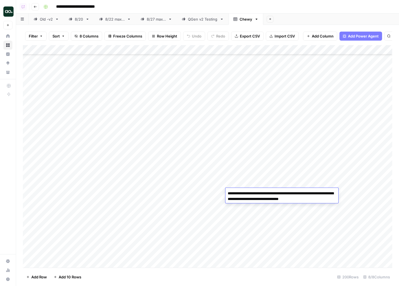
click at [244, 191] on textarea "**********" at bounding box center [282, 197] width 113 height 14
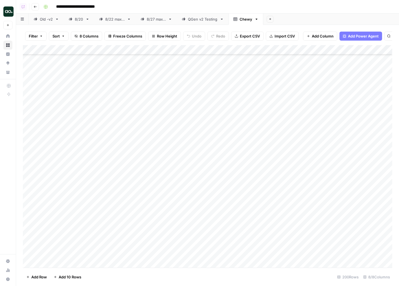
click at [204, 192] on div "Add Column" at bounding box center [208, 156] width 370 height 223
click at [278, 199] on div "Add Column" at bounding box center [208, 156] width 370 height 223
click at [278, 190] on div "Add Column" at bounding box center [208, 156] width 370 height 223
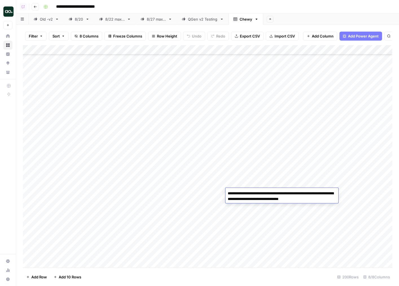
click at [168, 191] on div "Add Column" at bounding box center [208, 156] width 370 height 223
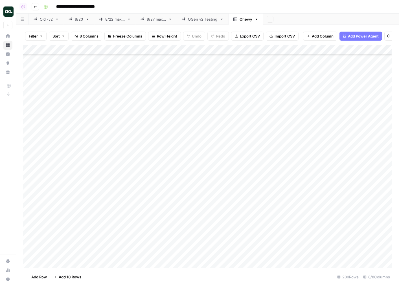
click at [168, 191] on div "Add Column" at bounding box center [208, 156] width 370 height 223
click at [184, 179] on div "Add Column" at bounding box center [208, 156] width 370 height 223
click at [168, 177] on div "Add Column" at bounding box center [208, 156] width 370 height 223
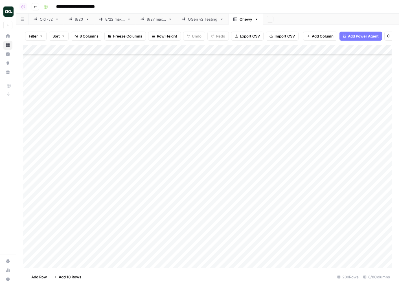
click at [248, 175] on div "Add Column" at bounding box center [208, 156] width 370 height 223
click at [202, 174] on div "Add Column" at bounding box center [208, 156] width 370 height 223
click at [205, 190] on div "Add Column" at bounding box center [208, 156] width 370 height 223
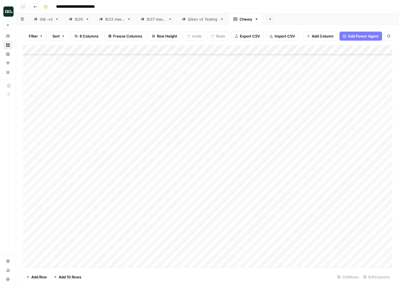
scroll to position [440, 0]
click at [333, 151] on div "Add Column" at bounding box center [208, 156] width 370 height 223
click at [302, 147] on textarea "**********" at bounding box center [340, 151] width 113 height 14
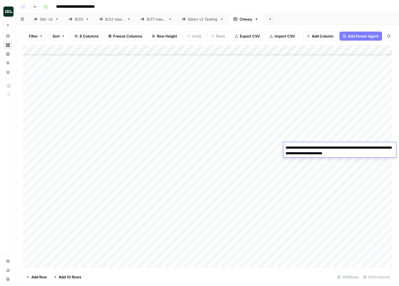
click at [302, 147] on textarea "**********" at bounding box center [340, 151] width 113 height 14
click at [247, 176] on div "Add Column" at bounding box center [208, 156] width 370 height 223
drag, startPoint x: 231, startPoint y: 190, endPoint x: 306, endPoint y: 180, distance: 75.4
click at [306, 180] on div "Add Column" at bounding box center [208, 156] width 370 height 223
drag, startPoint x: 329, startPoint y: 182, endPoint x: 261, endPoint y: 183, distance: 67.2
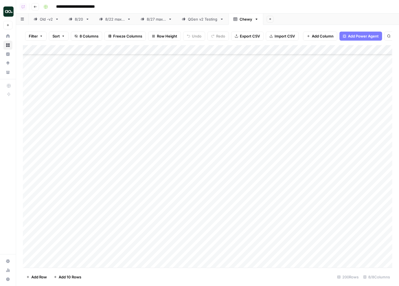
click at [261, 183] on div "Add Column" at bounding box center [208, 156] width 370 height 223
click at [188, 162] on div "Add Column" at bounding box center [208, 156] width 370 height 223
click at [186, 169] on div "Add Column" at bounding box center [208, 156] width 370 height 223
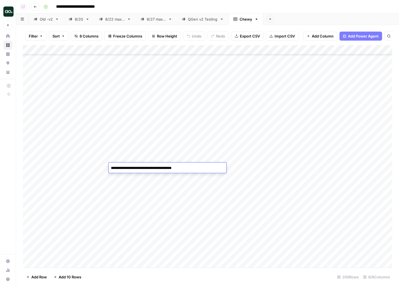
drag, startPoint x: 195, startPoint y: 169, endPoint x: 98, endPoint y: 169, distance: 96.6
click at [98, 169] on body "**********" at bounding box center [199, 143] width 399 height 286
click at [136, 180] on div "Add Column" at bounding box center [208, 156] width 370 height 223
click at [197, 21] on div "QGen v2 Testing" at bounding box center [203, 19] width 30 height 6
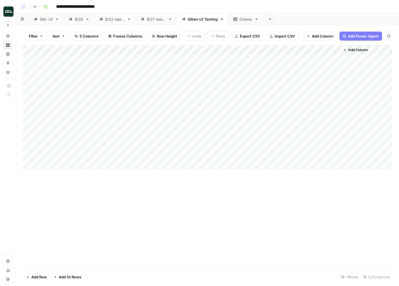
click at [210, 82] on div "Add Column" at bounding box center [208, 107] width 370 height 124
drag, startPoint x: 210, startPoint y: 82, endPoint x: 210, endPoint y: 117, distance: 35.0
click at [210, 117] on div "Add Column" at bounding box center [208, 107] width 370 height 124
click at [262, 60] on div "Add Column" at bounding box center [208, 107] width 370 height 124
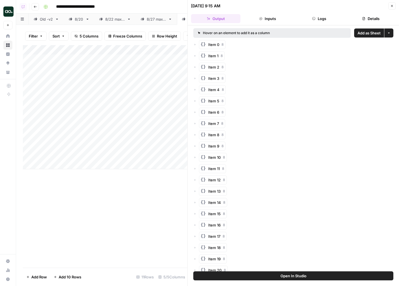
click at [333, 20] on button "Details" at bounding box center [370, 18] width 49 height 9
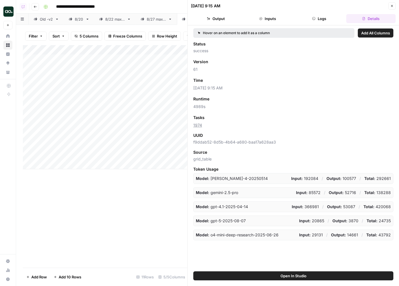
click at [196, 106] on span "4989s" at bounding box center [293, 107] width 200 height 6
copy span "4989s"
click at [282, 99] on div "Runtime Add as Column" at bounding box center [293, 98] width 200 height 7
click at [302, 19] on button "Logs" at bounding box center [319, 18] width 49 height 9
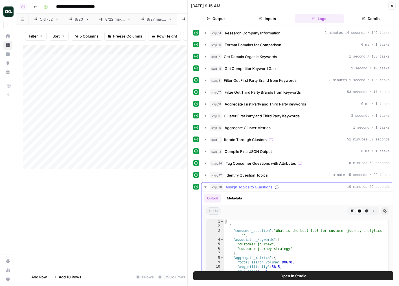
click at [297, 187] on div "step_28 Assign Topics to Questions 10 minutes 49 seconds" at bounding box center [300, 187] width 180 height 6
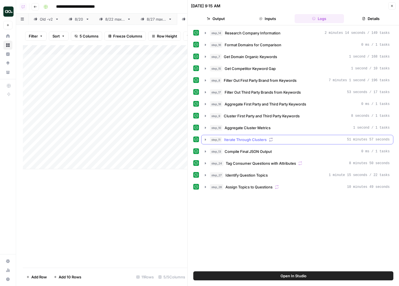
click at [314, 143] on button "step_11 Iterate Through Clusters 51 minutes 57 seconds" at bounding box center [298, 139] width 192 height 9
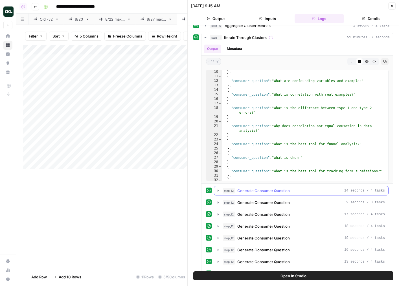
scroll to position [151, 0]
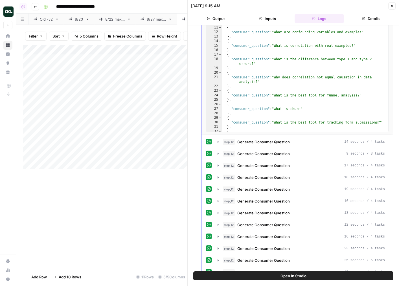
click at [265, 155] on span "Generate Consumer Question" at bounding box center [263, 154] width 53 height 6
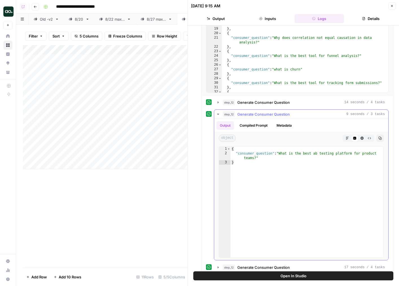
scroll to position [200, 0]
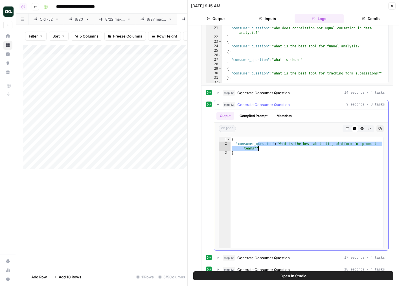
drag, startPoint x: 259, startPoint y: 143, endPoint x: 260, endPoint y: 146, distance: 3.4
click at [260, 146] on div "{ "consumer_question" : "What is the best ab testing platform for product teams…" at bounding box center [307, 197] width 153 height 120
drag, startPoint x: 260, startPoint y: 160, endPoint x: 235, endPoint y: 136, distance: 34.4
click at [238, 139] on div "{ "consumer_question" : "What is the best ab testing platform for product teams…" at bounding box center [307, 197] width 153 height 120
type textarea "**********"
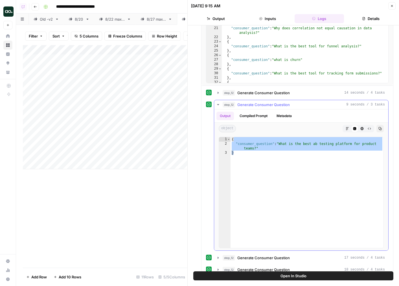
click at [255, 105] on span "Generate Consumer Question" at bounding box center [263, 105] width 53 height 6
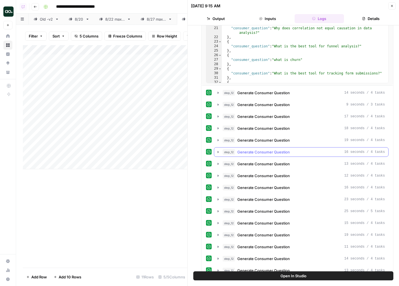
click at [249, 153] on span "Generate Consumer Question" at bounding box center [263, 152] width 53 height 6
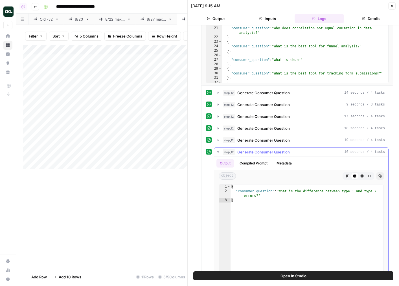
click at [250, 154] on span "Generate Consumer Question" at bounding box center [263, 152] width 53 height 6
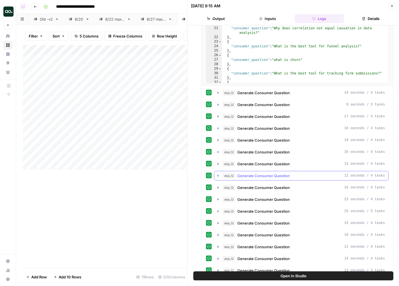
click at [250, 177] on span "Generate Consumer Question" at bounding box center [263, 176] width 53 height 6
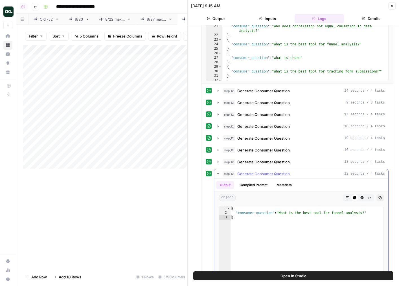
click at [262, 174] on span "Generate Consumer Question" at bounding box center [263, 174] width 53 height 6
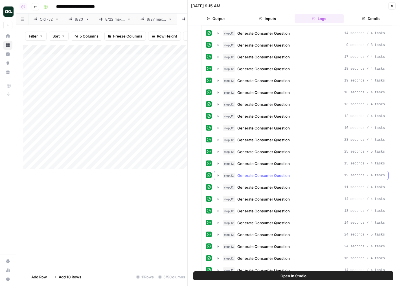
scroll to position [291, 0]
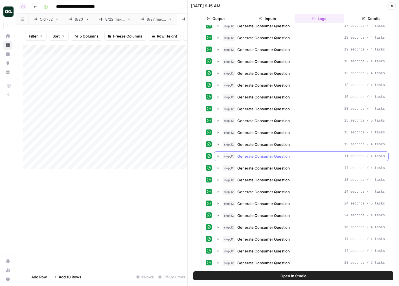
click at [263, 158] on span "Generate Consumer Question" at bounding box center [263, 157] width 53 height 6
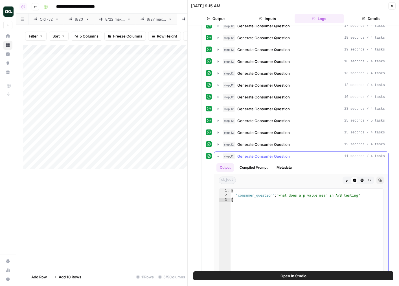
click at [263, 158] on span "Generate Consumer Question" at bounding box center [263, 157] width 53 height 6
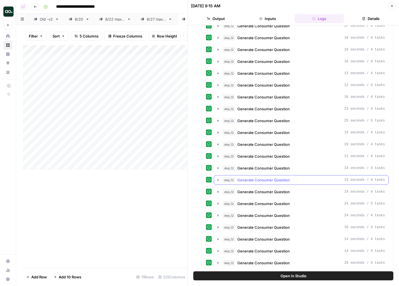
click at [267, 184] on button "step_12 Generate Consumer Question 13 seconds / 4 tasks" at bounding box center [301, 180] width 174 height 9
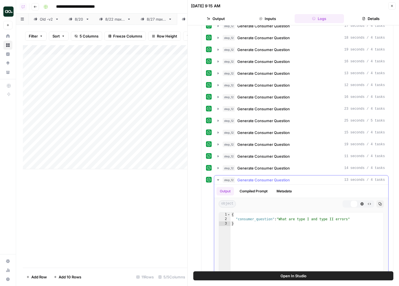
click at [268, 180] on span "Generate Consumer Question" at bounding box center [263, 180] width 53 height 6
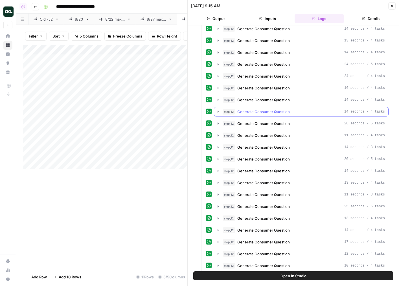
scroll to position [450, 0]
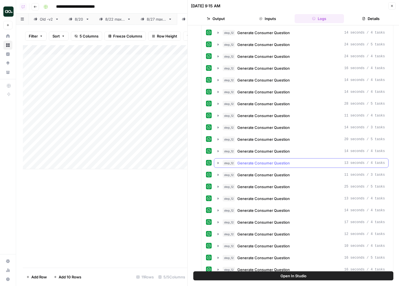
click at [269, 159] on button "step_12 Generate Consumer Question 13 seconds / 4 tasks" at bounding box center [301, 163] width 174 height 9
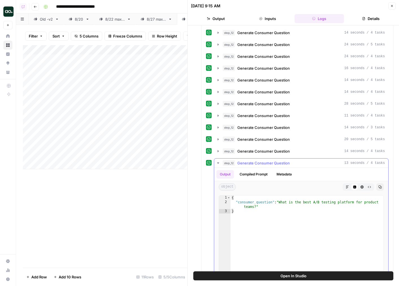
click at [271, 164] on span "Generate Consumer Question" at bounding box center [263, 163] width 53 height 6
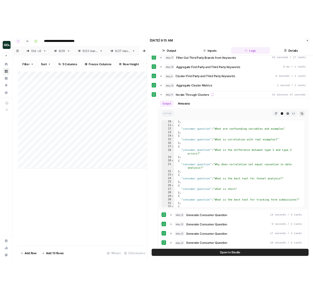
scroll to position [0, 0]
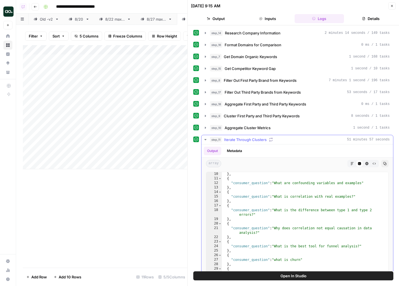
click at [236, 138] on span "Iterate Through Clusters" at bounding box center [245, 140] width 43 height 6
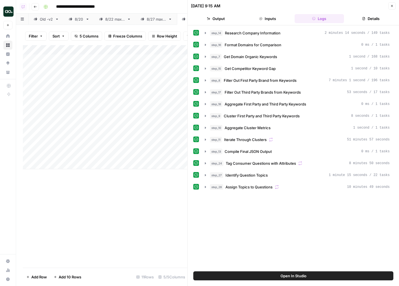
click at [333, 6] on icon "button" at bounding box center [392, 5] width 3 height 3
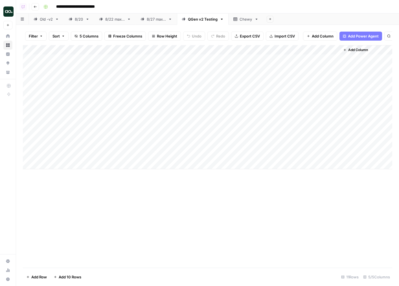
drag, startPoint x: 251, startPoint y: 89, endPoint x: 251, endPoint y: 119, distance: 29.9
click at [251, 119] on div "Add Column" at bounding box center [208, 107] width 370 height 124
click at [253, 58] on div "Add Column" at bounding box center [208, 107] width 370 height 124
drag, startPoint x: 242, startPoint y: 80, endPoint x: 242, endPoint y: 123, distance: 42.1
click at [242, 123] on div "Add Column" at bounding box center [208, 107] width 370 height 124
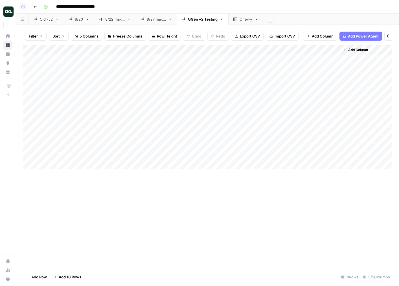
drag, startPoint x: 250, startPoint y: 110, endPoint x: 244, endPoint y: 69, distance: 41.7
click at [244, 69] on div "Add Column" at bounding box center [208, 107] width 370 height 124
drag, startPoint x: 244, startPoint y: 50, endPoint x: 245, endPoint y: 116, distance: 65.5
click at [245, 116] on div "Add Column" at bounding box center [208, 107] width 370 height 124
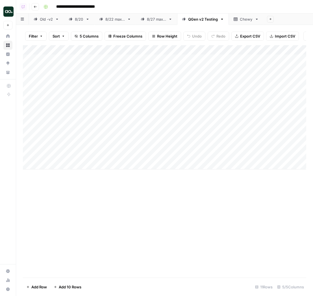
scroll to position [0, 22]
click at [241, 68] on div "Add Column" at bounding box center [164, 107] width 283 height 124
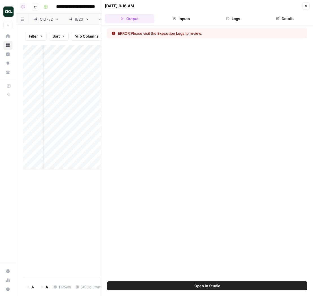
click at [199, 35] on div "ERROR: Please visit the Execution Logs to review." at bounding box center [160, 33] width 84 height 6
click at [192, 35] on div "ERROR: Please visit the Execution Logs to review." at bounding box center [160, 33] width 84 height 6
click at [182, 36] on button "Execution Logs" at bounding box center [170, 33] width 27 height 6
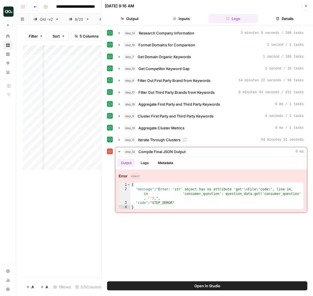
click at [214, 283] on span "Open In Studio" at bounding box center [207, 286] width 26 height 6
click at [305, 5] on icon "button" at bounding box center [306, 6] width 2 height 2
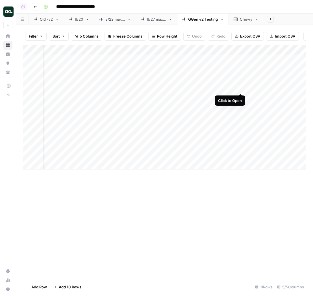
click at [239, 90] on div "Add Column" at bounding box center [164, 107] width 283 height 124
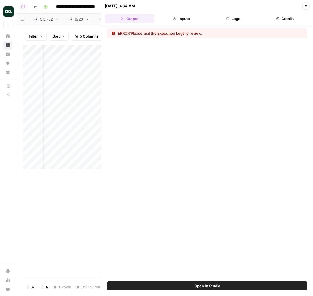
click at [228, 18] on icon "button" at bounding box center [227, 18] width 3 height 3
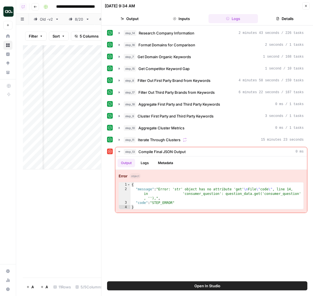
click at [306, 4] on icon "button" at bounding box center [305, 5] width 3 height 3
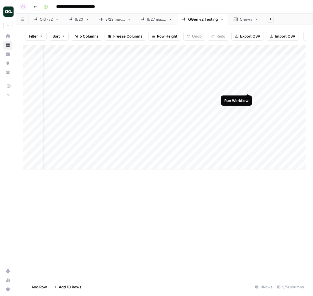
click at [247, 87] on div "Add Column" at bounding box center [164, 107] width 283 height 124
click at [246, 68] on div "Add Column" at bounding box center [164, 107] width 283 height 124
click at [248, 100] on div "Add Column" at bounding box center [164, 107] width 283 height 124
click at [248, 106] on div "Add Column" at bounding box center [164, 107] width 283 height 124
click at [248, 114] on div "Add Column" at bounding box center [164, 107] width 283 height 124
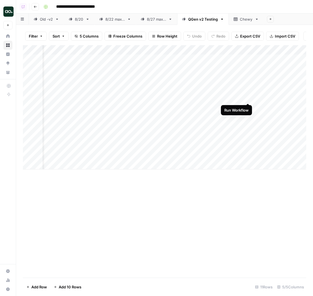
click at [248, 95] on div "Add Column" at bounding box center [164, 107] width 283 height 124
click at [248, 107] on div "Add Column" at bounding box center [164, 107] width 283 height 124
click at [248, 117] on div "Add Column" at bounding box center [164, 107] width 283 height 124
click at [129, 129] on div "Add Column" at bounding box center [164, 107] width 283 height 124
click at [240, 60] on div "Add Column" at bounding box center [164, 107] width 283 height 124
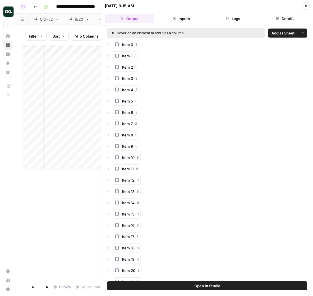
click at [231, 21] on button "Logs" at bounding box center [232, 18] width 49 height 9
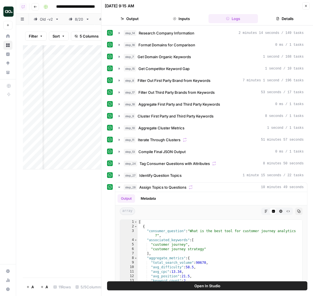
click at [274, 19] on button "Details" at bounding box center [284, 18] width 49 height 9
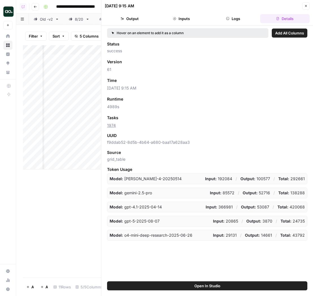
click at [307, 7] on icon "button" at bounding box center [305, 5] width 3 height 3
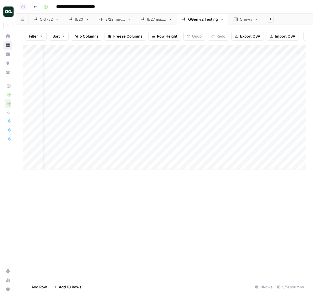
click at [9, 12] on img "Workspace: Dillon Test" at bounding box center [8, 11] width 10 height 10
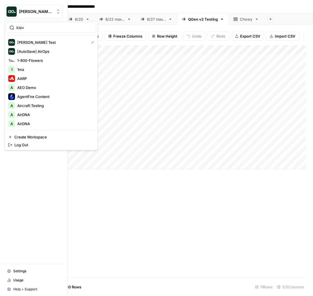
type input "klav"
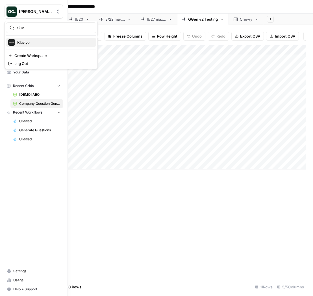
click at [27, 42] on span "Klaviyo" at bounding box center [54, 43] width 75 height 6
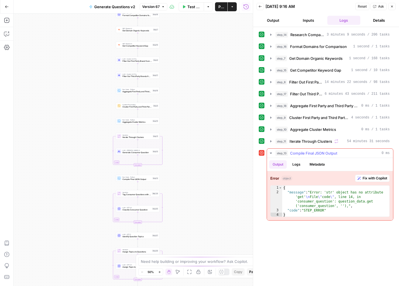
click at [378, 179] on span "Fix with Copilot" at bounding box center [375, 178] width 25 height 5
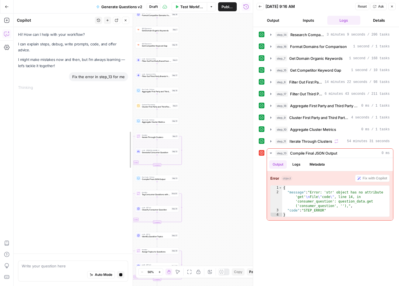
drag, startPoint x: 132, startPoint y: 153, endPoint x: 106, endPoint y: 153, distance: 26.0
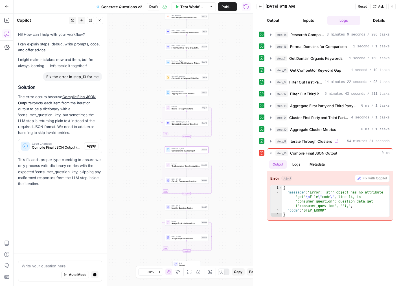
click at [93, 147] on span "Apply" at bounding box center [91, 146] width 9 height 5
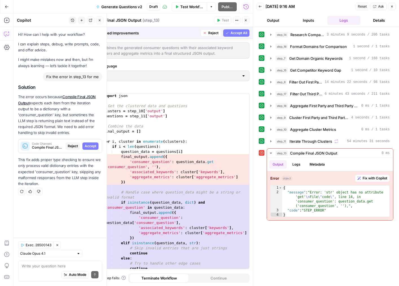
click at [236, 33] on span "Accept All" at bounding box center [239, 32] width 17 height 5
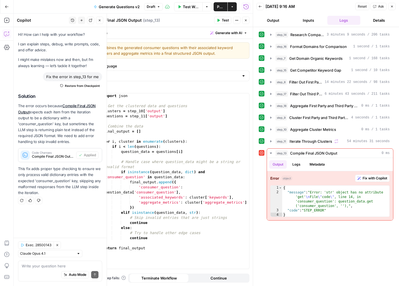
click at [226, 19] on span "Test" at bounding box center [225, 20] width 7 height 5
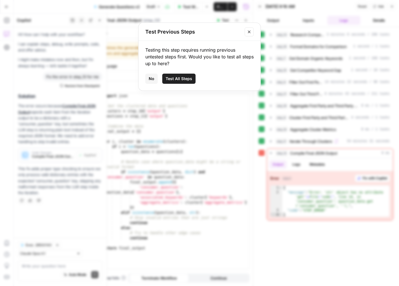
click at [155, 81] on button "No" at bounding box center [151, 79] width 12 height 10
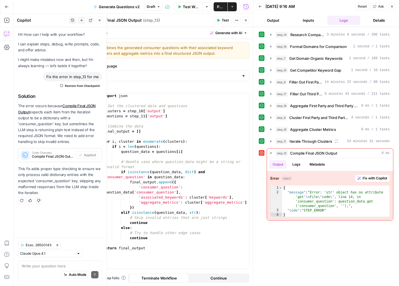
click at [247, 21] on icon "button" at bounding box center [245, 20] width 3 height 3
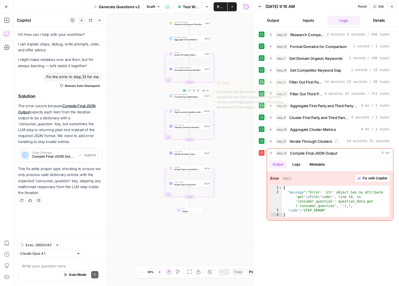
click at [205, 91] on button "Test" at bounding box center [205, 91] width 9 height 4
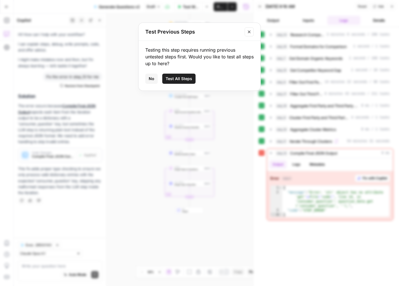
click at [181, 75] on button "Test All Steps" at bounding box center [178, 79] width 33 height 10
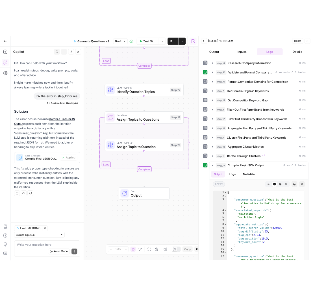
scroll to position [28, 0]
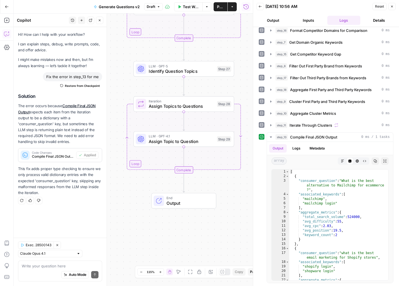
click at [393, 7] on icon "button" at bounding box center [392, 6] width 3 height 3
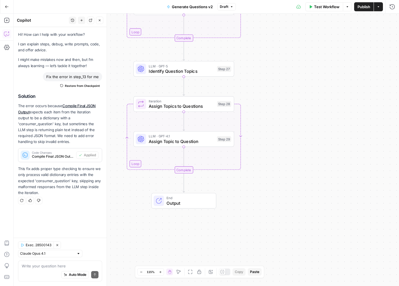
click at [366, 9] on span "Publish" at bounding box center [364, 7] width 13 height 6
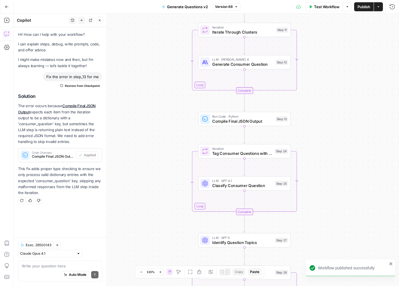
drag, startPoint x: 62, startPoint y: 193, endPoint x: 9, endPoint y: 122, distance: 88.6
click at [9, 122] on body "Workflow published successfully Dillon Test New Home Browse Insights Opportunit…" at bounding box center [199, 143] width 399 height 286
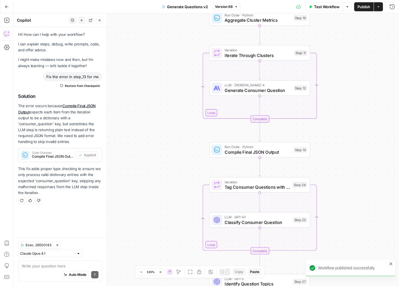
click at [28, 179] on p "This fix adds proper type checking to ensure we only process valid dictionary e…" at bounding box center [60, 181] width 84 height 30
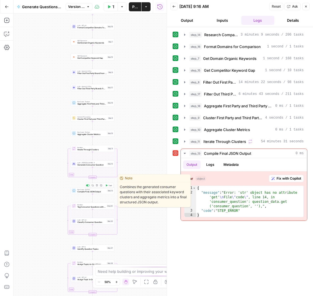
click at [106, 186] on icon "button" at bounding box center [106, 185] width 2 height 2
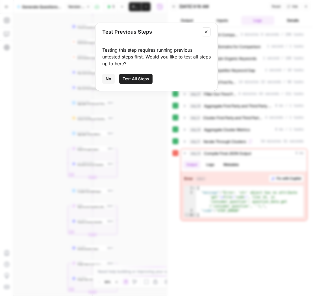
click at [138, 79] on span "Test All Steps" at bounding box center [136, 79] width 27 height 6
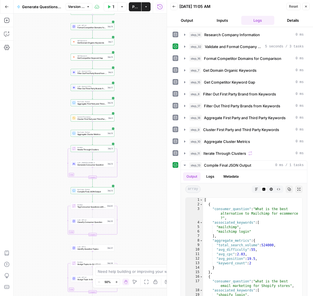
click at [131, 7] on button "Publish" at bounding box center [135, 6] width 12 height 9
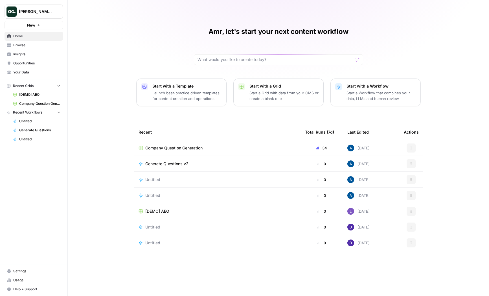
click at [36, 55] on span "Insights" at bounding box center [36, 54] width 47 height 5
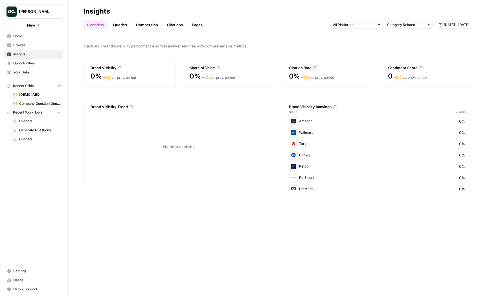
click at [44, 14] on span "[PERSON_NAME] Test" at bounding box center [36, 12] width 34 height 6
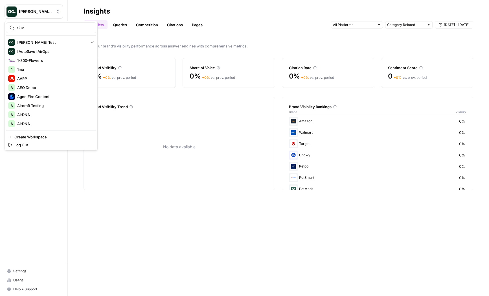
type input "klav"
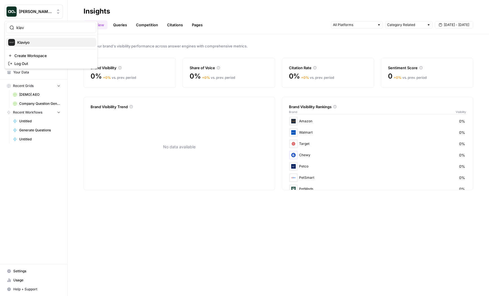
click at [43, 45] on span "Klaviyo" at bounding box center [54, 43] width 75 height 6
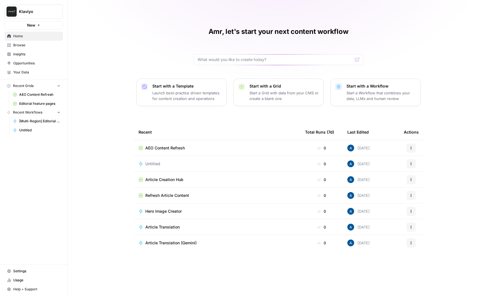
click at [44, 53] on span "Insights" at bounding box center [36, 54] width 47 height 5
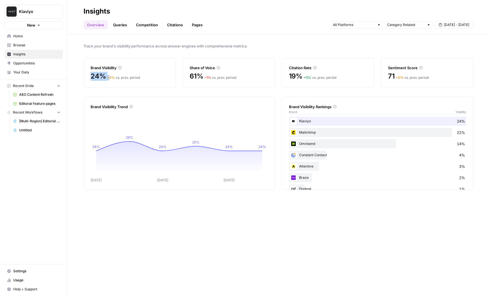
drag, startPoint x: 90, startPoint y: 79, endPoint x: 108, endPoint y: 80, distance: 17.8
click at [108, 80] on div "24% + 0 % vs. prev. period" at bounding box center [130, 76] width 78 height 9
click at [115, 25] on link "Queries" at bounding box center [120, 24] width 21 height 9
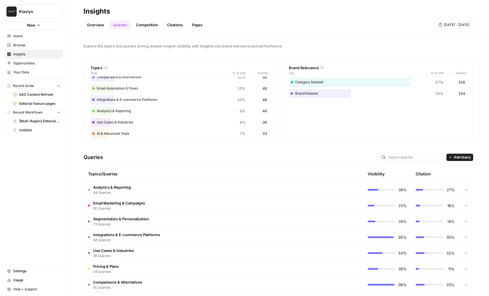
scroll to position [45, 0]
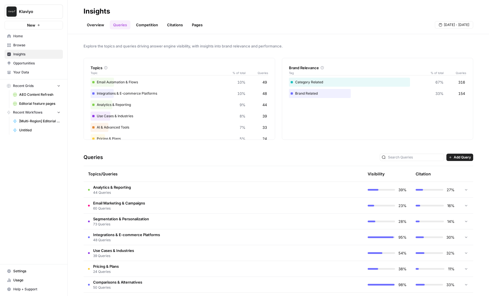
click at [129, 191] on span "44 Queries" at bounding box center [112, 192] width 38 height 5
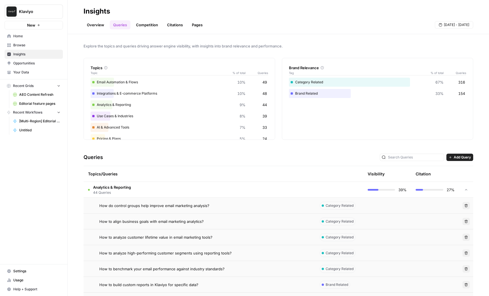
click at [136, 208] on td "How do control groups help improve email marketing analysis?" at bounding box center [200, 206] width 232 height 16
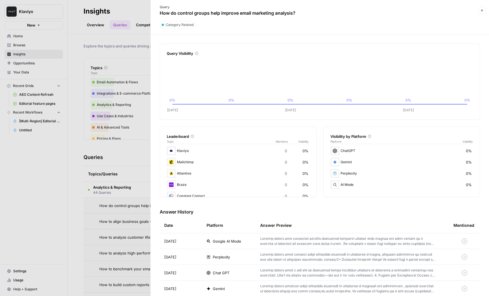
click at [149, 170] on div at bounding box center [244, 148] width 489 height 296
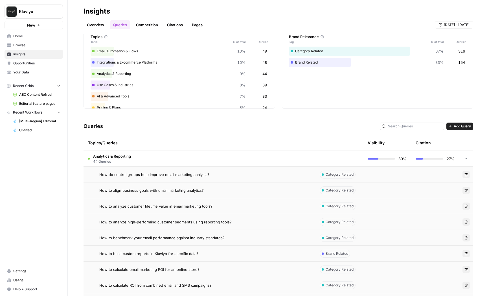
scroll to position [72, 0]
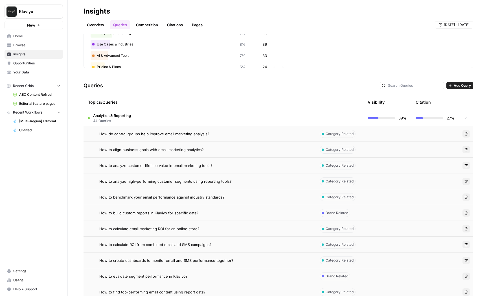
click at [143, 225] on td "How to calculate email marketing ROI for an online store?" at bounding box center [200, 229] width 232 height 16
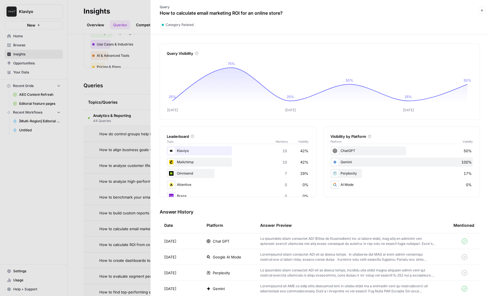
click at [347, 163] on div "Gemini 100%" at bounding box center [402, 162] width 143 height 9
click at [348, 152] on div "ChatGPT 50%" at bounding box center [402, 150] width 143 height 9
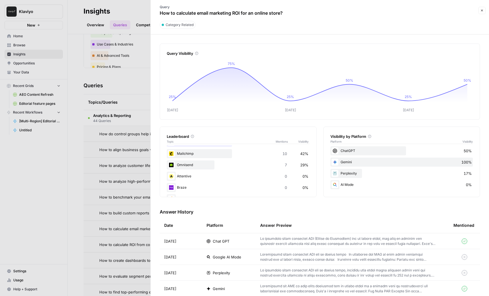
click at [132, 161] on div at bounding box center [244, 148] width 489 height 296
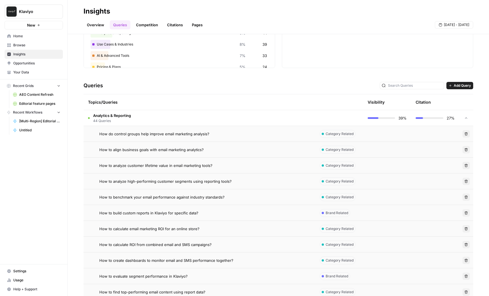
click at [152, 28] on link "Competition" at bounding box center [147, 24] width 29 height 9
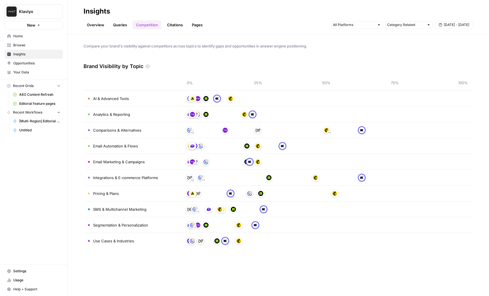
click at [28, 63] on span "Opportunities" at bounding box center [36, 63] width 47 height 5
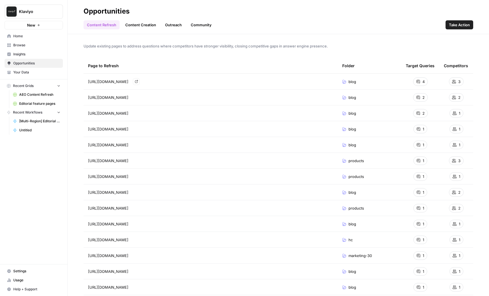
click at [132, 30] on header "Opportunities Content Refresh Content Creation Outreach Community Take Action" at bounding box center [279, 17] width 422 height 34
click at [139, 28] on link "Content Creation" at bounding box center [141, 24] width 38 height 9
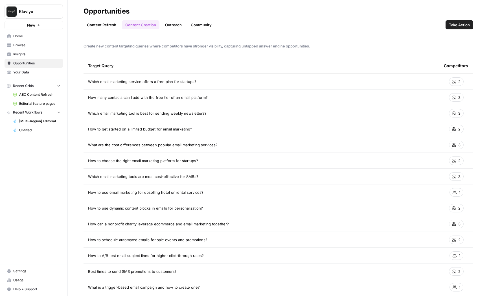
scroll to position [3, 0]
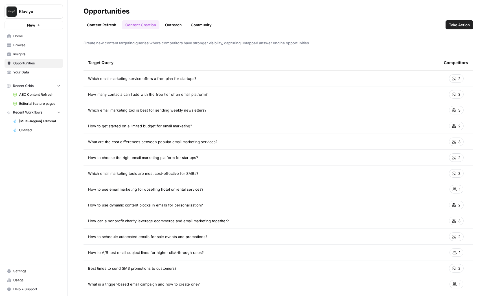
click at [103, 21] on link "Content Refresh" at bounding box center [102, 24] width 36 height 9
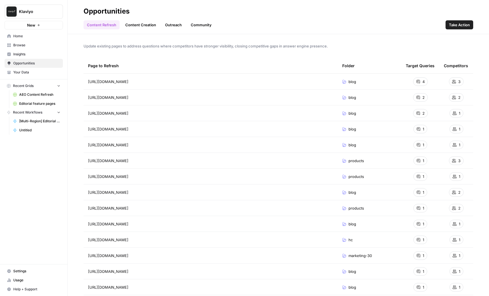
click at [32, 48] on link "Browse" at bounding box center [34, 45] width 58 height 9
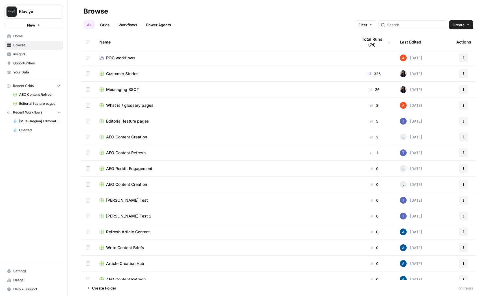
click at [35, 50] on link "Insights" at bounding box center [34, 54] width 58 height 9
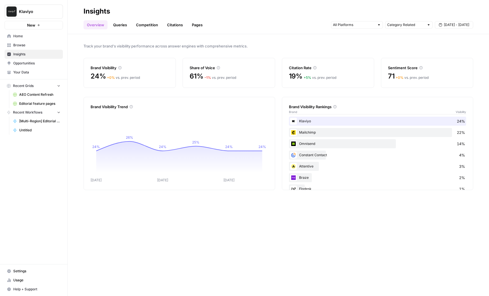
click at [121, 27] on link "Queries" at bounding box center [120, 24] width 21 height 9
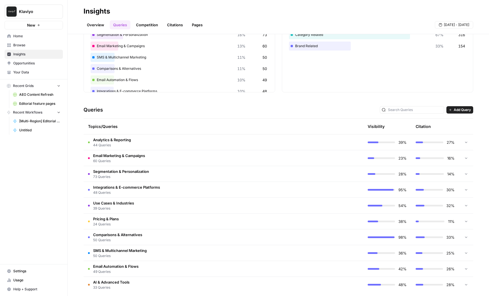
scroll to position [53, 0]
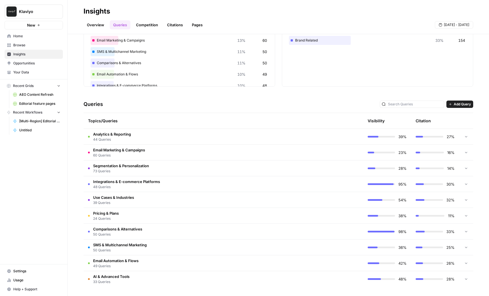
click at [189, 154] on td "Email Marketing & Campaigns 60 Queries" at bounding box center [200, 153] width 232 height 16
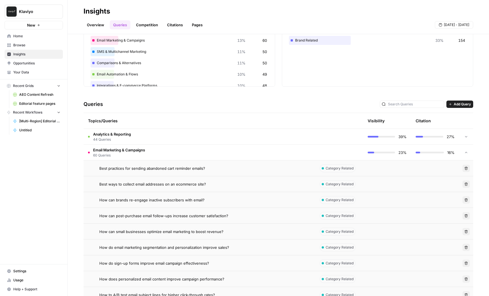
click at [192, 148] on td "Email Marketing & Campaigns 60 Queries" at bounding box center [200, 153] width 232 height 16
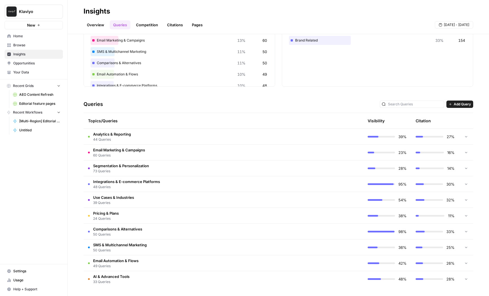
click at [193, 175] on td "Segmentation & Personalization 73 Queries" at bounding box center [200, 168] width 232 height 16
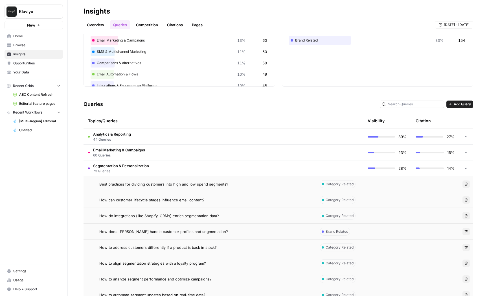
click at [193, 170] on td "Segmentation & Personalization 73 Queries" at bounding box center [200, 168] width 232 height 16
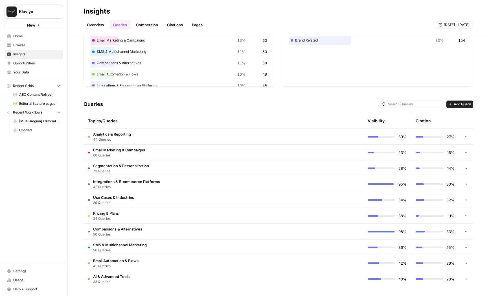
click at [194, 181] on td "Integrations & E-commerce Platforms 48 Queries" at bounding box center [200, 184] width 232 height 16
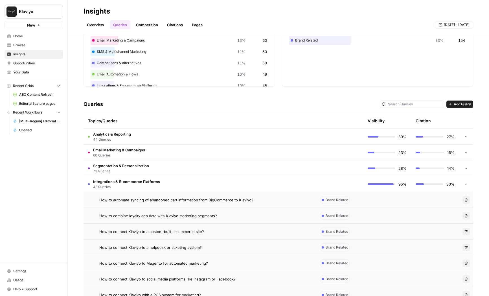
click at [199, 181] on td "Integrations & E-commerce Platforms 48 Queries" at bounding box center [200, 184] width 232 height 16
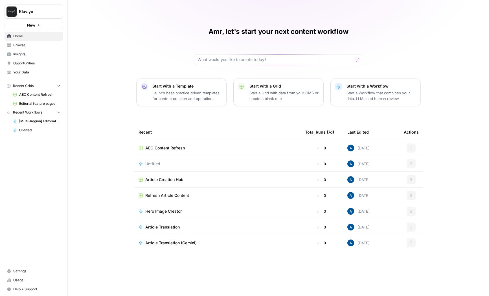
click at [43, 14] on span "Klaviyo" at bounding box center [36, 12] width 34 height 6
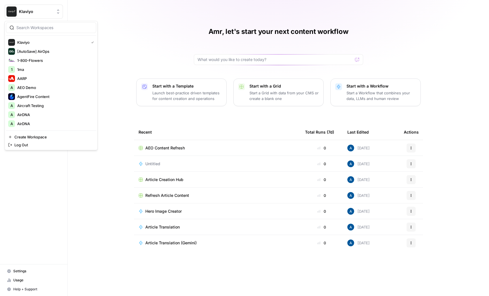
click at [95, 23] on div at bounding box center [51, 27] width 90 height 11
click at [108, 25] on div "Amr, let's start your next content workflow Start with a Template Launch best-p…" at bounding box center [279, 148] width 422 height 296
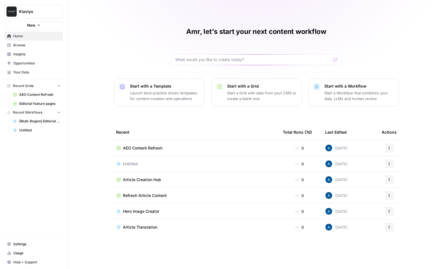
click at [40, 60] on link "Opportunities" at bounding box center [34, 63] width 58 height 9
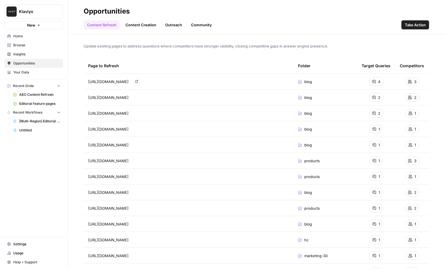
drag, startPoint x: 185, startPoint y: 79, endPoint x: 146, endPoint y: 78, distance: 38.7
click at [128, 79] on span "[URL][DOMAIN_NAME]" at bounding box center [108, 82] width 40 height 6
click at [128, 83] on span "[URL][DOMAIN_NAME]" at bounding box center [108, 82] width 40 height 6
click at [141, 83] on div "[URL][DOMAIN_NAME] Go to page" at bounding box center [188, 81] width 201 height 7
drag, startPoint x: 142, startPoint y: 82, endPoint x: 166, endPoint y: 83, distance: 24.3
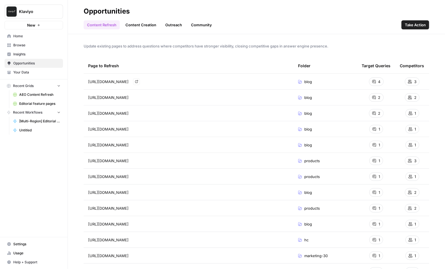
click at [128, 83] on span "[URL][DOMAIN_NAME]" at bounding box center [108, 82] width 40 height 6
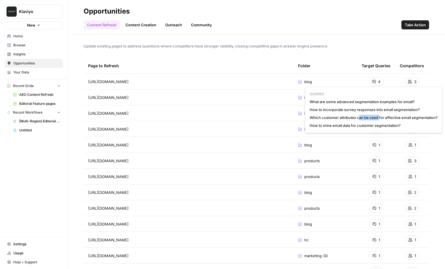
drag, startPoint x: 358, startPoint y: 115, endPoint x: 380, endPoint y: 115, distance: 21.5
click at [380, 115] on span "Which customer attributes can be used for effective email segmentation?" at bounding box center [373, 118] width 128 height 6
drag, startPoint x: 359, startPoint y: 125, endPoint x: 372, endPoint y: 125, distance: 13.3
click at [372, 125] on span "How to mine email data for customer segmentation?" at bounding box center [373, 126] width 128 height 6
drag, startPoint x: 355, startPoint y: 119, endPoint x: 369, endPoint y: 118, distance: 14.7
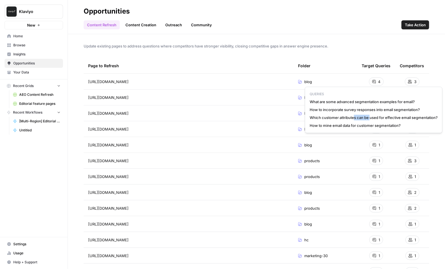
click at [370, 119] on span "Which customer attributes can be used for effective email segmentation?" at bounding box center [373, 118] width 128 height 6
drag, startPoint x: 352, startPoint y: 111, endPoint x: 366, endPoint y: 111, distance: 13.6
click at [366, 111] on span "How to incorporate survey responses into email segmentation?" at bounding box center [373, 110] width 128 height 6
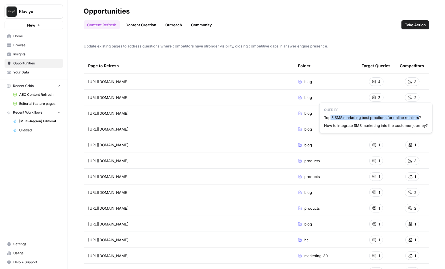
drag, startPoint x: 331, startPoint y: 117, endPoint x: 420, endPoint y: 119, distance: 89.5
click at [420, 119] on span "Top 5 SMS marketing best practices for online retailers?" at bounding box center [376, 118] width 104 height 6
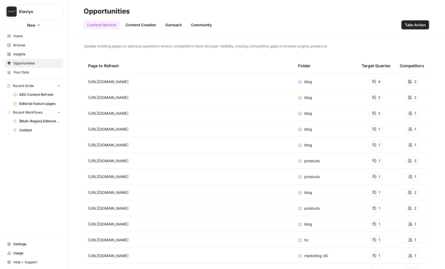
click at [40, 13] on span "Klaviyo" at bounding box center [36, 12] width 34 height 6
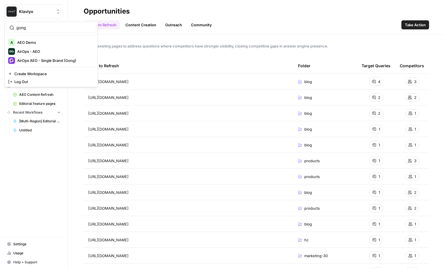
type input "gong"
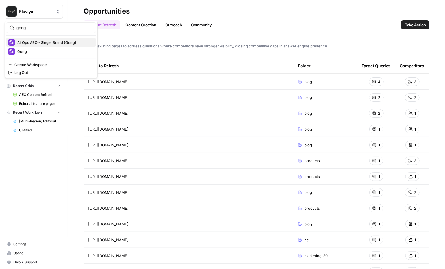
click at [40, 43] on span "AirOps AEO - Single Brand (Gong)" at bounding box center [54, 43] width 75 height 6
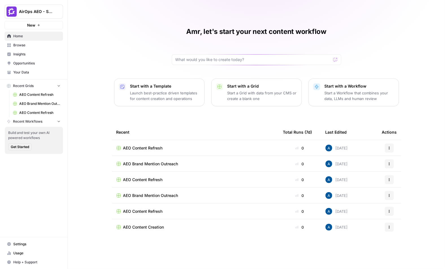
click at [30, 55] on span "Insights" at bounding box center [36, 54] width 47 height 5
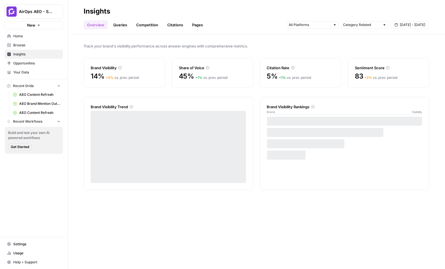
click at [34, 46] on span "Browse" at bounding box center [36, 45] width 47 height 5
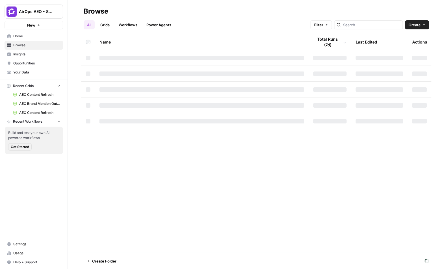
click at [34, 64] on span "Opportunities" at bounding box center [36, 63] width 47 height 5
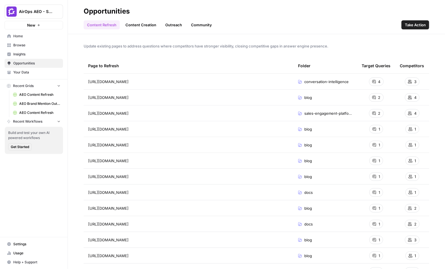
click at [140, 30] on header "Opportunities Content Refresh Content Creation Outreach Community Take Action" at bounding box center [256, 17] width 377 height 34
click at [143, 27] on link "Content Creation" at bounding box center [141, 24] width 38 height 9
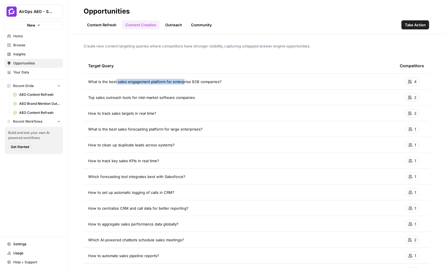
drag, startPoint x: 121, startPoint y: 79, endPoint x: 182, endPoint y: 82, distance: 61.1
click at [182, 82] on span "What is the best sales engagement platform for enterprise B2B companies?" at bounding box center [154, 82] width 133 height 6
drag, startPoint x: 120, startPoint y: 80, endPoint x: 179, endPoint y: 82, distance: 59.1
click at [179, 82] on span "What is the best sales engagement platform for enterprise B2B companies?" at bounding box center [154, 82] width 133 height 6
click at [171, 26] on link "Outreach" at bounding box center [173, 24] width 23 height 9
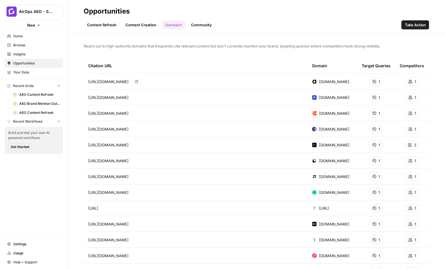
click at [140, 81] on link "Go to page" at bounding box center [136, 81] width 7 height 7
click at [138, 97] on icon "Go to page https://www.assemblyai.com/blog/conversation-intelligence" at bounding box center [136, 97] width 3 height 3
click at [293, 119] on td "https://www.chargebee.com/blog/revops-vs-salesops/" at bounding box center [196, 113] width 224 height 16
click at [202, 24] on link "Community" at bounding box center [201, 24] width 28 height 9
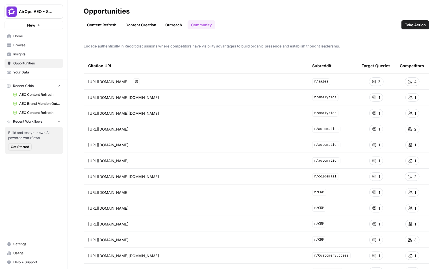
drag, startPoint x: 178, startPoint y: 80, endPoint x: 241, endPoint y: 82, distance: 63.3
click at [128, 82] on span "https://www.reddit.com/r/sales/comments/1j3905f/whats_the_best_sales_engagement…" at bounding box center [108, 82] width 40 height 6
drag, startPoint x: 178, startPoint y: 102, endPoint x: 207, endPoint y: 103, distance: 29.1
click at [207, 103] on td "https://www.reddit.com/r/analytics/comments/maawoe?utm_source=chatgpt.com Go to…" at bounding box center [196, 98] width 224 height 16
drag, startPoint x: 185, startPoint y: 112, endPoint x: 211, endPoint y: 112, distance: 25.4
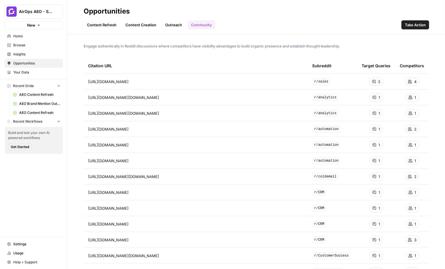
click at [159, 112] on span "https://www.reddit.com/r/analytics/comments/r79pg5?utm_source=chatgpt.com" at bounding box center [123, 113] width 71 height 6
click at [128, 30] on header "Opportunities Content Refresh Content Creation Outreach Community Take Action" at bounding box center [256, 17] width 377 height 34
click at [131, 29] on link "Content Creation" at bounding box center [141, 24] width 38 height 9
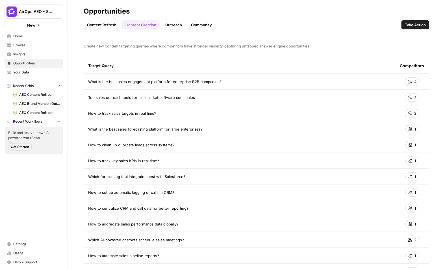
click at [408, 28] on button "Take Action" at bounding box center [415, 24] width 28 height 9
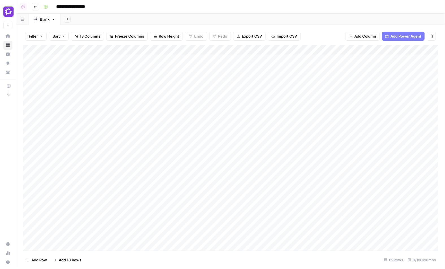
click at [221, 49] on div "Add Column" at bounding box center [230, 148] width 415 height 206
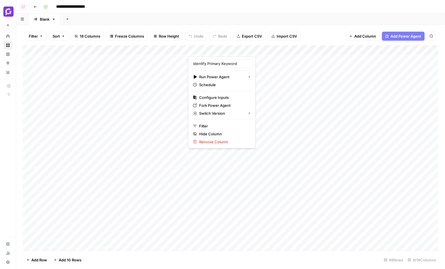
click at [328, 53] on div "Add Column" at bounding box center [230, 148] width 415 height 206
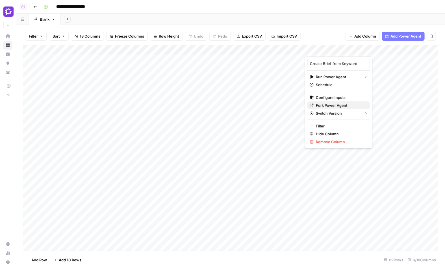
click at [330, 103] on span "Fork Power Agent" at bounding box center [340, 106] width 49 height 6
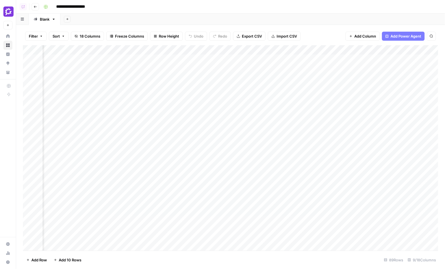
scroll to position [0, 246]
click at [411, 34] on span "Add Power Agent" at bounding box center [405, 36] width 31 height 6
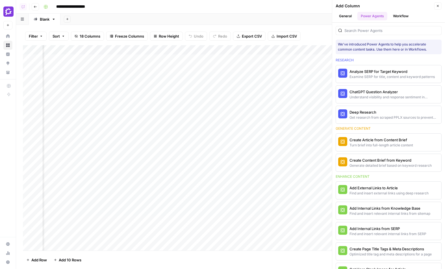
click at [350, 18] on button "General" at bounding box center [344, 16] width 19 height 8
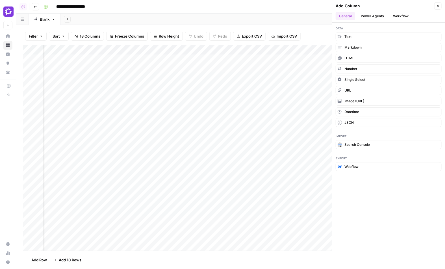
click at [439, 4] on button "Close" at bounding box center [437, 5] width 7 height 7
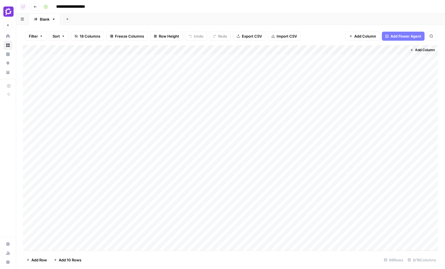
scroll to position [0, 0]
click at [280, 107] on div "Add Column" at bounding box center [230, 148] width 415 height 206
click at [209, 49] on div "Add Column" at bounding box center [230, 148] width 415 height 206
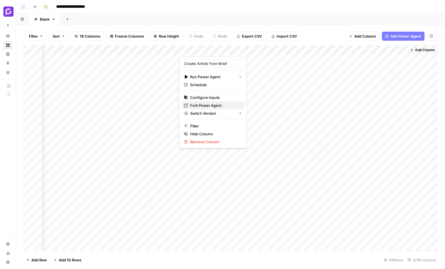
click at [213, 104] on span "Fork Power Agent" at bounding box center [214, 106] width 49 height 6
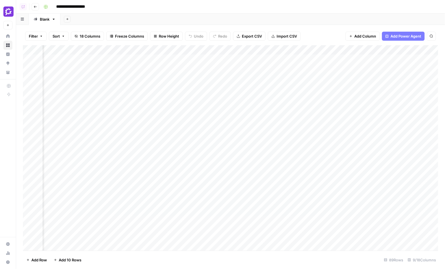
scroll to position [0, 0]
drag, startPoint x: 144, startPoint y: 62, endPoint x: 145, endPoint y: 155, distance: 93.2
click at [145, 154] on div "Add Column" at bounding box center [230, 148] width 415 height 206
click at [132, 75] on div "Add Column" at bounding box center [230, 148] width 415 height 206
click at [136, 66] on div "Add Column" at bounding box center [230, 148] width 415 height 206
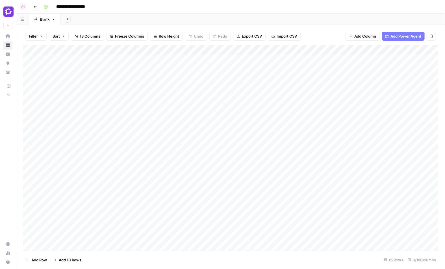
click at [141, 62] on div "Add Column" at bounding box center [230, 148] width 415 height 206
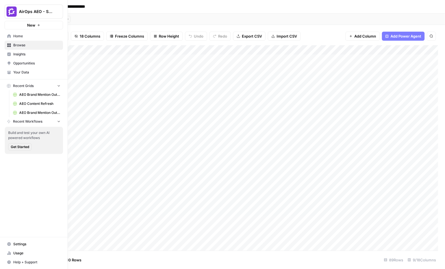
click at [25, 73] on span "Your Data" at bounding box center [36, 72] width 47 height 5
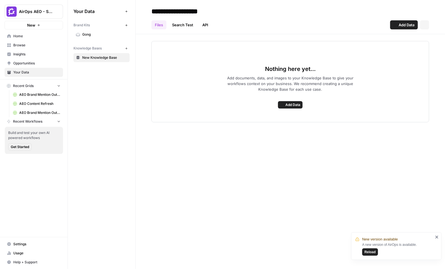
click at [91, 36] on span "Gong" at bounding box center [104, 34] width 45 height 5
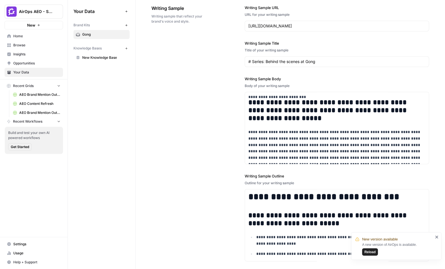
scroll to position [667, 0]
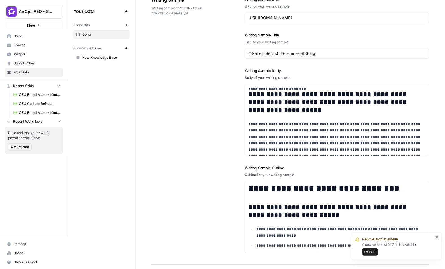
click at [116, 61] on link "New Knowledge Base" at bounding box center [101, 57] width 56 height 9
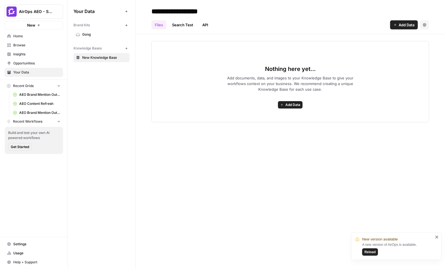
click at [393, 20] on div "Files Search Test API Add Data Settings" at bounding box center [290, 23] width 278 height 14
click at [398, 25] on span "Add Data" at bounding box center [406, 25] width 16 height 6
click at [260, 30] on header "**********" at bounding box center [290, 17] width 309 height 34
click at [43, 8] on button "AirOps AEO - Single Brand (Gong)" at bounding box center [34, 12] width 58 height 14
type input "mond"
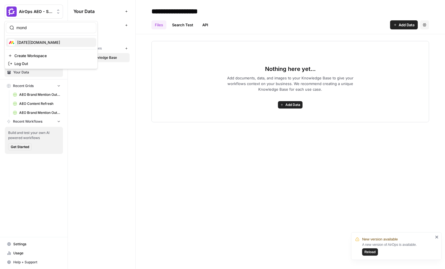
click at [30, 39] on div "[DATE][DOMAIN_NAME]" at bounding box center [51, 42] width 86 height 7
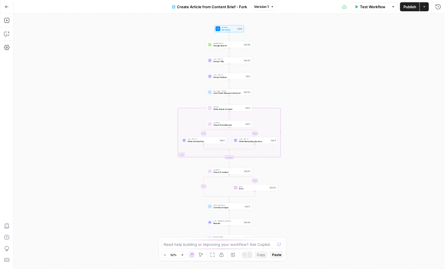
click at [12, 21] on div "Add Steps Copilot Settings AirOps Academy Help Give Feedback Shortcuts" at bounding box center [7, 141] width 14 height 255
click at [9, 20] on icon "button" at bounding box center [7, 21] width 6 height 6
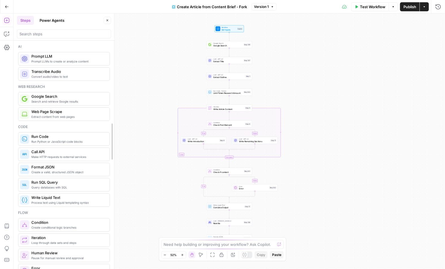
drag, startPoint x: 107, startPoint y: 105, endPoint x: 115, endPoint y: 106, distance: 7.6
click at [115, 106] on div at bounding box center [115, 142] width 6 height 256
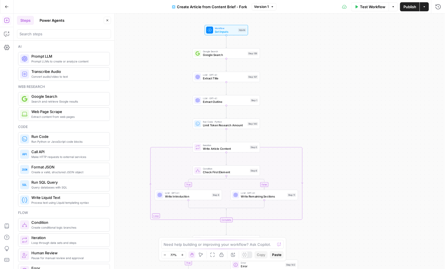
drag, startPoint x: 168, startPoint y: 95, endPoint x: 137, endPoint y: 128, distance: 45.3
click at [137, 128] on div "true false false true Workflow Set Inputs Inputs Google Search Google Search St…" at bounding box center [229, 141] width 431 height 255
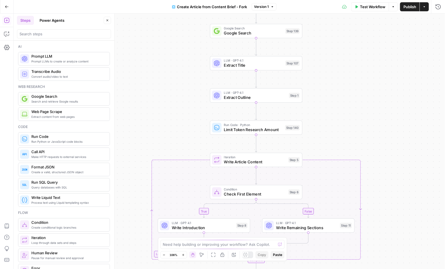
drag, startPoint x: 150, startPoint y: 115, endPoint x: 128, endPoint y: 156, distance: 46.5
click at [128, 156] on div "true false false true Workflow Set Inputs Inputs Google Search Google Search St…" at bounding box center [229, 141] width 431 height 255
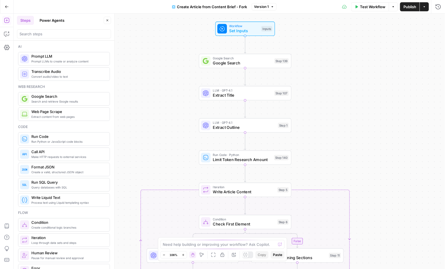
drag, startPoint x: 169, startPoint y: 103, endPoint x: 180, endPoint y: 93, distance: 15.2
click at [180, 93] on div "true false false true Workflow Set Inputs Inputs Google Search Google Search St…" at bounding box center [229, 141] width 431 height 255
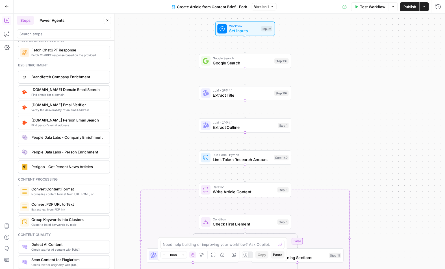
scroll to position [763, 0]
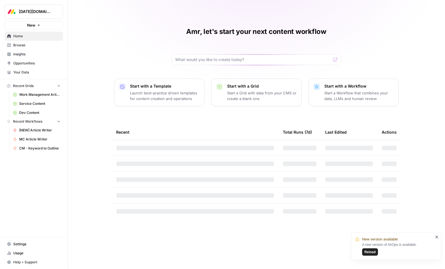
click at [24, 75] on span "Your Data" at bounding box center [36, 72] width 47 height 5
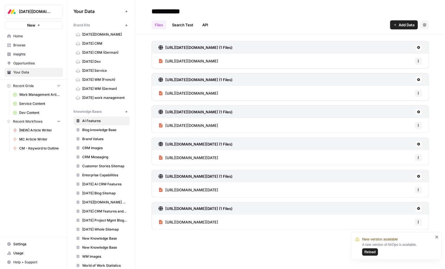
click at [97, 62] on span "[DATE] Dev" at bounding box center [104, 61] width 45 height 5
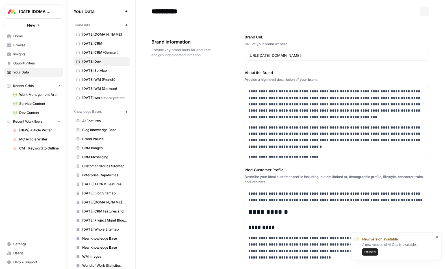
click at [99, 69] on span "[DATE] Service" at bounding box center [104, 70] width 45 height 5
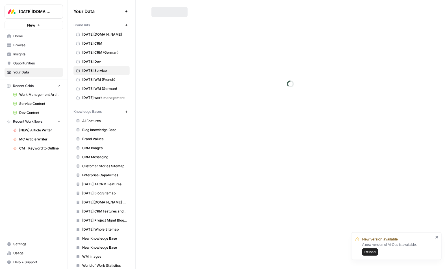
click at [100, 78] on section "[DATE][DOMAIN_NAME] [DATE] CRM [DATE] CRM (German) [DATE] Dev [DATE] Service [D…" at bounding box center [101, 66] width 56 height 72
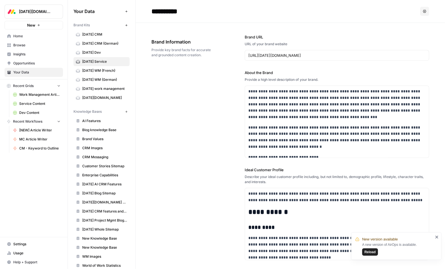
scroll to position [24, 0]
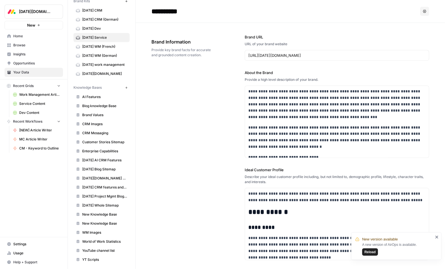
click at [104, 139] on span "Customer Stories Sitemap" at bounding box center [104, 141] width 45 height 5
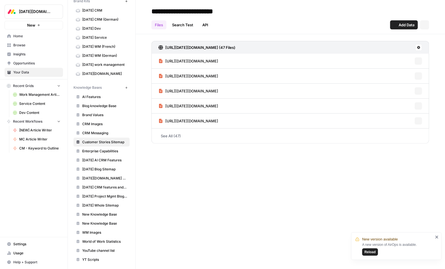
click at [104, 149] on span "Enterprise Capabilities" at bounding box center [104, 151] width 45 height 5
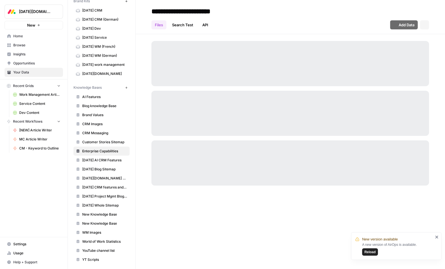
click at [104, 162] on link "[DATE] AI CRM Features" at bounding box center [101, 160] width 56 height 9
